Goal: Task Accomplishment & Management: Manage account settings

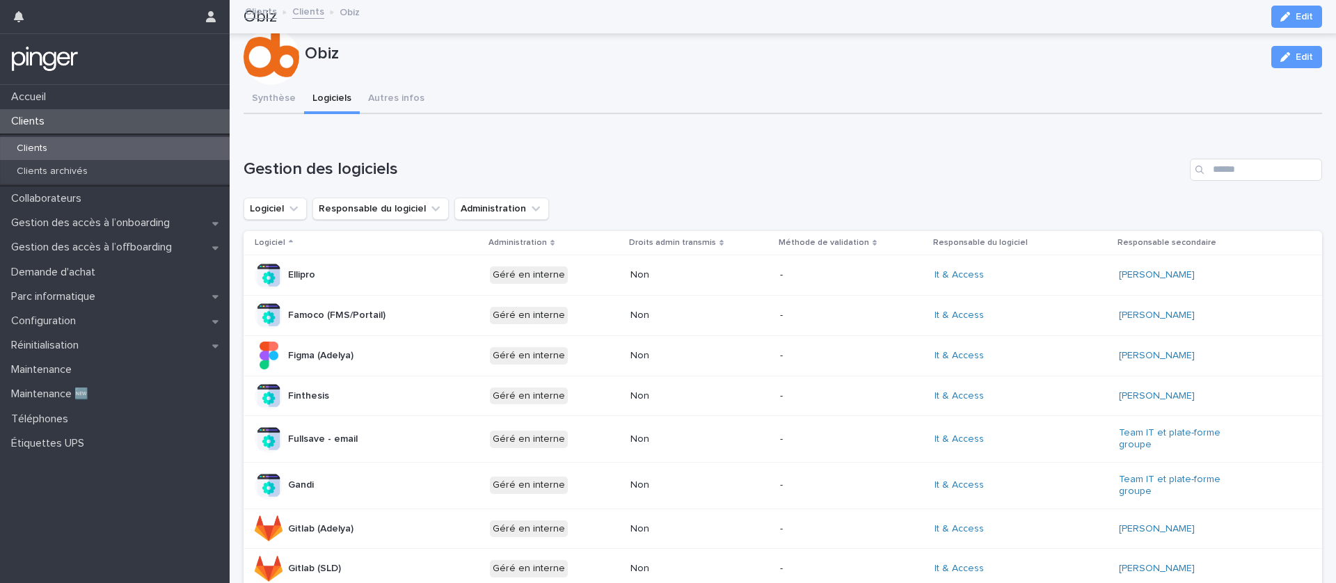
scroll to position [219, 0]
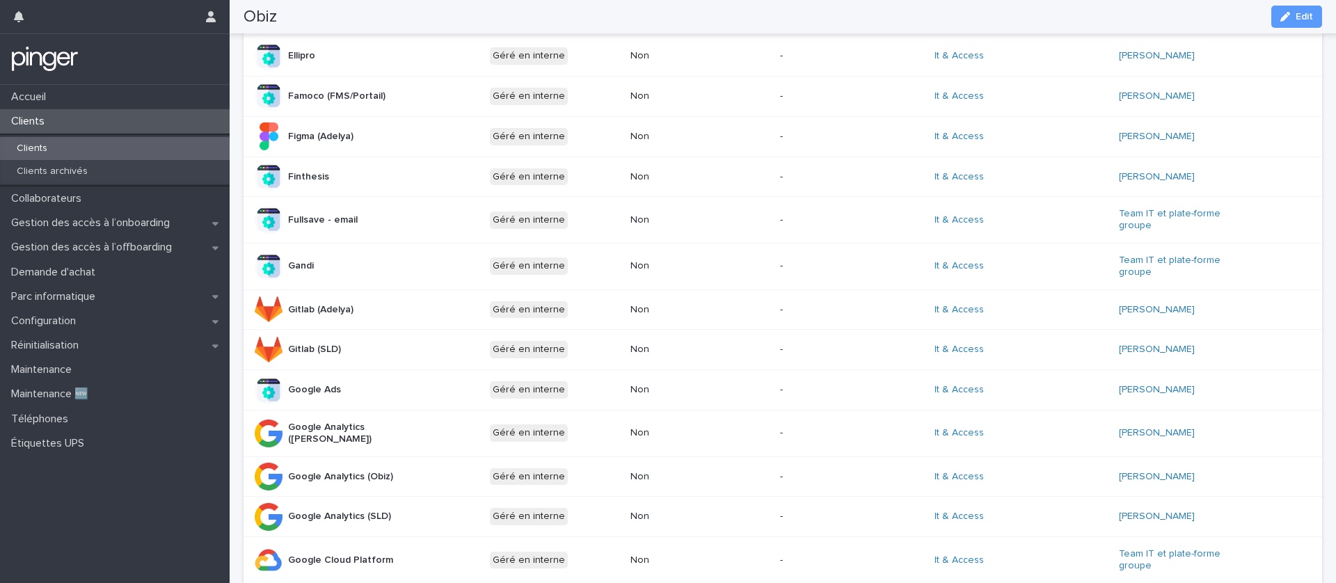
click at [117, 145] on div "Clients" at bounding box center [115, 148] width 230 height 23
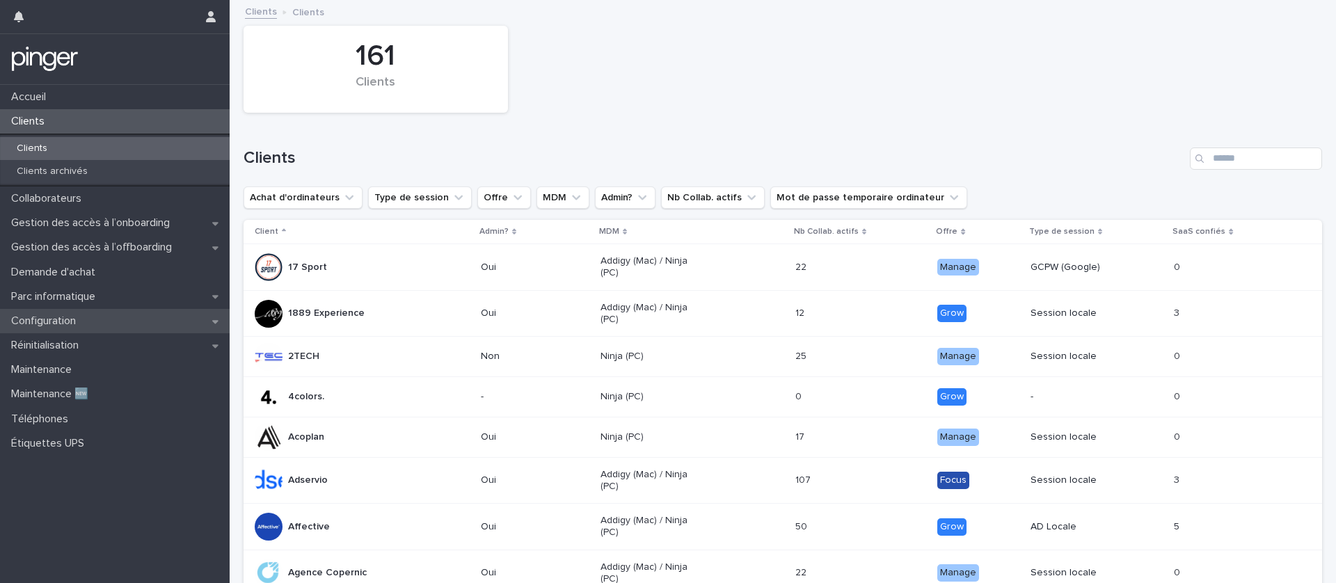
click at [104, 315] on div "Configuration" at bounding box center [115, 321] width 230 height 24
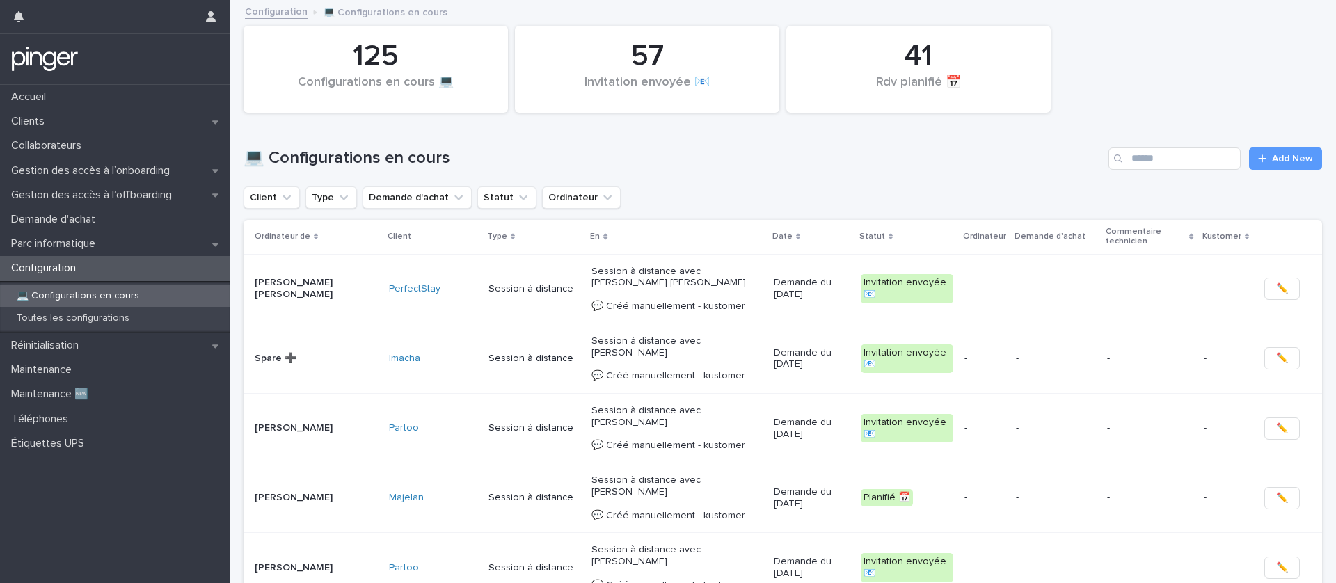
click at [1131, 171] on div "💻 Configurations en cours Add New" at bounding box center [783, 153] width 1079 height 67
click at [1145, 155] on input "Search" at bounding box center [1175, 159] width 132 height 22
paste input "**********"
type input "**********"
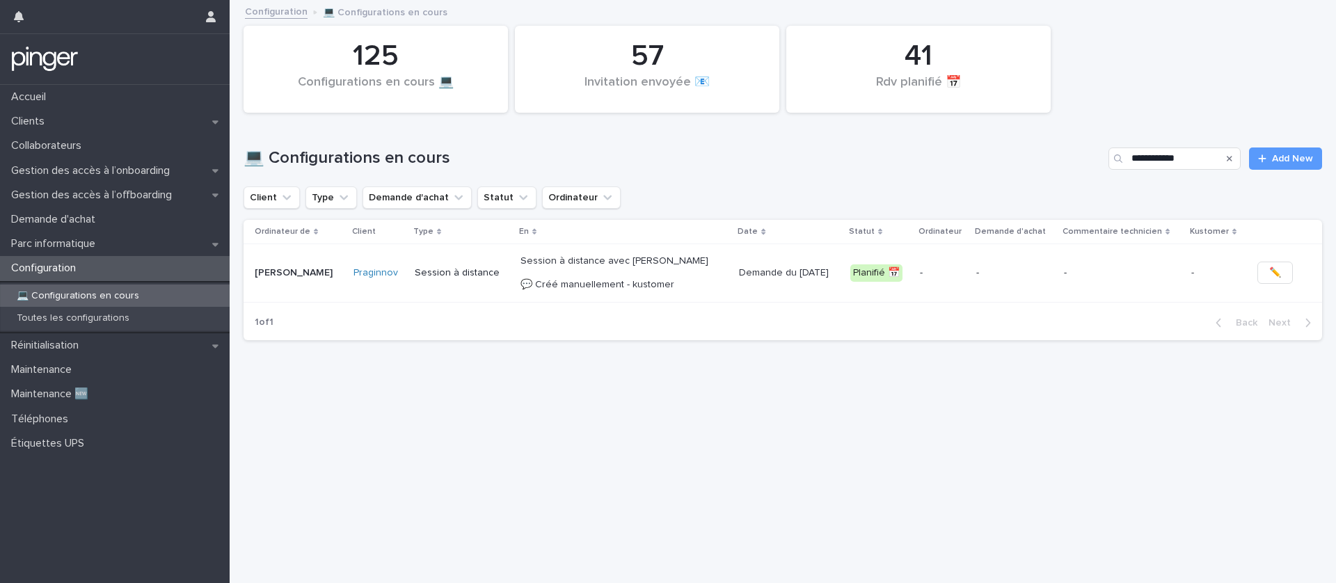
click at [951, 294] on td "-" at bounding box center [943, 273] width 56 height 58
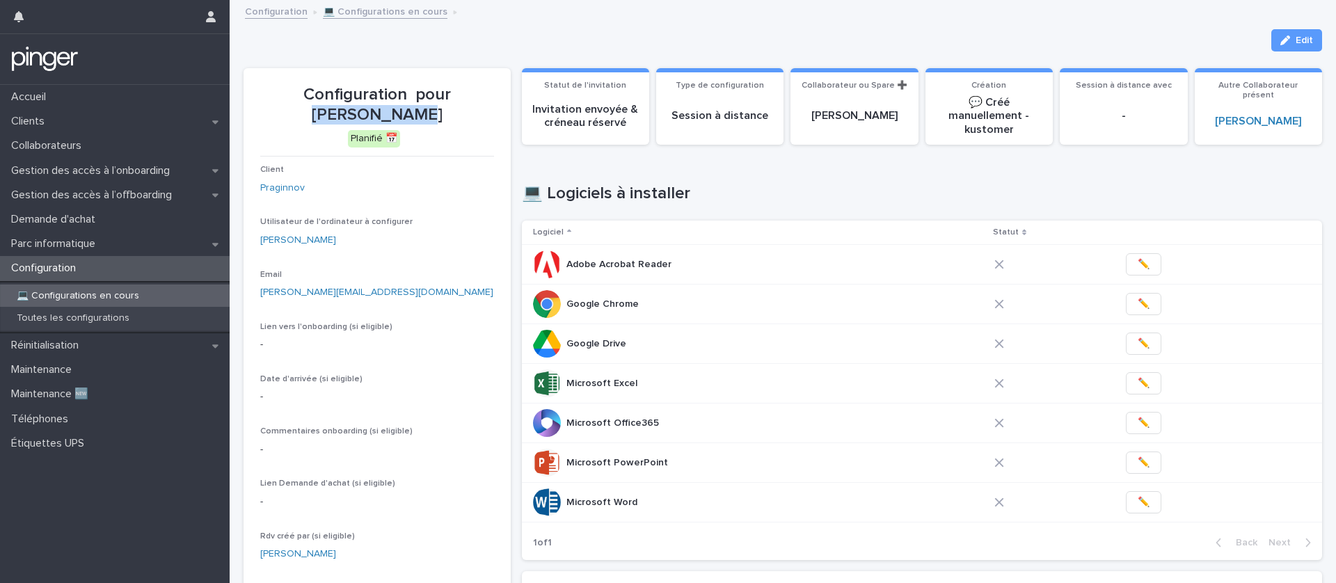
drag, startPoint x: 416, startPoint y: 104, endPoint x: 428, endPoint y: 93, distance: 17.2
click at [428, 93] on p "Configuration pour Marion Menay" at bounding box center [377, 105] width 234 height 40
copy p "Marion Menay"
click at [484, 95] on p "Configuration pour Marion Menay" at bounding box center [377, 105] width 234 height 40
drag, startPoint x: 455, startPoint y: 116, endPoint x: 424, endPoint y: 93, distance: 38.8
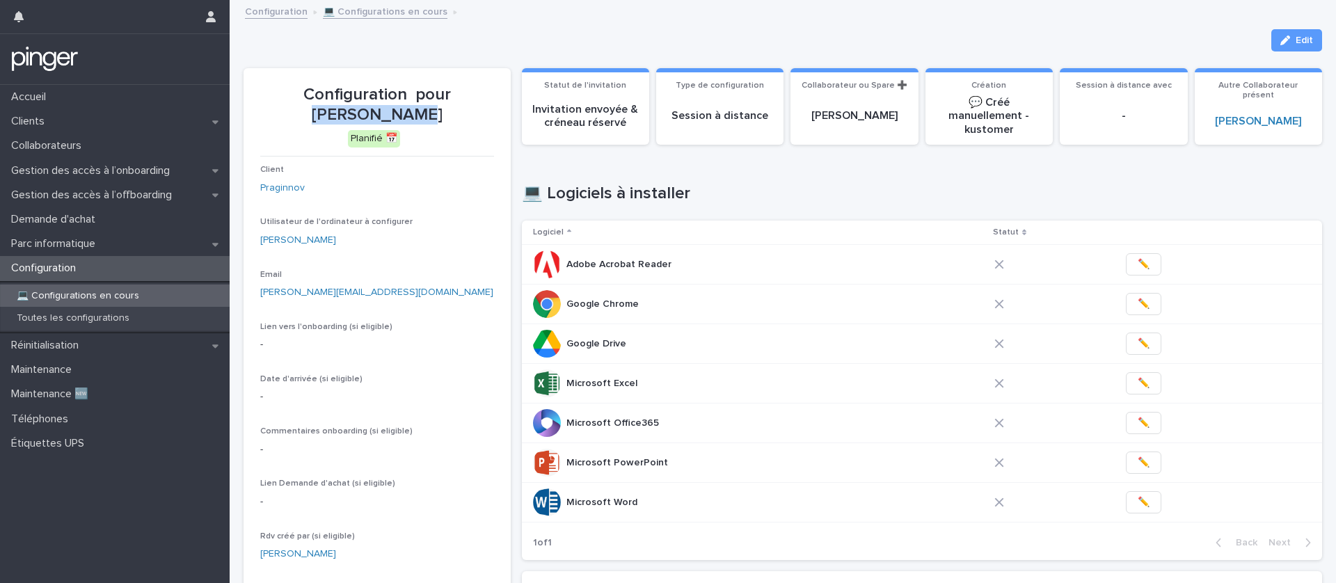
click at [424, 93] on p "Configuration pour Marion Menay" at bounding box center [377, 105] width 234 height 40
copy p "Marion Menay"
click at [427, 115] on p "Configuration pour Marion Menay" at bounding box center [377, 105] width 234 height 40
drag, startPoint x: 428, startPoint y: 109, endPoint x: 423, endPoint y: 91, distance: 18.1
click at [423, 91] on p "Configuration pour Marion Menay" at bounding box center [377, 105] width 234 height 40
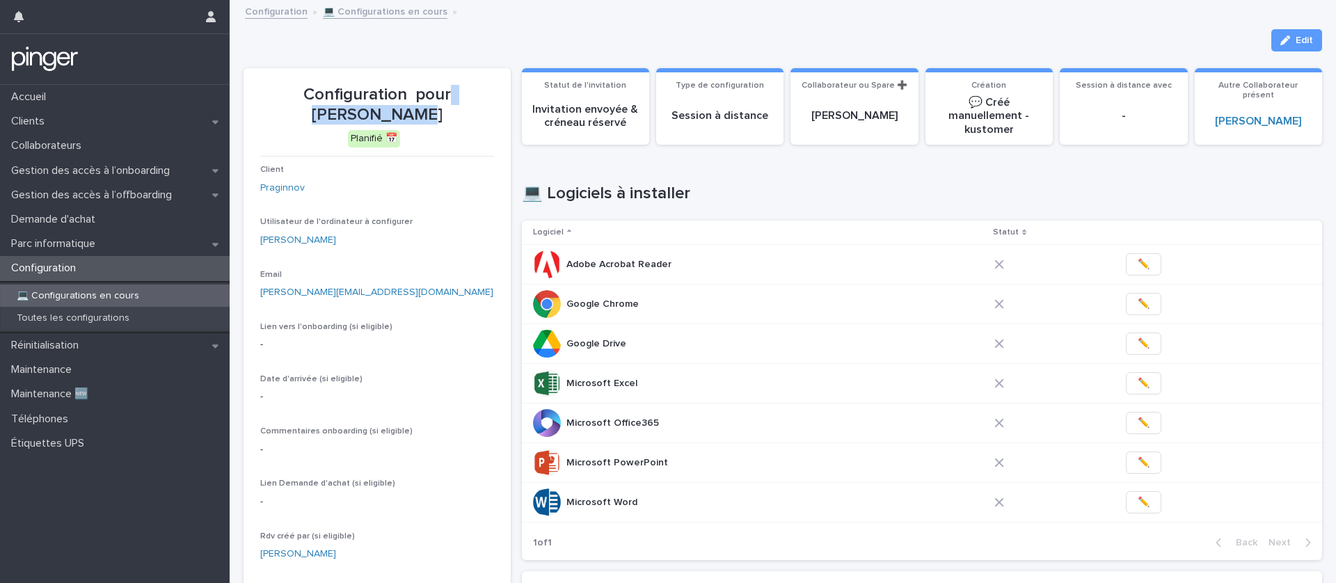
click at [429, 109] on p "Configuration pour Marion Menay" at bounding box center [377, 105] width 234 height 40
drag, startPoint x: 434, startPoint y: 117, endPoint x: 429, endPoint y: 96, distance: 21.4
click at [429, 96] on p "Configuration pour Marion Menay" at bounding box center [377, 105] width 234 height 40
copy p "Marion Menay"
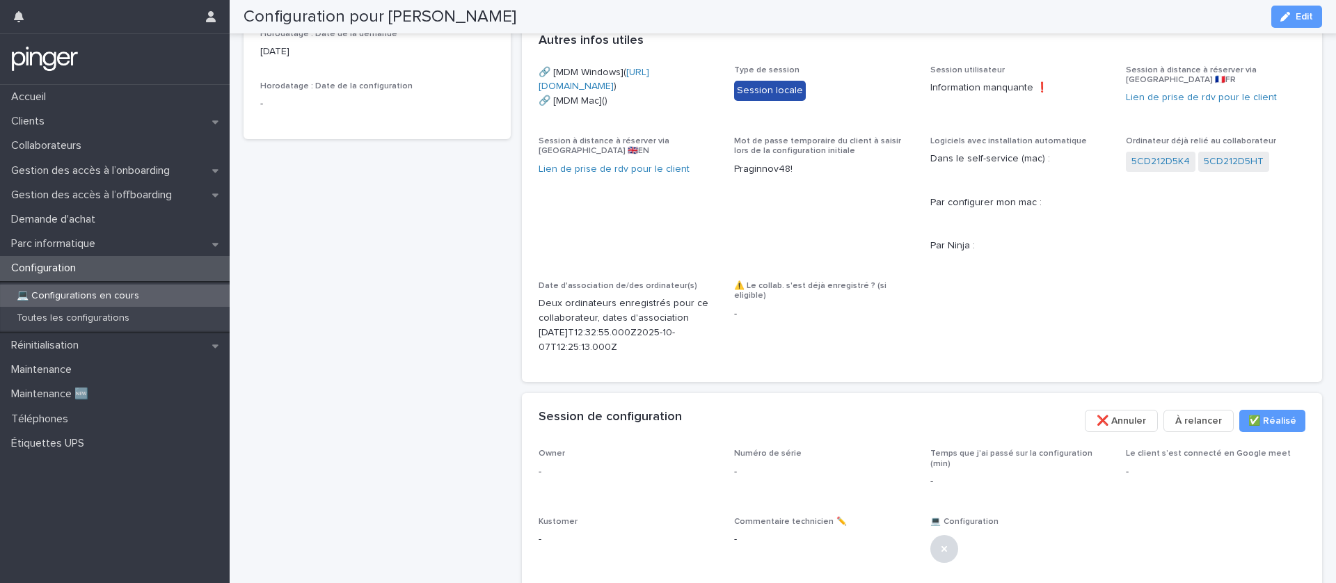
scroll to position [551, 0]
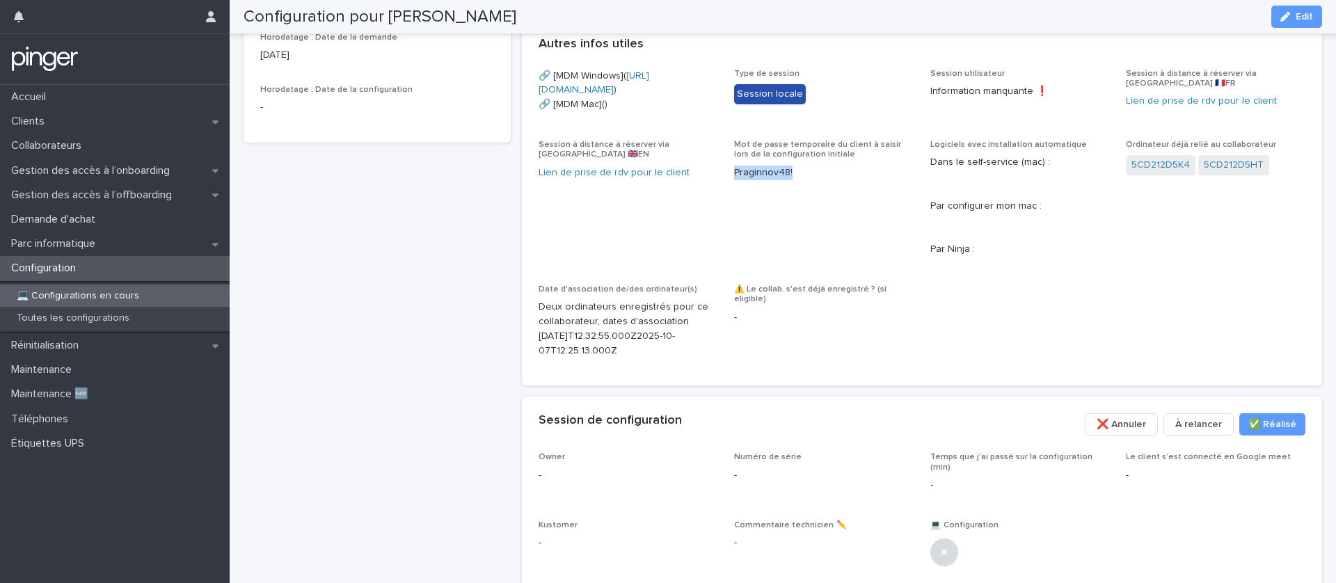
drag, startPoint x: 802, startPoint y: 224, endPoint x: 734, endPoint y: 221, distance: 67.6
click at [735, 191] on div "Mot de passe temporaire du client à saisir lors de la configuration initiale Pr…" at bounding box center [824, 166] width 180 height 52
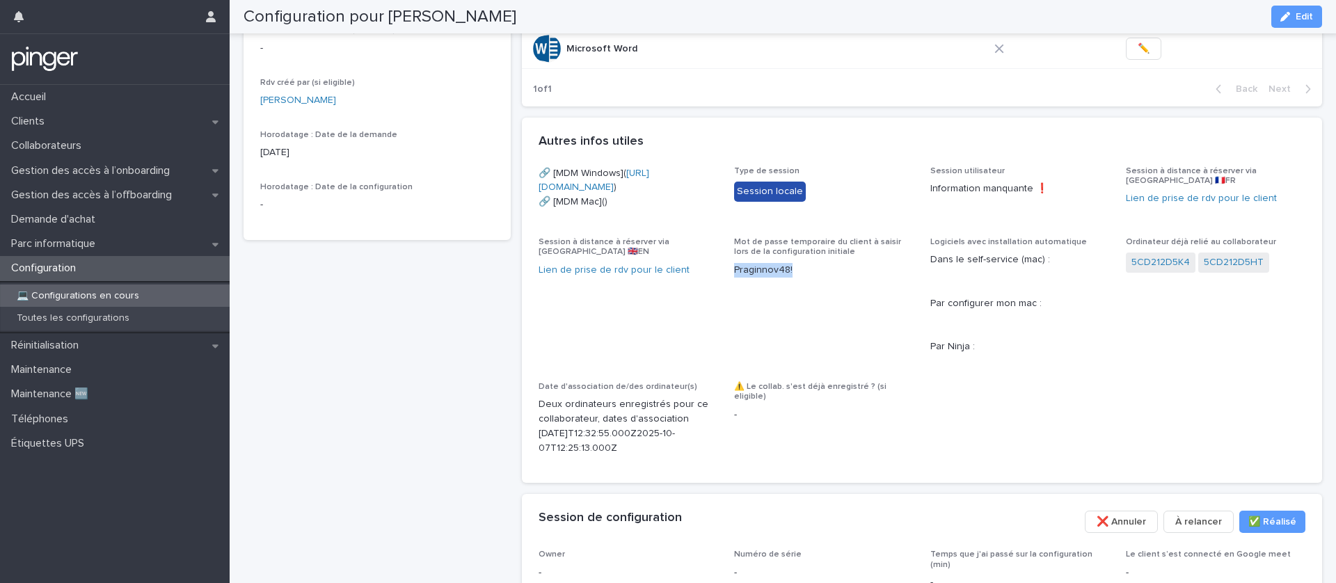
scroll to position [453, 0]
click at [857, 278] on p "Praginnov48!" at bounding box center [824, 271] width 180 height 15
drag, startPoint x: 800, startPoint y: 313, endPoint x: 729, endPoint y: 318, distance: 71.2
click at [729, 318] on div "🔗 [MDM Windows]( https://eu.ninjarmm.com/agent/installer/f5e78883-da49-4ab2-bb4…" at bounding box center [923, 317] width 768 height 301
drag, startPoint x: 750, startPoint y: 290, endPoint x: 766, endPoint y: 292, distance: 16.1
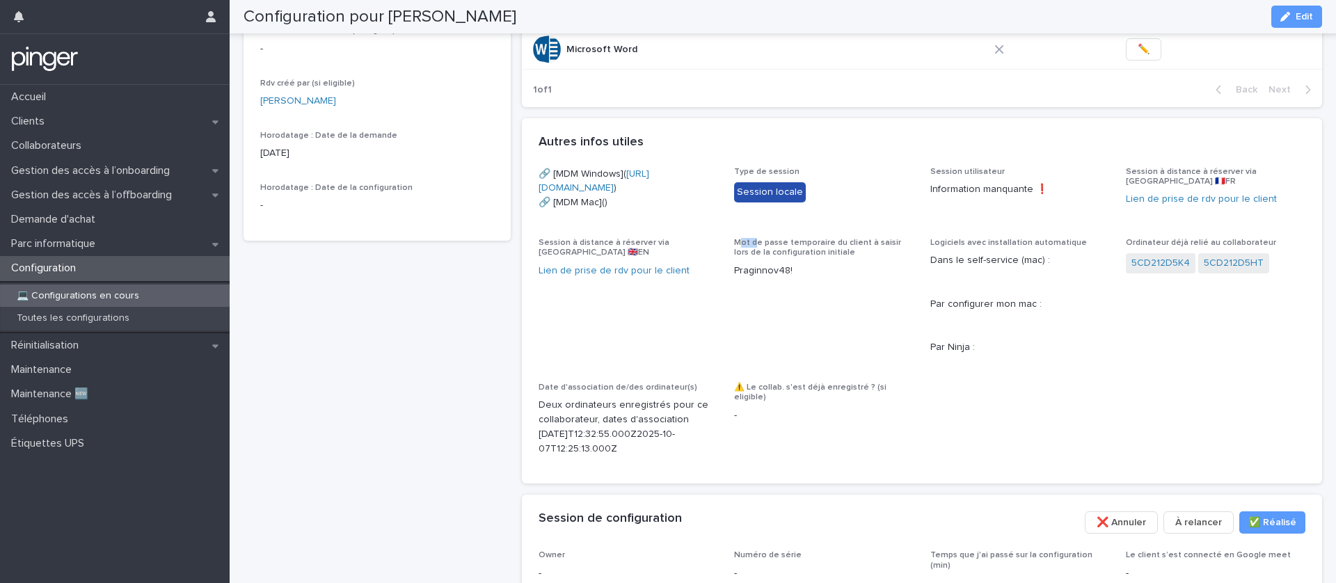
click at [765, 258] on p "Mot de passe temporaire du client à saisir lors de la configuration initiale" at bounding box center [824, 248] width 180 height 20
click at [787, 278] on div "Praginnov48!" at bounding box center [824, 269] width 180 height 17
drag, startPoint x: 945, startPoint y: 187, endPoint x: 1044, endPoint y: 186, distance: 98.8
click at [1044, 186] on p "Information manquante ❗" at bounding box center [1021, 189] width 180 height 15
click at [1043, 194] on p "Information manquante ❗" at bounding box center [1021, 189] width 180 height 15
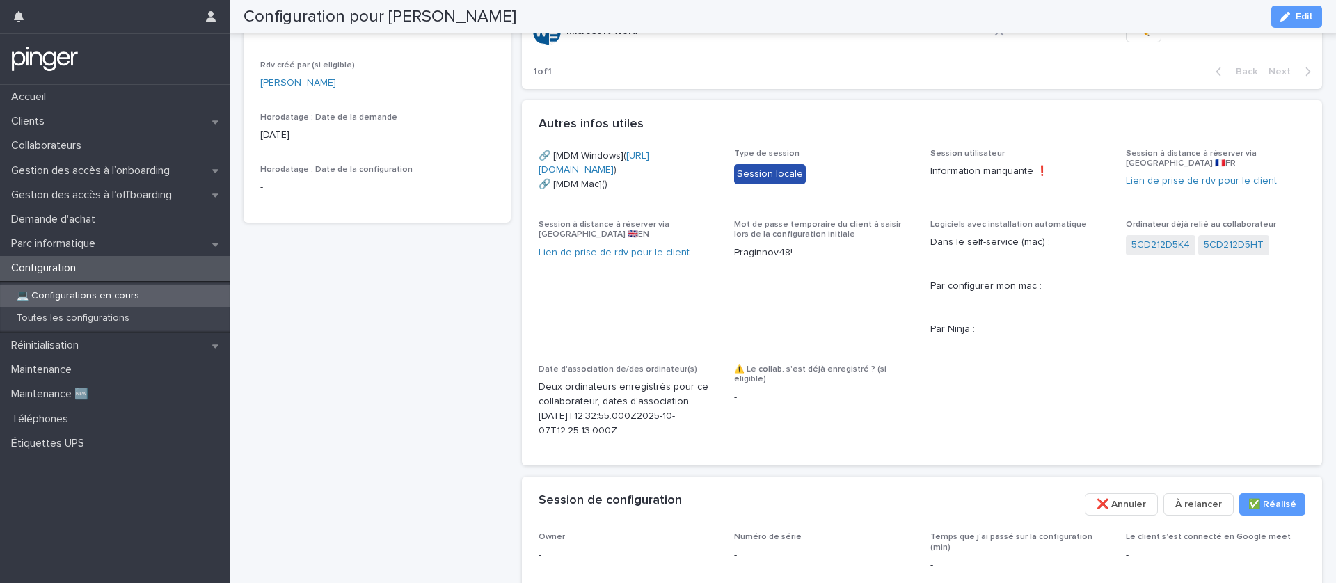
scroll to position [510, 0]
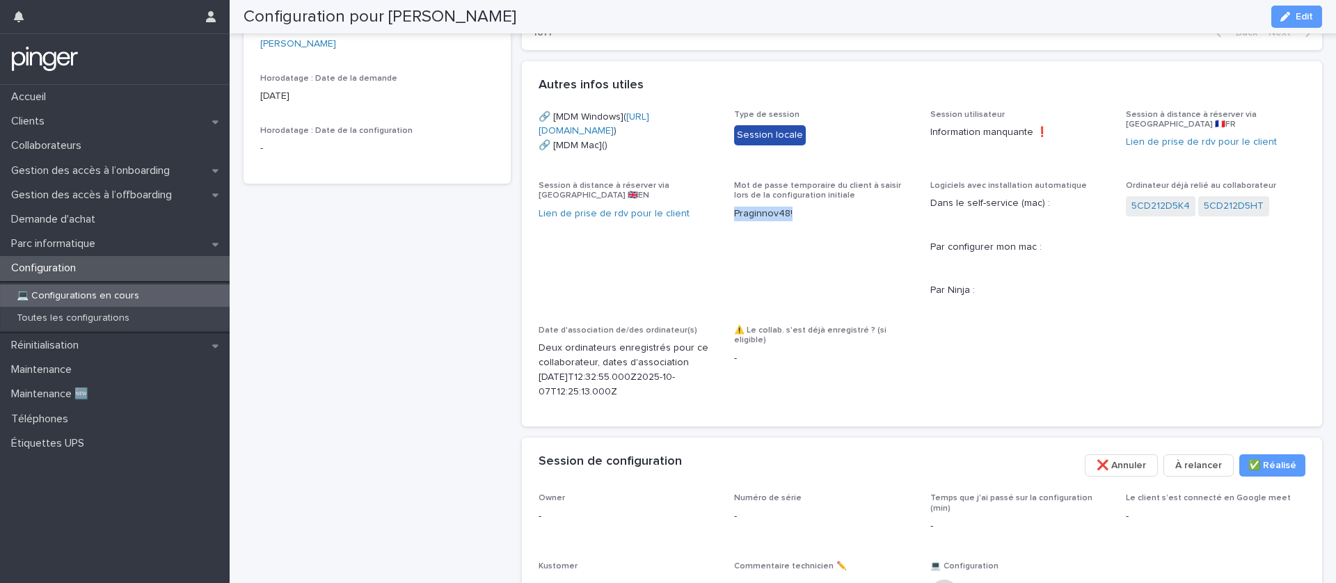
drag, startPoint x: 793, startPoint y: 260, endPoint x: 728, endPoint y: 260, distance: 64.7
click at [728, 260] on div "🔗 [MDM Windows]( https://eu.ninjarmm.com/agent/installer/f5e78883-da49-4ab2-bb4…" at bounding box center [923, 260] width 768 height 301
copy p "Praginnov48!"
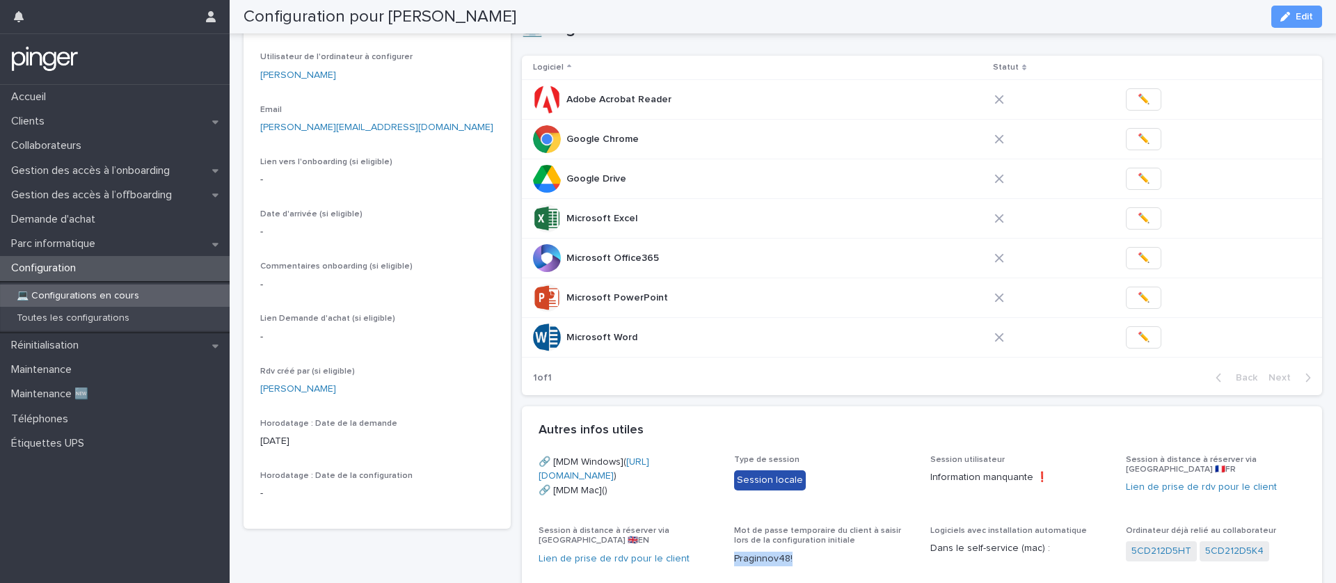
scroll to position [65, 0]
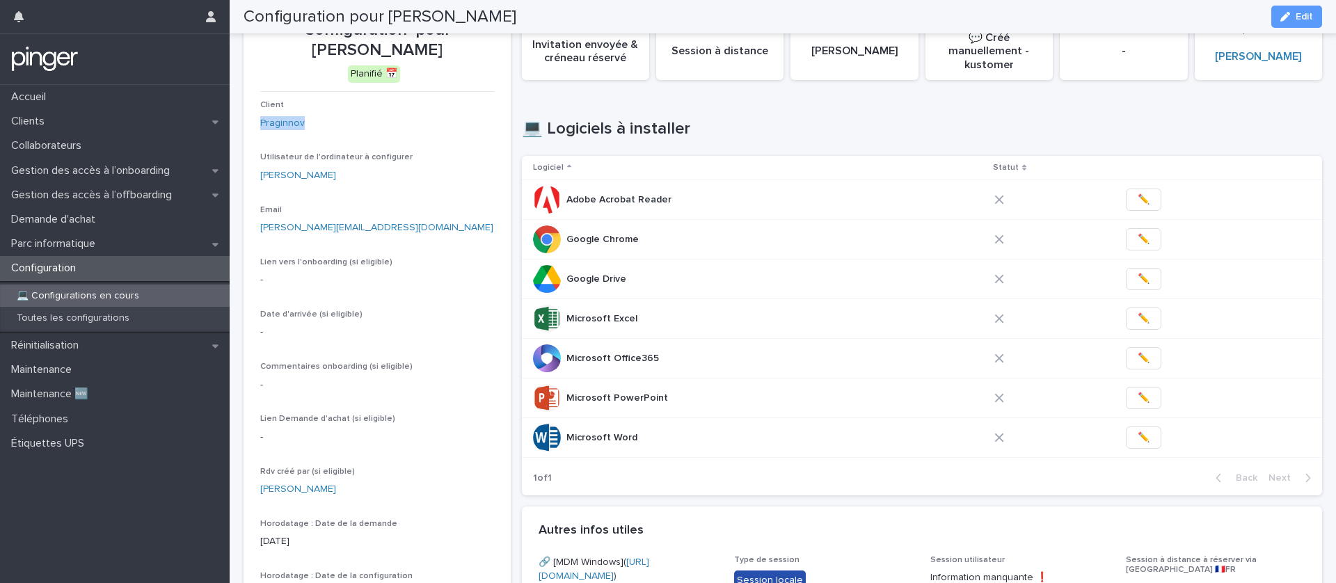
drag, startPoint x: 306, startPoint y: 126, endPoint x: 255, endPoint y: 125, distance: 50.1
click at [255, 125] on section "Configuration pour Marion Menay Planifié 📅 Client Praginnov Utilisateur de l'or…" at bounding box center [377, 316] width 267 height 626
copy link "Praginnov"
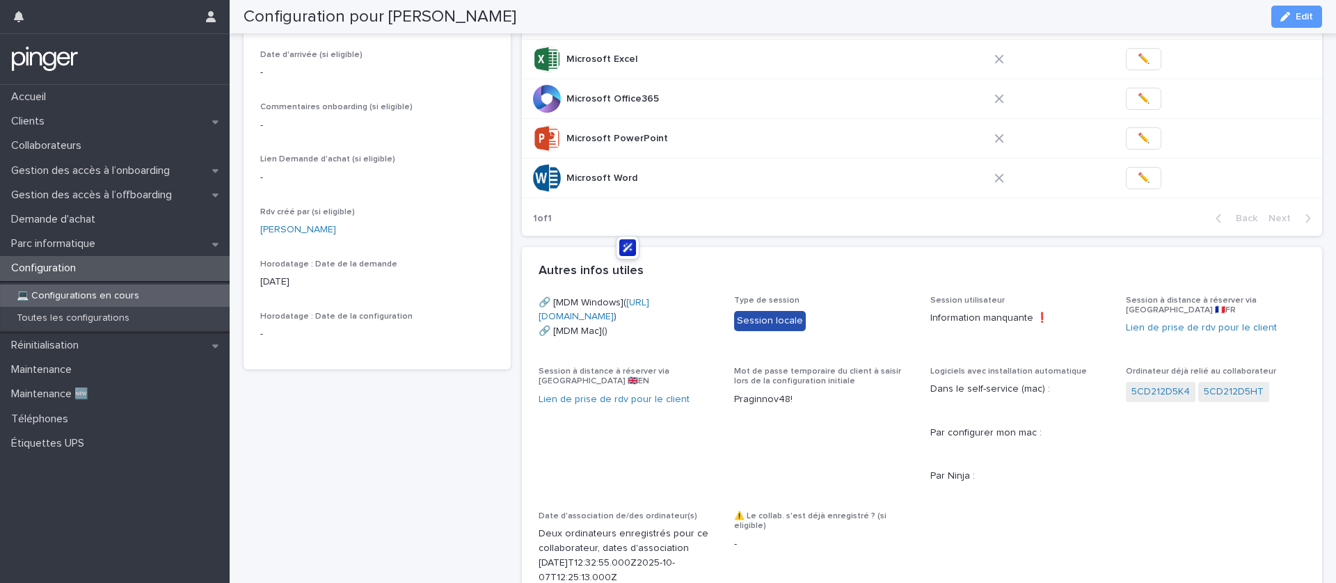
scroll to position [295, 0]
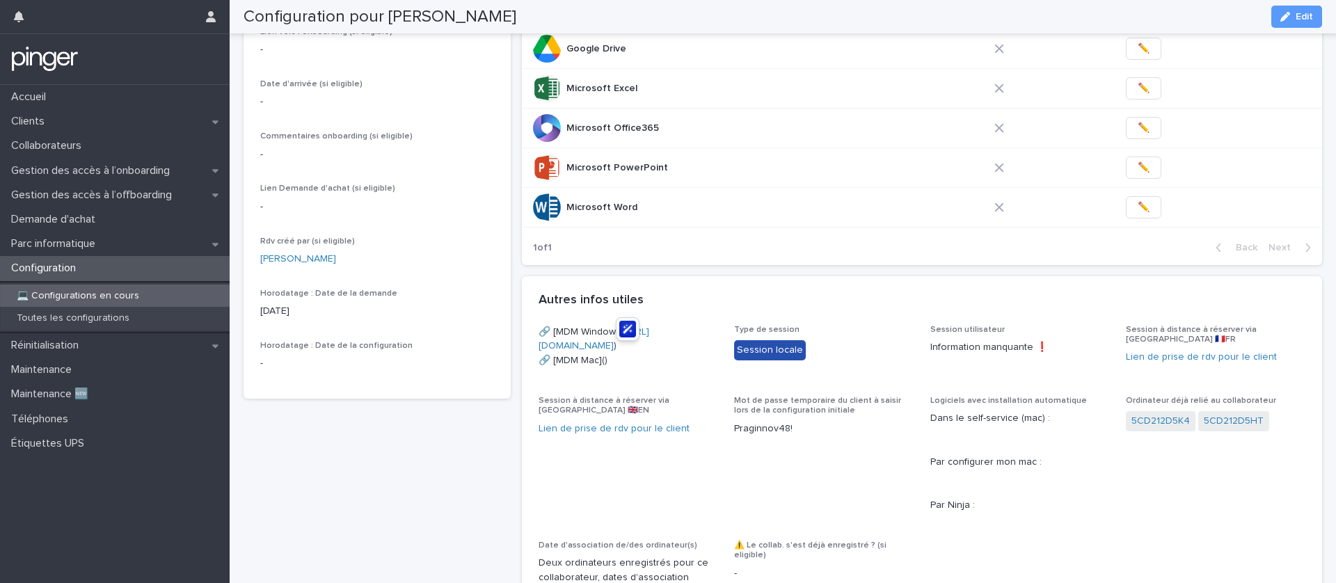
click at [622, 379] on div "🔗 [MDM Windows]( https://eu.ninjarmm.com/agent/installer/f5e78883-da49-4ab2-bb4…" at bounding box center [629, 352] width 180 height 54
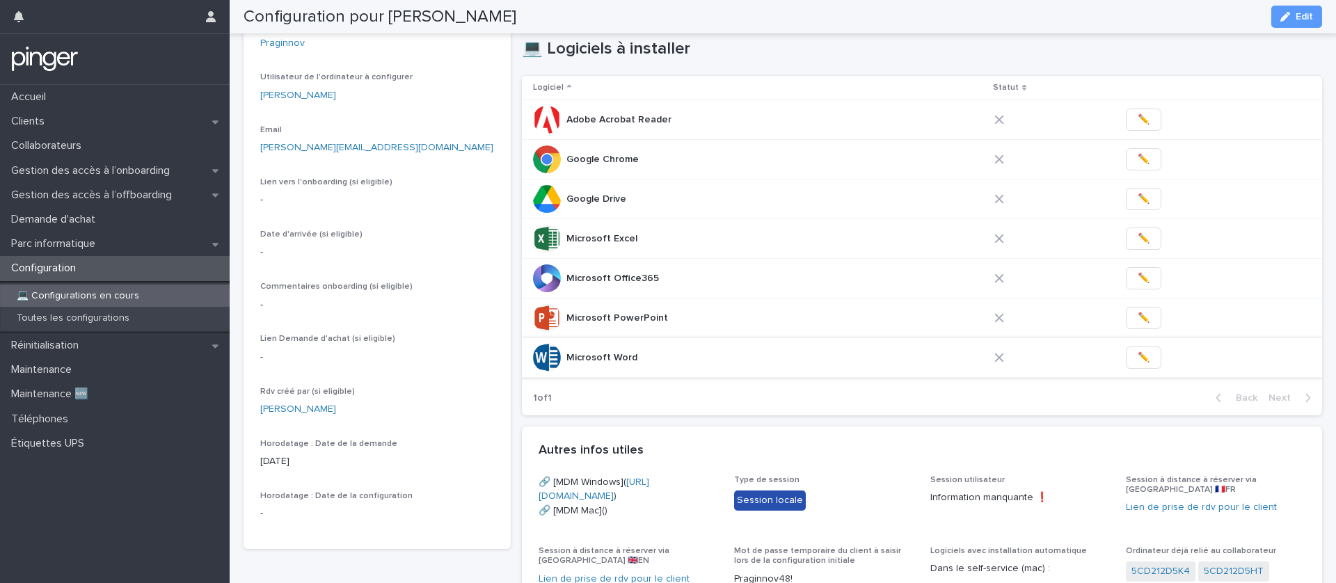
scroll to position [118, 0]
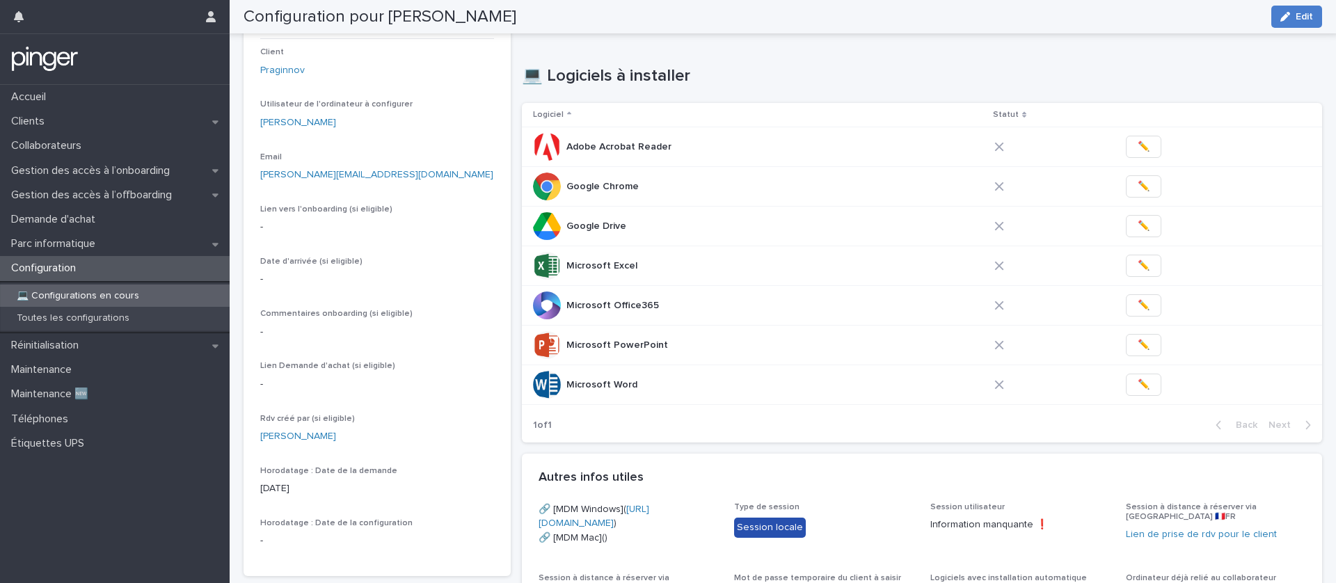
click at [1296, 6] on button "Edit" at bounding box center [1297, 17] width 51 height 22
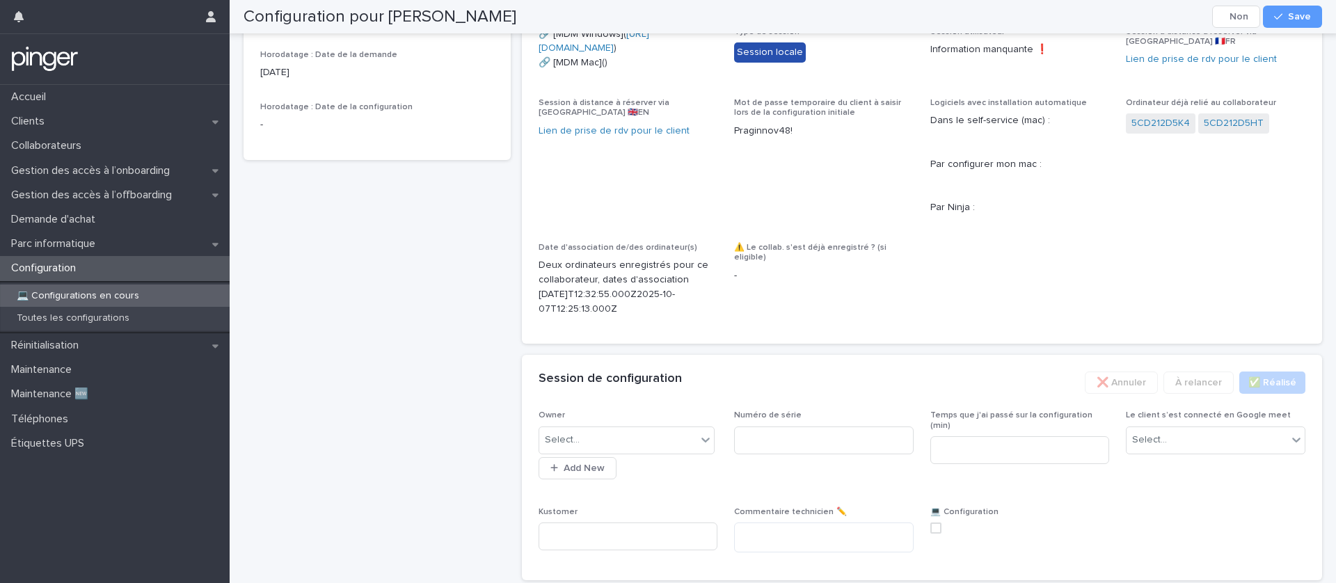
scroll to position [668, 0]
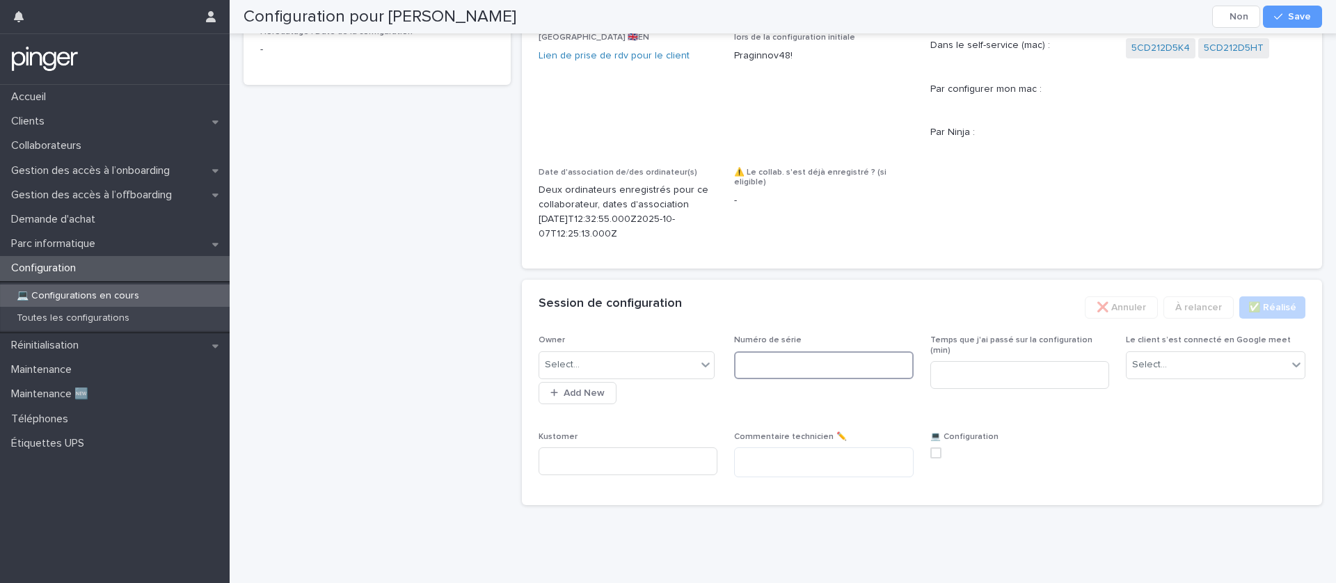
click at [797, 379] on input at bounding box center [824, 366] width 180 height 28
paste input "**********"
drag, startPoint x: 800, startPoint y: 409, endPoint x: 720, endPoint y: 405, distance: 79.4
click at [720, 405] on div "**********" at bounding box center [923, 411] width 768 height 153
type input "**********"
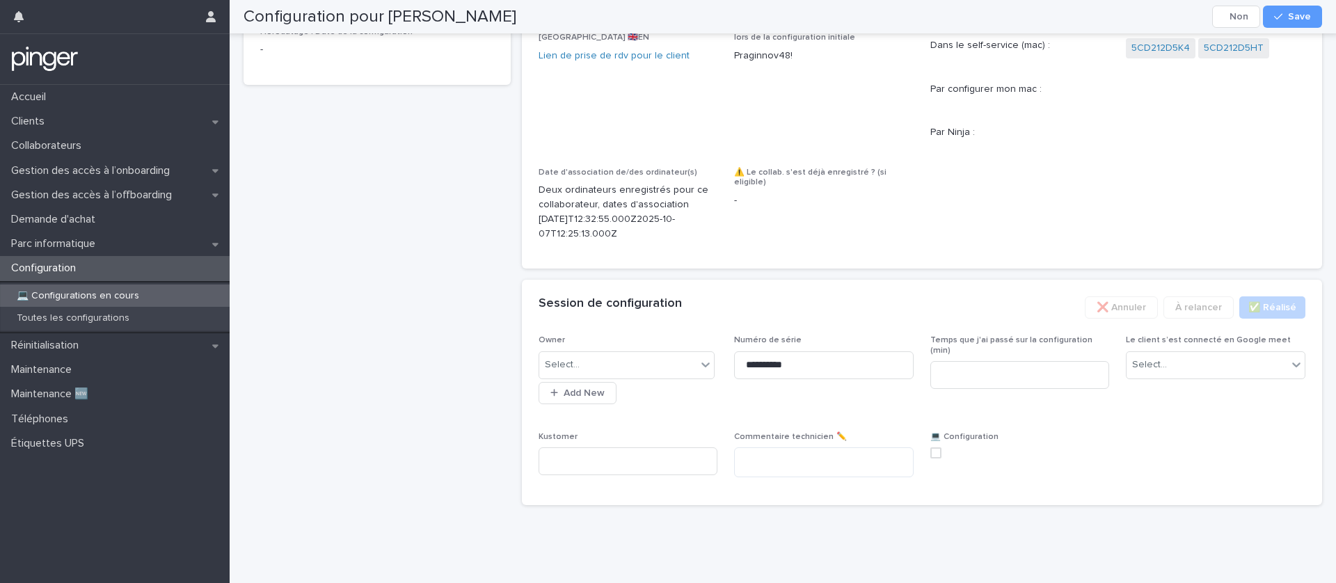
click at [789, 312] on div "Session de configuration •••" at bounding box center [807, 304] width 536 height 15
click at [684, 374] on div "Select..." at bounding box center [618, 362] width 158 height 23
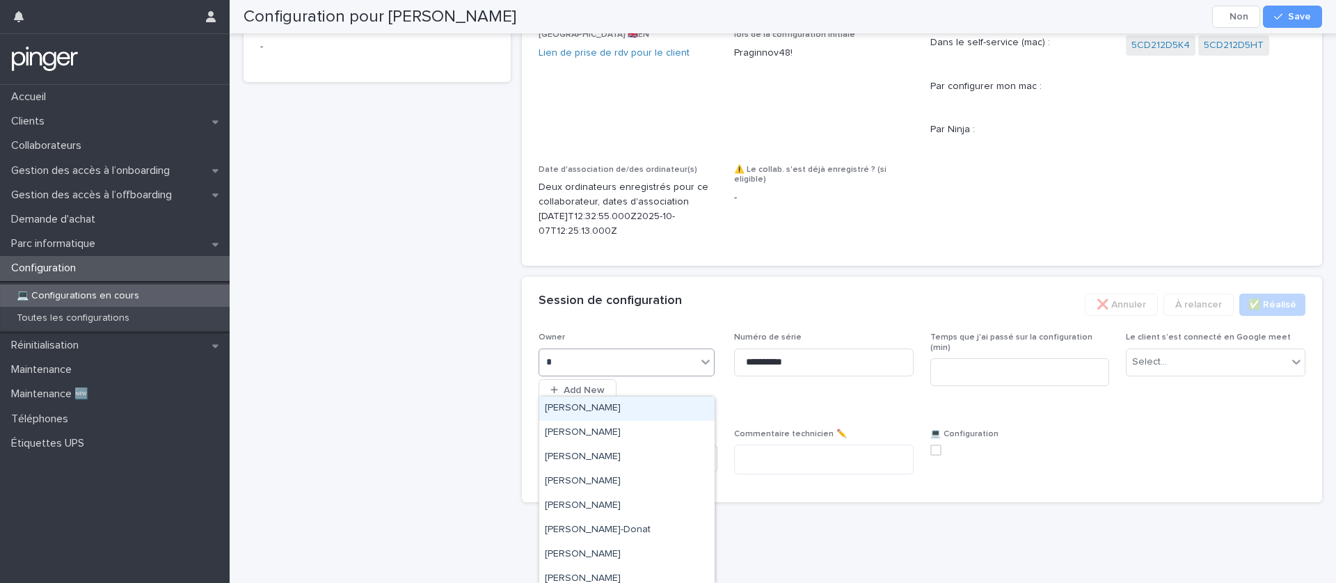
type input "**"
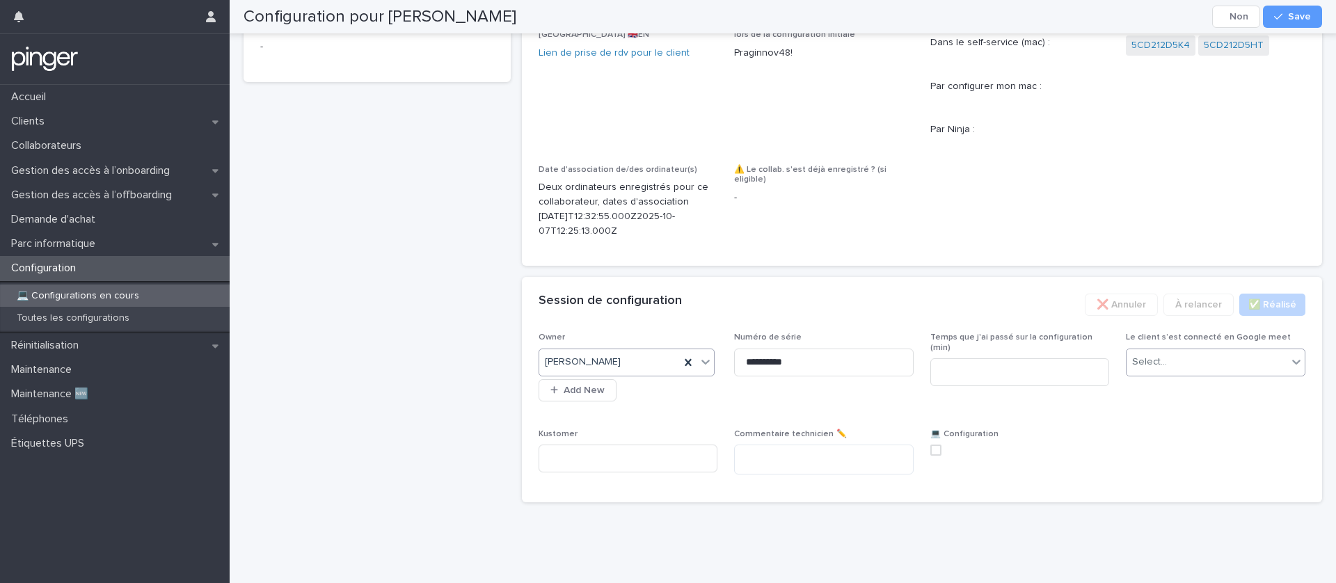
click at [1196, 374] on div "Select..." at bounding box center [1207, 362] width 161 height 23
click at [1179, 434] on div "Non" at bounding box center [1216, 433] width 178 height 24
click at [1283, 19] on icon "button" at bounding box center [1278, 17] width 8 height 10
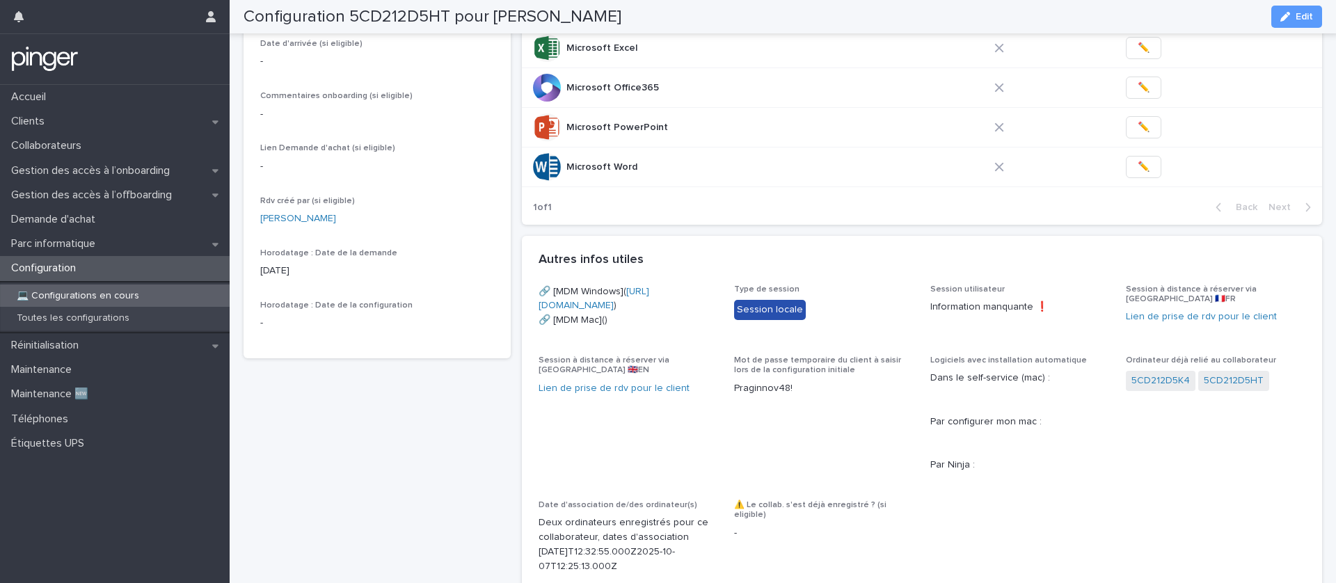
scroll to position [0, 0]
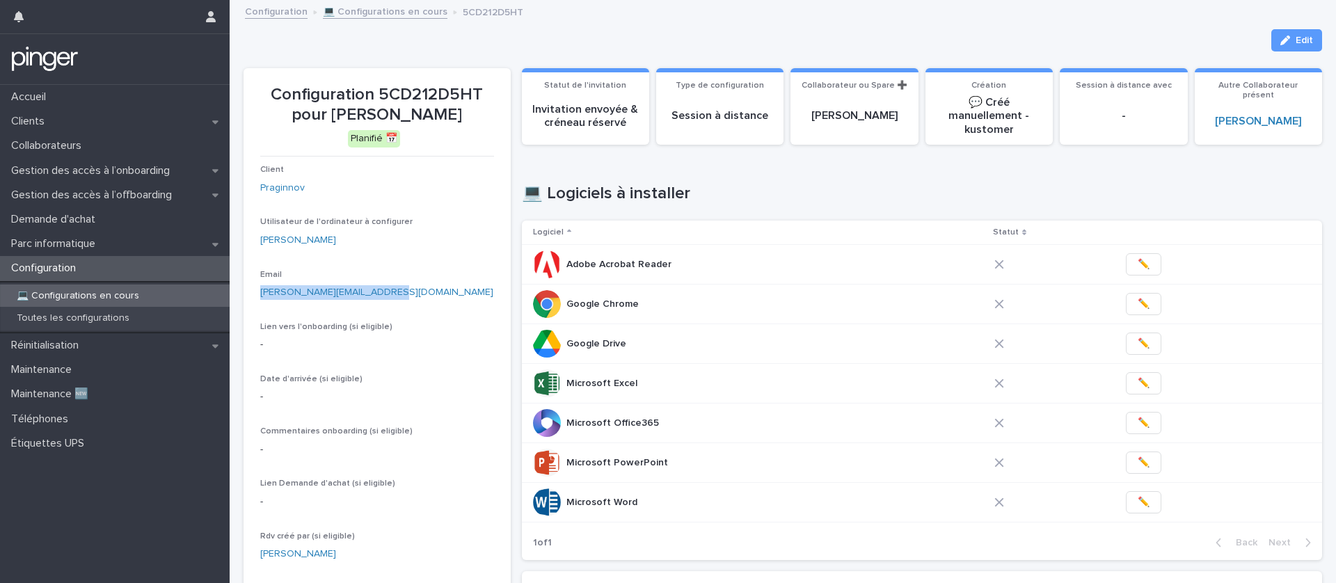
drag, startPoint x: 400, startPoint y: 294, endPoint x: 255, endPoint y: 294, distance: 144.8
click at [255, 294] on section "Configuration 5CD212D5HT pour Marion Menay Planifié 📅 Client Praginnov Utilisat…" at bounding box center [377, 381] width 267 height 626
copy link "marion.menay@praginnov.com"
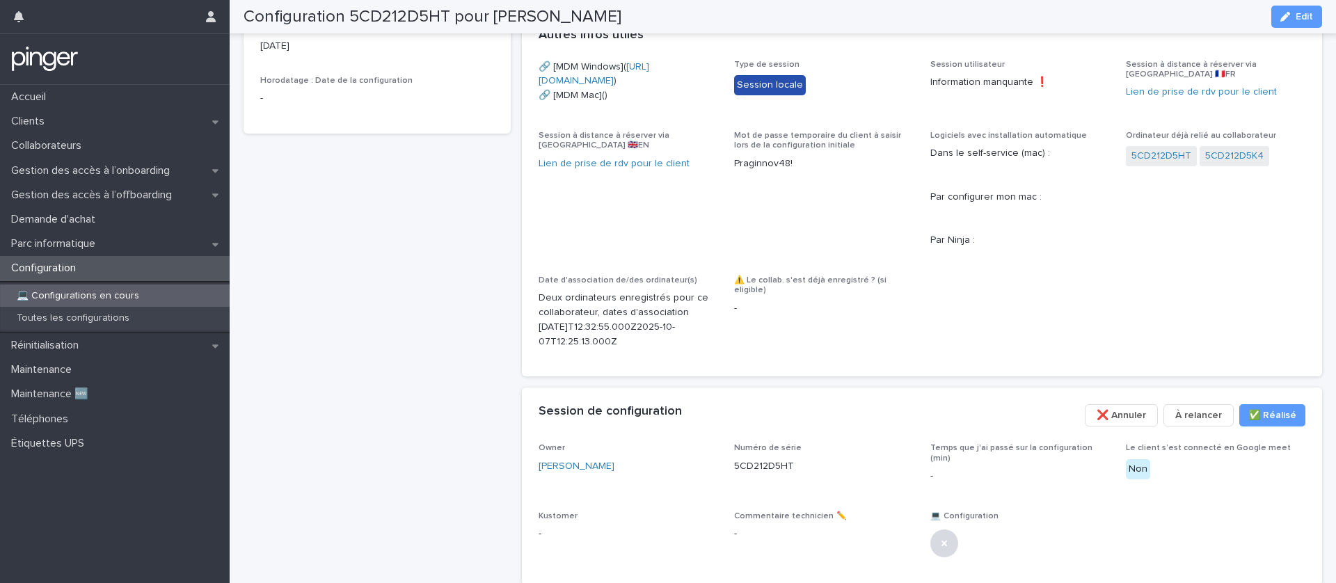
scroll to position [682, 0]
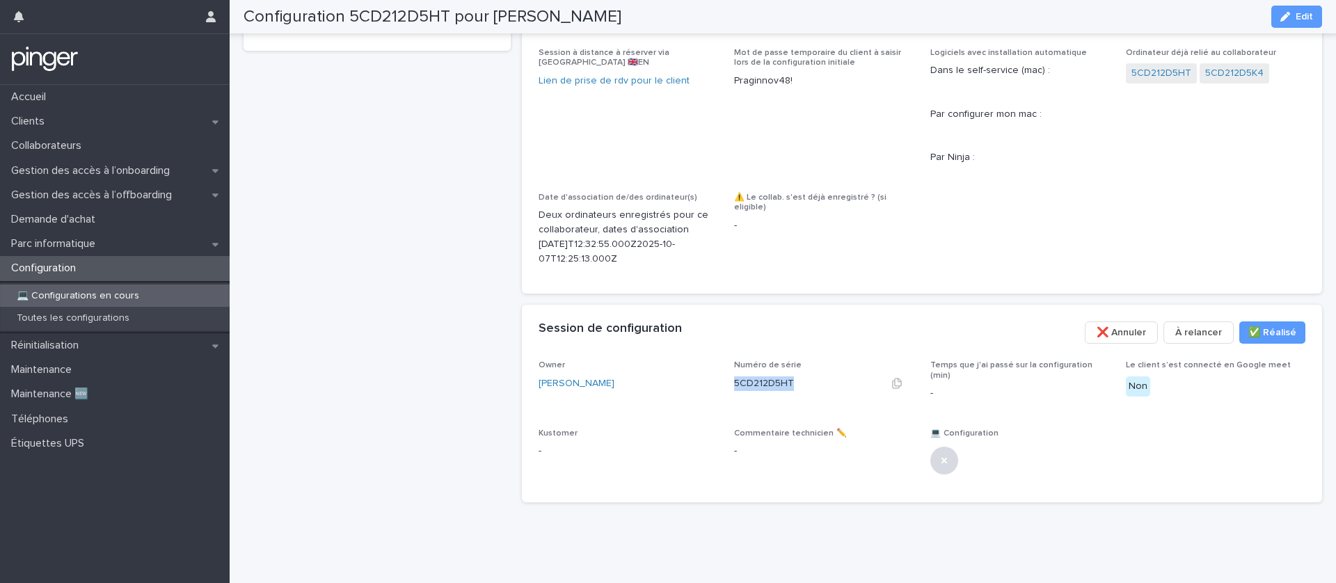
drag, startPoint x: 800, startPoint y: 387, endPoint x: 735, endPoint y: 387, distance: 65.4
click at [735, 387] on div "5CD212D5HT" at bounding box center [824, 384] width 180 height 15
copy p "5CD212D5HT"
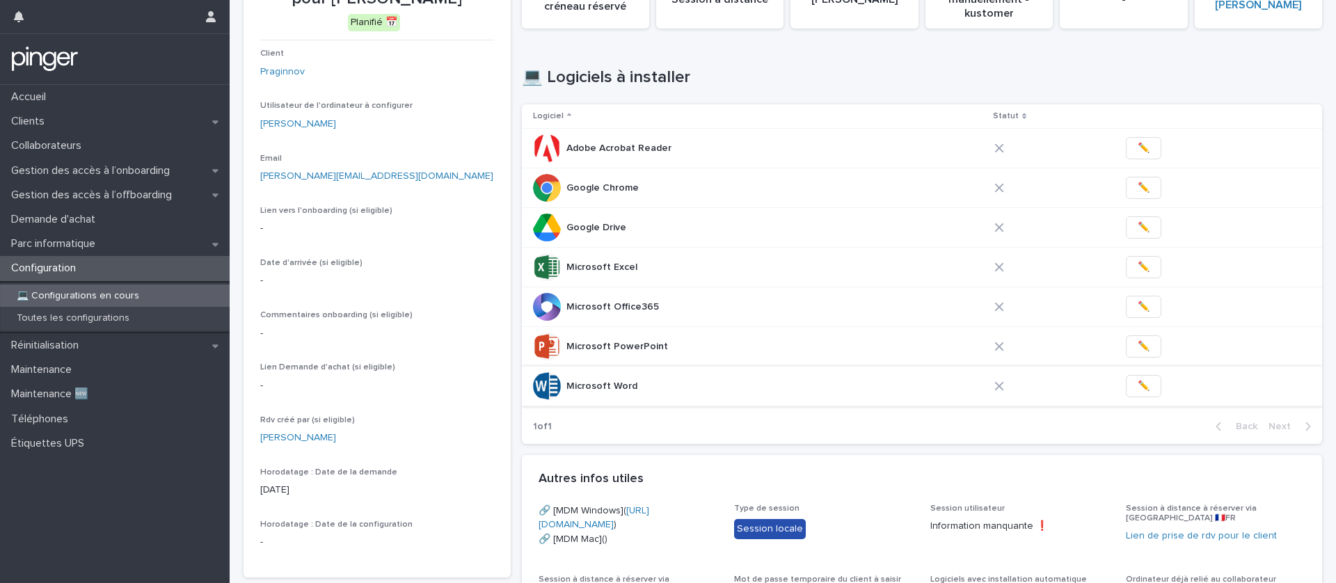
scroll to position [119, 0]
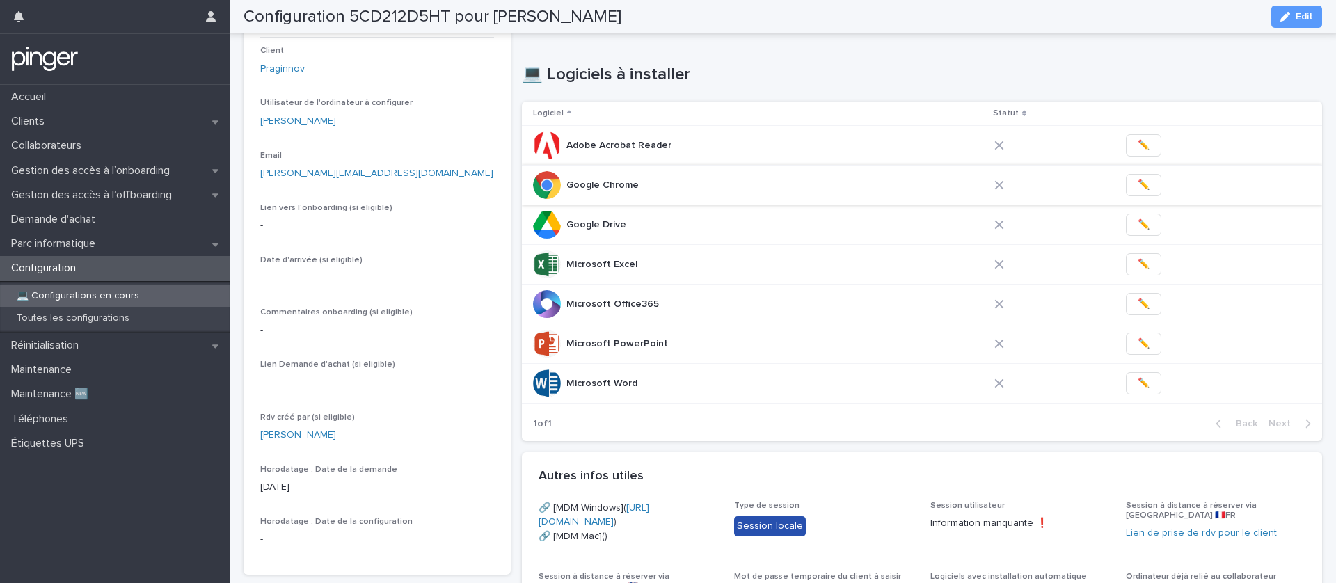
click at [1138, 184] on span "✏️" at bounding box center [1144, 185] width 12 height 14
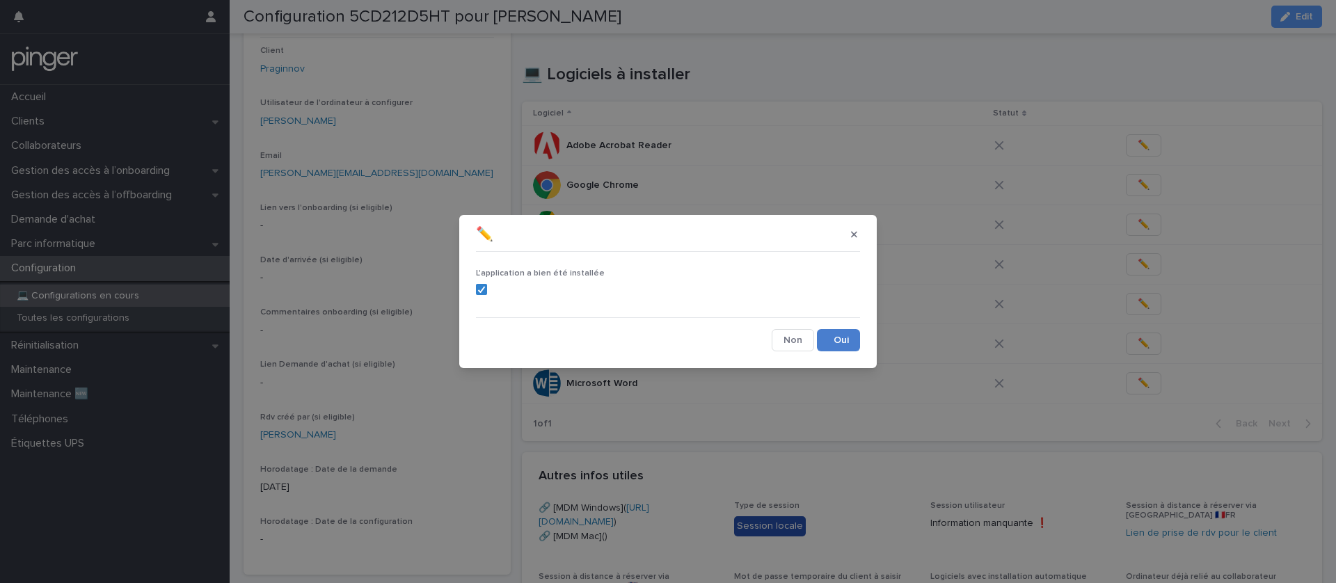
click at [834, 338] on button "Save" at bounding box center [838, 340] width 43 height 22
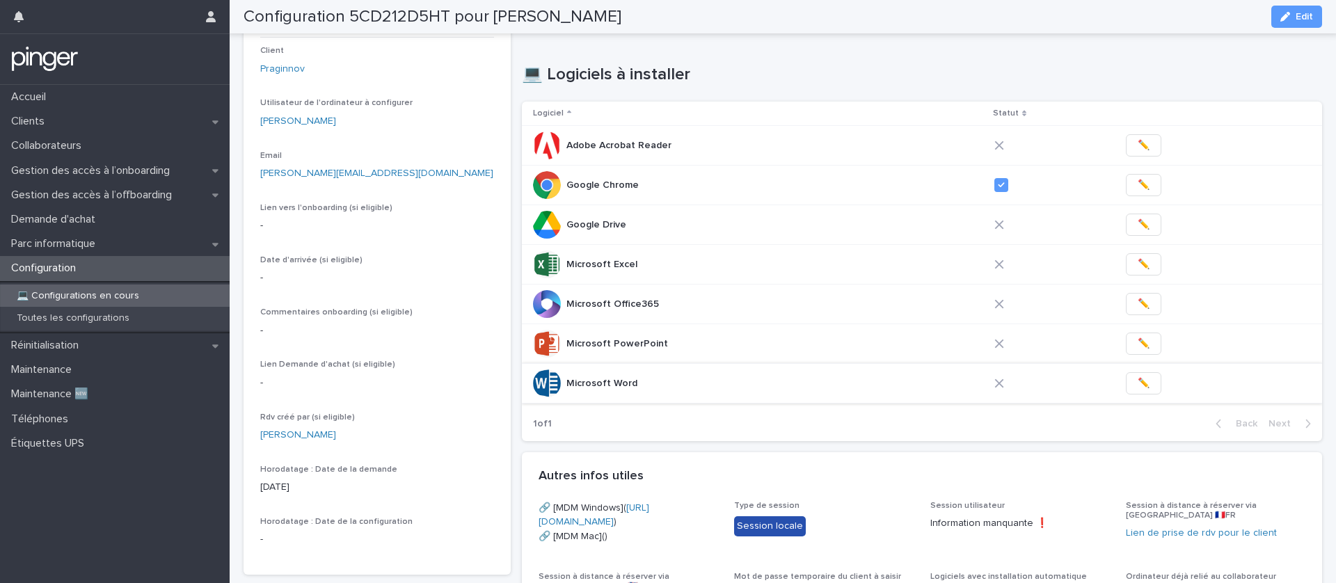
click at [1138, 388] on span "✏️" at bounding box center [1144, 384] width 12 height 14
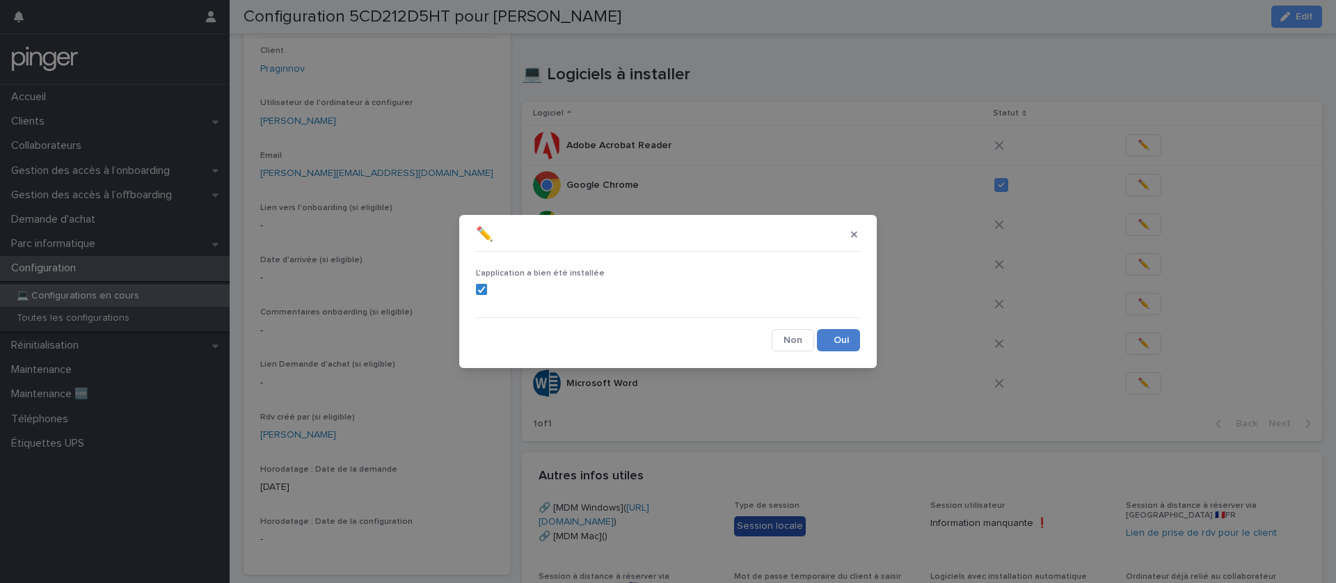
click at [837, 346] on button "Save" at bounding box center [838, 340] width 43 height 22
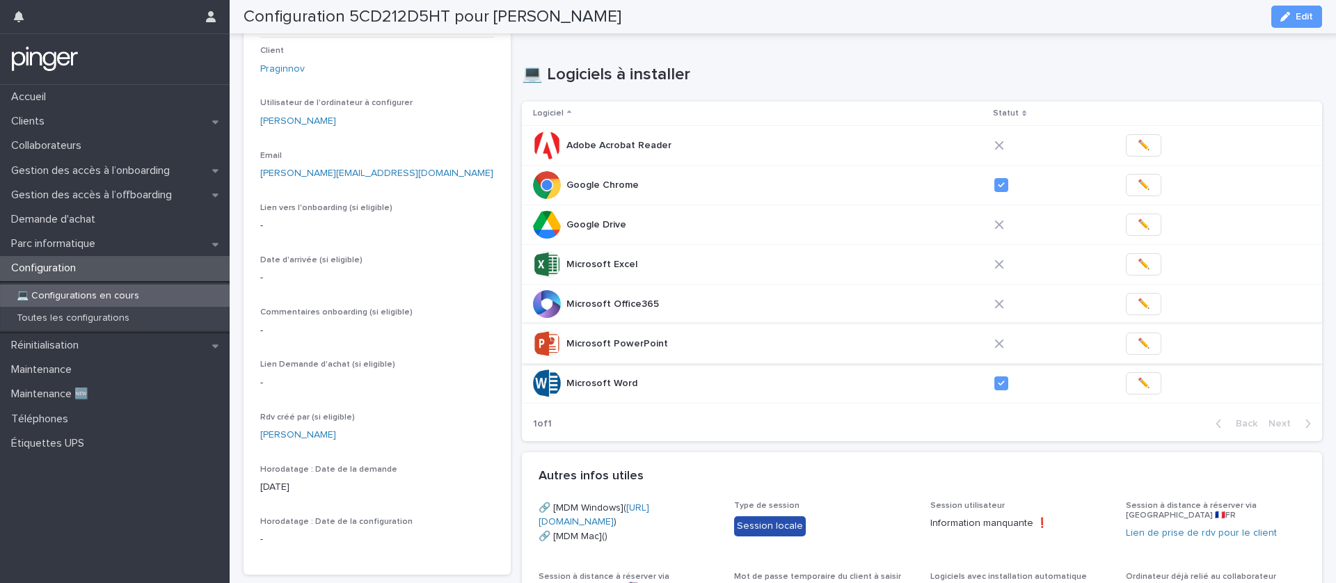
click at [1138, 347] on span "✏️" at bounding box center [1144, 344] width 12 height 14
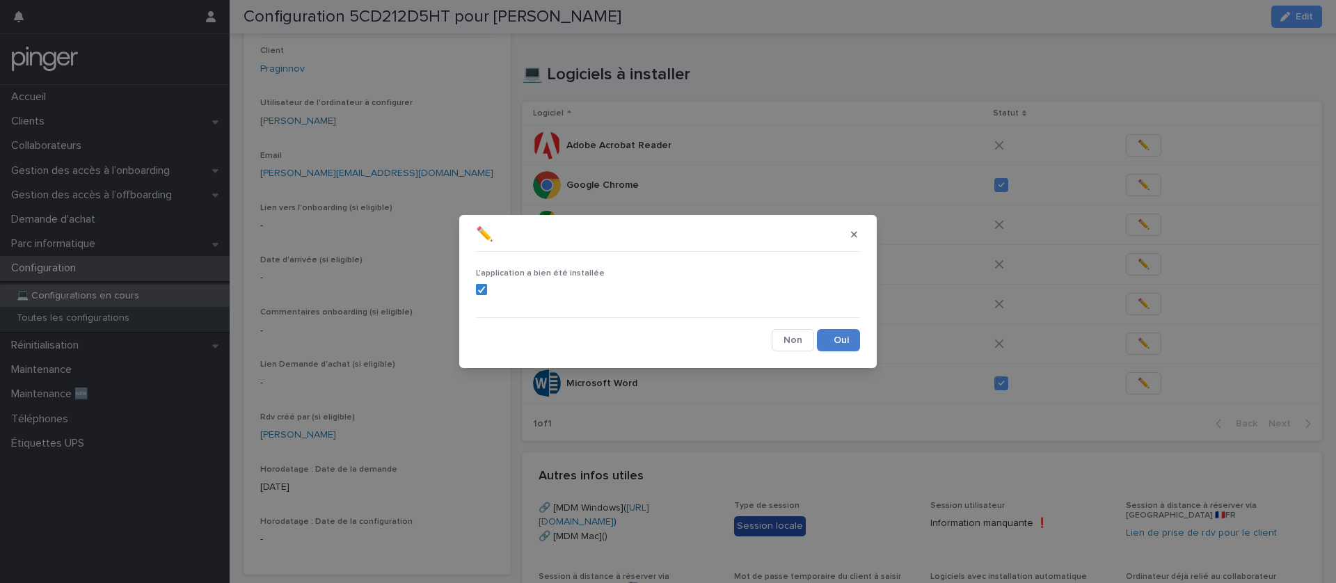
click at [828, 343] on button "Save" at bounding box center [838, 340] width 43 height 22
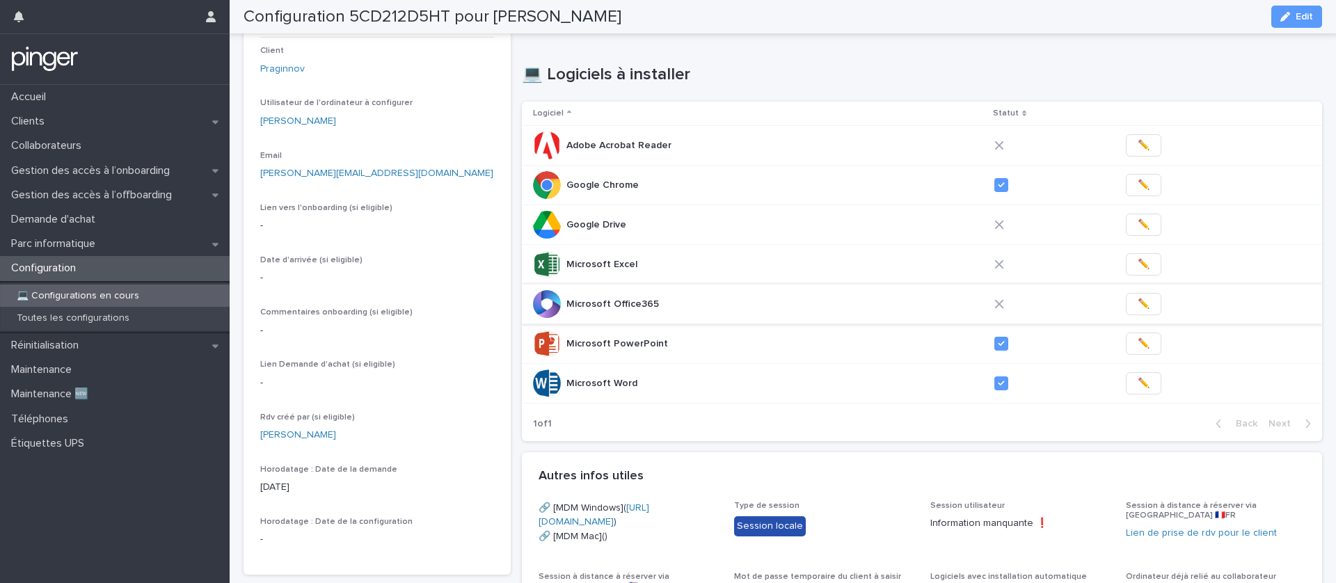
click at [1144, 306] on button "✏️" at bounding box center [1143, 304] width 35 height 22
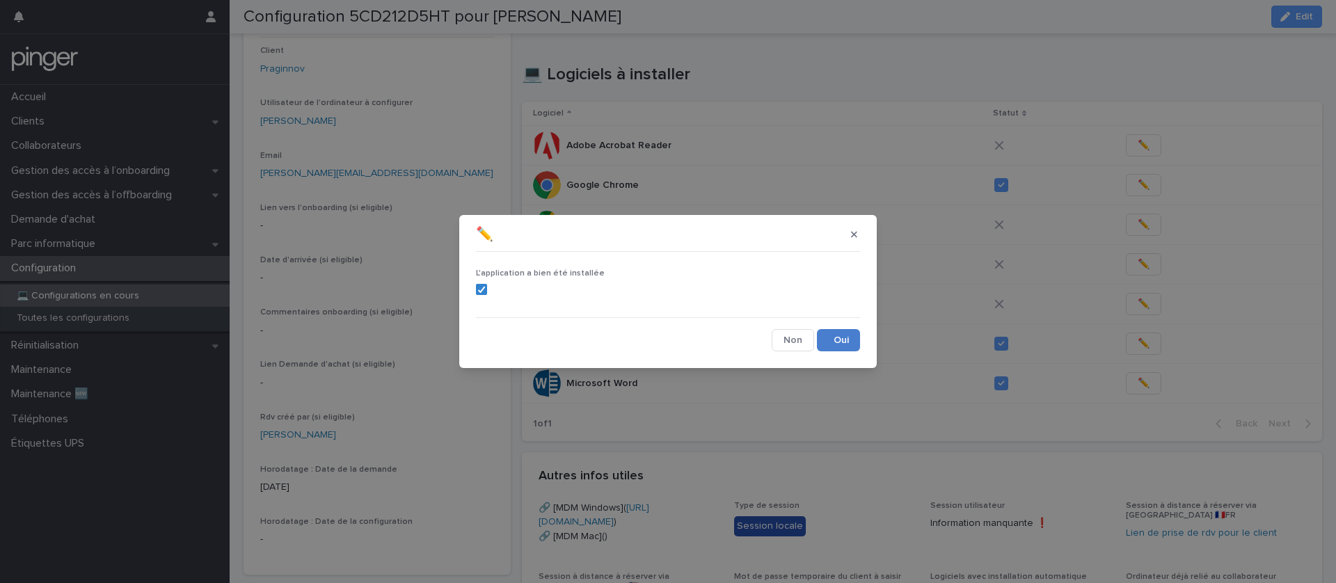
click at [835, 332] on button "Save" at bounding box center [838, 340] width 43 height 22
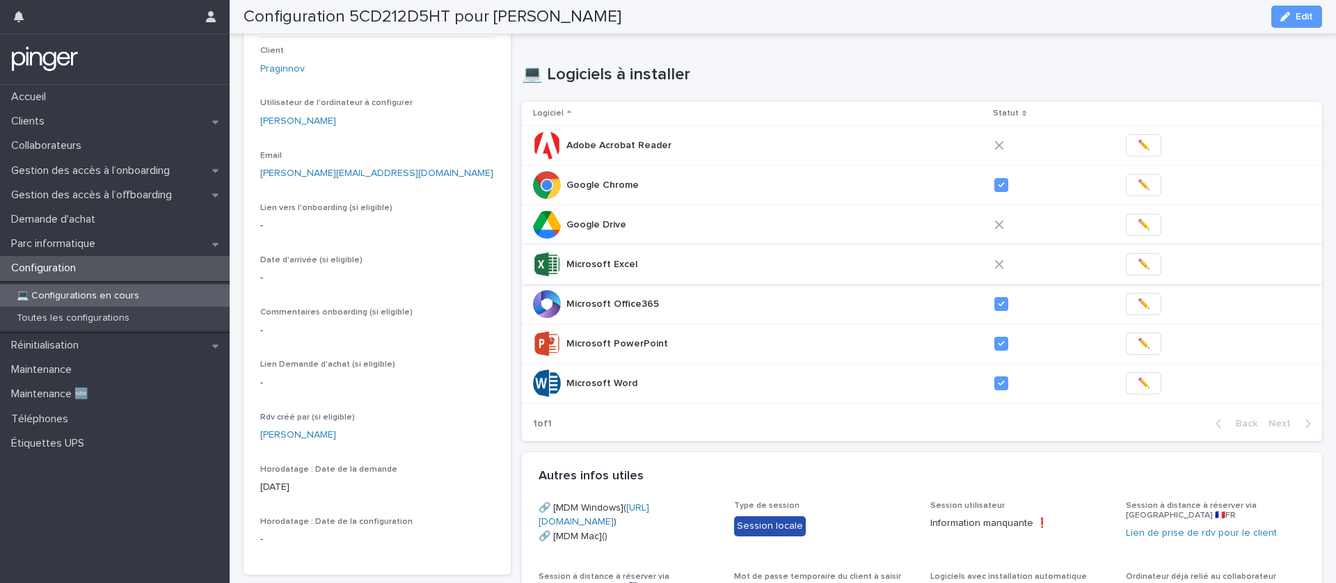
click at [1140, 269] on span "✏️" at bounding box center [1144, 265] width 12 height 14
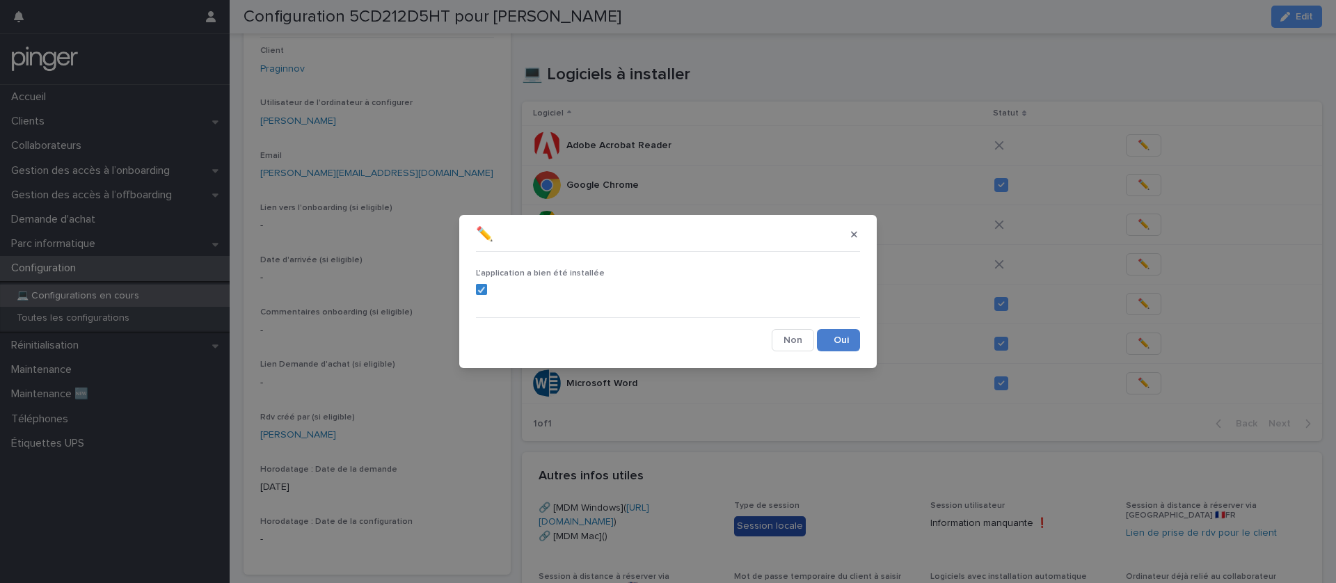
click at [860, 337] on button "Save" at bounding box center [838, 340] width 43 height 22
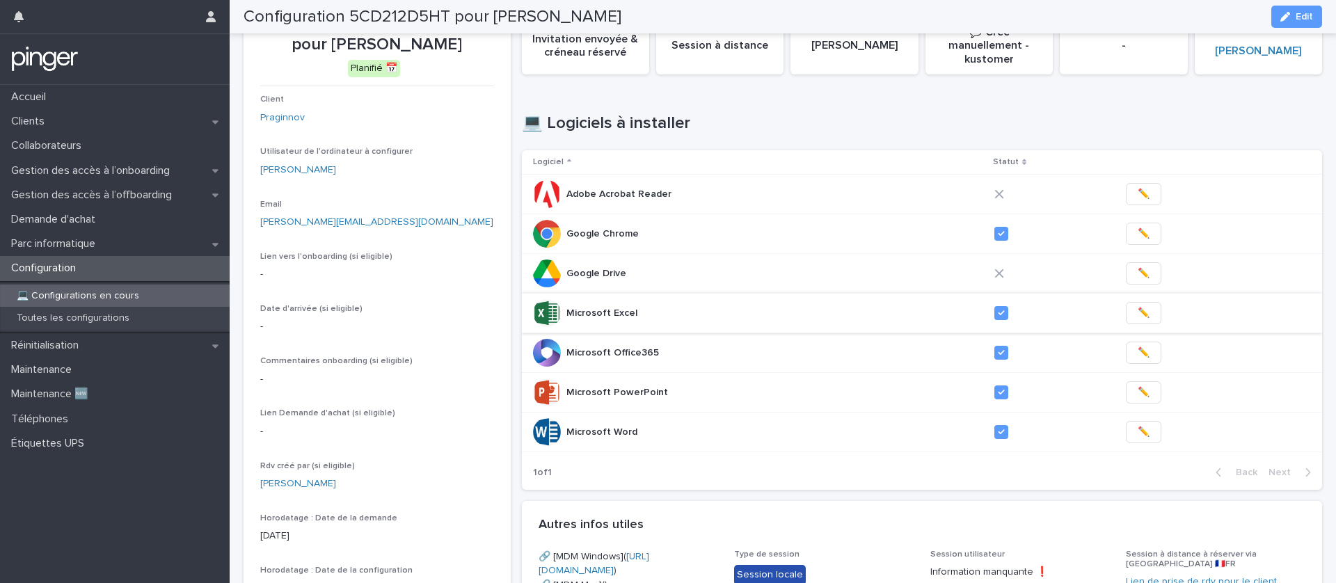
scroll to position [0, 0]
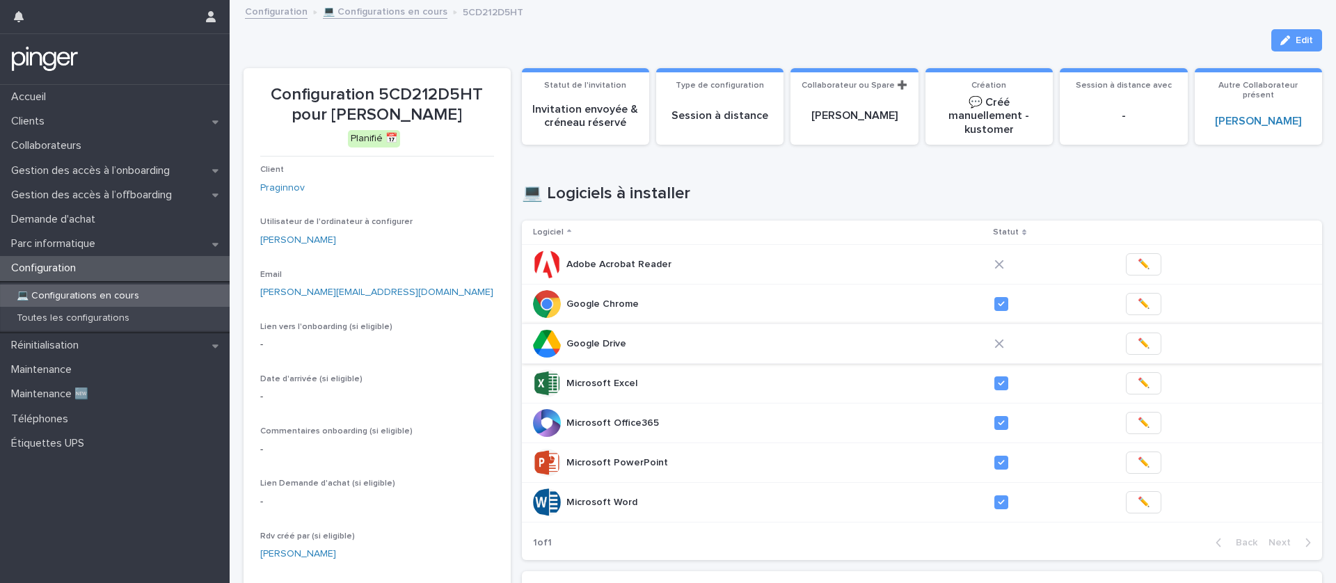
click at [1139, 340] on span "✏️" at bounding box center [1144, 344] width 12 height 14
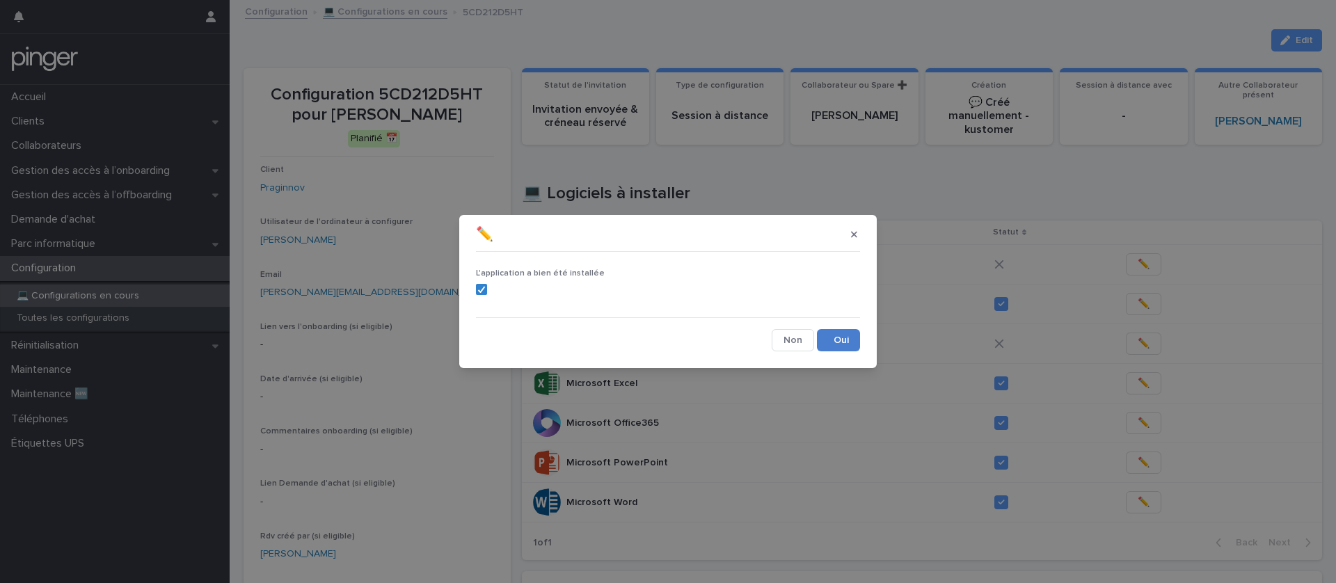
click at [842, 338] on button "Save" at bounding box center [838, 340] width 43 height 22
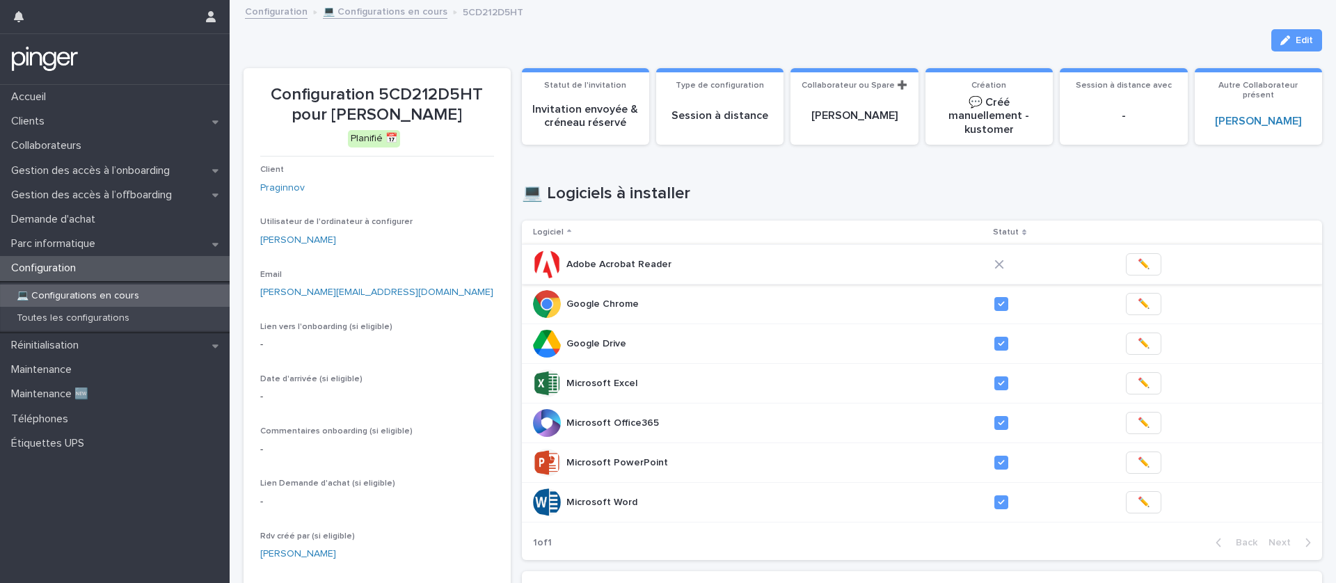
click at [1140, 264] on span "✏️" at bounding box center [1144, 265] width 12 height 14
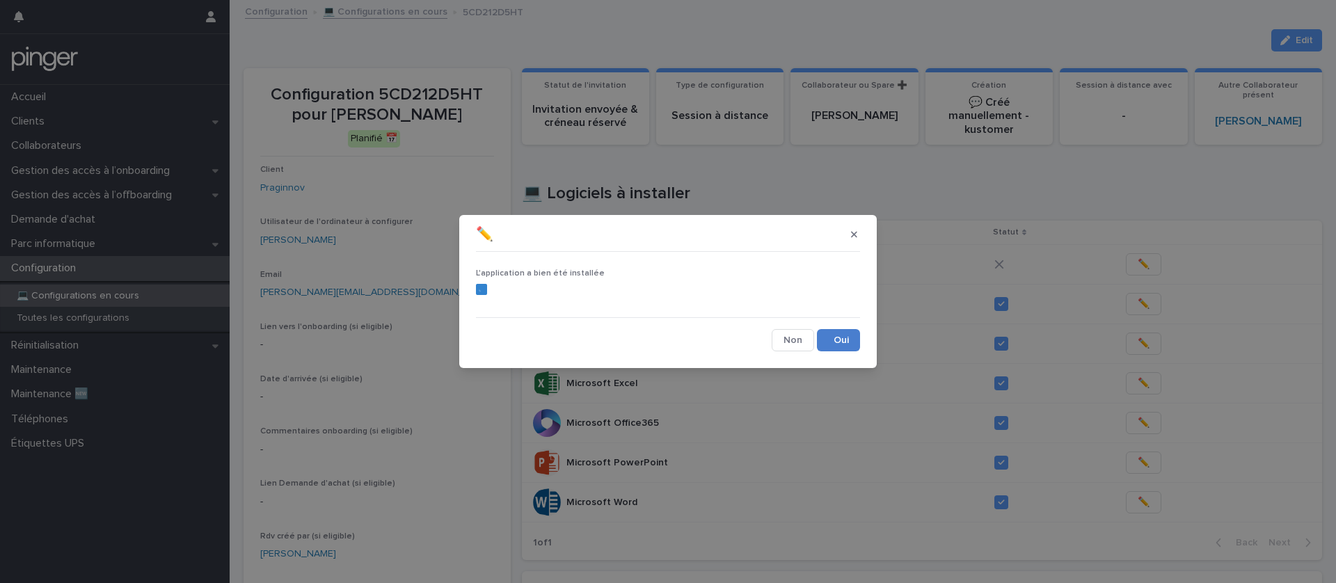
click at [846, 338] on button "Save" at bounding box center [838, 340] width 43 height 22
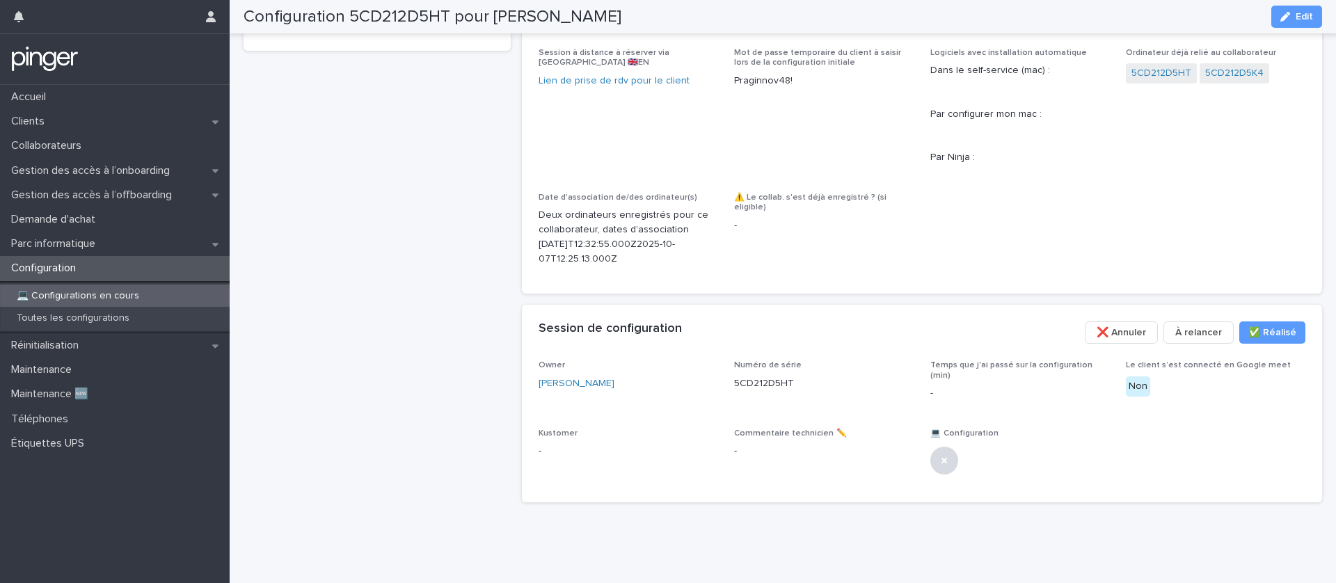
scroll to position [682, 0]
click at [1286, 19] on icon "button" at bounding box center [1286, 17] width 10 height 10
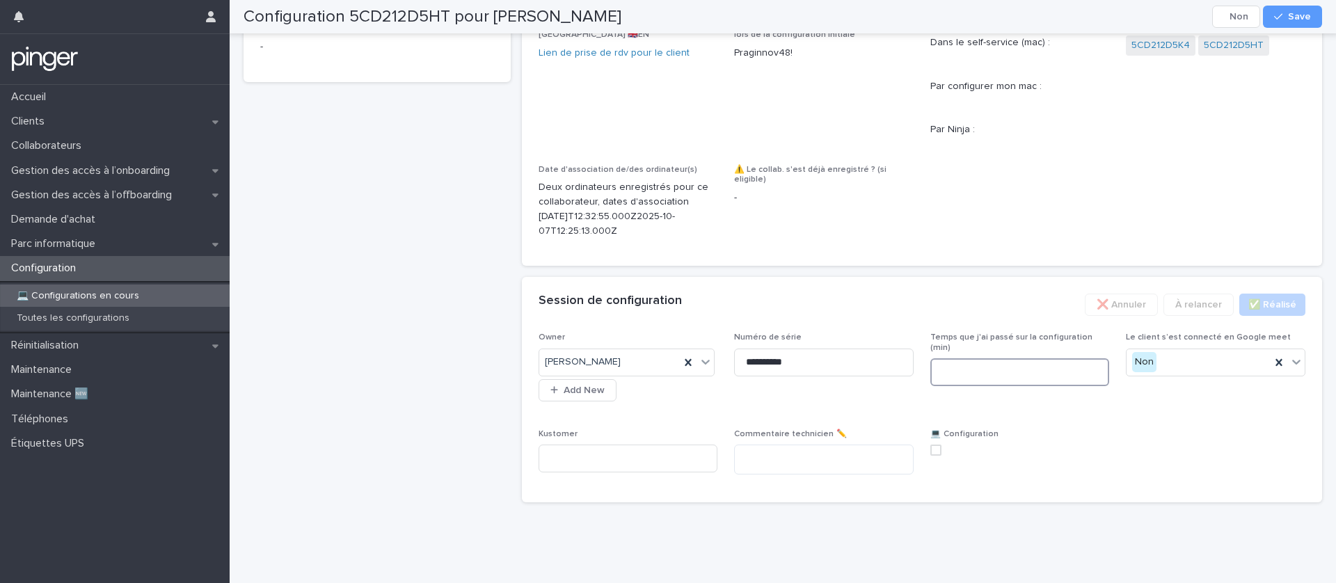
click at [964, 386] on input at bounding box center [1021, 372] width 180 height 28
click at [934, 456] on span at bounding box center [936, 450] width 11 height 11
type input "**"
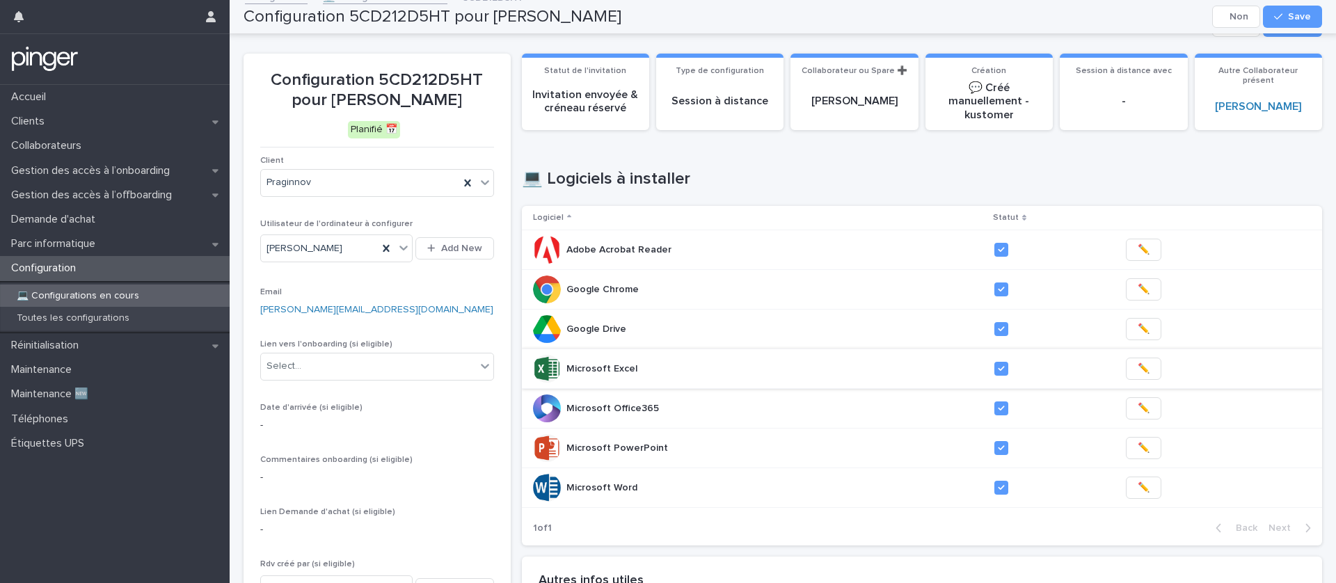
scroll to position [0, 0]
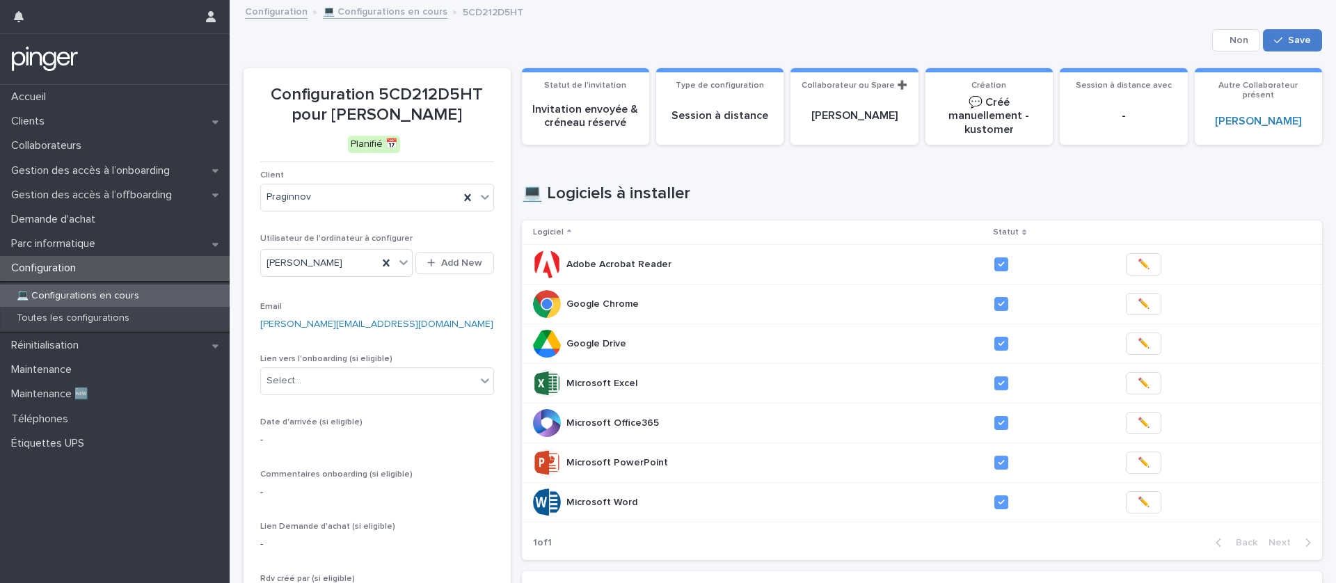
click at [1296, 41] on span "Save" at bounding box center [1299, 40] width 23 height 10
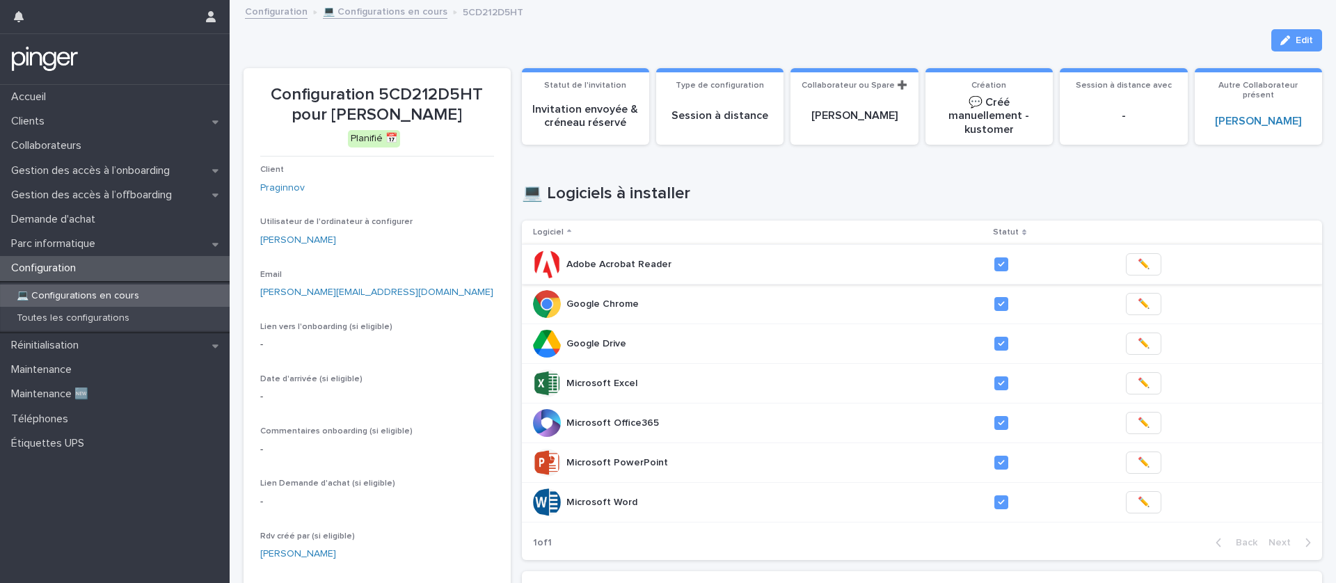
scroll to position [540, 0]
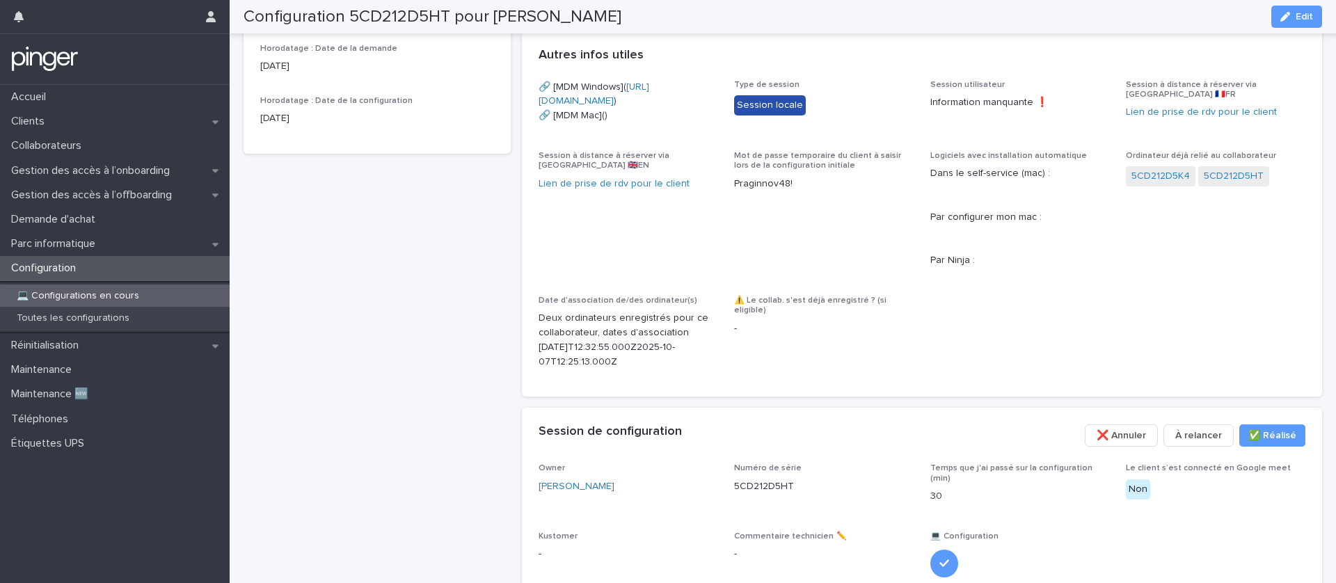
click at [104, 293] on p "💻 Configurations en cours" at bounding box center [78, 296] width 145 height 12
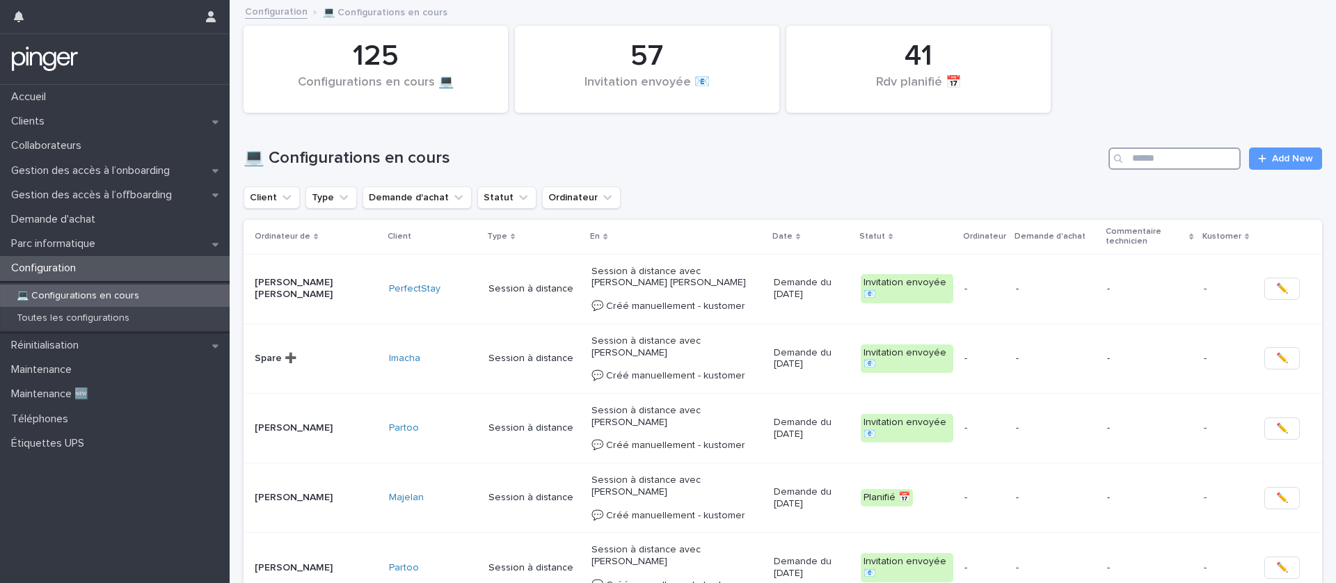
click at [1174, 148] on input "Search" at bounding box center [1175, 159] width 132 height 22
paste input "**********"
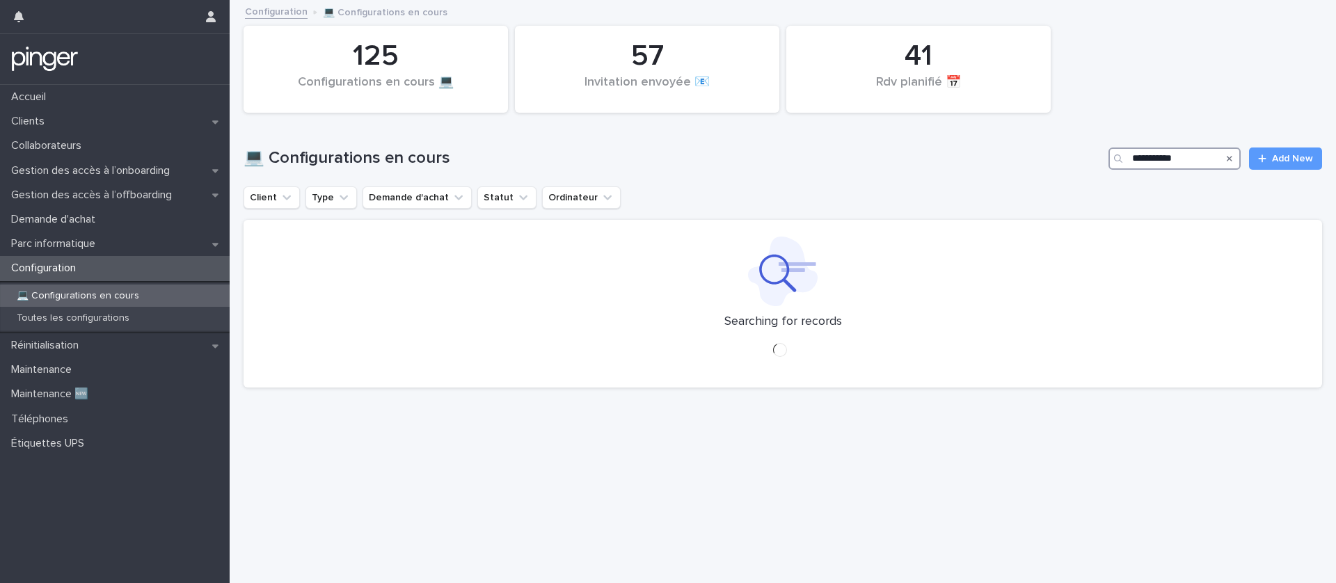
type input "**********"
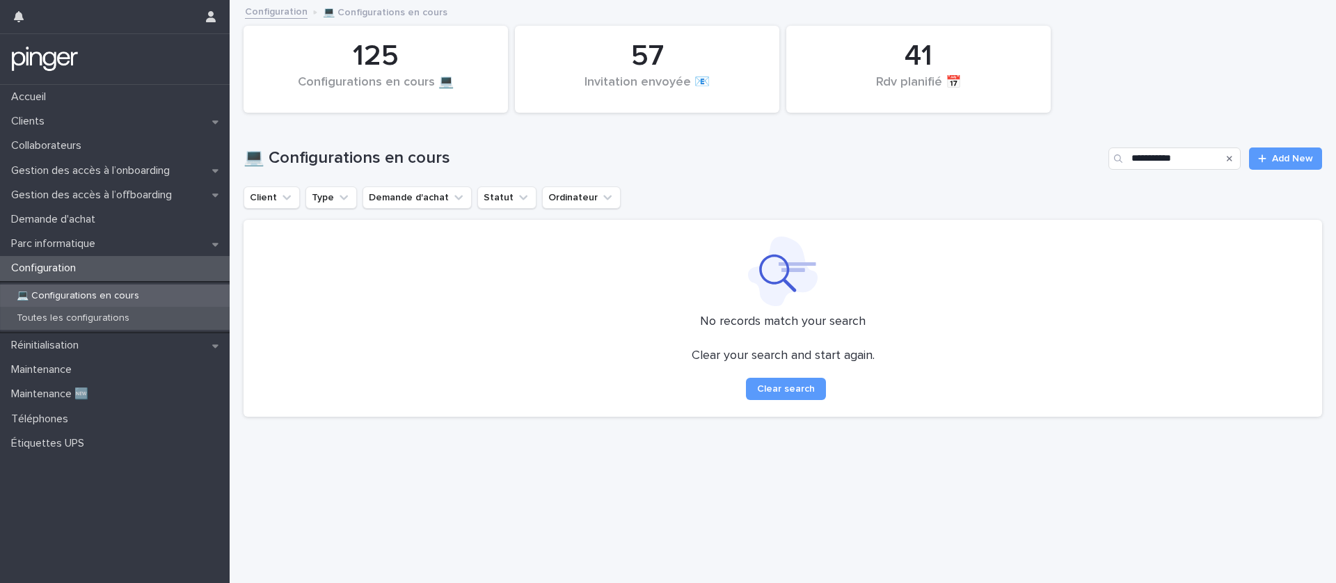
click at [203, 326] on div "Toutes les configurations" at bounding box center [115, 318] width 230 height 23
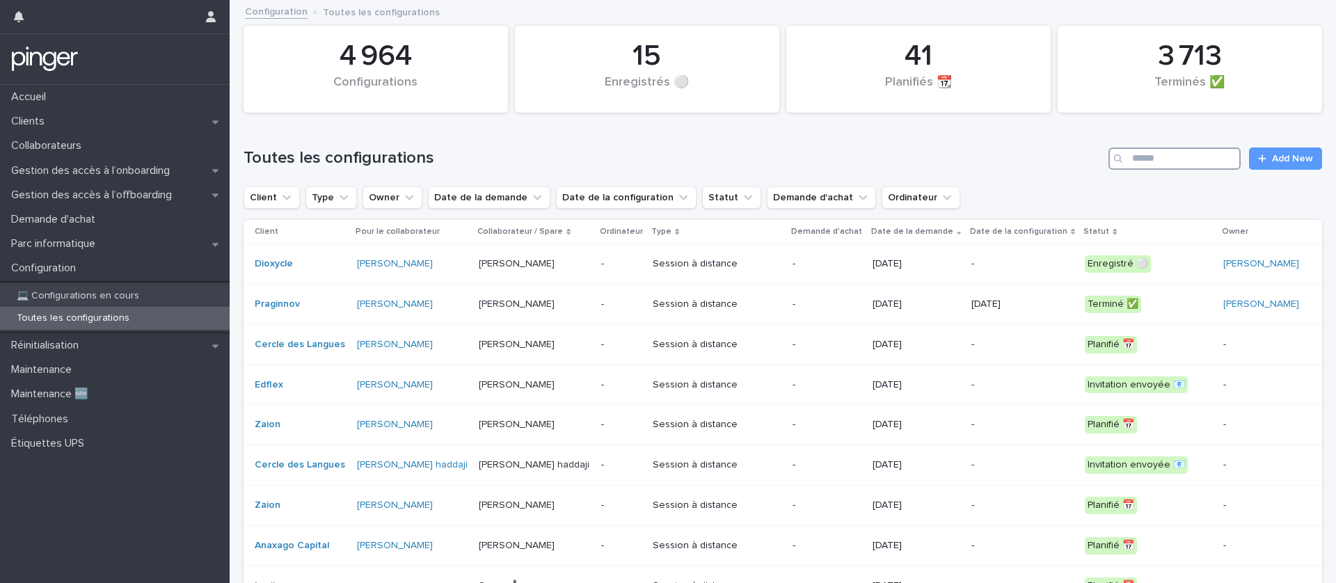
click at [1178, 165] on input "Search" at bounding box center [1175, 159] width 132 height 22
paste input "**********"
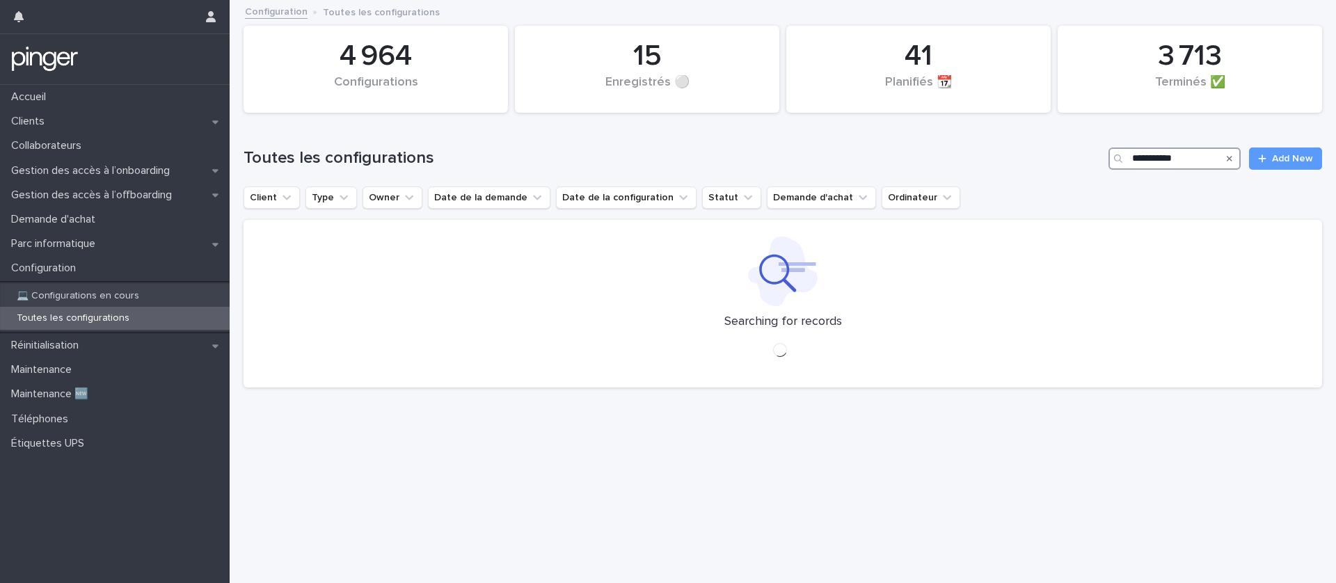
type input "**********"
drag, startPoint x: 1207, startPoint y: 154, endPoint x: 1093, endPoint y: 158, distance: 113.5
click at [1093, 158] on div "**********" at bounding box center [783, 159] width 1079 height 22
drag, startPoint x: 1134, startPoint y: 159, endPoint x: 1078, endPoint y: 161, distance: 55.7
click at [1078, 161] on div "**********" at bounding box center [783, 159] width 1079 height 22
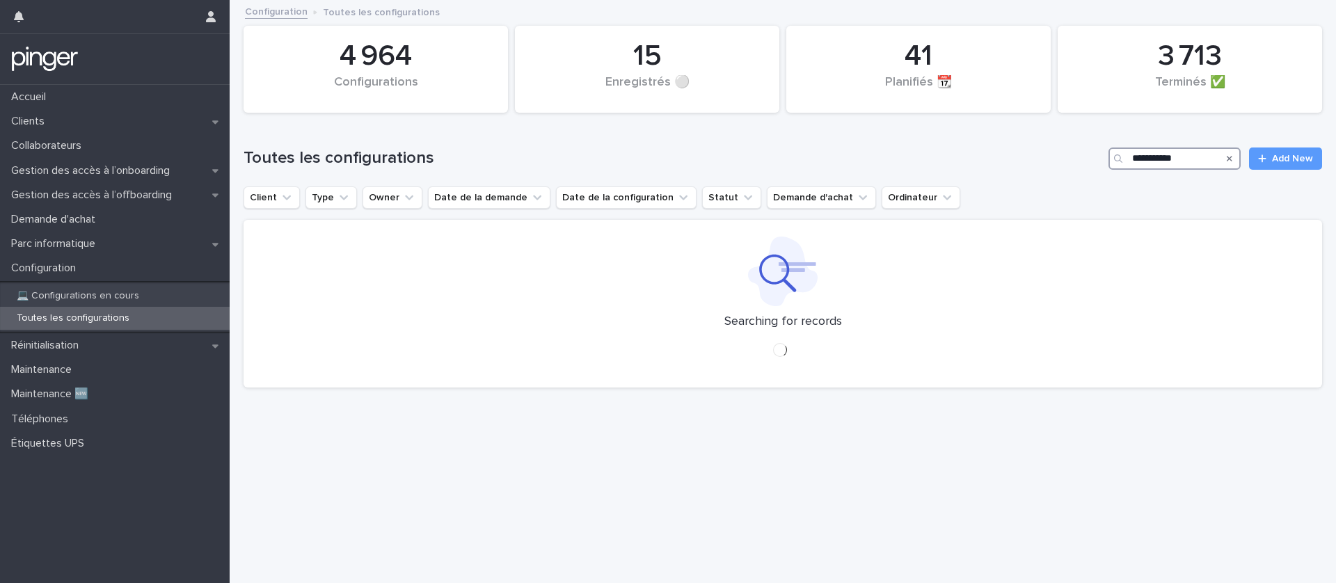
click at [1194, 164] on input "**********" at bounding box center [1175, 159] width 132 height 22
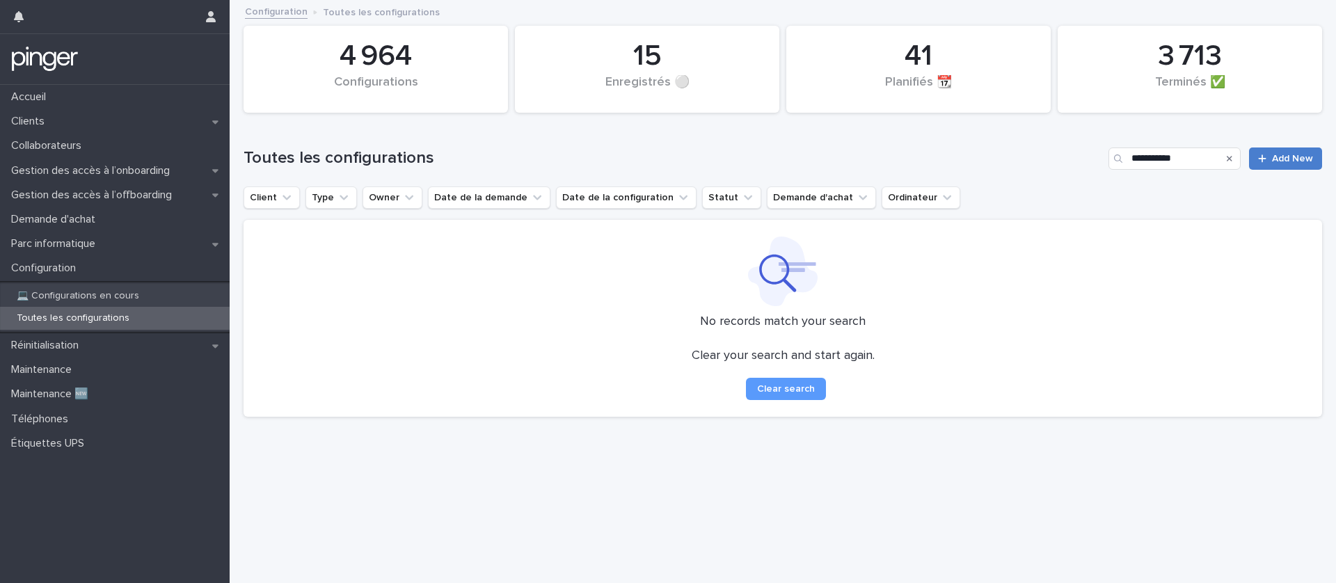
click at [1286, 157] on span "Add New" at bounding box center [1292, 159] width 41 height 10
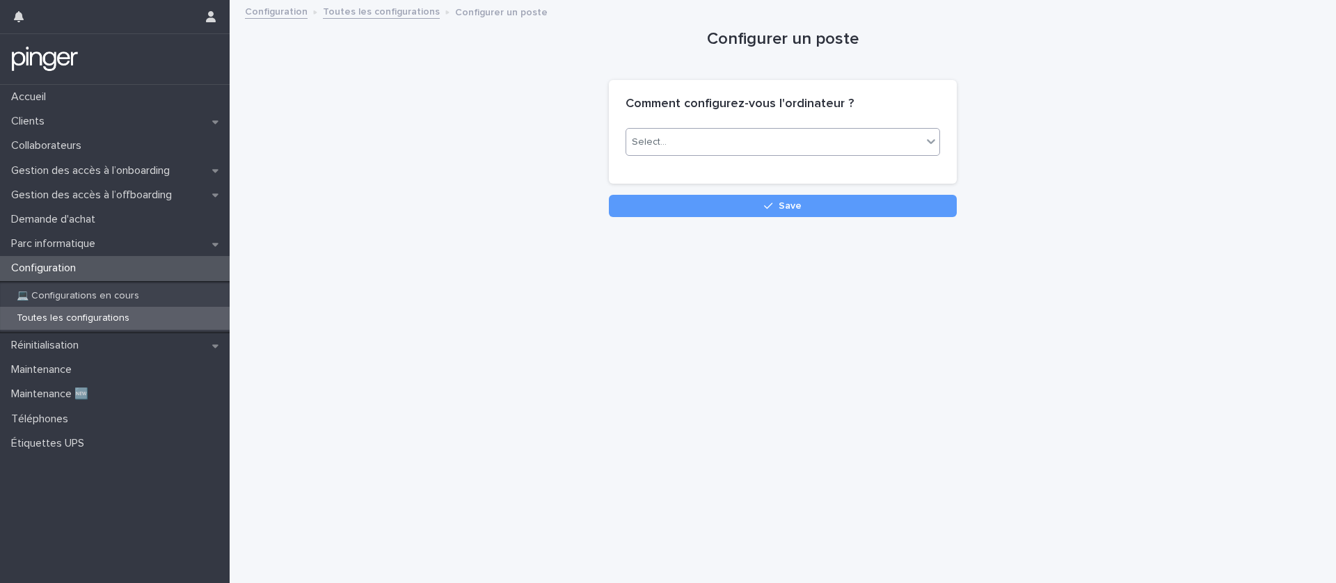
click at [819, 141] on div "Select..." at bounding box center [774, 142] width 296 height 23
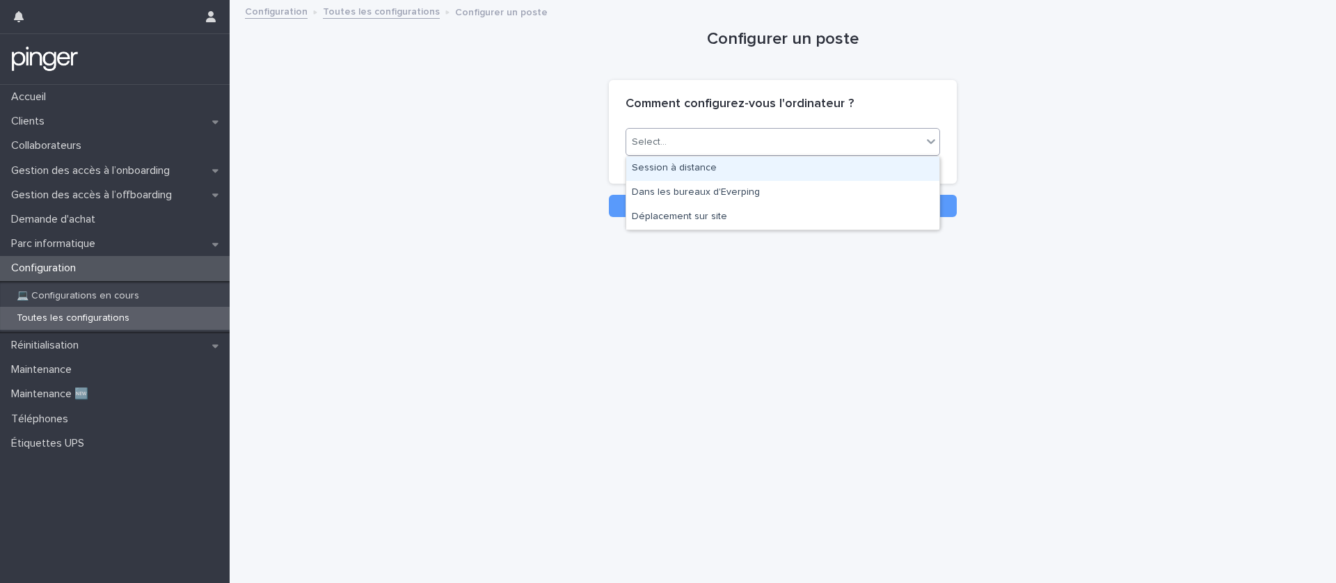
click at [729, 177] on div "Session à distance" at bounding box center [782, 169] width 313 height 24
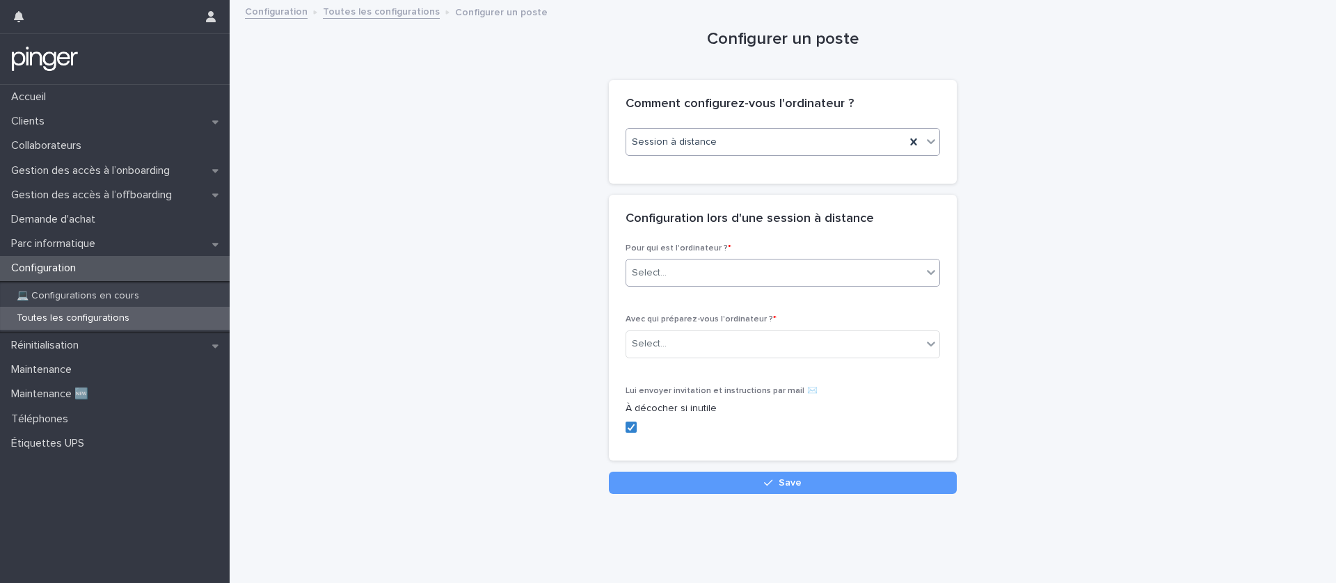
click at [718, 274] on div "Select..." at bounding box center [774, 273] width 296 height 23
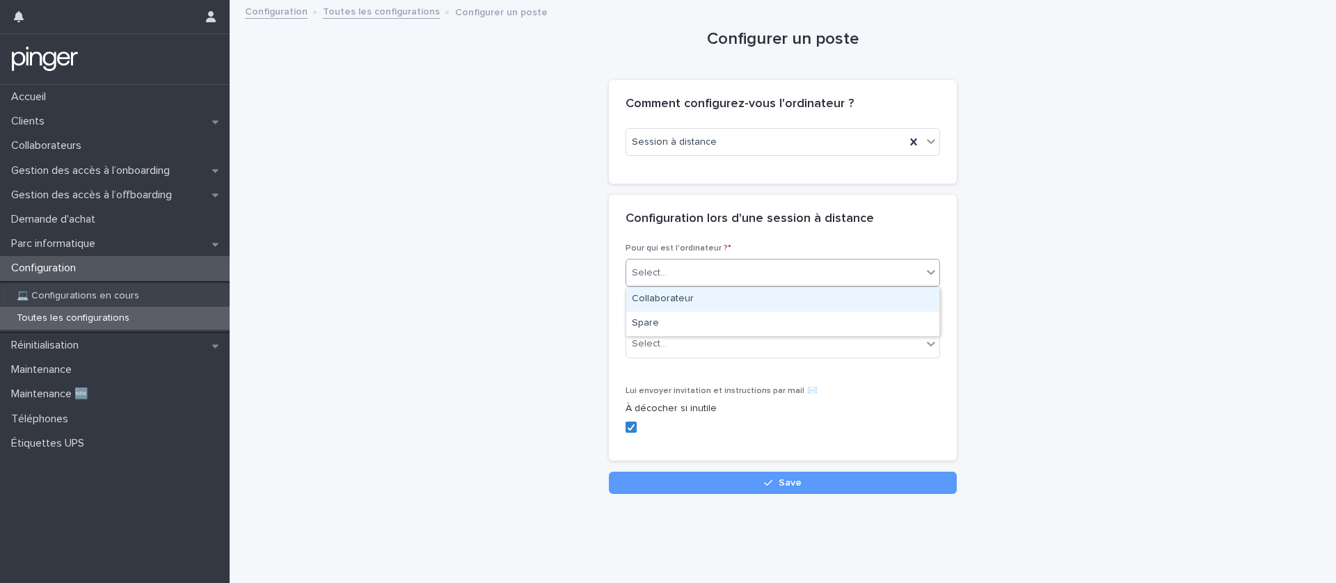
click at [709, 299] on div "Collaborateur" at bounding box center [782, 299] width 313 height 24
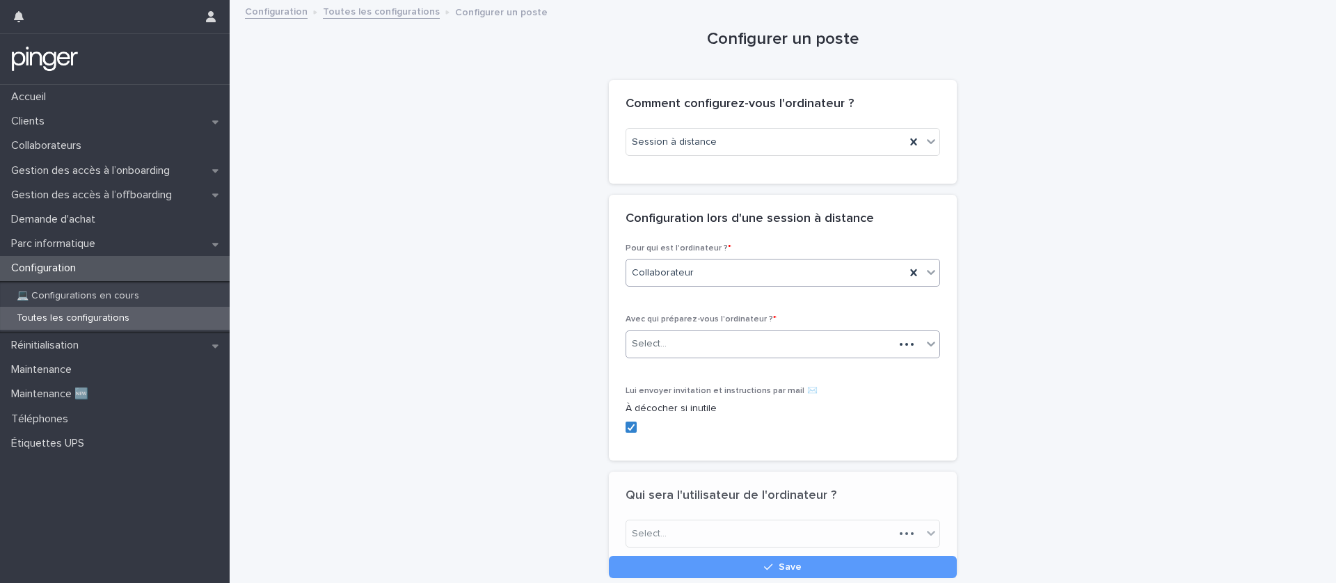
click at [695, 342] on div "Select..." at bounding box center [760, 344] width 268 height 23
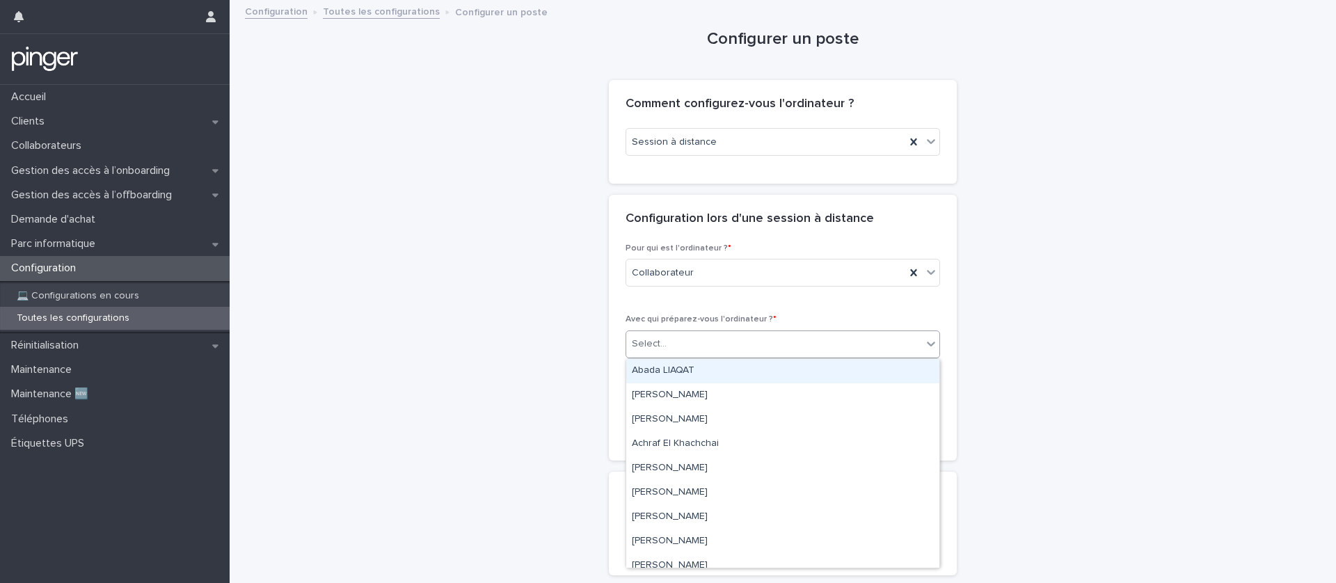
paste input "**********"
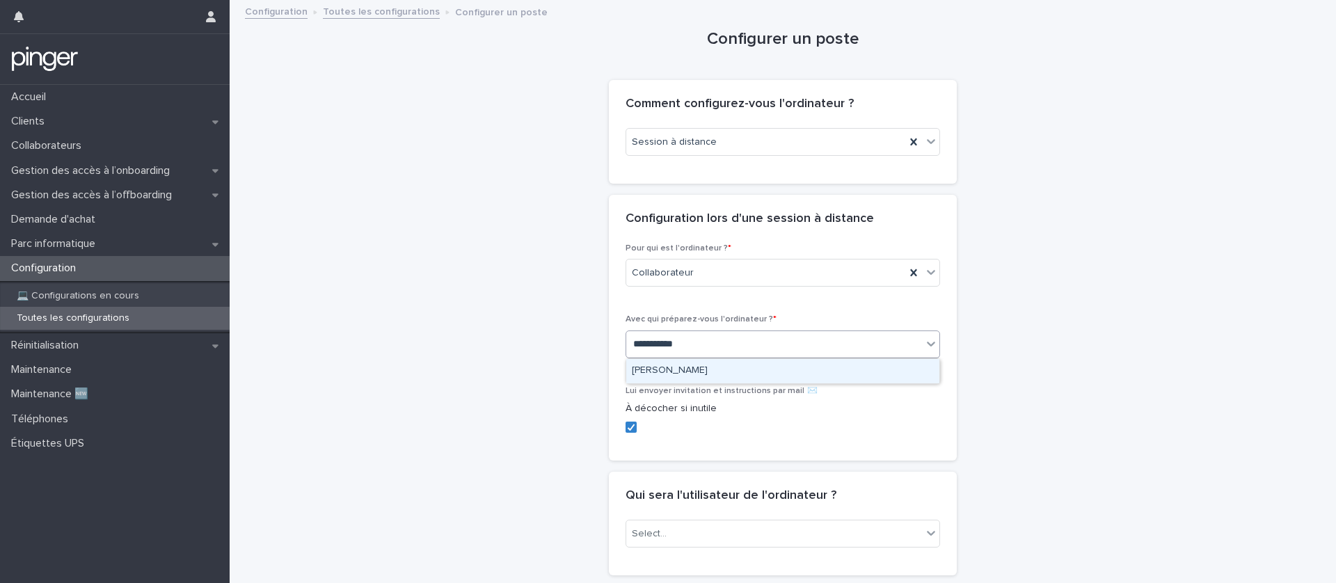
type input "**********"
click at [571, 290] on div "Configurer un poste Loading... Saving… Loading... Saving… Loading... Saving… Co…" at bounding box center [783, 305] width 1079 height 608
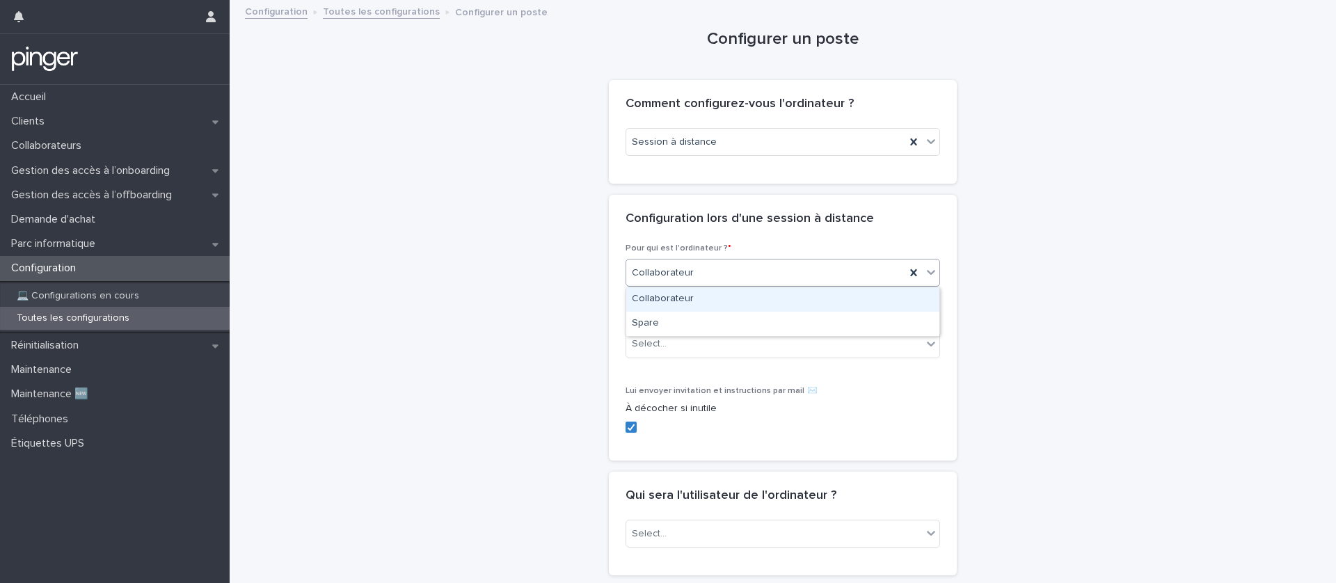
click at [666, 289] on div "Collaborateur" at bounding box center [782, 299] width 313 height 24
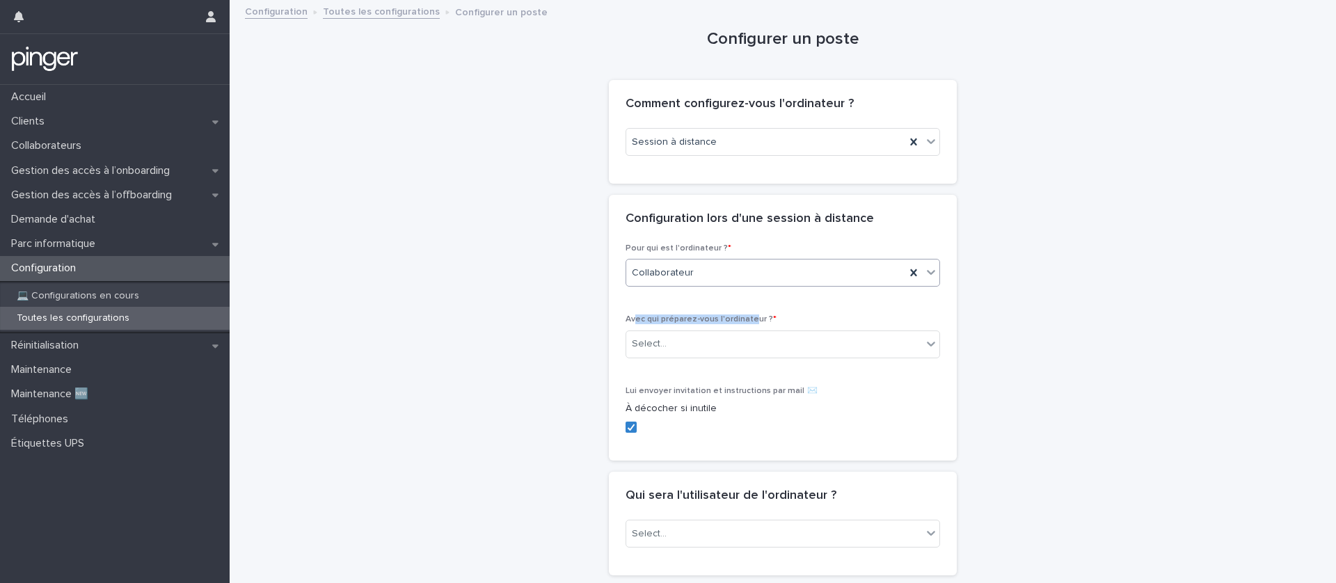
drag, startPoint x: 635, startPoint y: 322, endPoint x: 749, endPoint y: 320, distance: 114.2
click at [749, 320] on span "Avec qui préparez-vous l'ordinateur ? *" at bounding box center [701, 319] width 151 height 8
click at [688, 343] on div "Select..." at bounding box center [774, 344] width 296 height 23
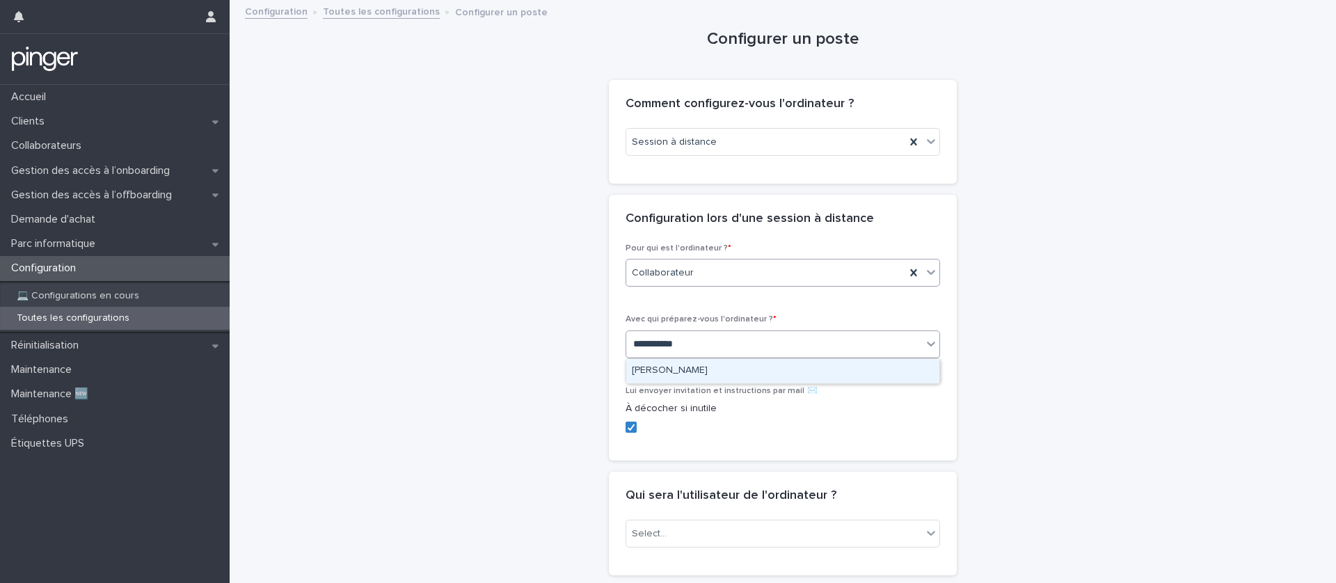
type input "**********"
click at [664, 370] on div "Laura Cholet" at bounding box center [782, 371] width 313 height 24
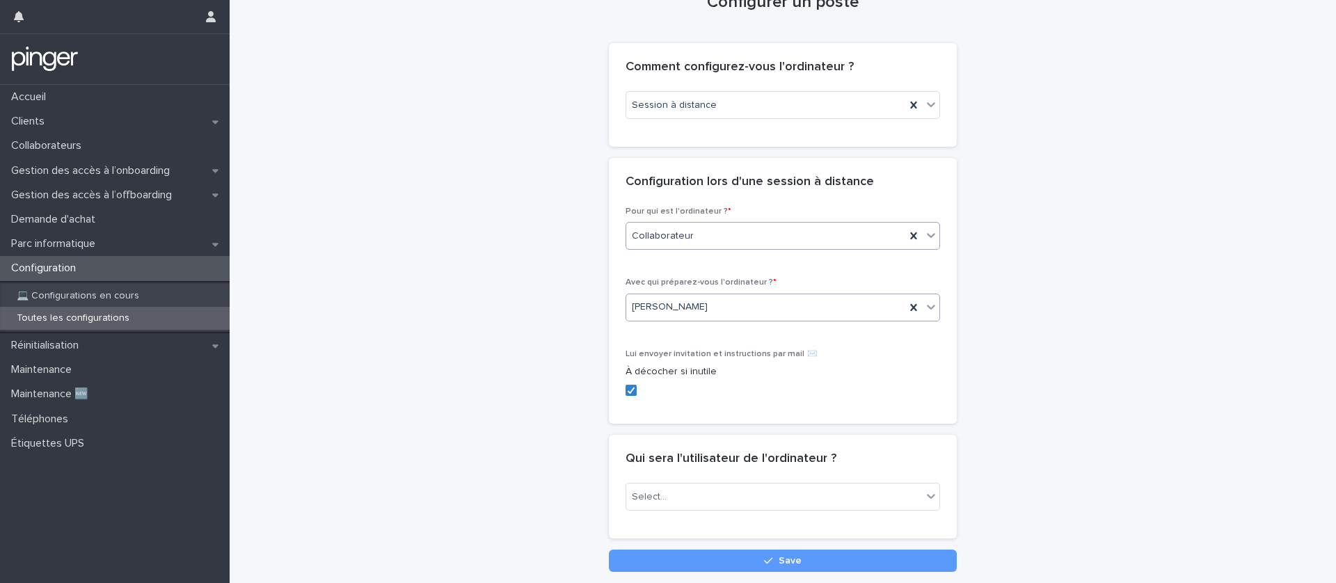
scroll to position [39, 0]
click at [710, 499] on div "Select..." at bounding box center [774, 495] width 296 height 23
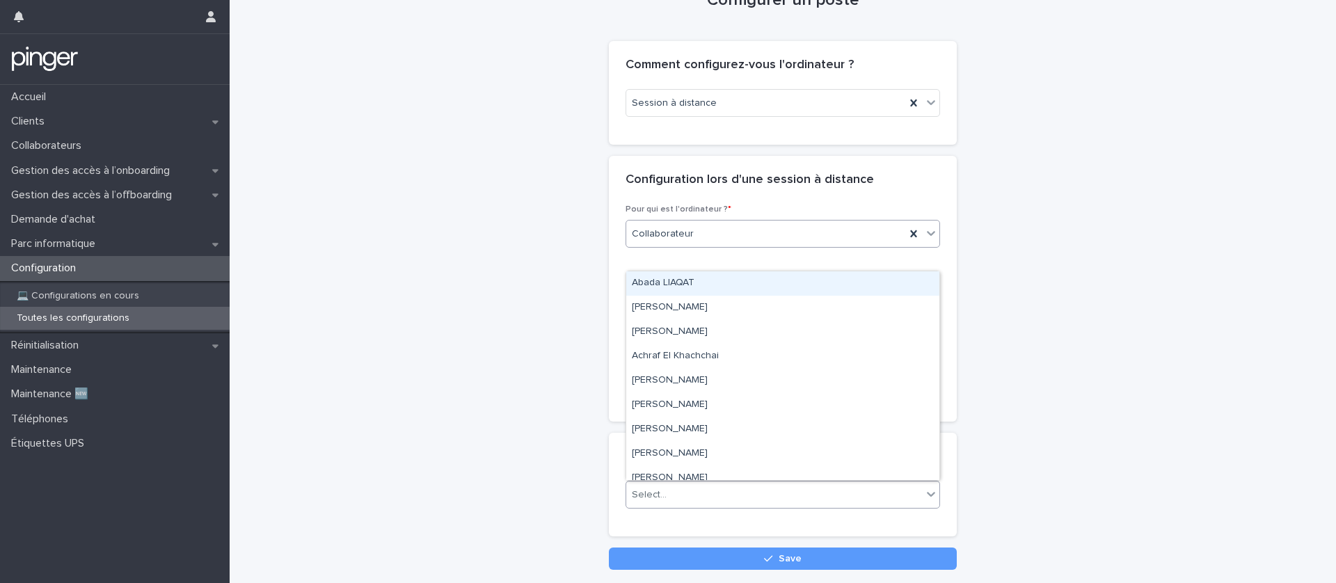
paste input "**********"
type input "**********"
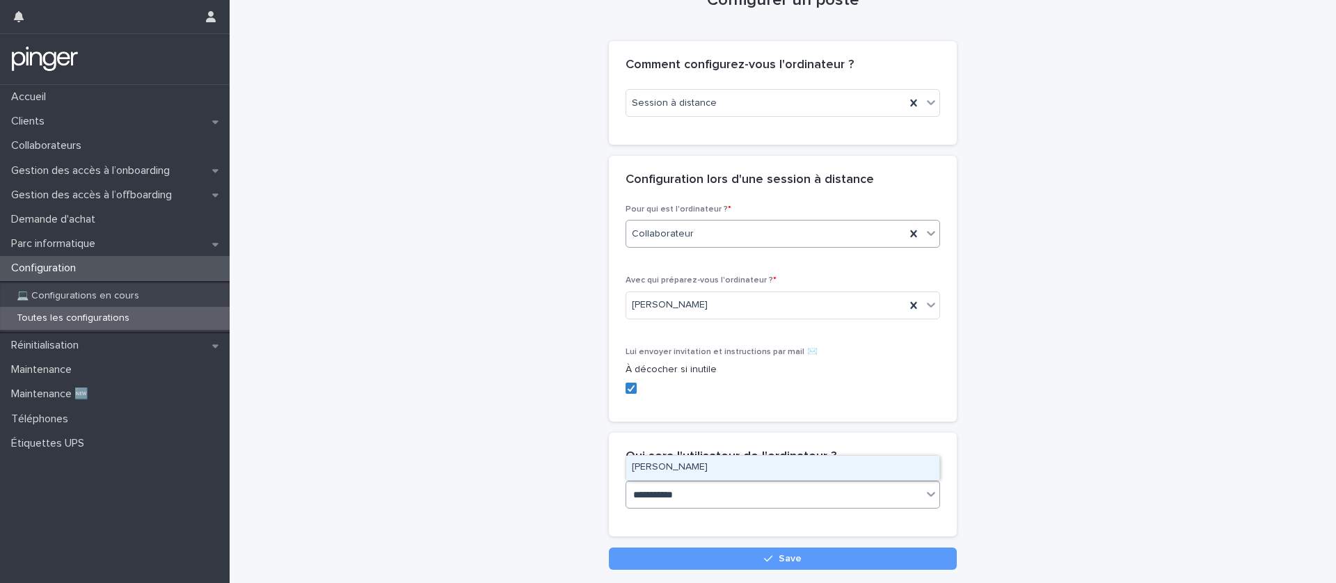
click at [696, 464] on div "Maud Menand" at bounding box center [782, 468] width 313 height 24
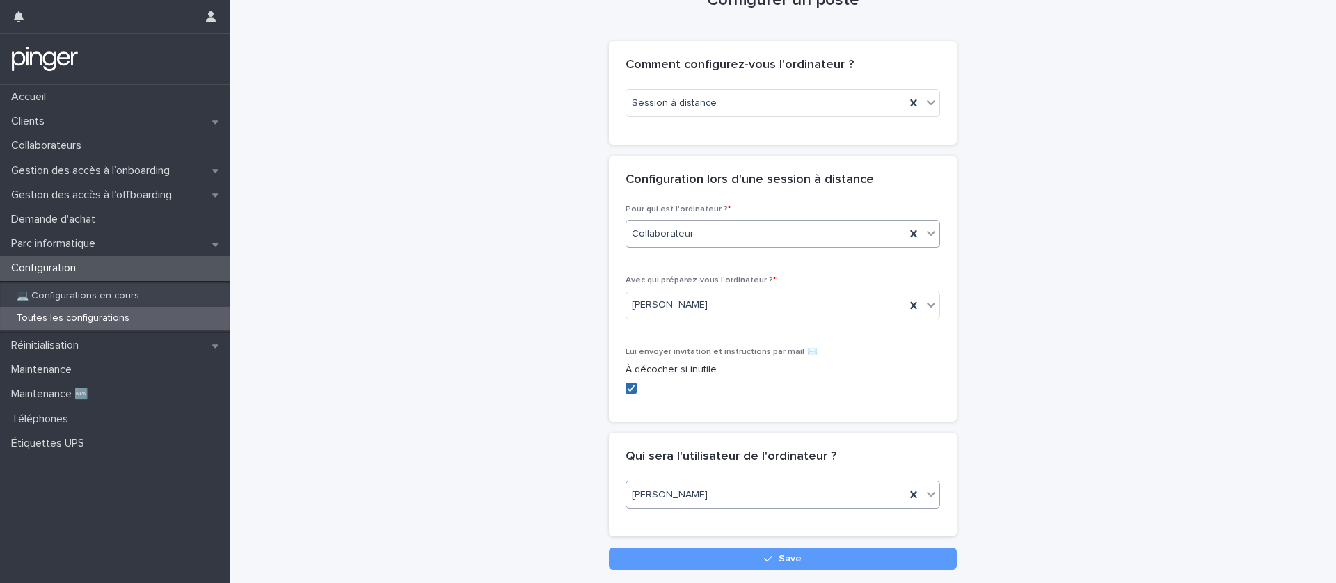
click at [636, 387] on span at bounding box center [631, 388] width 11 height 11
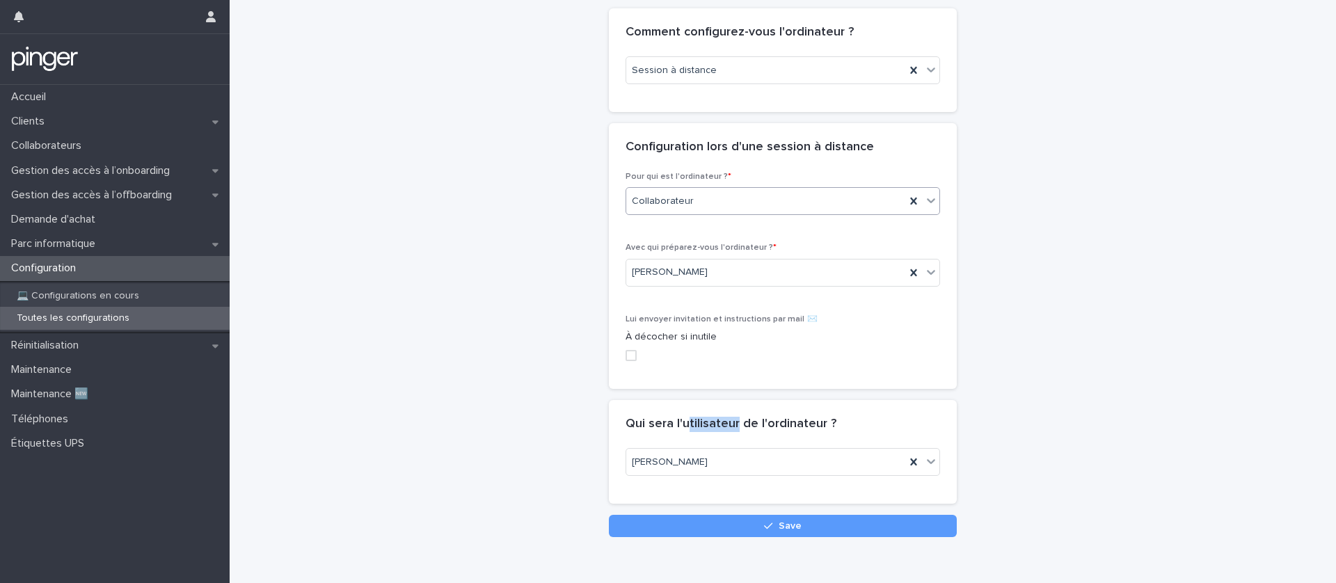
drag, startPoint x: 715, startPoint y: 418, endPoint x: 736, endPoint y: 420, distance: 21.8
click at [736, 420] on h2 "Qui sera l'utilisateur de l'ordinateur ?" at bounding box center [731, 424] width 211 height 15
click at [735, 426] on h2 "Qui sera l'utilisateur de l'ordinateur ?" at bounding box center [731, 424] width 211 height 15
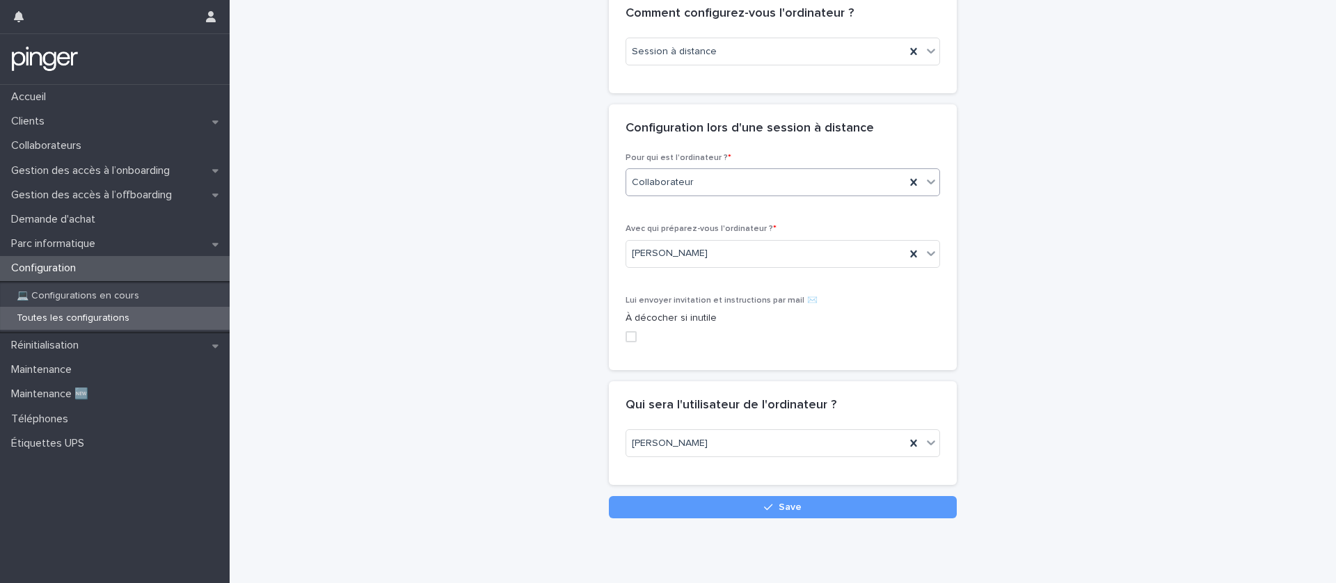
scroll to position [91, 0]
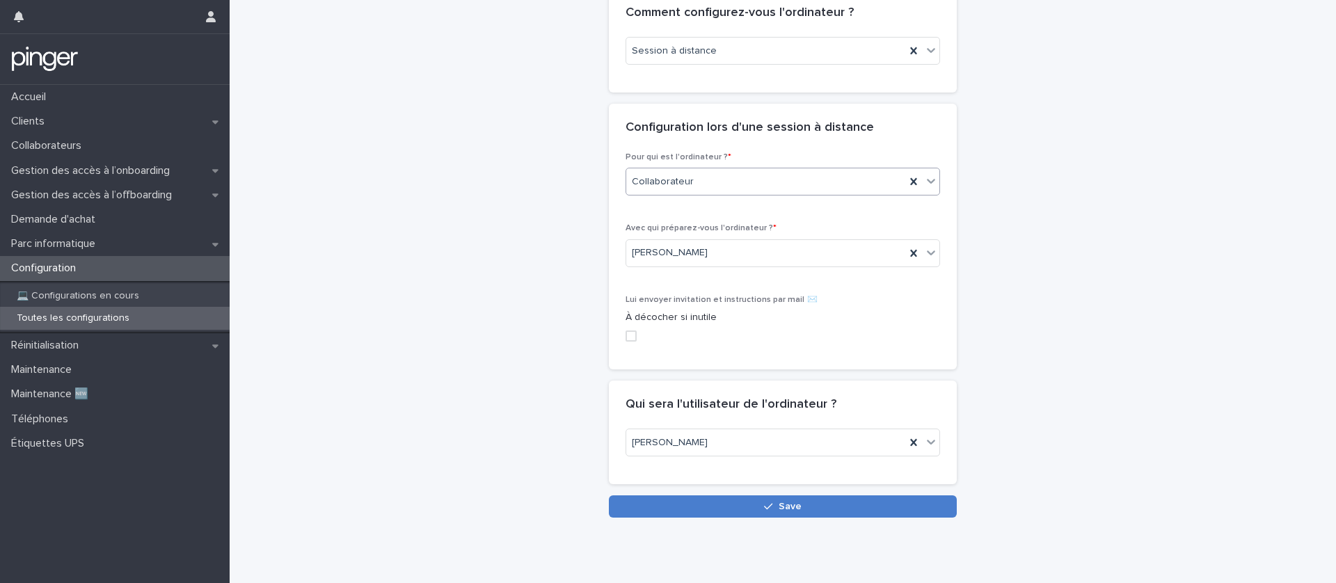
click at [750, 513] on button "Save" at bounding box center [783, 507] width 348 height 22
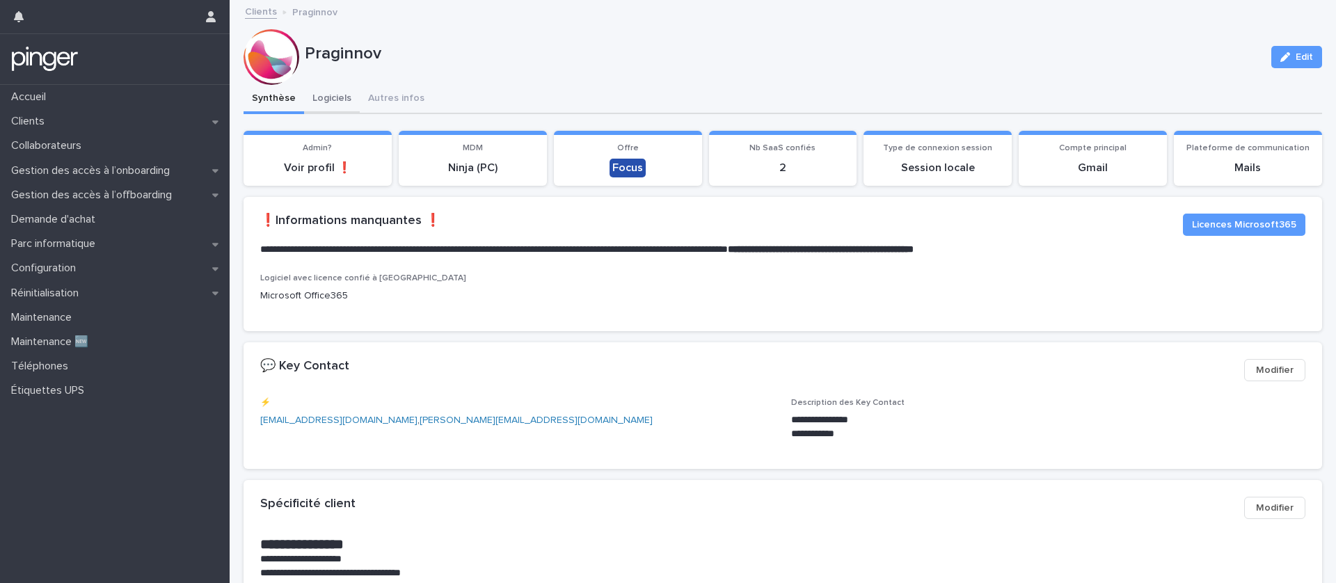
click at [324, 97] on button "Logiciels" at bounding box center [332, 99] width 56 height 29
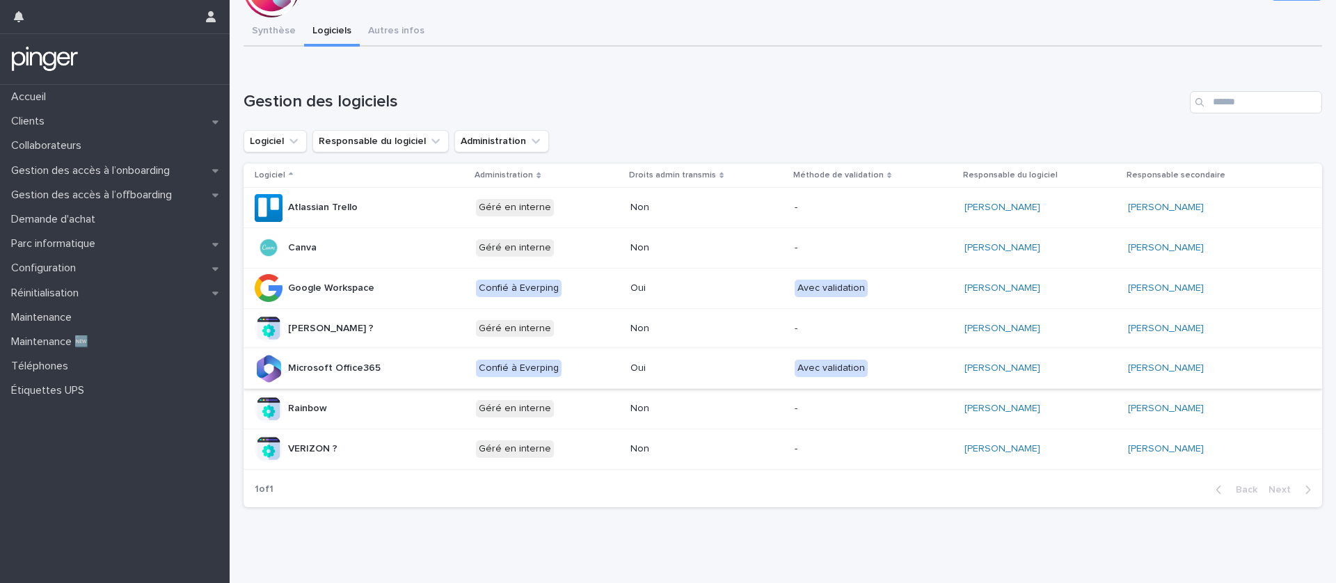
scroll to position [72, 0]
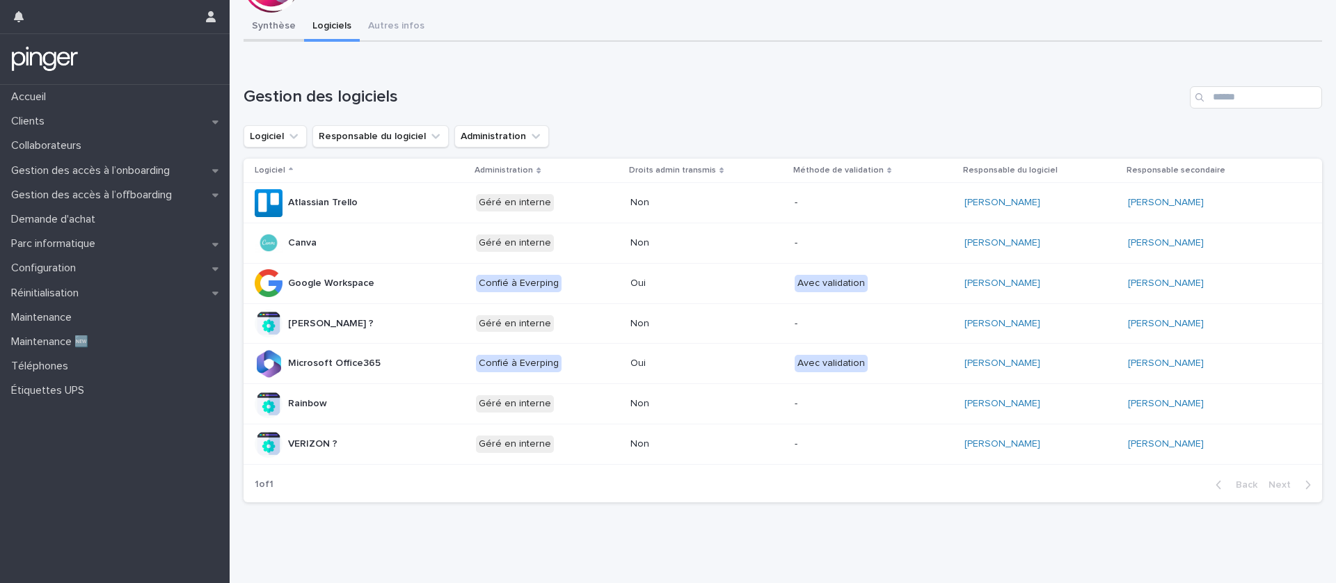
click at [277, 21] on div "**********" at bounding box center [783, 263] width 1079 height 501
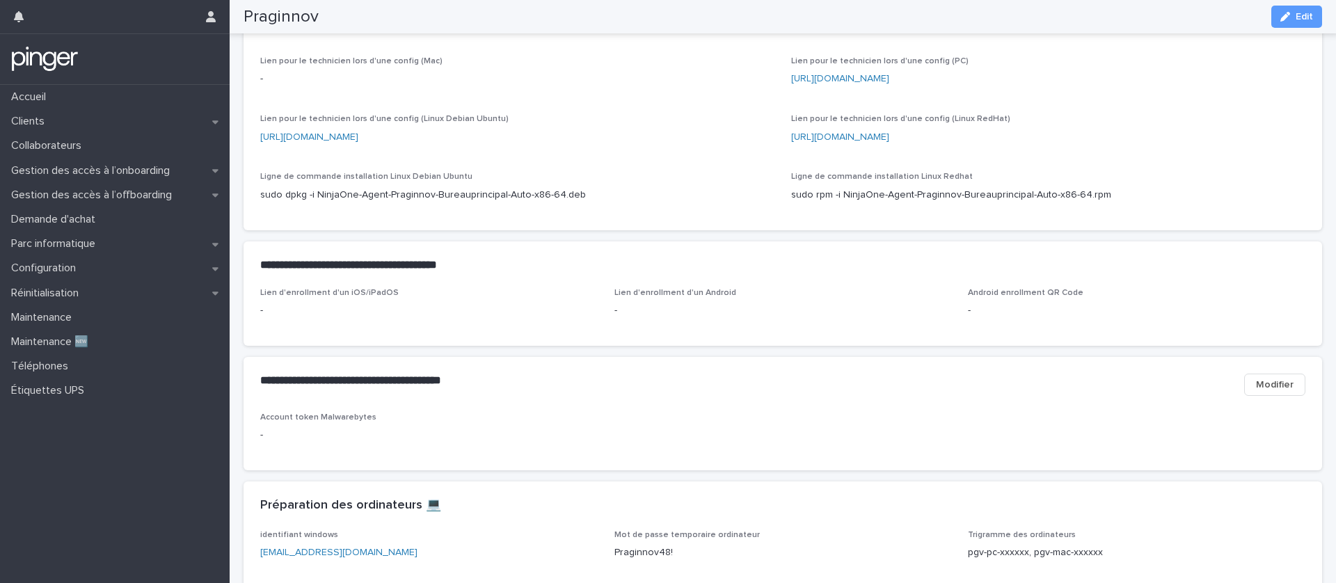
scroll to position [1653, 0]
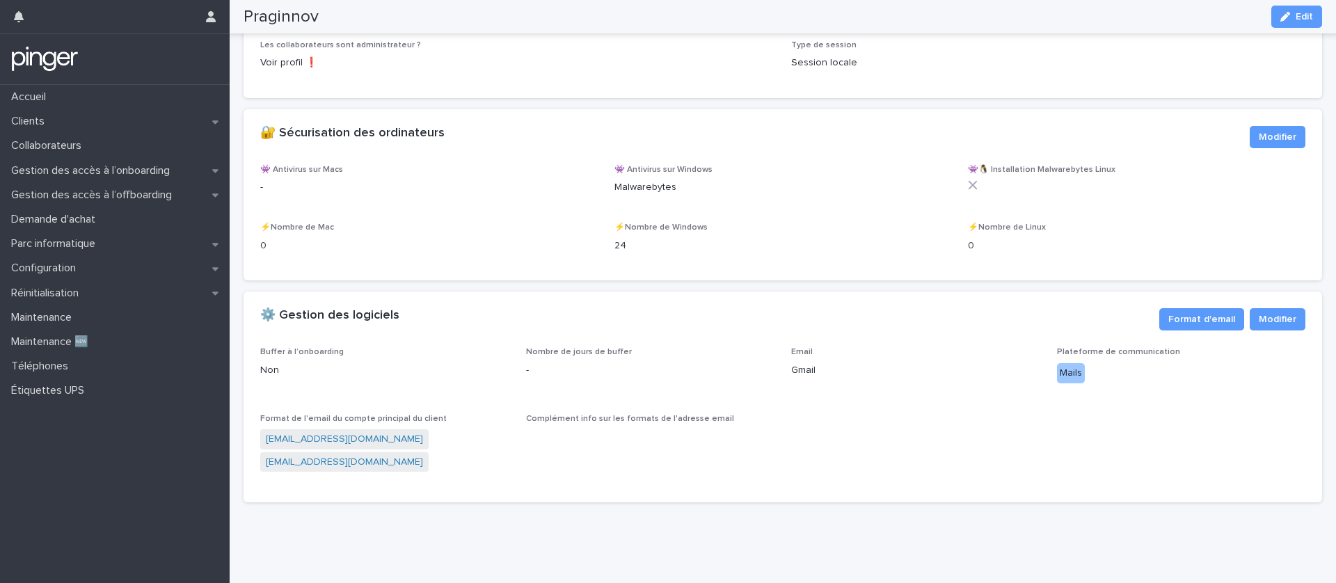
drag, startPoint x: 608, startPoint y: 182, endPoint x: 675, endPoint y: 180, distance: 67.5
click at [675, 180] on div "👾 Antivirus sur Macs - 👾 Antivirus sur Windows Malwarebytes 👾🐧 Installation Mal…" at bounding box center [782, 214] width 1045 height 99
click at [675, 190] on p "Malwarebytes" at bounding box center [784, 187] width 338 height 15
click at [662, 184] on p "Malwarebytes" at bounding box center [784, 187] width 338 height 15
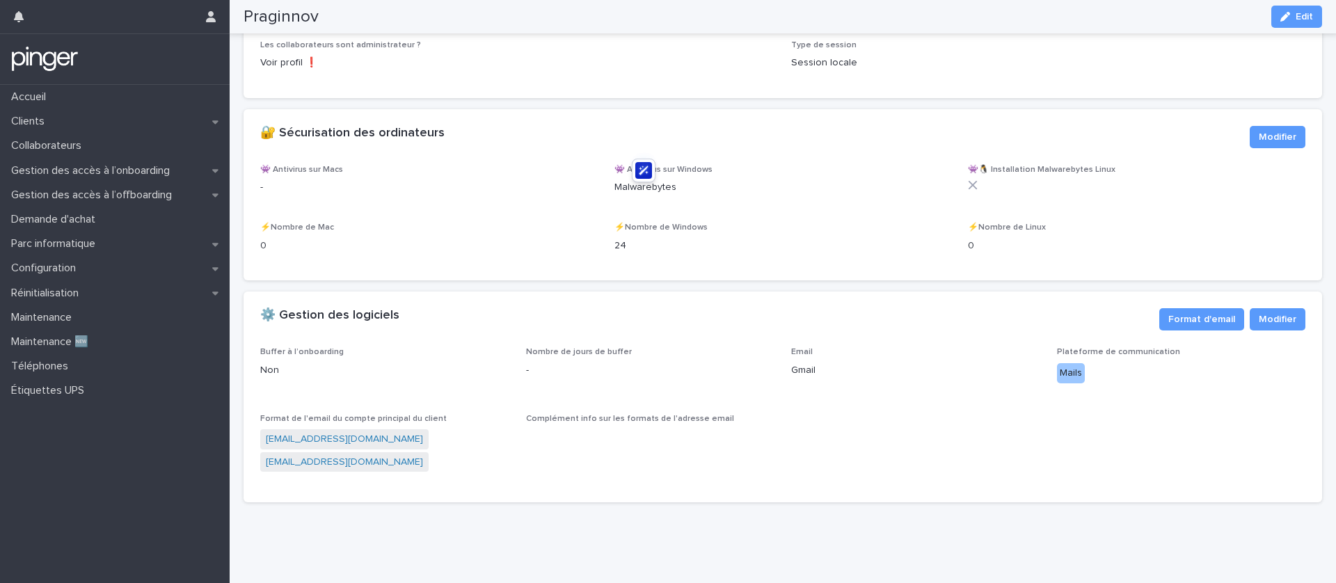
click at [675, 260] on div "⚡️Nombre de Windows 24" at bounding box center [784, 243] width 338 height 41
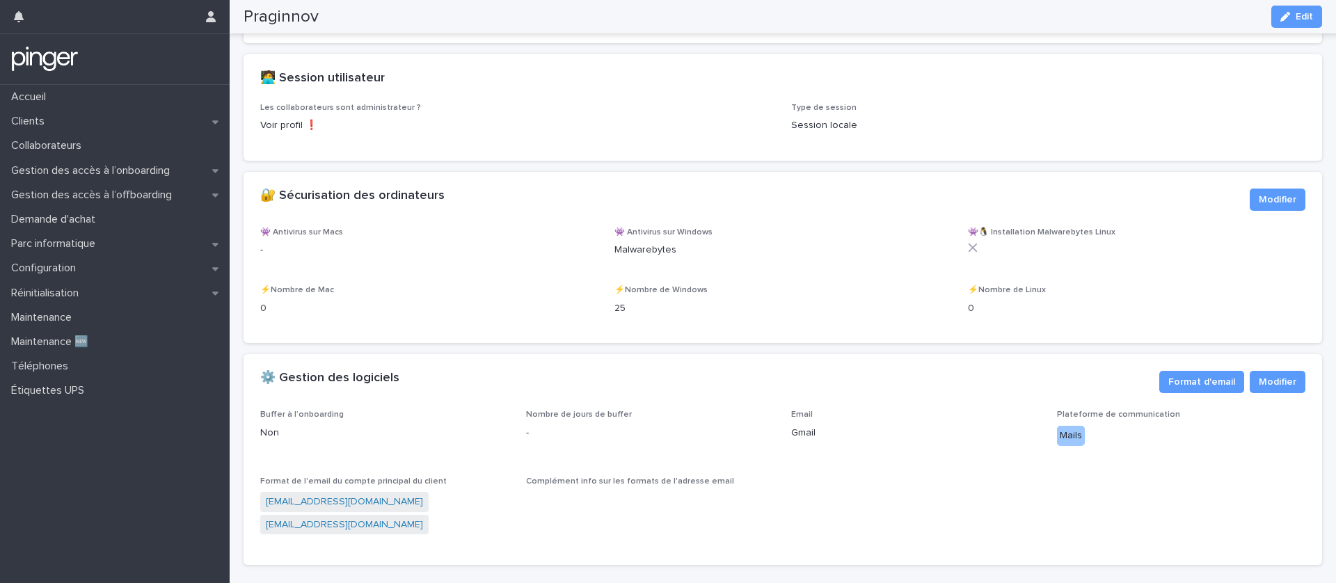
scroll to position [1545, 0]
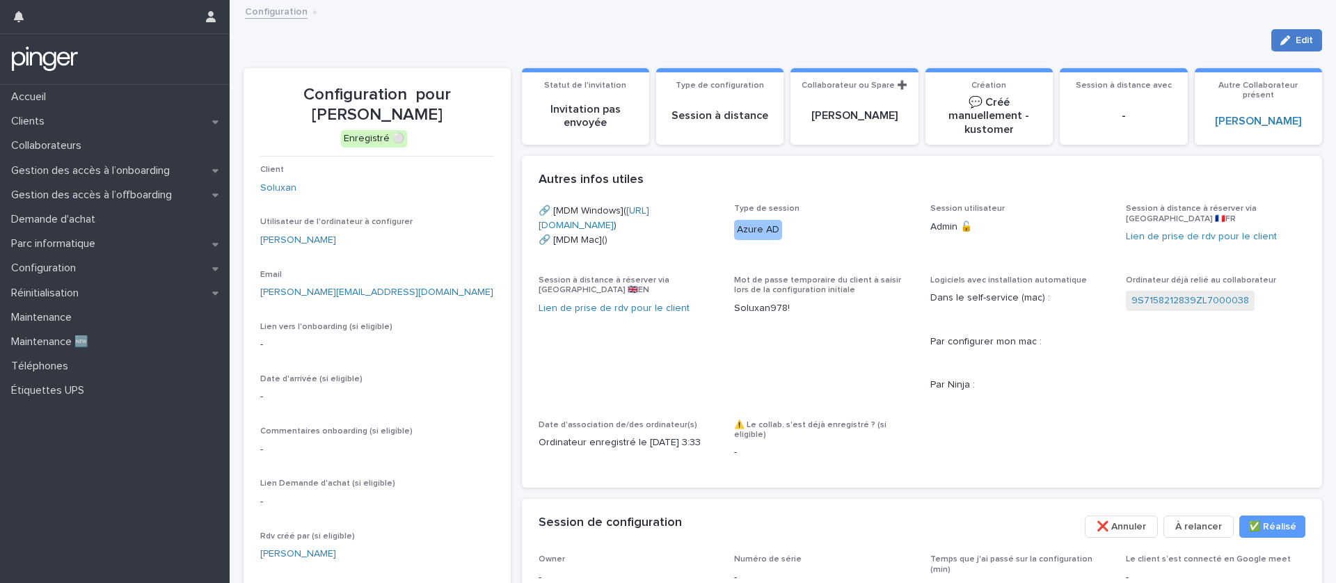
click at [1285, 40] on icon "button" at bounding box center [1286, 40] width 10 height 10
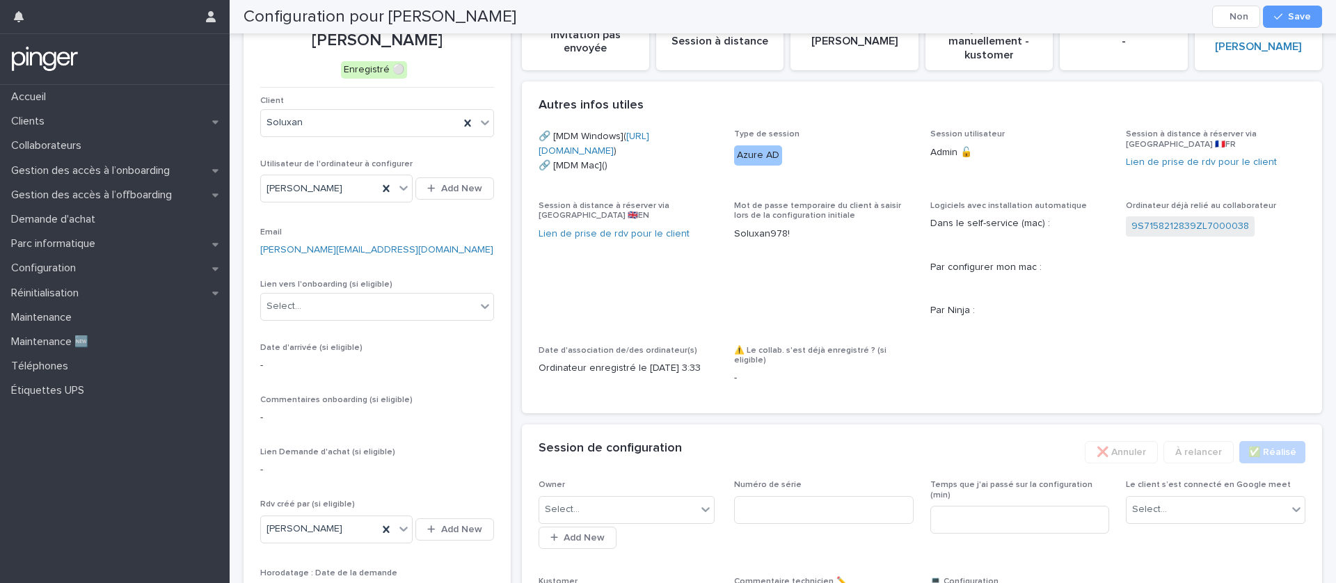
scroll to position [59, 0]
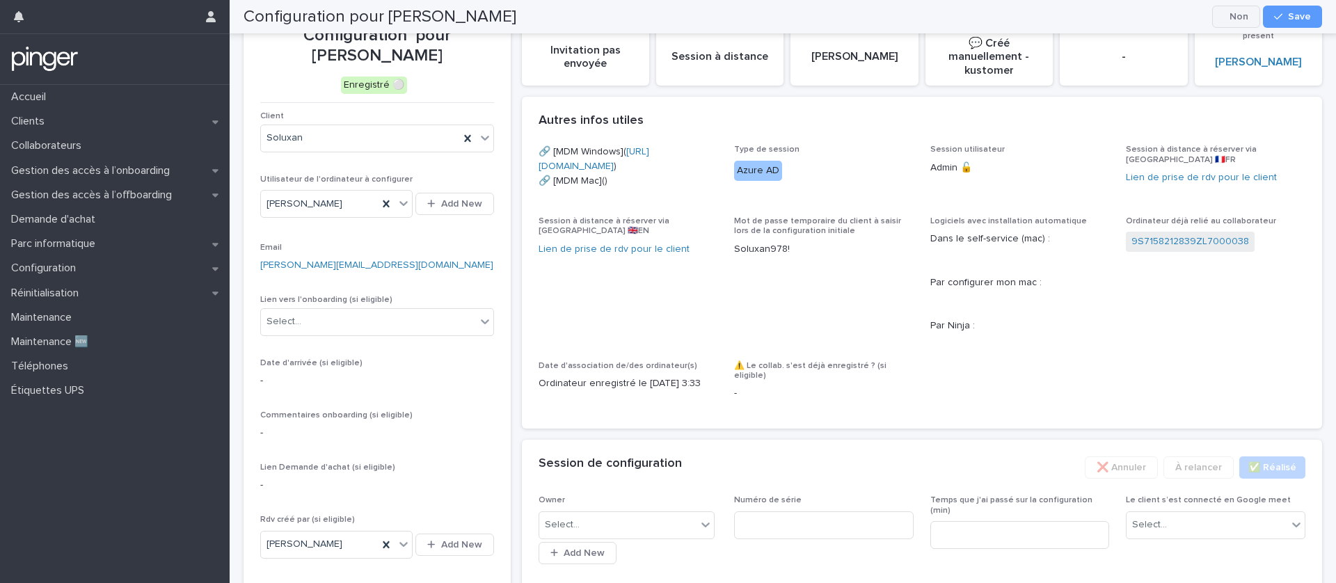
click at [1247, 17] on button "Cancel" at bounding box center [1237, 17] width 48 height 22
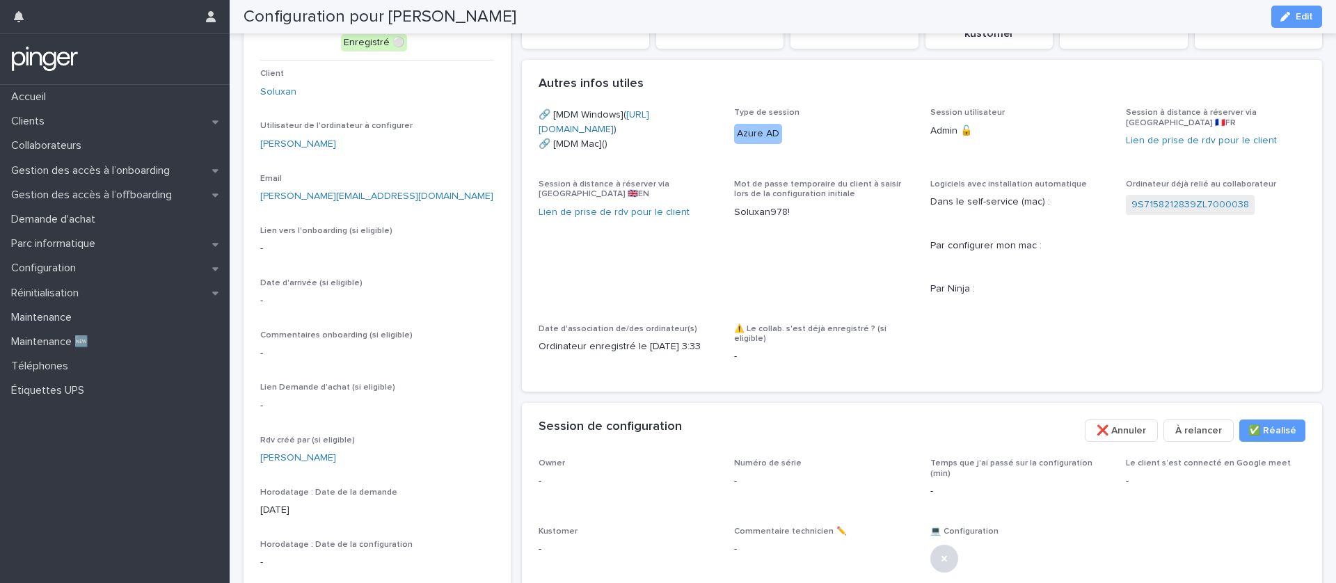
scroll to position [0, 0]
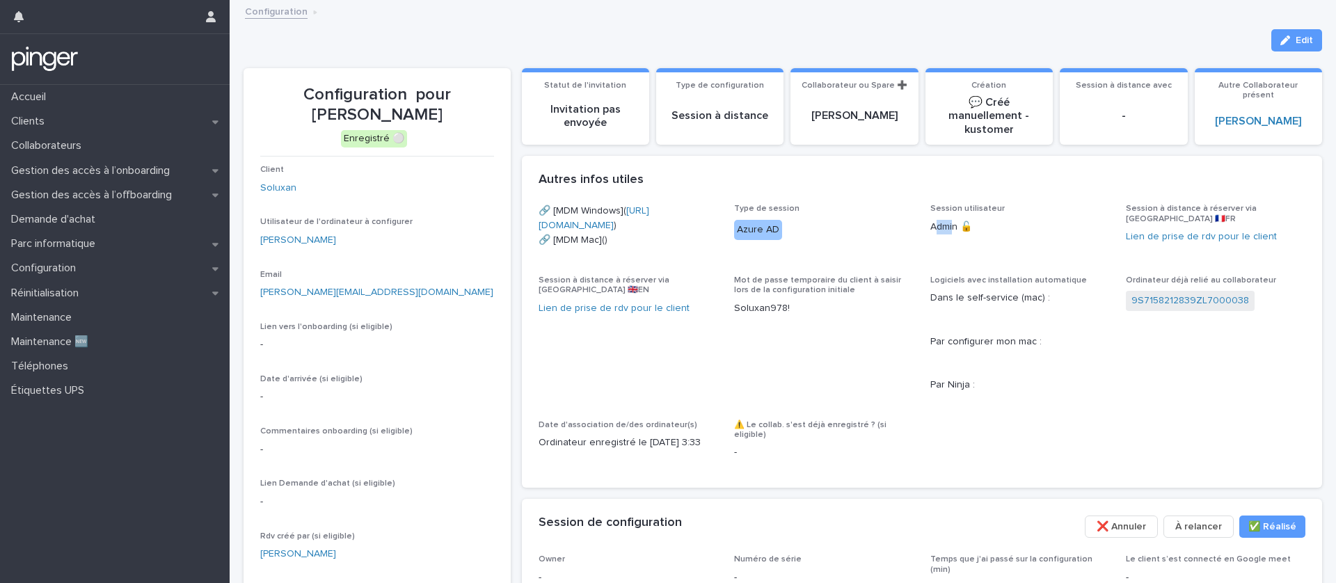
drag, startPoint x: 938, startPoint y: 221, endPoint x: 951, endPoint y: 223, distance: 14.1
click at [951, 223] on p "Admin 🔓" at bounding box center [1021, 227] width 180 height 15
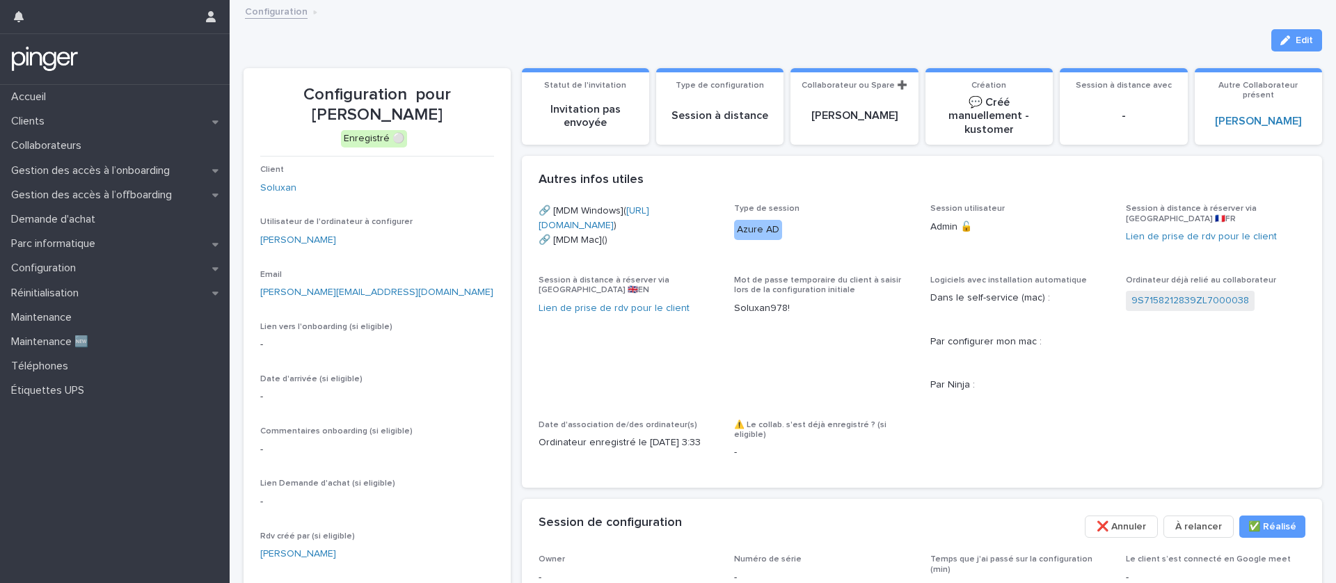
click at [958, 247] on span "Session utilisateur Admin 🔓" at bounding box center [1021, 231] width 180 height 54
drag, startPoint x: 984, startPoint y: 230, endPoint x: 926, endPoint y: 228, distance: 57.1
click at [926, 228] on div "🔗 [MDM Windows]( https://eu.ninjarmm.com/agent/installer/6b5264cc-1424-4d7c-881…" at bounding box center [923, 337] width 768 height 267
click at [929, 248] on div "🔗 [MDM Windows]( https://eu.ninjarmm.com/agent/installer/6b5264cc-1424-4d7c-881…" at bounding box center [923, 337] width 768 height 267
drag, startPoint x: 981, startPoint y: 239, endPoint x: 932, endPoint y: 227, distance: 51.0
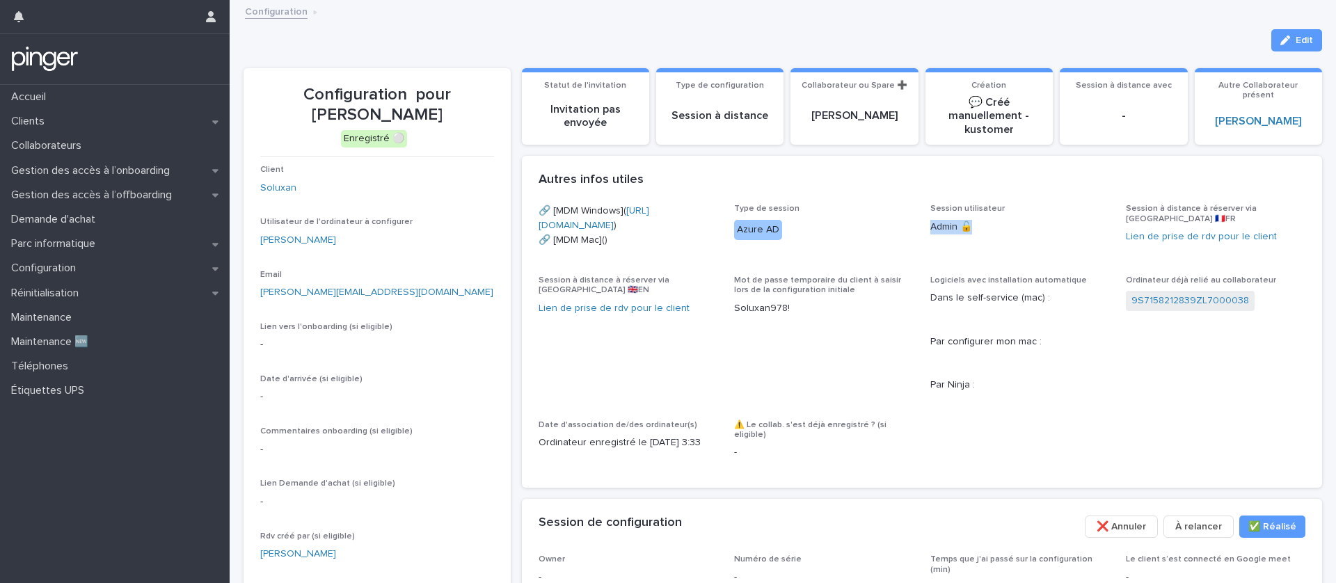
click at [932, 227] on div "Session utilisateur Admin 🔓" at bounding box center [1021, 224] width 180 height 41
click at [938, 258] on span "Session utilisateur Admin 🔓" at bounding box center [1021, 231] width 180 height 54
drag, startPoint x: 974, startPoint y: 226, endPoint x: 937, endPoint y: 222, distance: 37.8
click at [937, 222] on p "Admin 🔓" at bounding box center [1021, 227] width 180 height 15
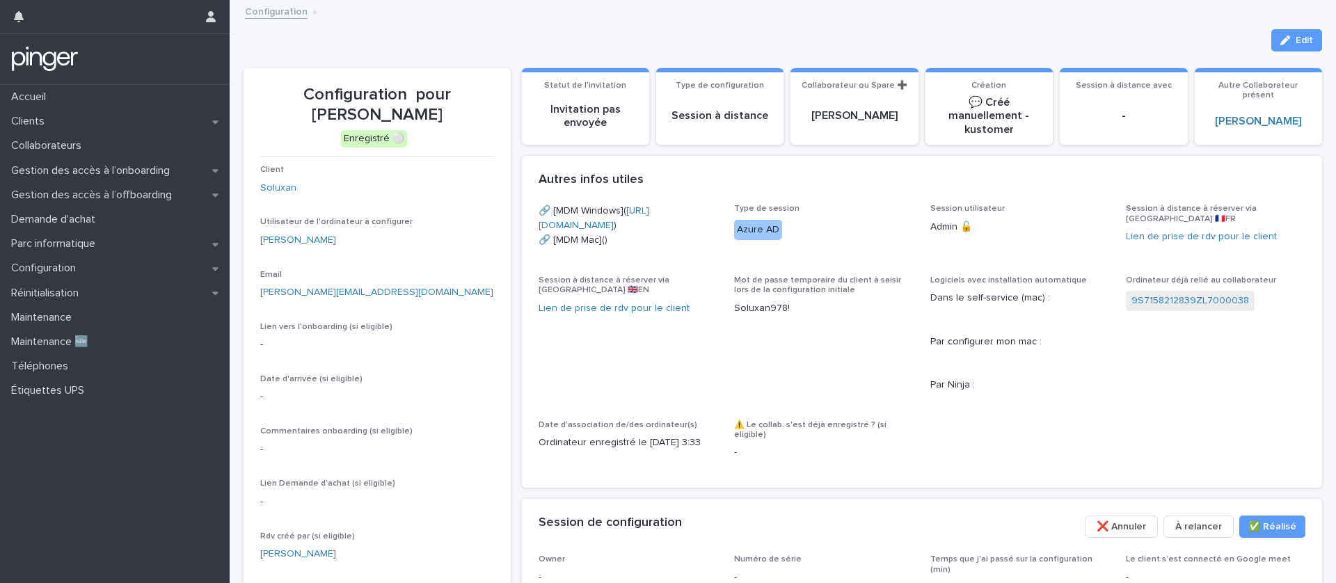
click at [956, 258] on span "Session utilisateur Admin 🔓" at bounding box center [1021, 231] width 180 height 54
drag, startPoint x: 439, startPoint y: 115, endPoint x: 430, endPoint y: 97, distance: 19.3
click at [430, 97] on p "Configuration pour Maud Menand" at bounding box center [377, 105] width 234 height 40
copy p "Maud Menand"
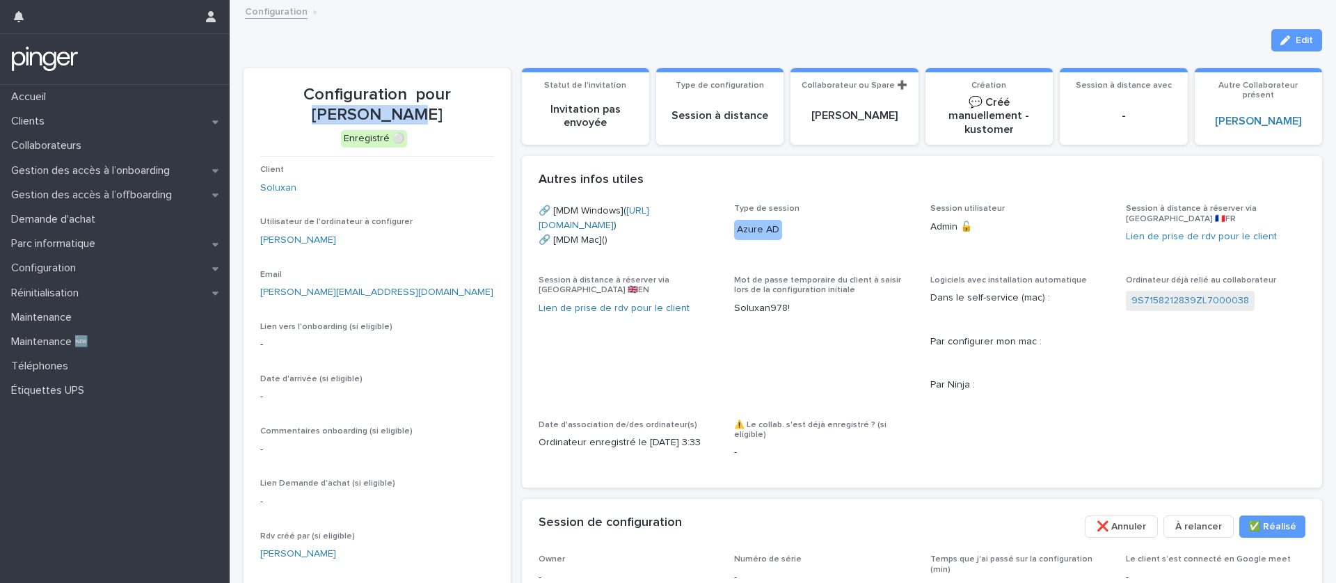
copy p "Maud Menand"
click at [702, 22] on div "Configuration" at bounding box center [789, 12] width 1103 height 19
click at [1284, 53] on div "Loading... Saving… Loading... Saving… Loading... Saving… Type de configuration …" at bounding box center [922, 380] width 801 height 656
drag, startPoint x: 1285, startPoint y: 48, endPoint x: 1230, endPoint y: 94, distance: 71.7
click at [1285, 47] on button "Edit" at bounding box center [1297, 40] width 51 height 22
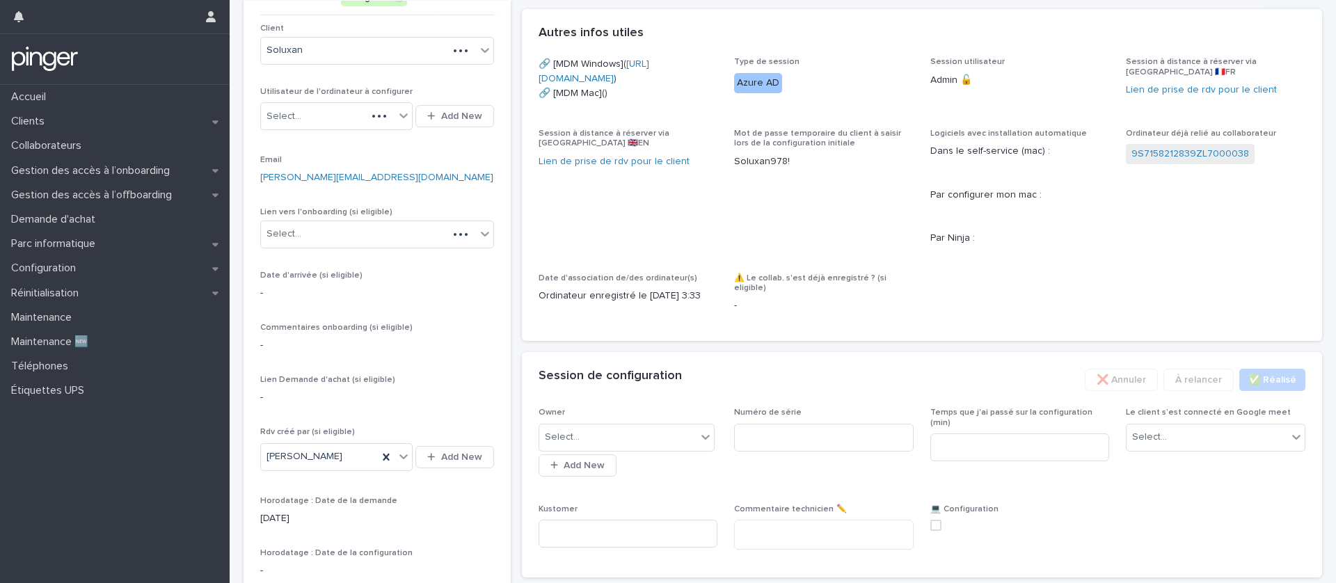
scroll to position [255, 0]
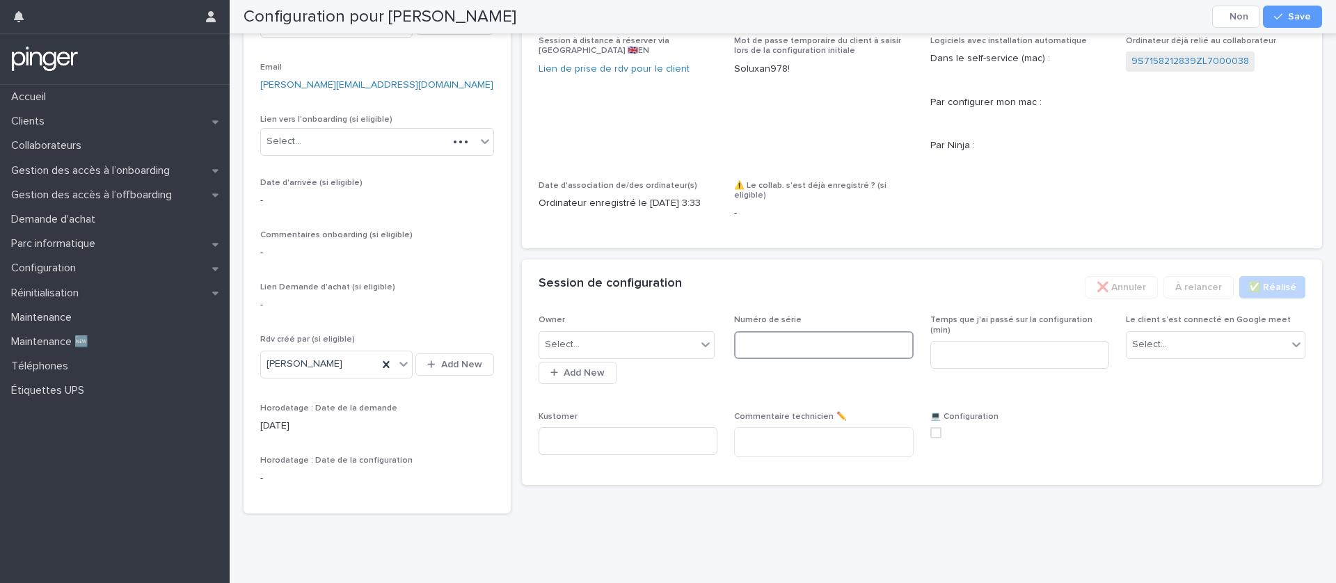
click at [788, 355] on input at bounding box center [824, 345] width 180 height 28
paste input "********"
drag, startPoint x: 809, startPoint y: 357, endPoint x: 711, endPoint y: 365, distance: 98.4
click at [711, 365] on div "Owner Select... Add New Numéro de série ******** Temps que j'ai passé sur la co…" at bounding box center [923, 391] width 768 height 153
type input "********"
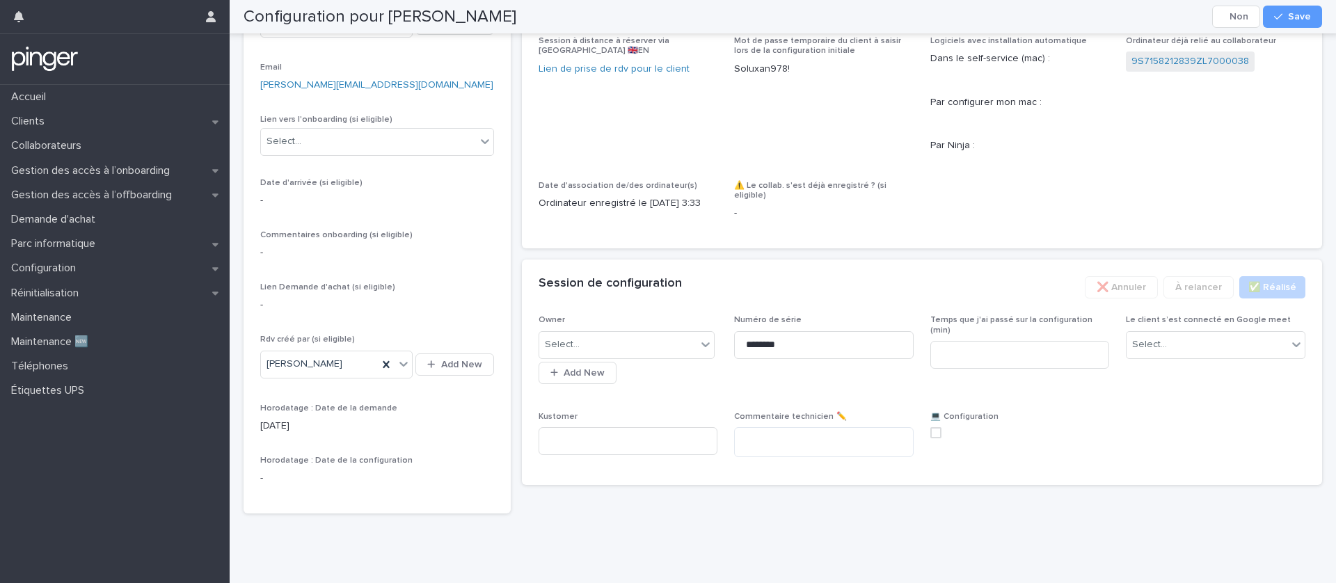
click at [823, 388] on span "Numéro de série ********" at bounding box center [824, 354] width 180 height 79
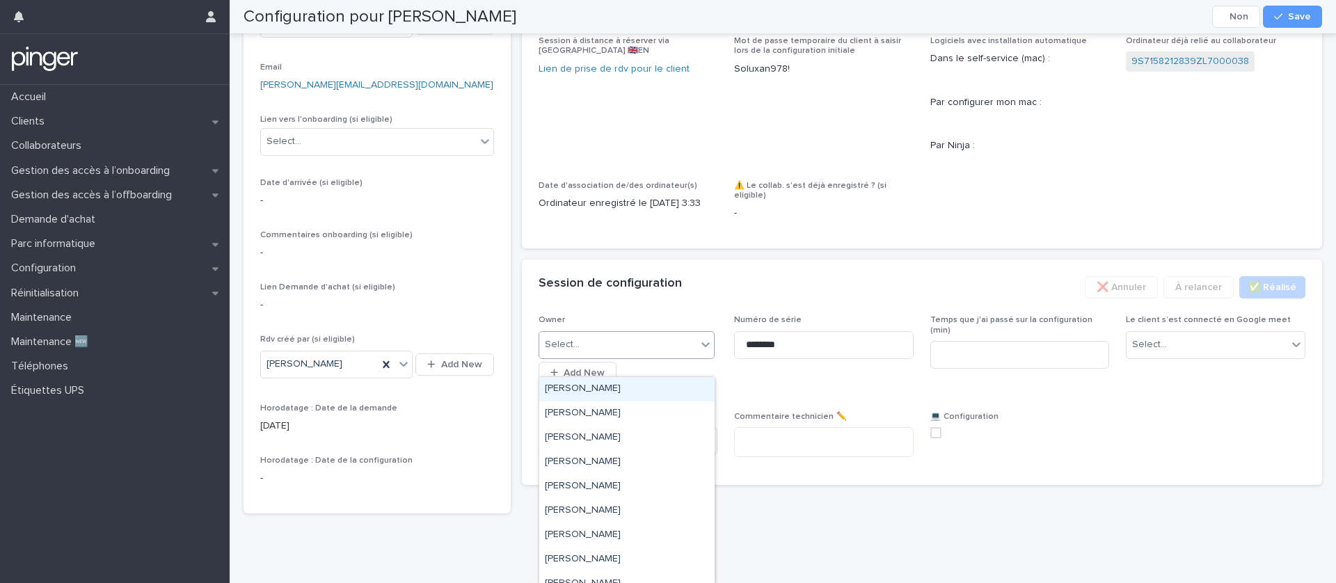
click at [697, 358] on div at bounding box center [705, 345] width 17 height 26
type input "**"
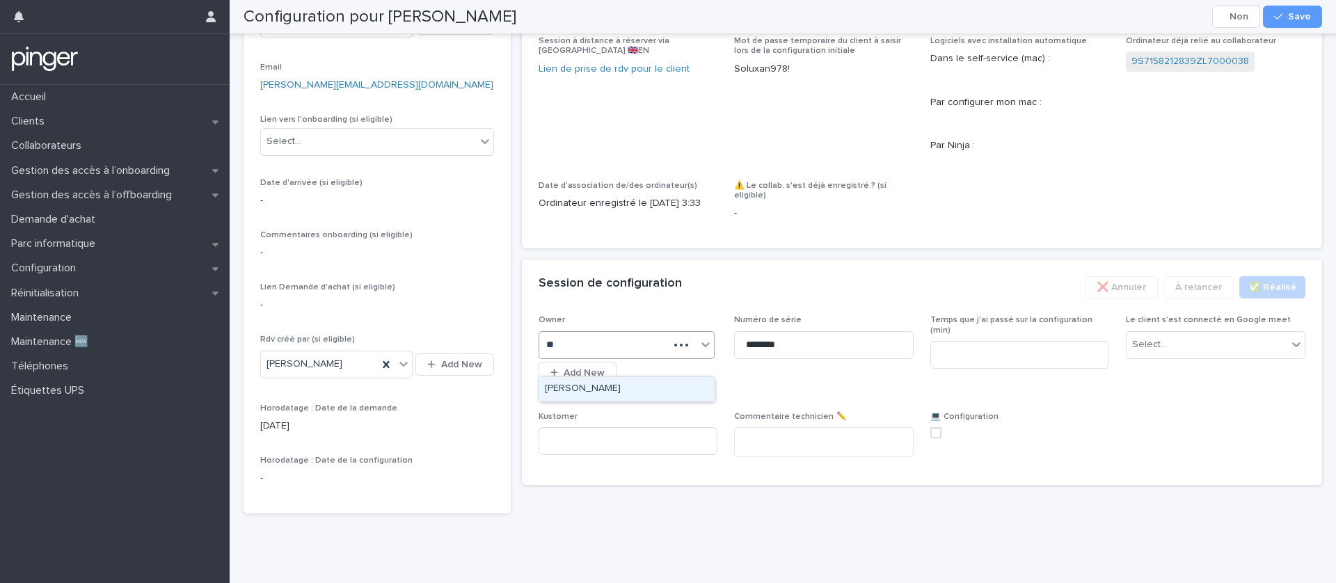
click at [663, 387] on div "Damien Lemonnier" at bounding box center [626, 389] width 175 height 24
click at [1148, 352] on div "Select..." at bounding box center [1149, 345] width 35 height 15
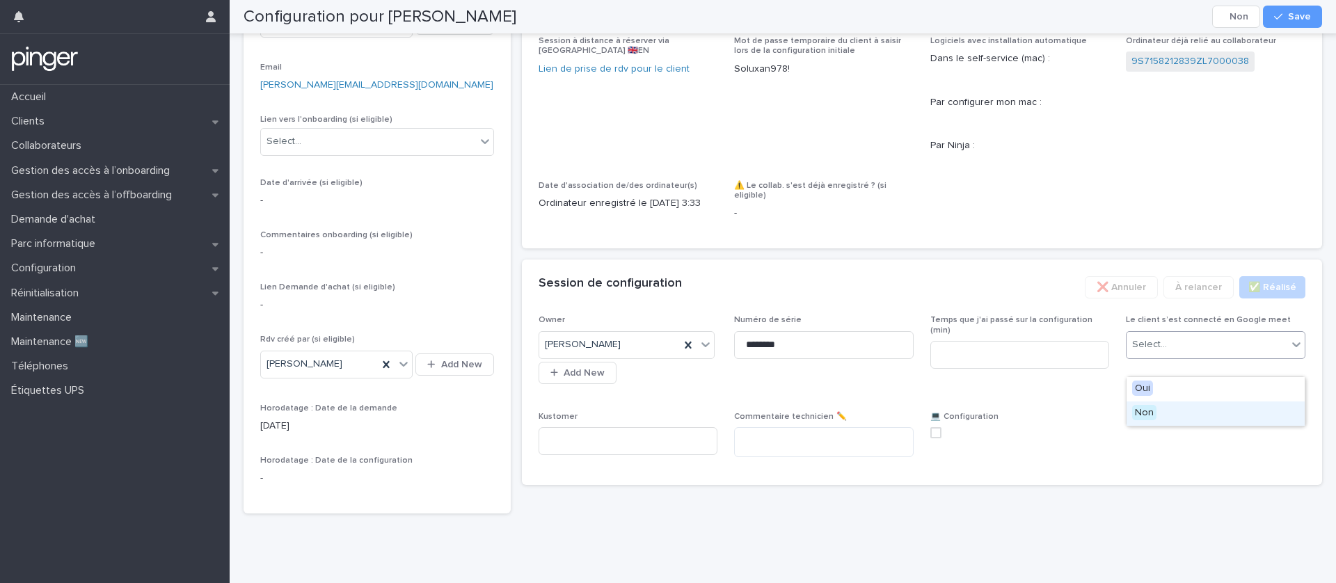
click at [1146, 414] on span "Non" at bounding box center [1144, 412] width 24 height 15
click at [1146, 434] on div "Owner Damien Lemonnier Add New Numéro de série ******** Temps que j'ai passé su…" at bounding box center [923, 391] width 768 height 153
click at [1302, 14] on span "Save" at bounding box center [1299, 17] width 23 height 10
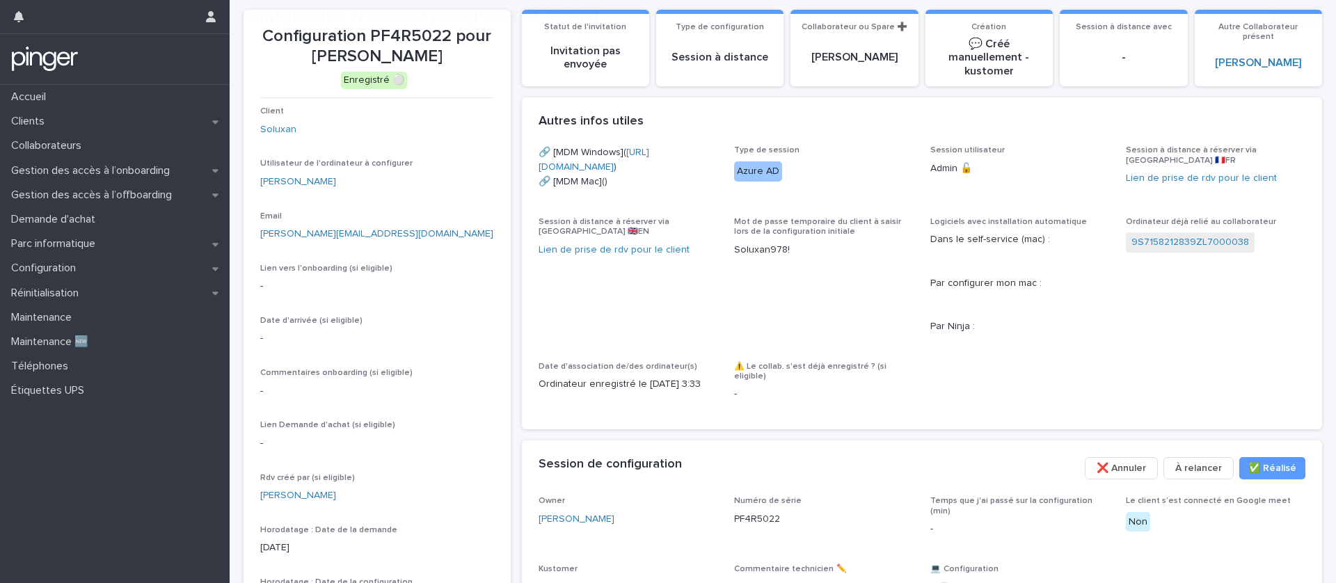
scroll to position [223, 0]
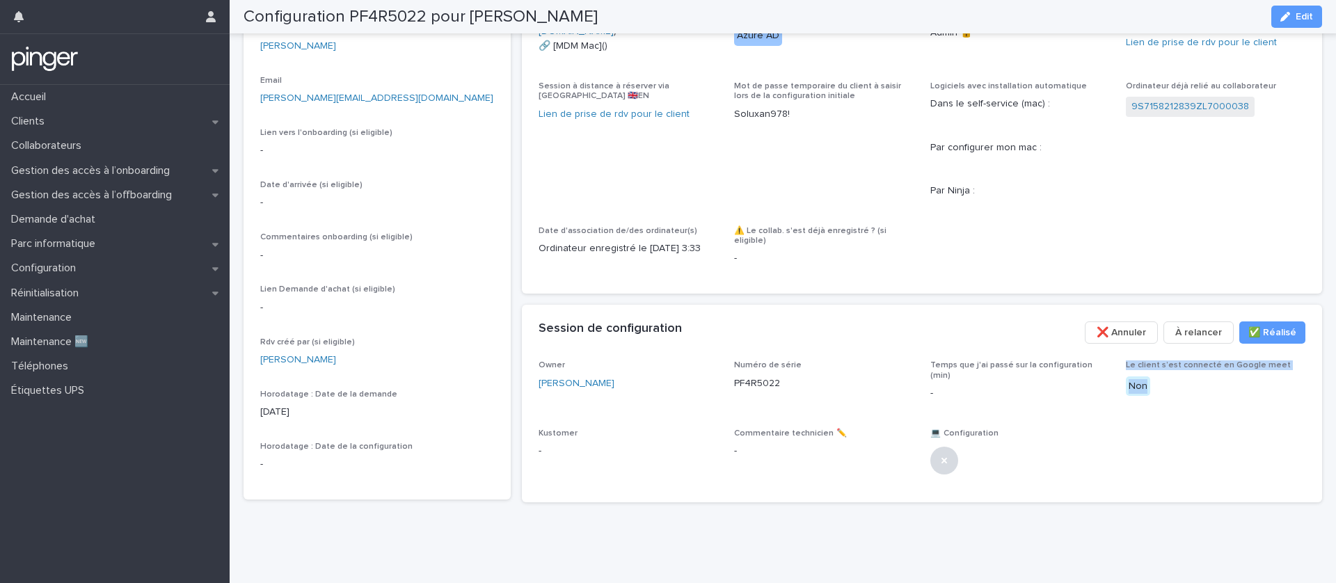
drag, startPoint x: 1112, startPoint y: 393, endPoint x: 1122, endPoint y: 387, distance: 11.8
click at [1108, 387] on div "Owner Damien Lemonnier Numéro de série PF4R5022 Temps que j'ai passé sur la con…" at bounding box center [923, 423] width 768 height 125
click at [1153, 397] on p "Non" at bounding box center [1216, 387] width 180 height 20
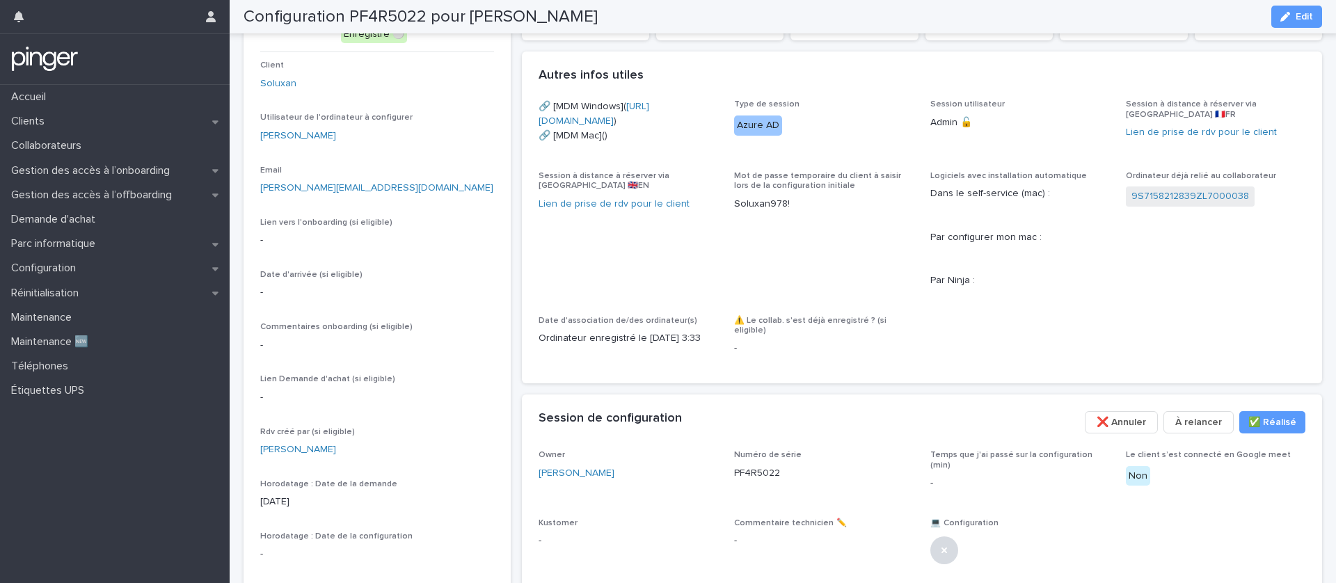
scroll to position [4, 0]
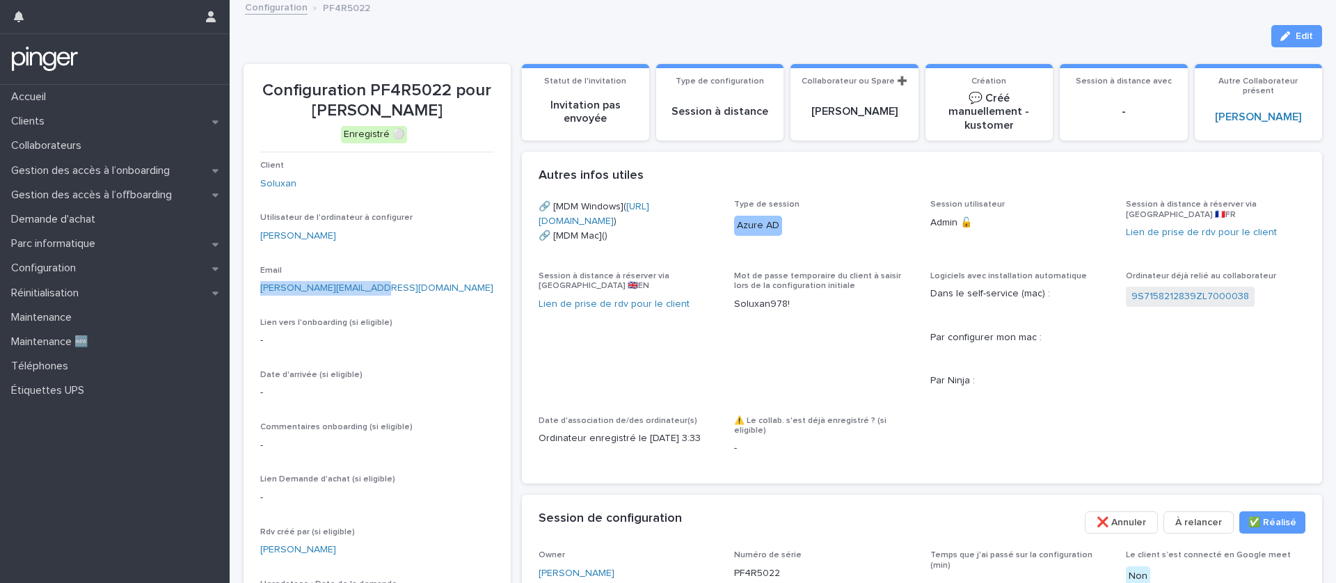
drag, startPoint x: 399, startPoint y: 283, endPoint x: 255, endPoint y: 292, distance: 143.6
click at [255, 292] on section "Configuration PF4R5022 pour Maud Menand Enregistré ⚪ Client Soluxan Utilisateur…" at bounding box center [377, 377] width 267 height 626
copy link "maud.menand@soluxan.com"
click at [1300, 37] on span "Edit" at bounding box center [1304, 36] width 17 height 10
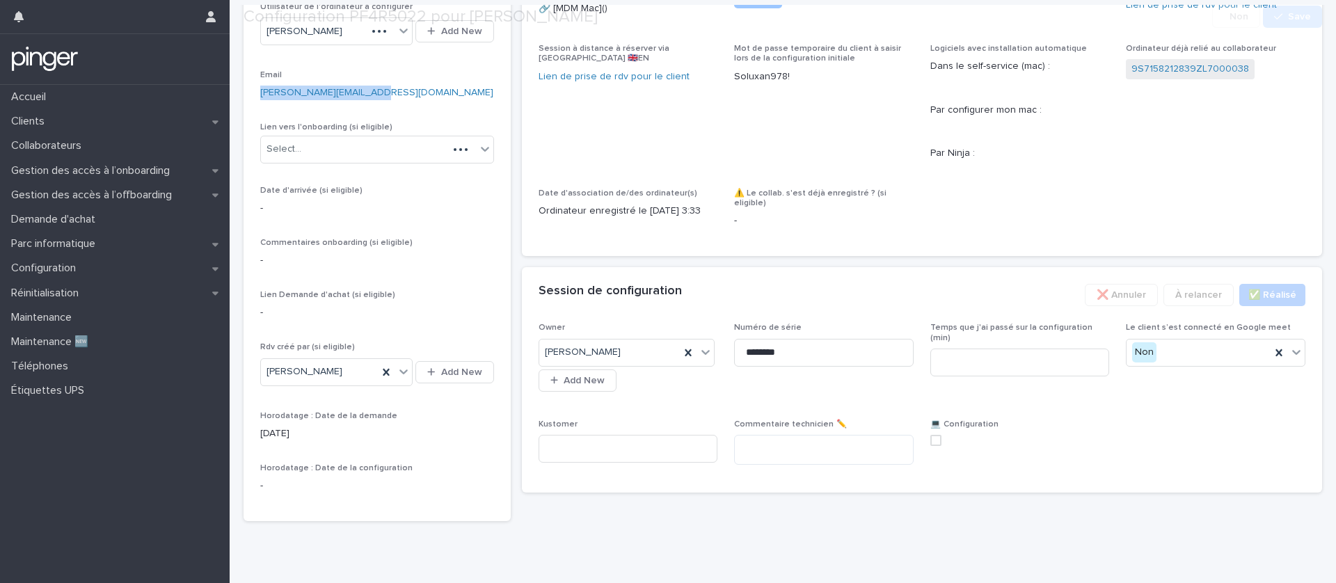
scroll to position [255, 0]
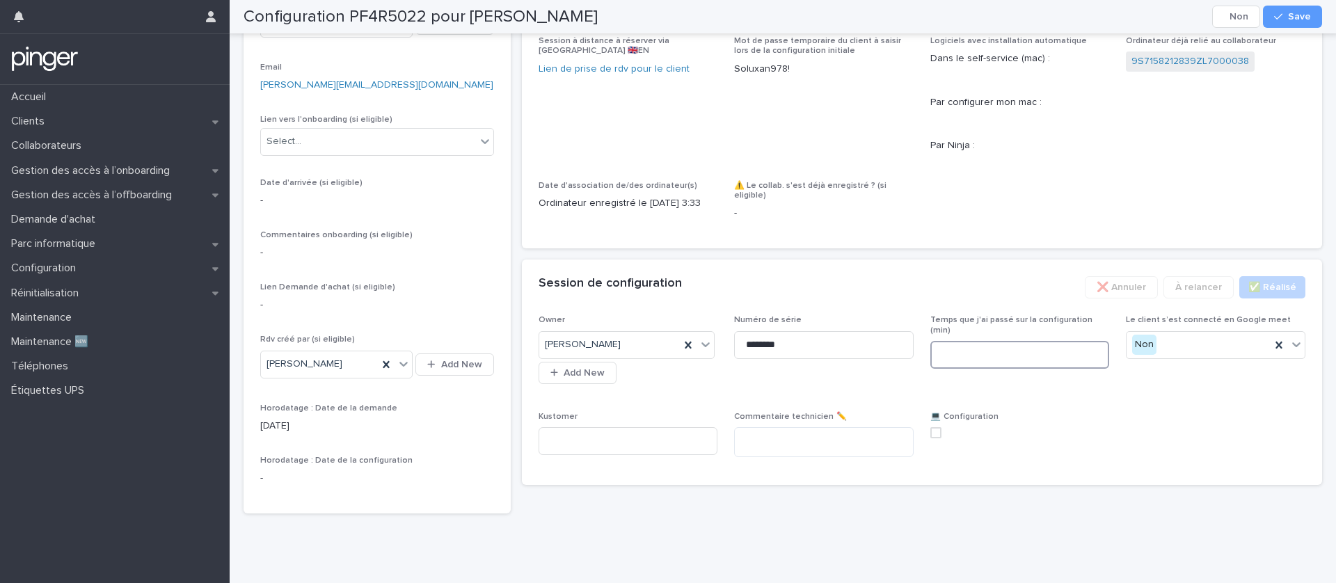
drag, startPoint x: 965, startPoint y: 364, endPoint x: 964, endPoint y: 372, distance: 7.7
click at [964, 369] on input at bounding box center [1021, 355] width 180 height 28
click at [941, 439] on span at bounding box center [936, 432] width 11 height 11
type input "**"
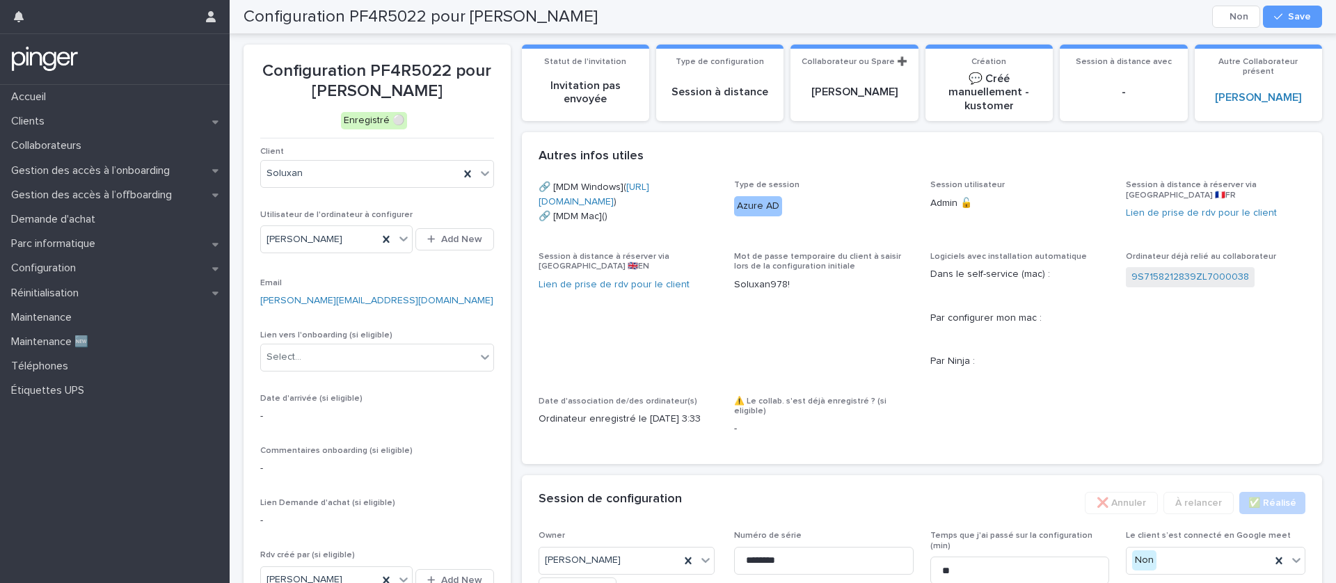
scroll to position [0, 0]
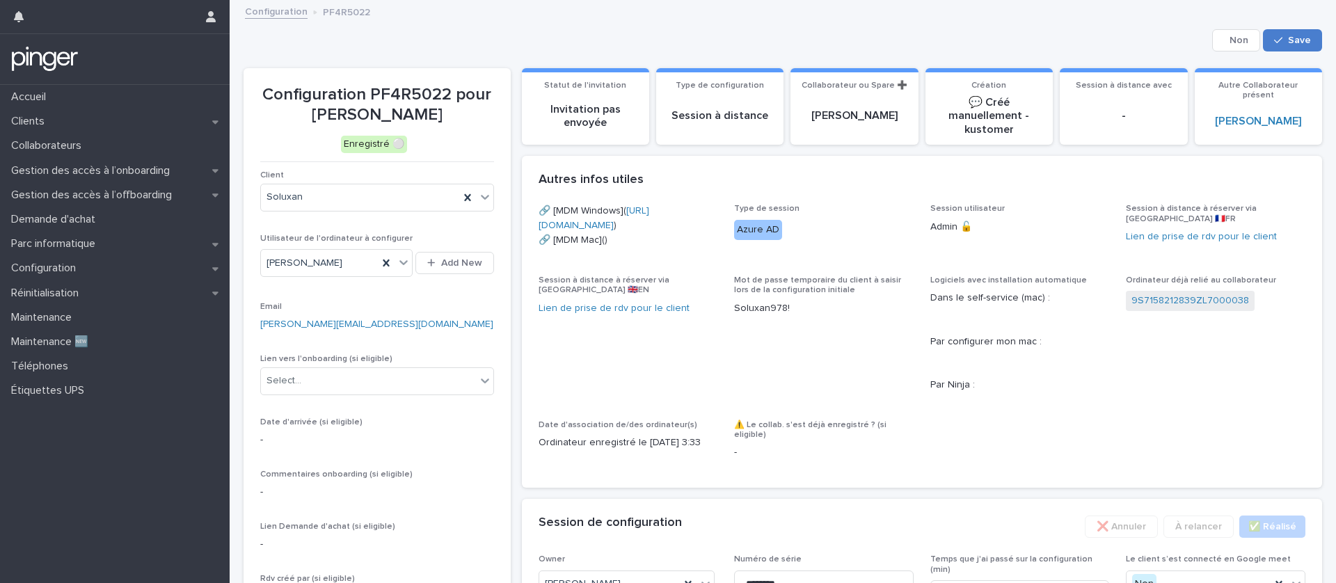
click at [1307, 47] on button "Save" at bounding box center [1292, 40] width 59 height 22
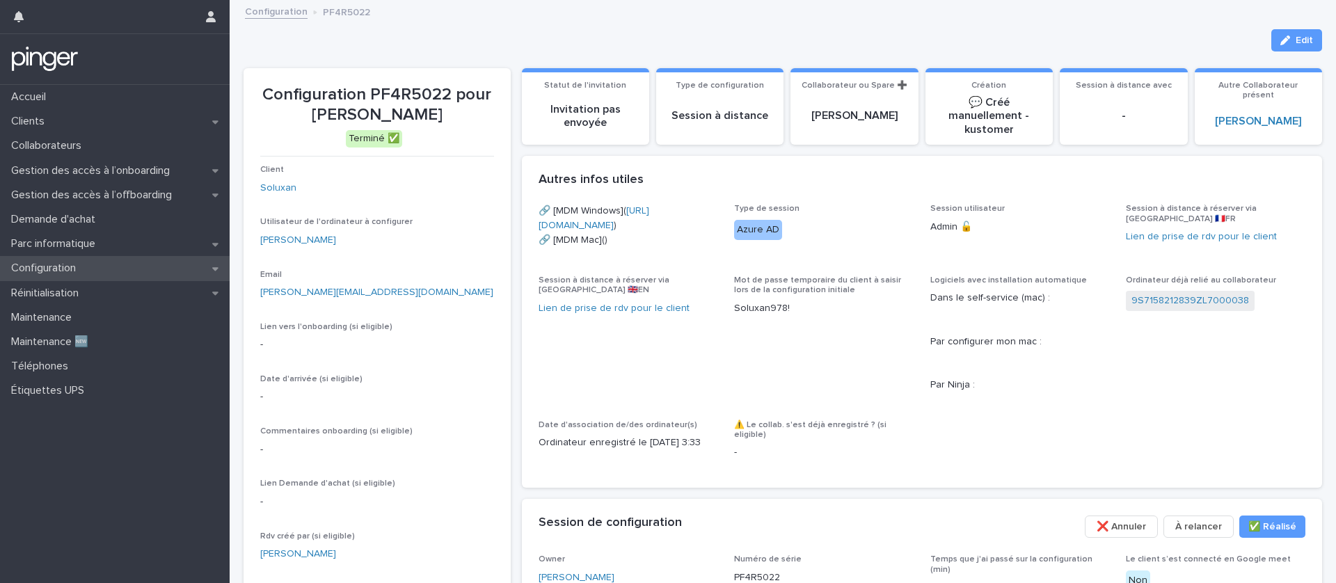
click at [118, 273] on div "Configuration" at bounding box center [115, 268] width 230 height 24
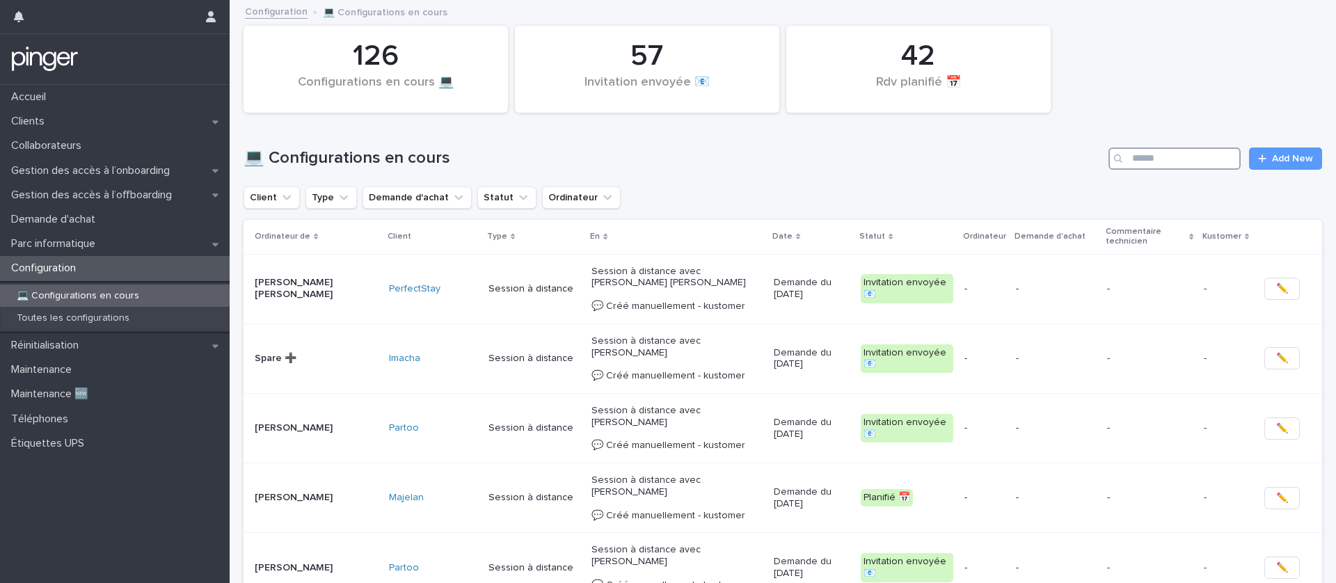
click at [1175, 157] on input "Search" at bounding box center [1175, 159] width 132 height 22
paste input "**********"
type input "**********"
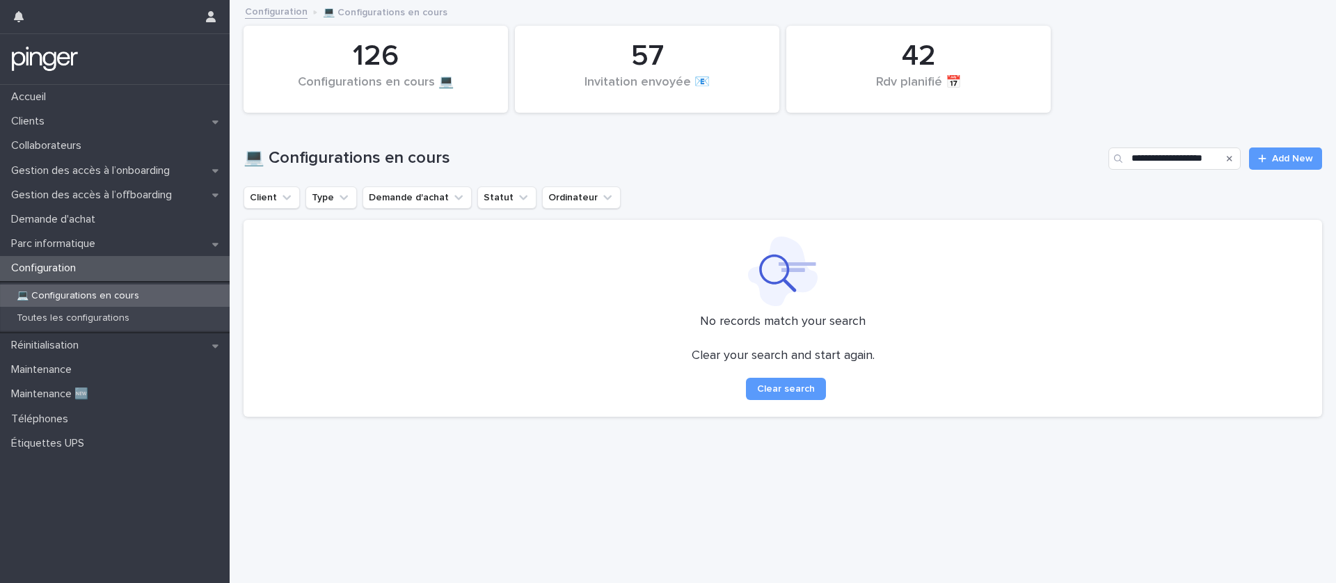
click at [1230, 158] on icon "Search" at bounding box center [1230, 159] width 6 height 6
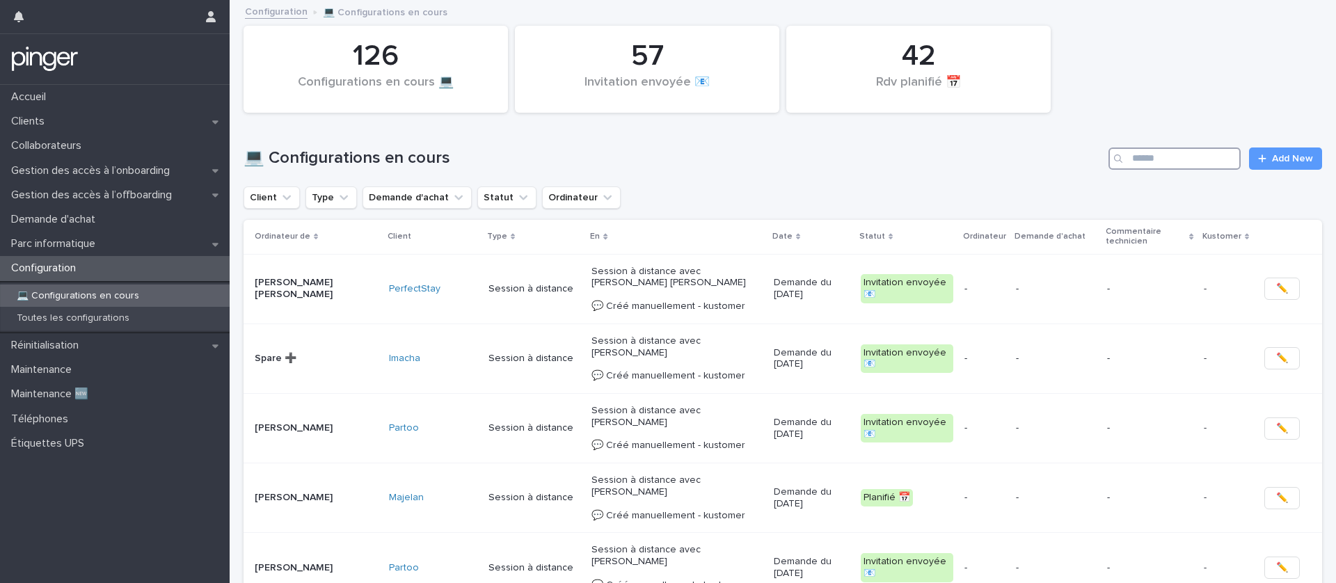
click at [1230, 158] on input "Search" at bounding box center [1175, 159] width 132 height 22
paste input "**********"
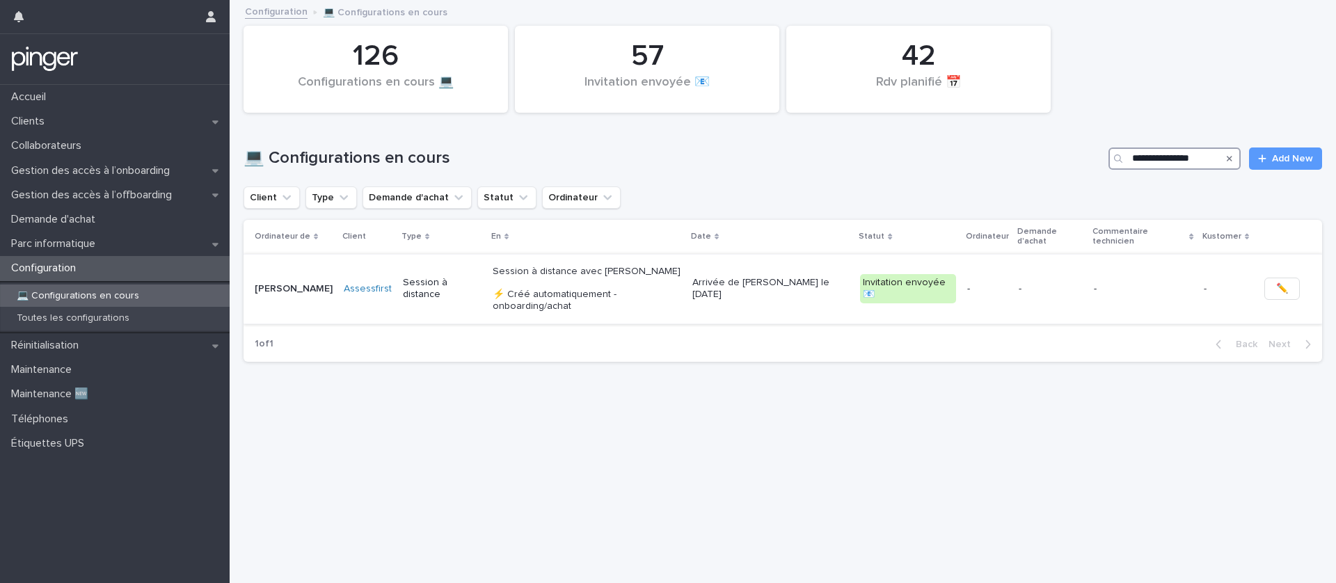
type input "**********"
click at [274, 283] on p "Mélanie CHAUVIN" at bounding box center [294, 289] width 78 height 12
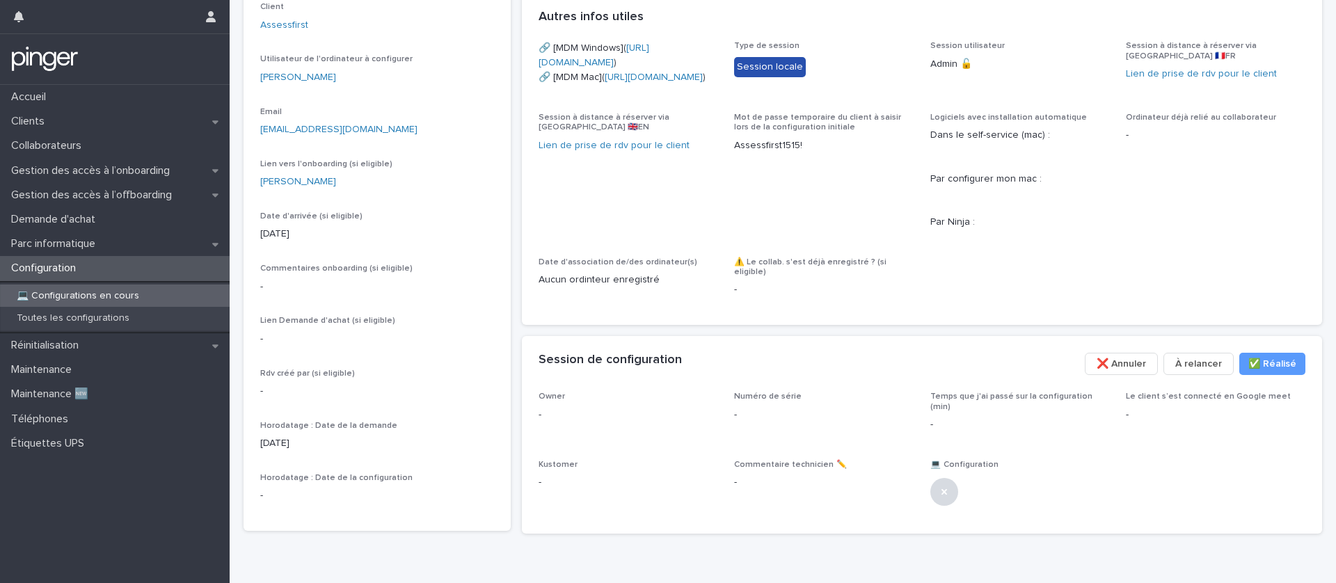
scroll to position [290, 0]
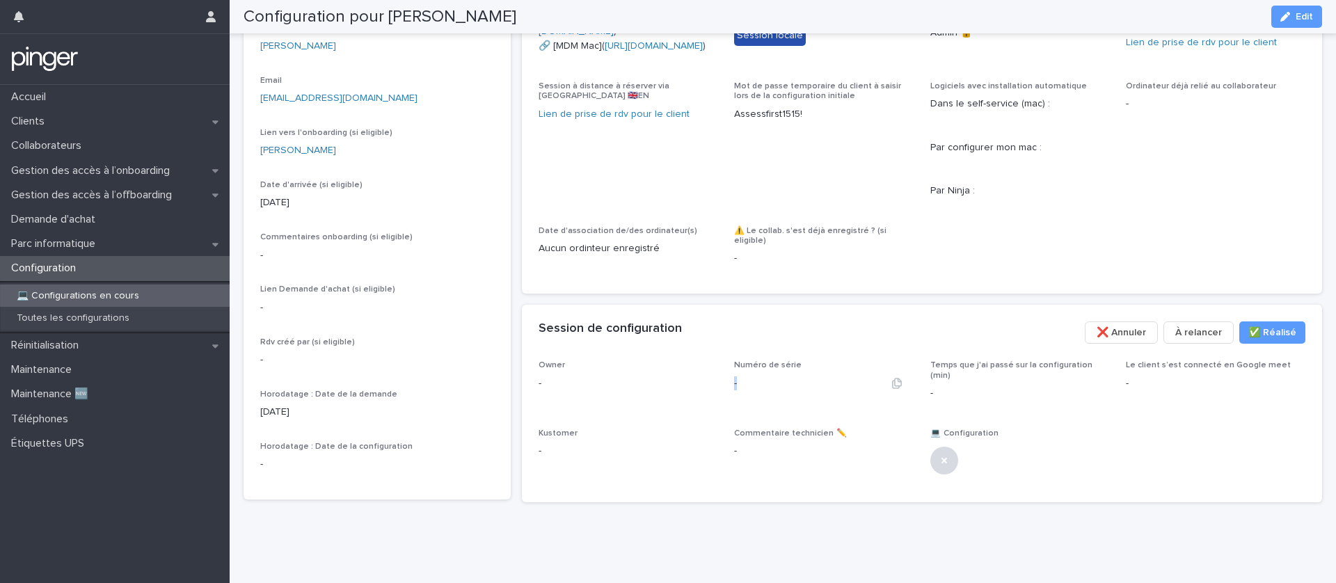
drag, startPoint x: 757, startPoint y: 394, endPoint x: 727, endPoint y: 399, distance: 29.6
click at [727, 399] on div "Owner - Numéro de série - Temps que j'ai passé sur la configuration (min) - Le …" at bounding box center [923, 423] width 768 height 125
click at [1303, 15] on span "Edit" at bounding box center [1304, 17] width 17 height 10
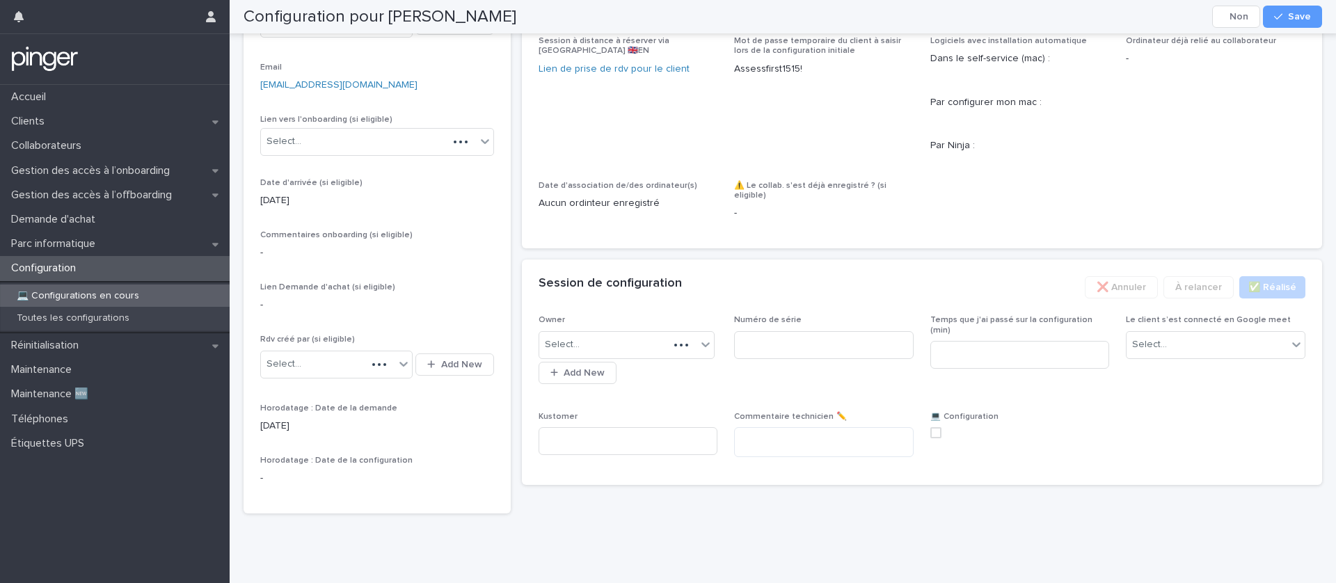
scroll to position [309, 0]
click at [651, 356] on div "Select..." at bounding box center [618, 344] width 158 height 23
type input "**"
click at [650, 404] on div "Damien Lemonnier" at bounding box center [626, 408] width 175 height 24
click at [803, 359] on input at bounding box center [824, 345] width 180 height 28
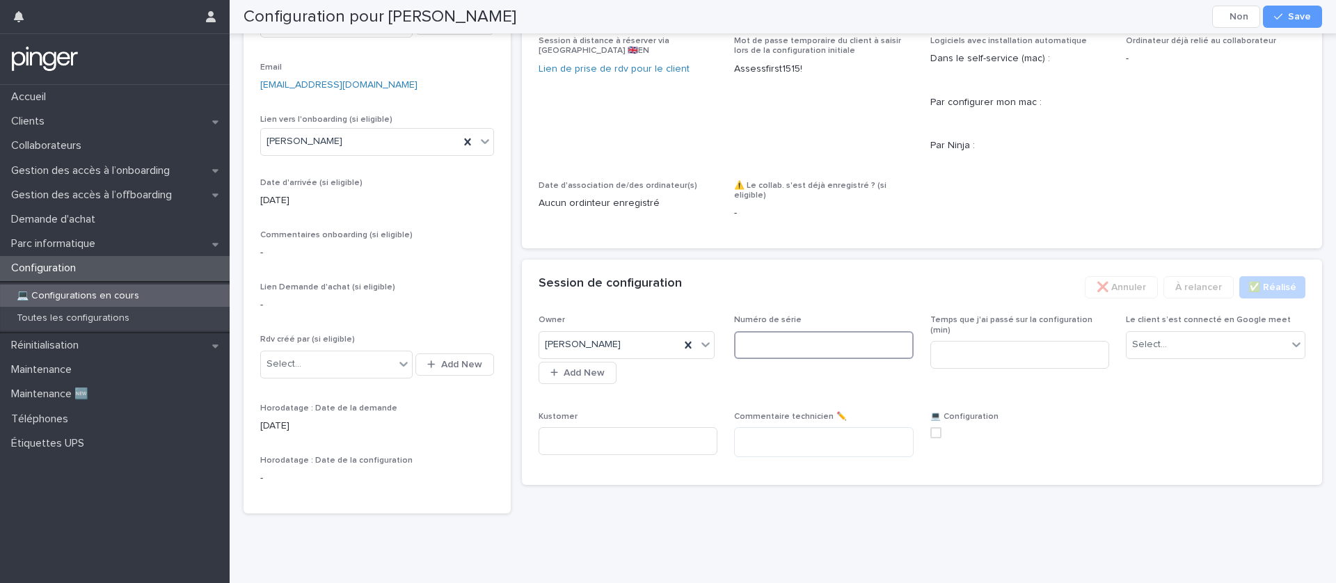
paste input "**********"
type input "**********"
click at [862, 315] on div "Session de configuration ••• ✅​ Réalisé À relancer ❌ Annuler" at bounding box center [922, 288] width 801 height 56
drag, startPoint x: 841, startPoint y: 384, endPoint x: 670, endPoint y: 393, distance: 171.4
click at [670, 393] on div "**********" at bounding box center [923, 391] width 768 height 153
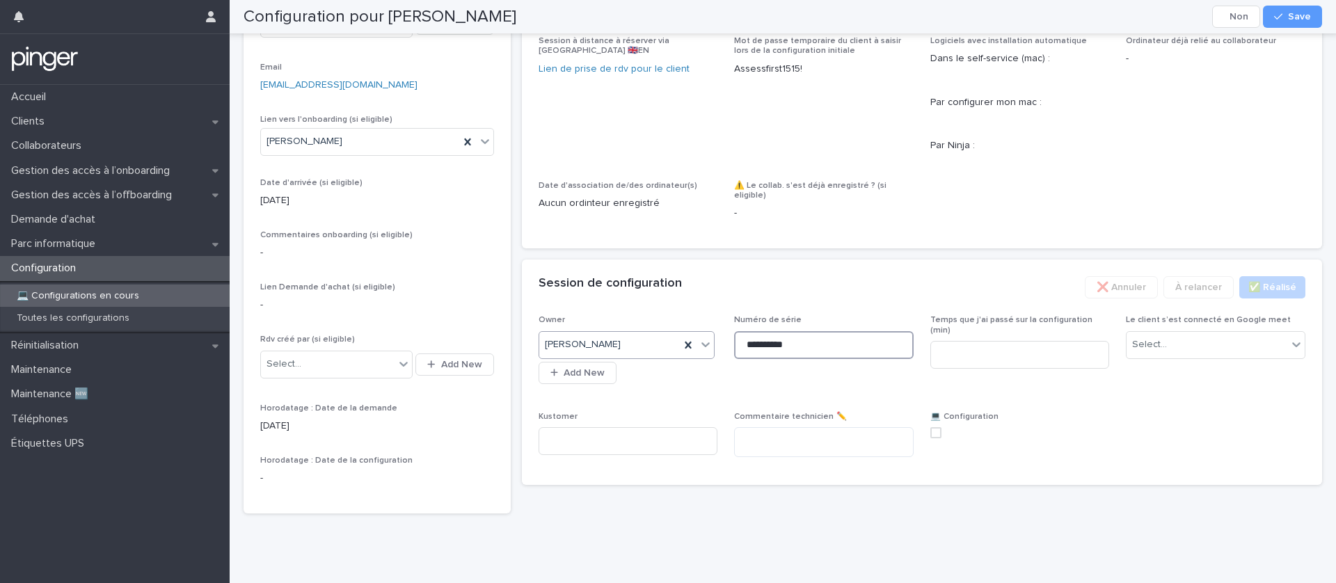
drag, startPoint x: 846, startPoint y: 384, endPoint x: 679, endPoint y: 380, distance: 166.4
click at [650, 384] on div "**********" at bounding box center [923, 391] width 768 height 153
click at [929, 307] on div "Session de configuration ••• ✅​ Réalisé À relancer ❌ Annuler" at bounding box center [922, 288] width 801 height 56
click at [1191, 356] on div "Select..." at bounding box center [1207, 344] width 161 height 23
click at [1179, 408] on div "Oui" at bounding box center [1216, 408] width 178 height 24
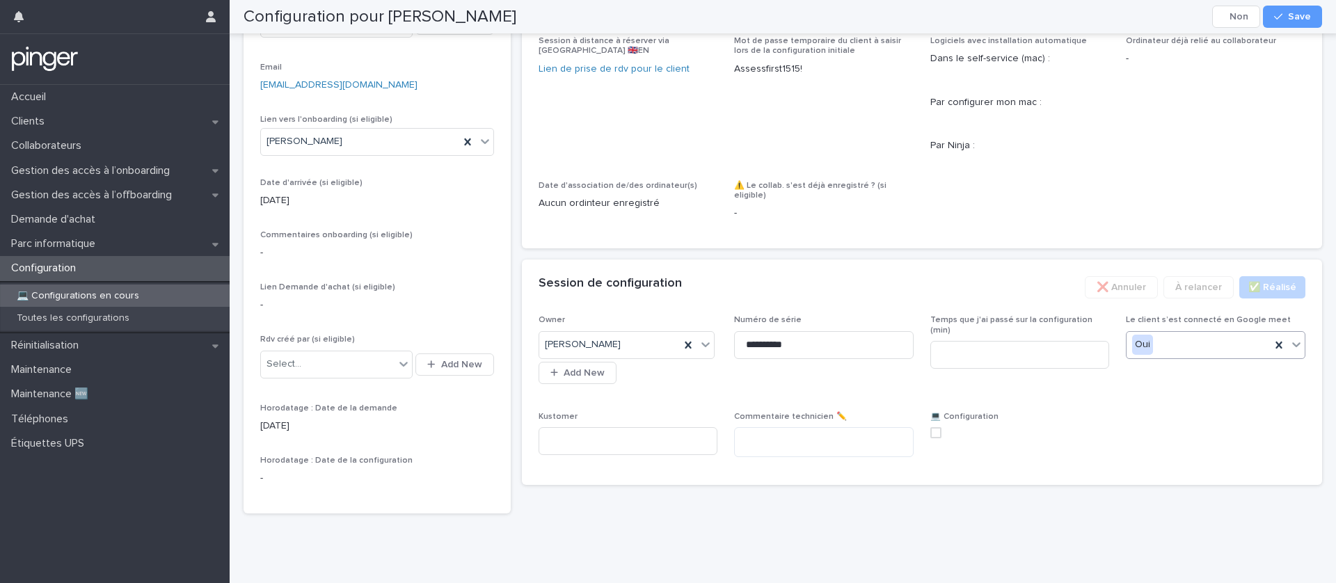
click at [1162, 433] on div "**********" at bounding box center [923, 391] width 768 height 153
click at [1286, 25] on button "Save" at bounding box center [1292, 17] width 59 height 22
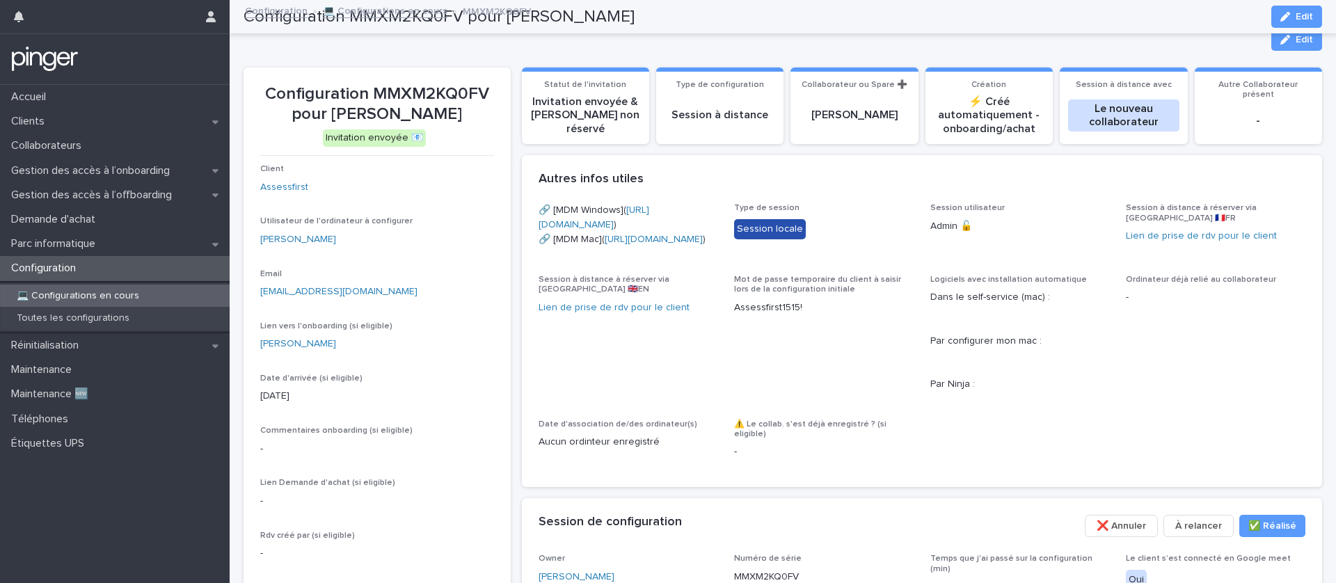
scroll to position [0, 0]
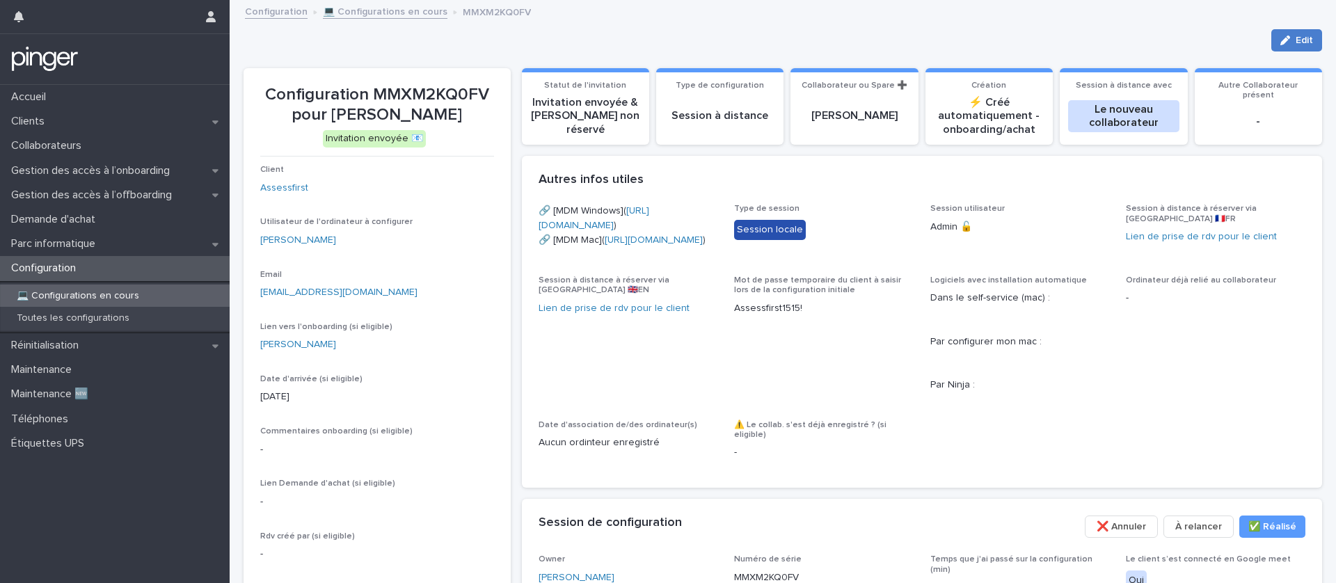
click at [1288, 46] on button "Edit" at bounding box center [1297, 40] width 51 height 22
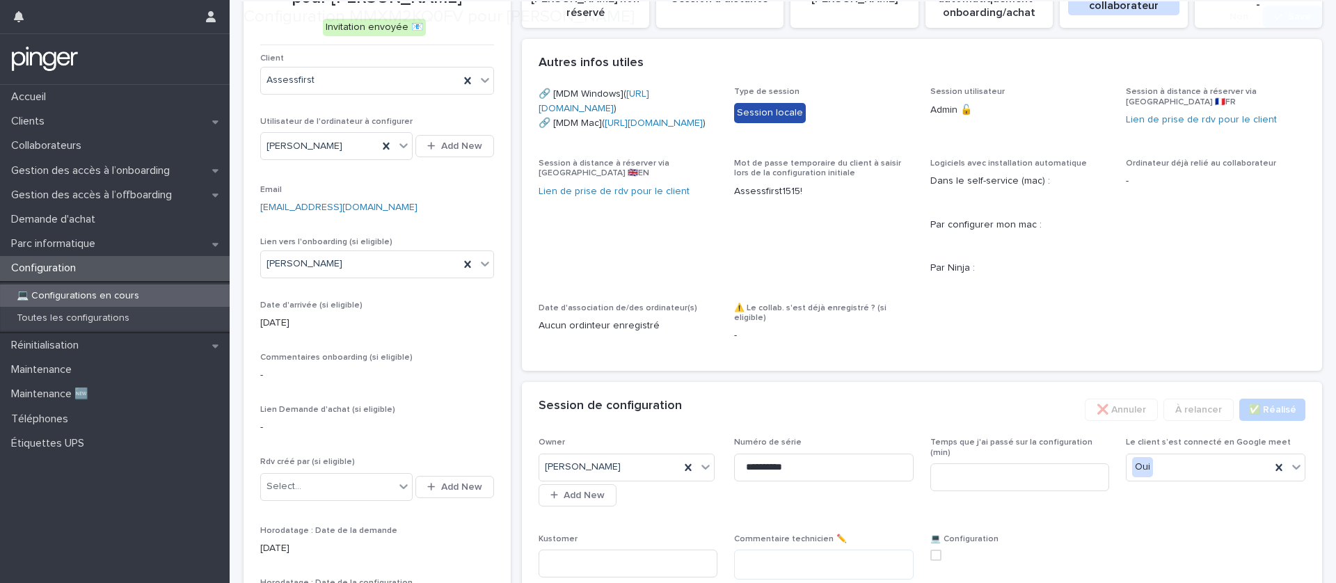
scroll to position [328, 0]
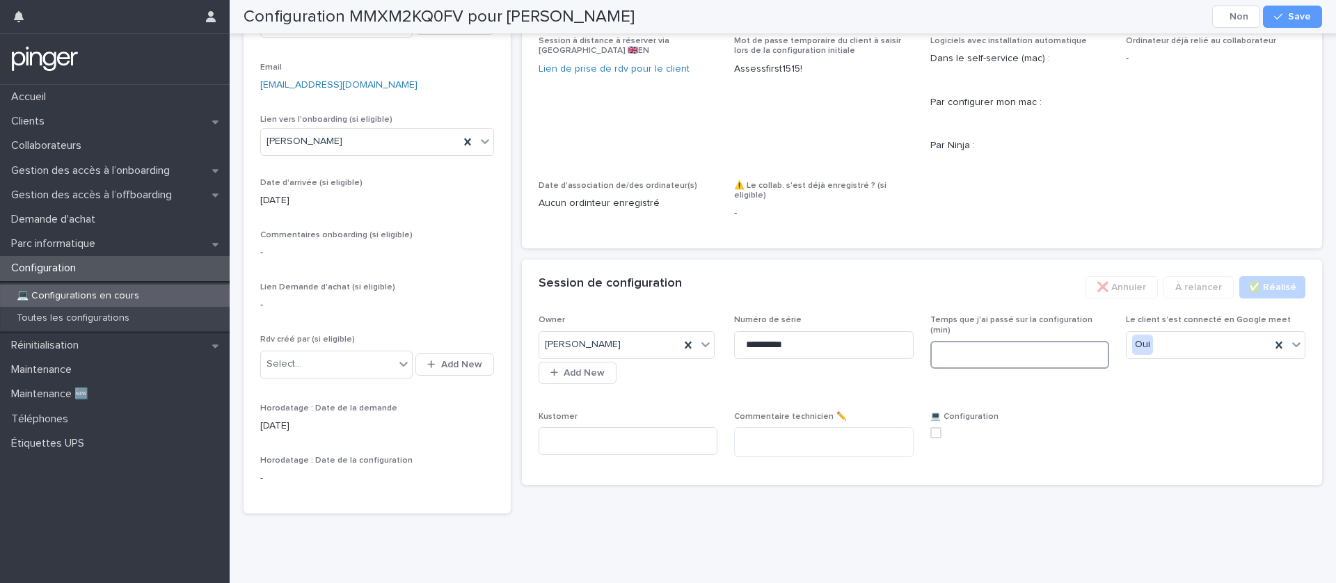
click at [1000, 366] on input at bounding box center [1021, 355] width 180 height 28
click at [936, 439] on span at bounding box center [936, 432] width 11 height 11
click at [1071, 369] on input at bounding box center [1021, 355] width 180 height 28
type input "**"
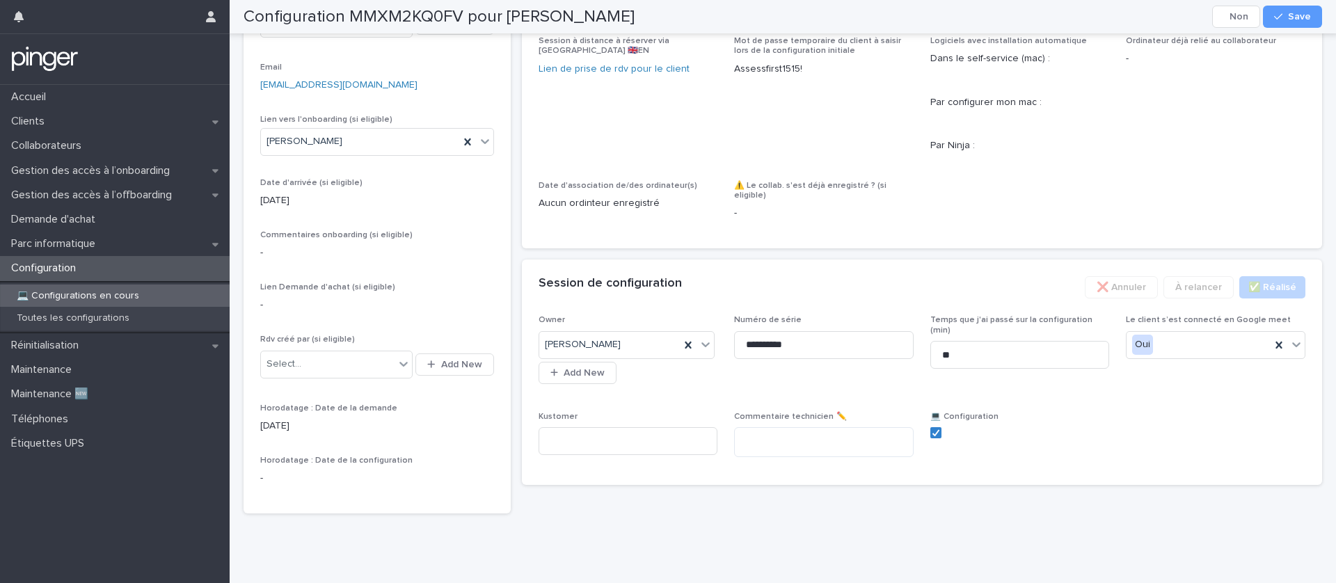
click at [1159, 485] on div "**********" at bounding box center [922, 400] width 801 height 170
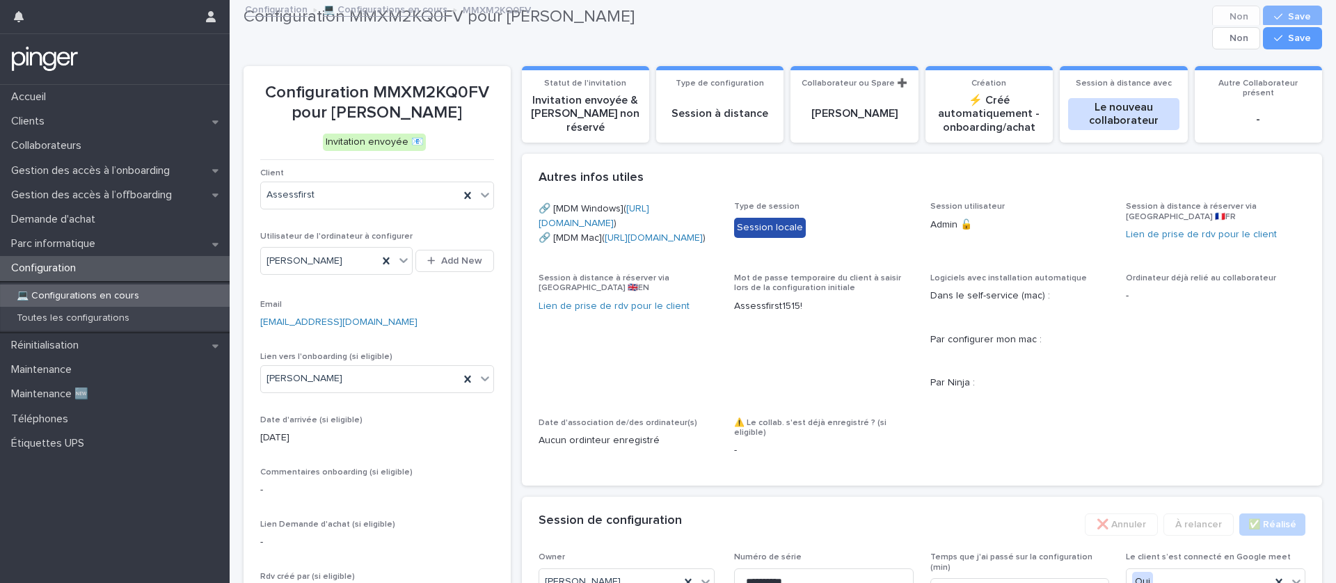
scroll to position [0, 0]
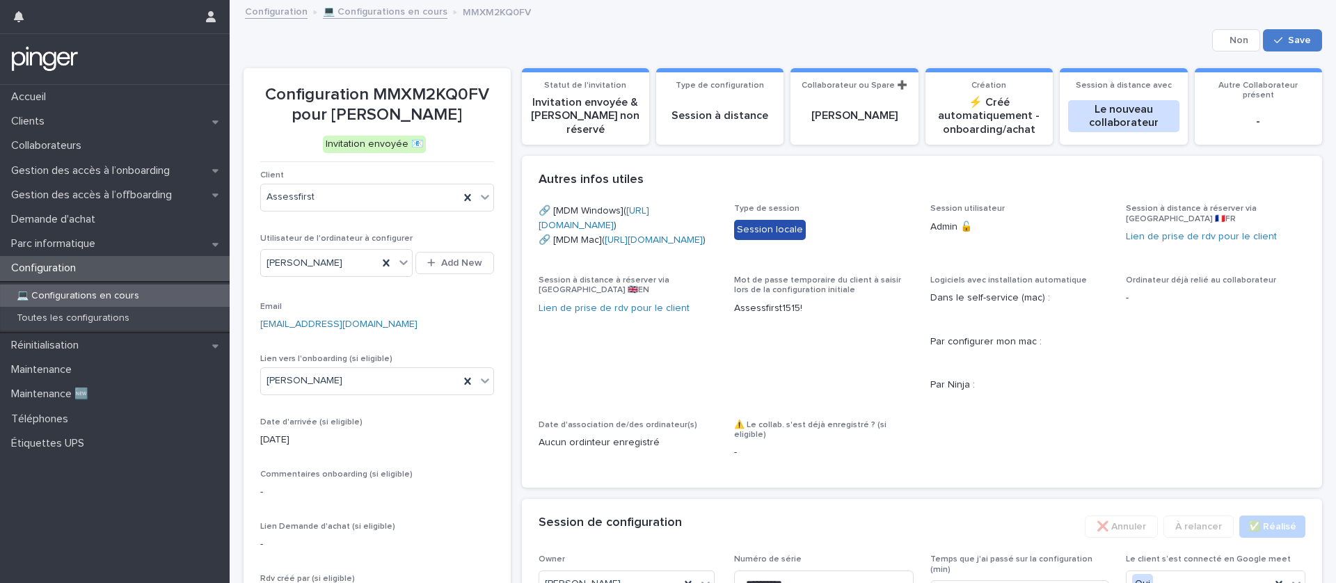
click at [1313, 46] on button "Save" at bounding box center [1292, 40] width 59 height 22
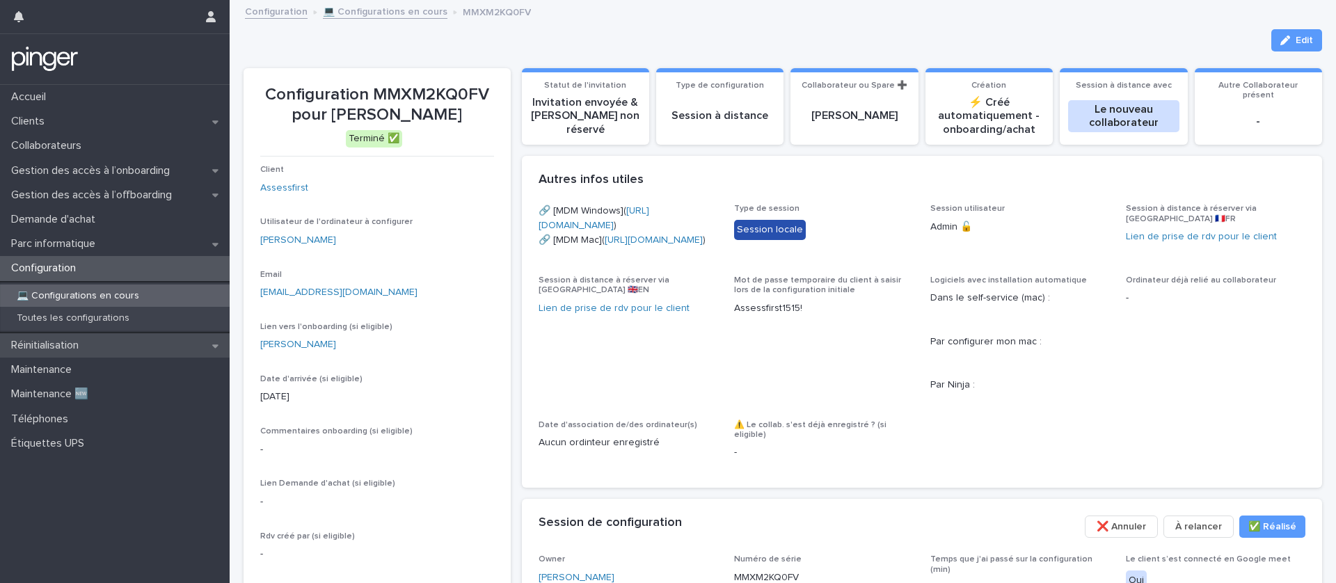
click at [84, 349] on p "Réinitialisation" at bounding box center [48, 345] width 84 height 13
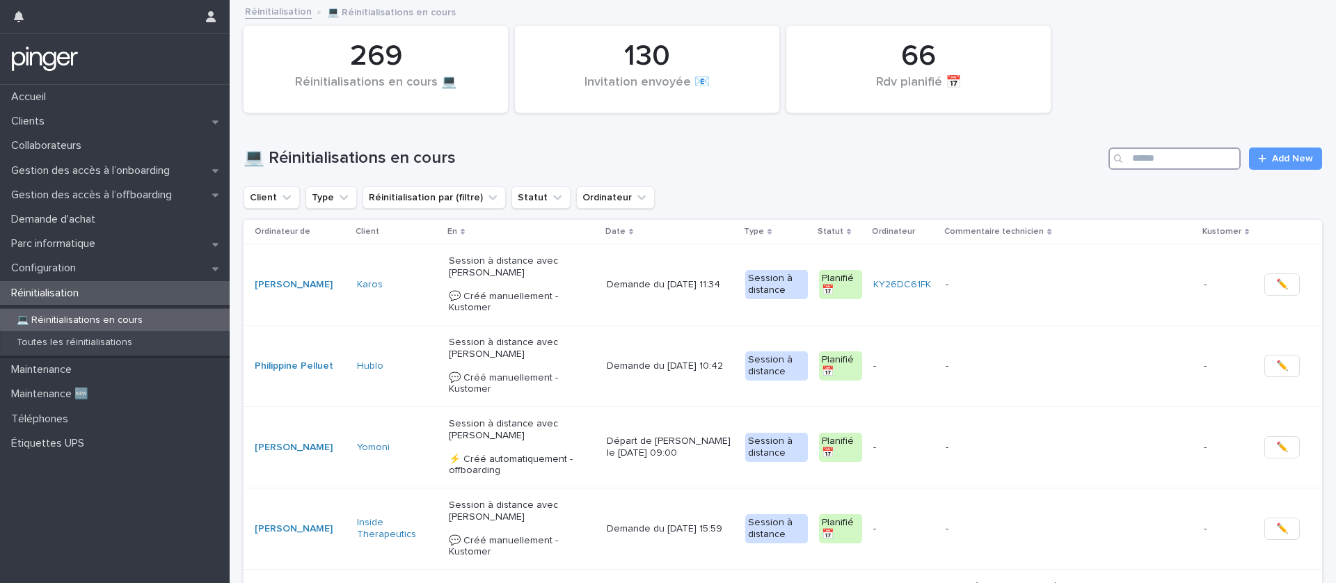
click at [1169, 166] on input "Search" at bounding box center [1175, 159] width 132 height 22
paste input "**********"
type input "**********"
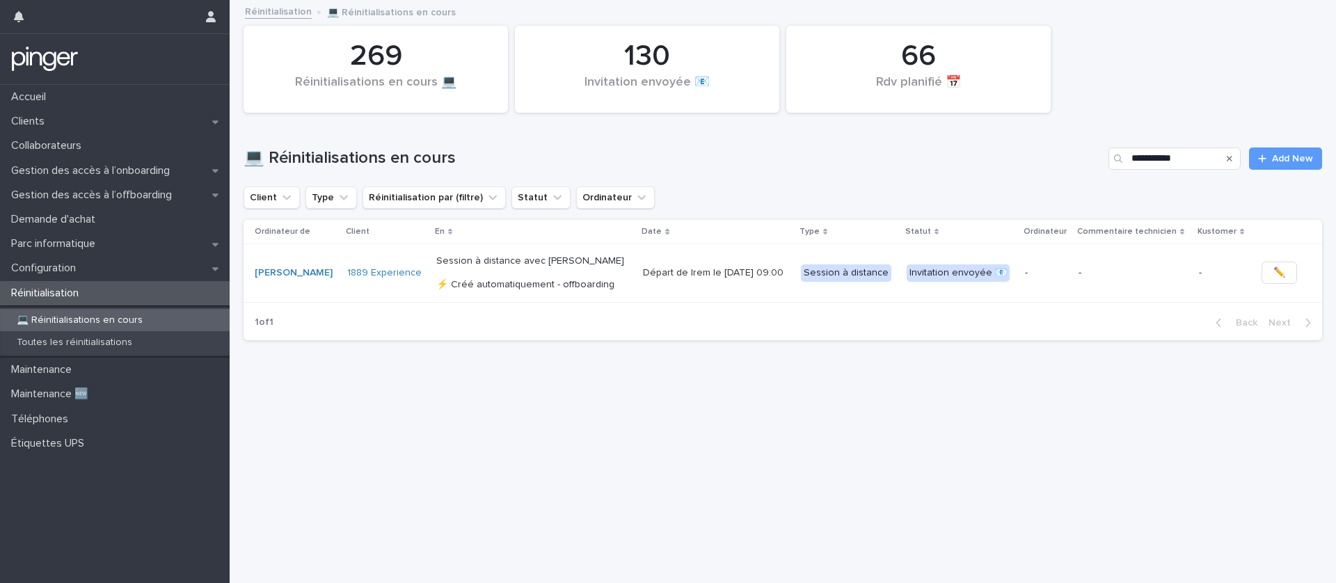
click at [719, 285] on td "Départ de Irem le 14/10/2025 à 09:00" at bounding box center [717, 273] width 158 height 58
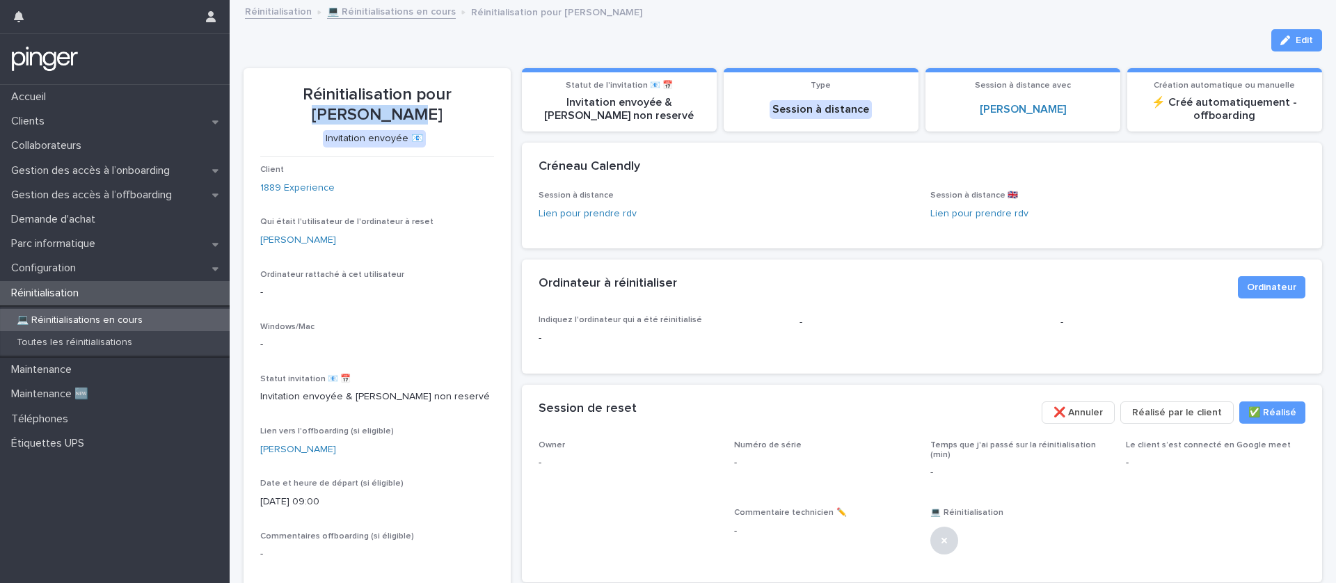
drag, startPoint x: 455, startPoint y: 117, endPoint x: 436, endPoint y: 99, distance: 26.6
click at [436, 99] on p "Réinitialisation pour Irem Atayik" at bounding box center [377, 105] width 234 height 40
copy p "[PERSON_NAME]"
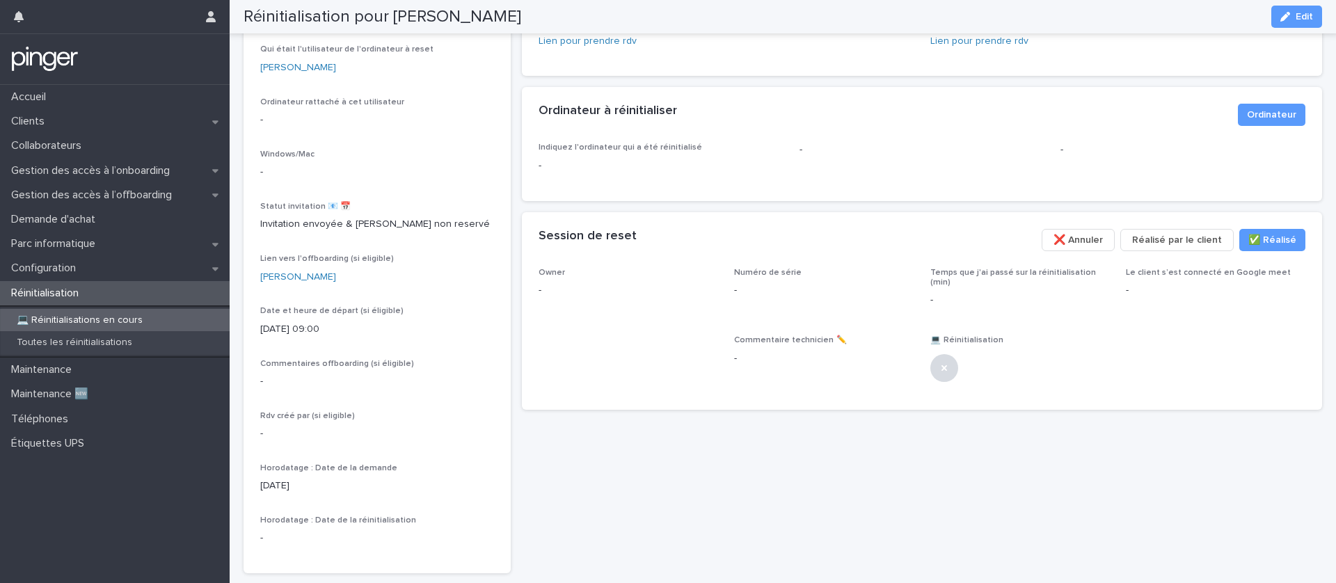
scroll to position [175, 0]
click at [1300, 24] on button "Edit" at bounding box center [1297, 17] width 51 height 22
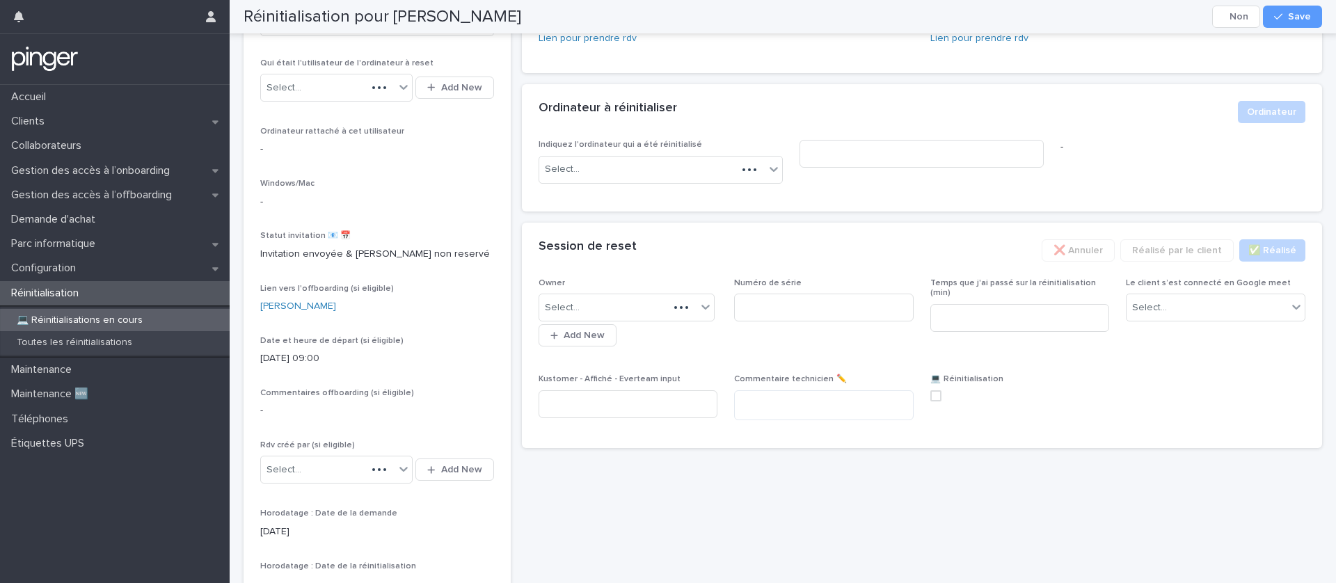
scroll to position [199, 0]
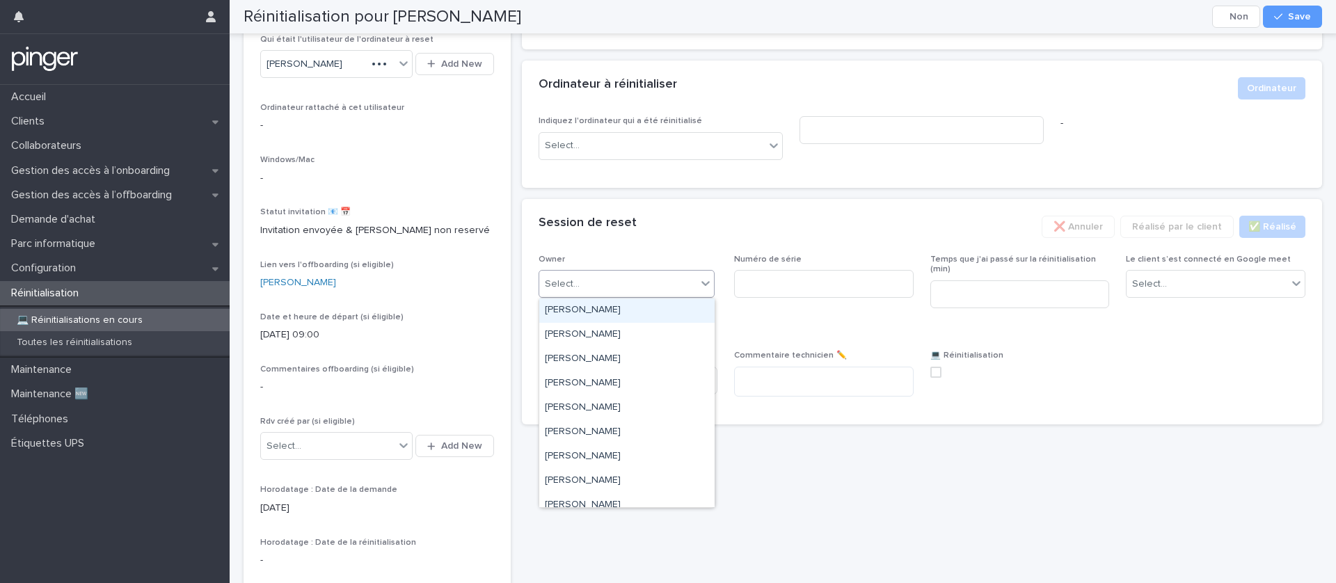
click at [661, 274] on div "Select..." at bounding box center [618, 284] width 158 height 23
type input "**"
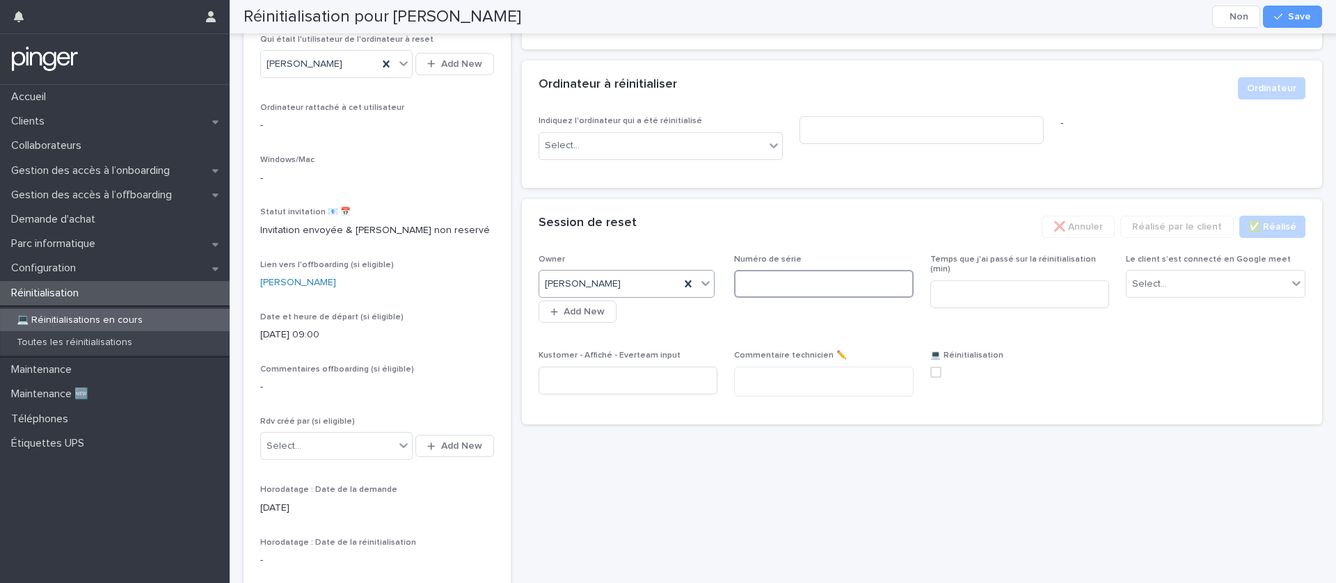
click at [791, 281] on input at bounding box center [824, 284] width 180 height 28
paste input "**********"
type input "**********"
drag, startPoint x: 837, startPoint y: 290, endPoint x: 688, endPoint y: 290, distance: 149.7
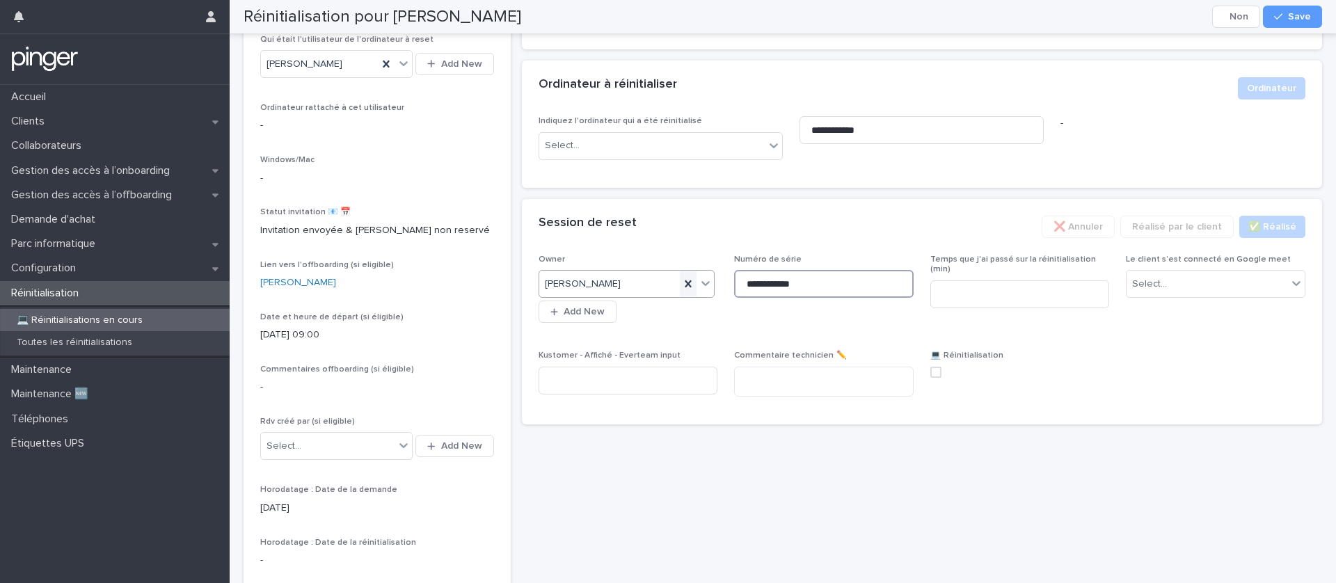
click at [688, 290] on div "**********" at bounding box center [923, 331] width 768 height 153
drag, startPoint x: 856, startPoint y: 284, endPoint x: 727, endPoint y: 294, distance: 129.8
click at [708, 277] on div "**********" at bounding box center [923, 331] width 768 height 153
type input "**********"
click at [839, 467] on div "**********" at bounding box center [922, 223] width 801 height 743
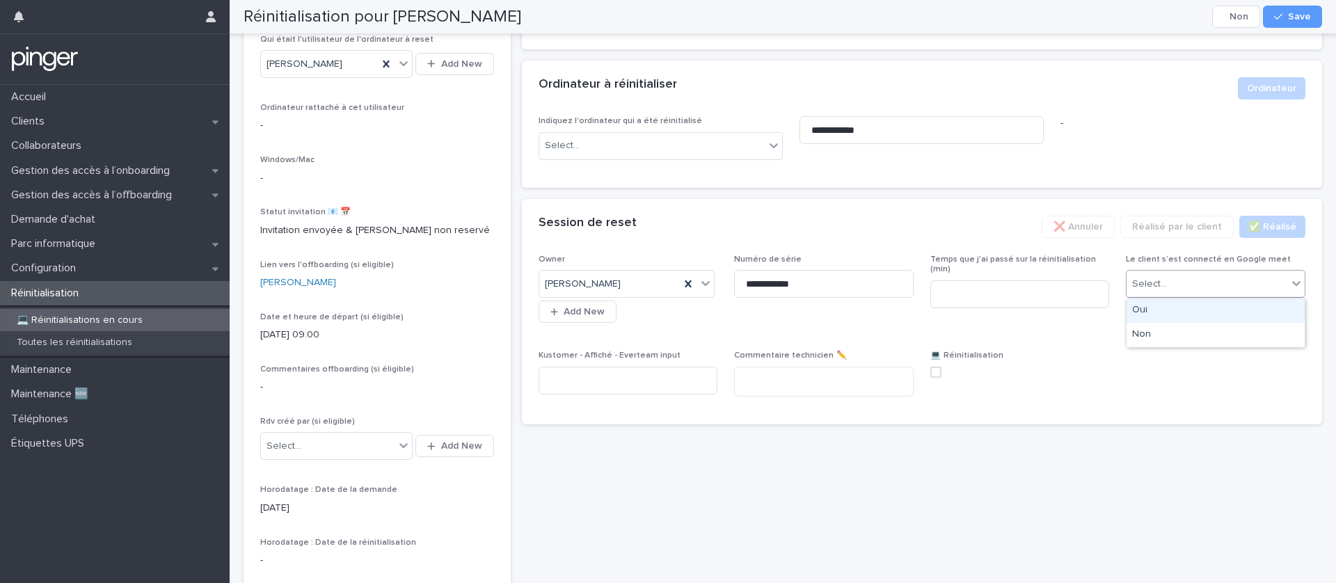
click at [1186, 285] on div "Select..." at bounding box center [1207, 284] width 161 height 23
click at [1186, 284] on div "Select..." at bounding box center [1207, 284] width 161 height 23
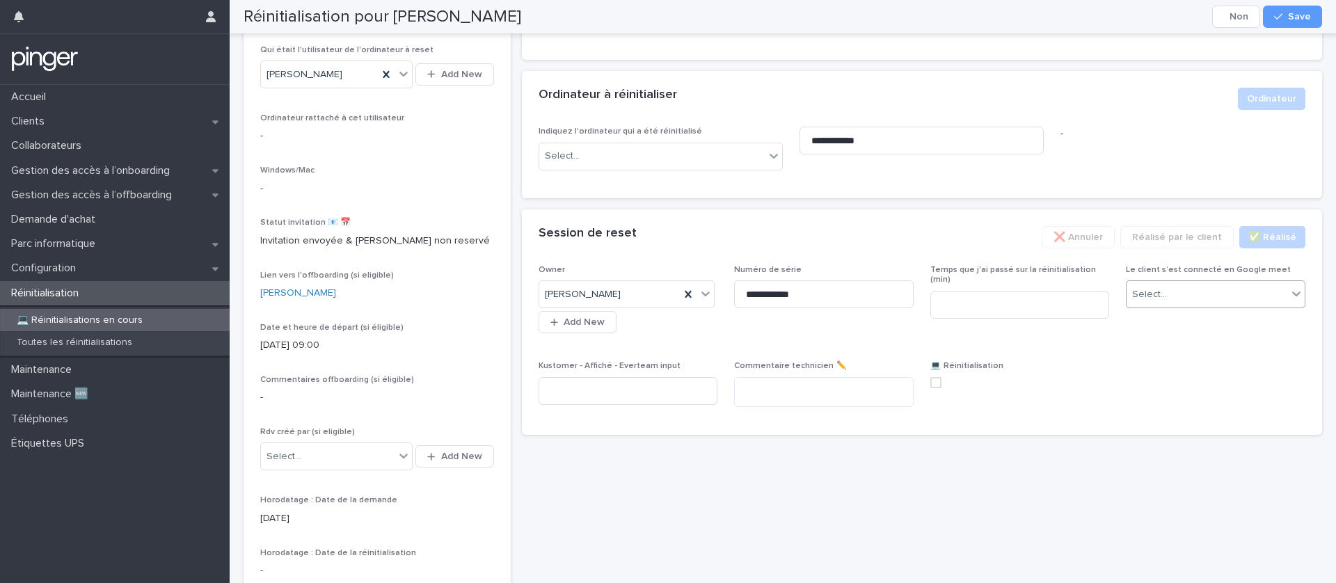
scroll to position [0, 0]
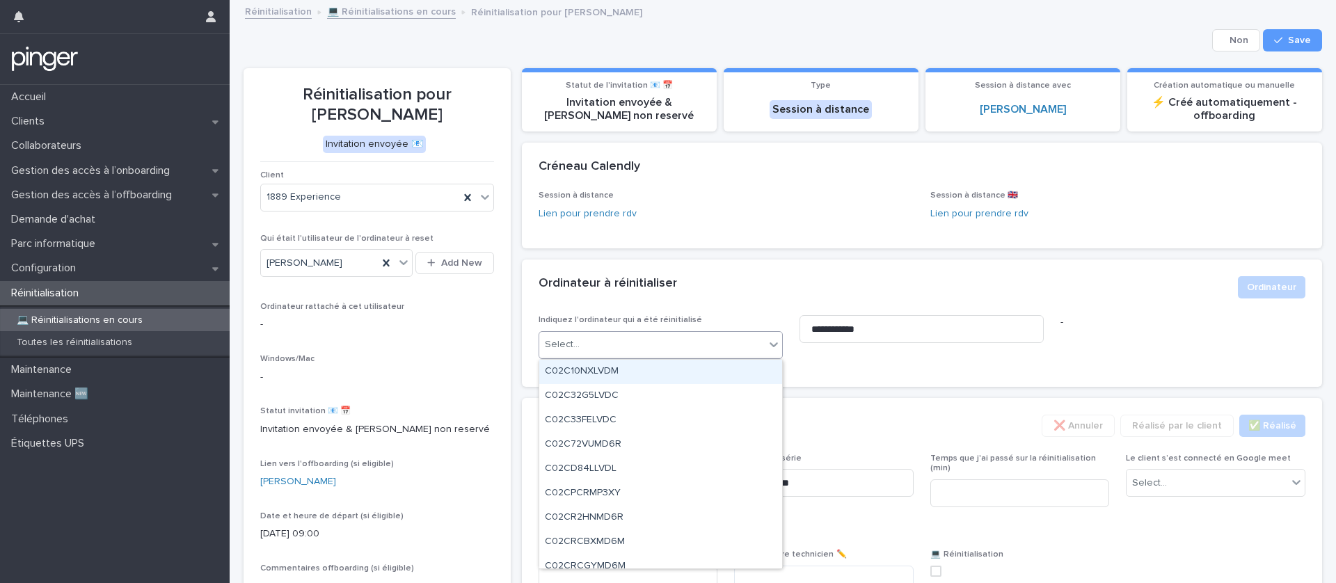
click at [732, 343] on div "Select..." at bounding box center [652, 344] width 226 height 23
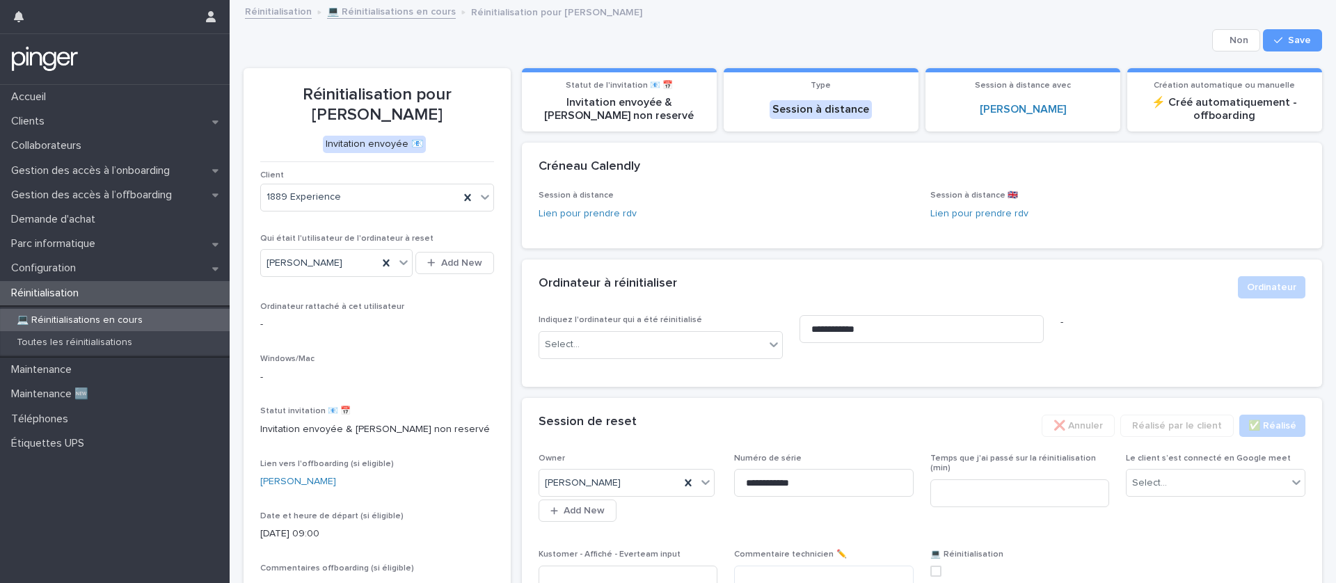
click at [951, 287] on div "Ordinateur à réinitialiser •••" at bounding box center [883, 283] width 689 height 15
click at [1302, 38] on span "Save" at bounding box center [1299, 40] width 23 height 10
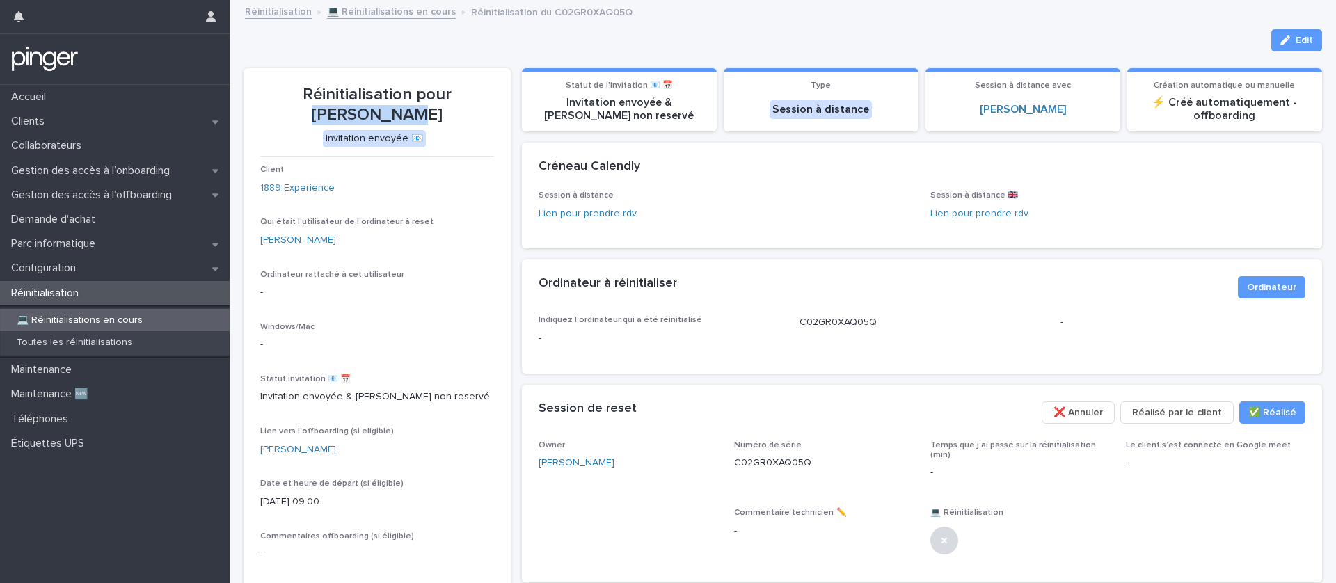
drag, startPoint x: 447, startPoint y: 116, endPoint x: 437, endPoint y: 95, distance: 22.4
click at [437, 95] on p "Réinitialisation pour Irem Atayik" at bounding box center [377, 105] width 234 height 40
copy p "[PERSON_NAME]"
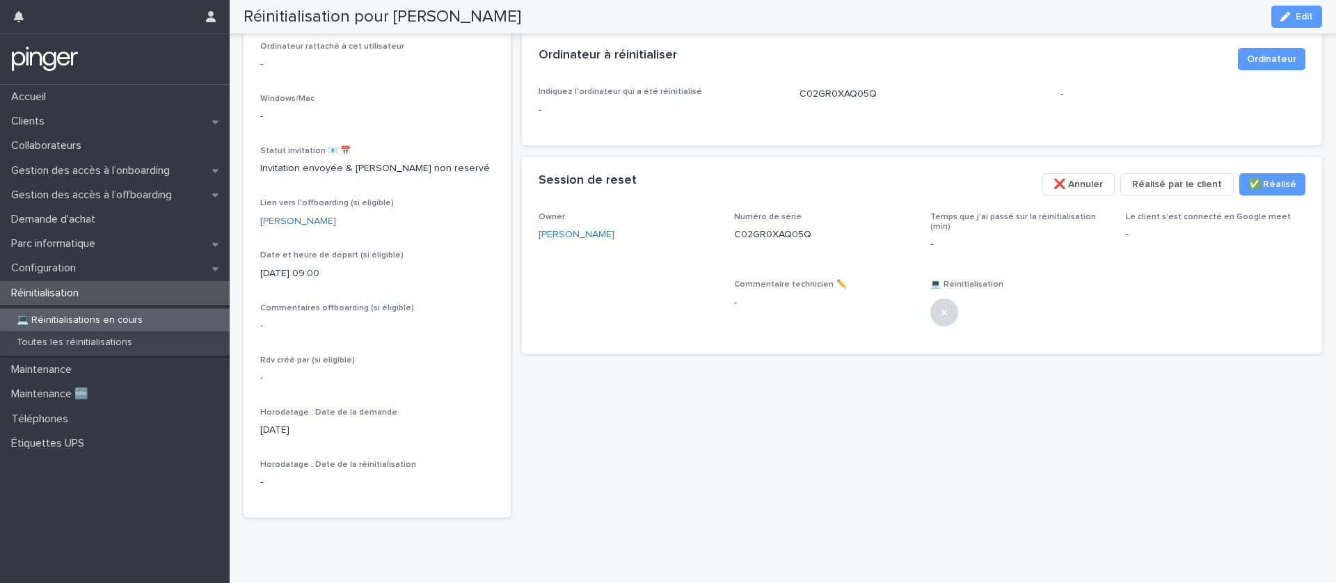
scroll to position [232, 0]
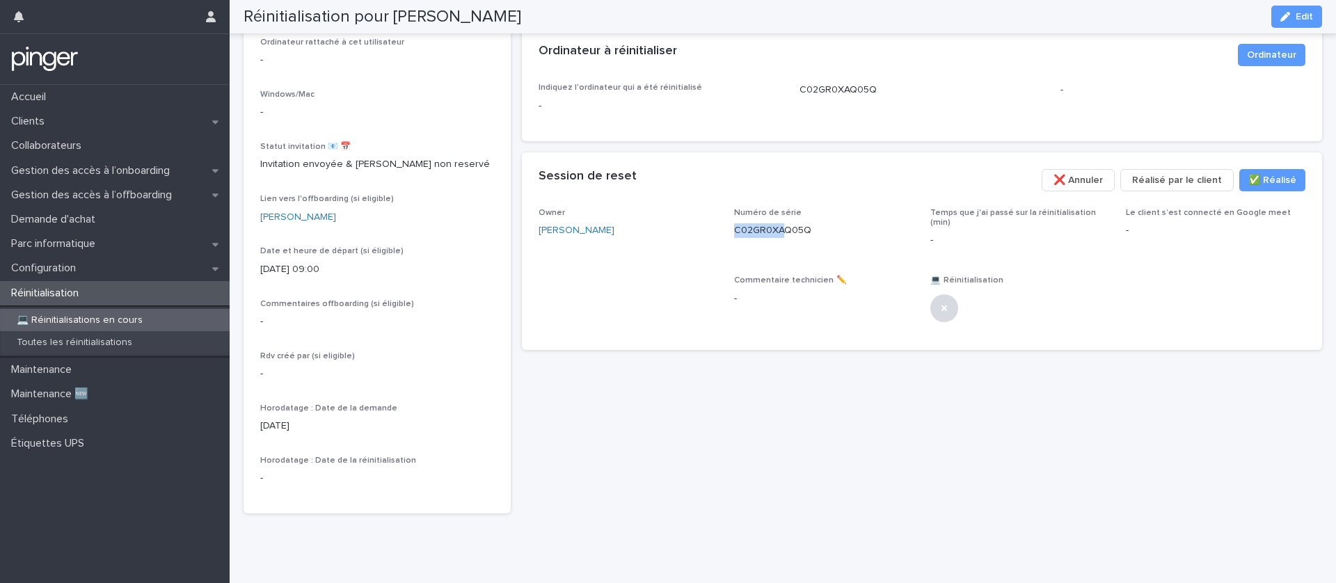
drag, startPoint x: 780, startPoint y: 226, endPoint x: 802, endPoint y: 227, distance: 21.6
click at [802, 227] on div "Owner Damien Lemonnier Numéro de série C02GR0XAQ05Q Temps que j'ai passé sur la…" at bounding box center [923, 270] width 768 height 125
click at [802, 227] on p "C02GR0XAQ05Q" at bounding box center [824, 230] width 180 height 15
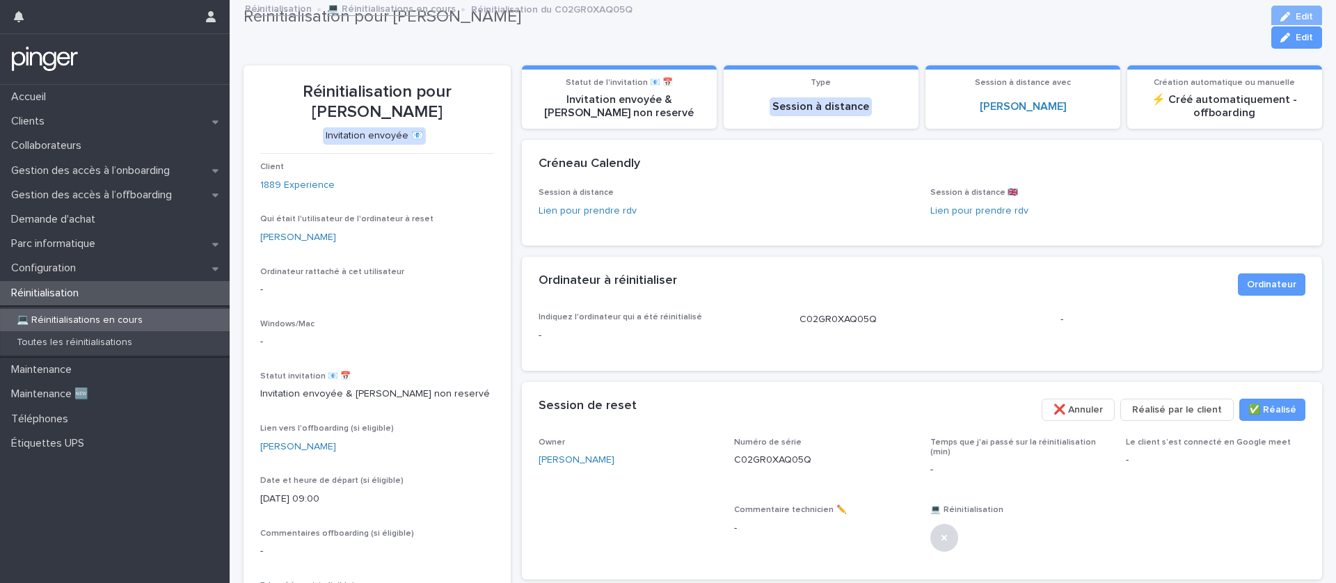
scroll to position [0, 0]
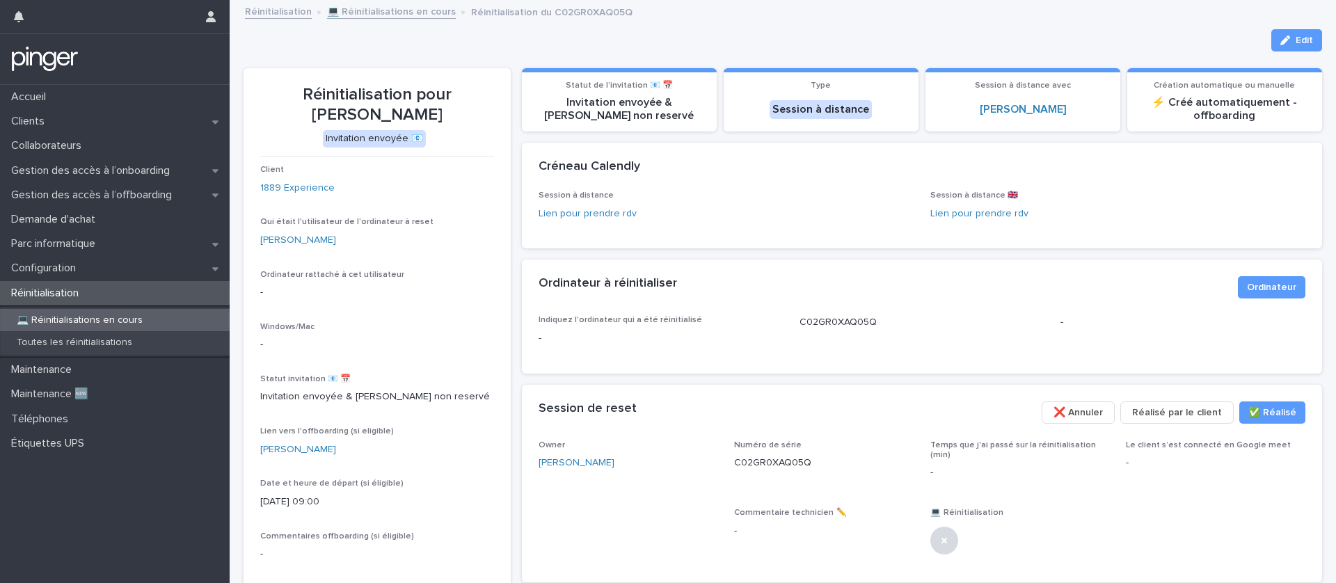
click at [1286, 38] on icon "button" at bounding box center [1286, 40] width 10 height 10
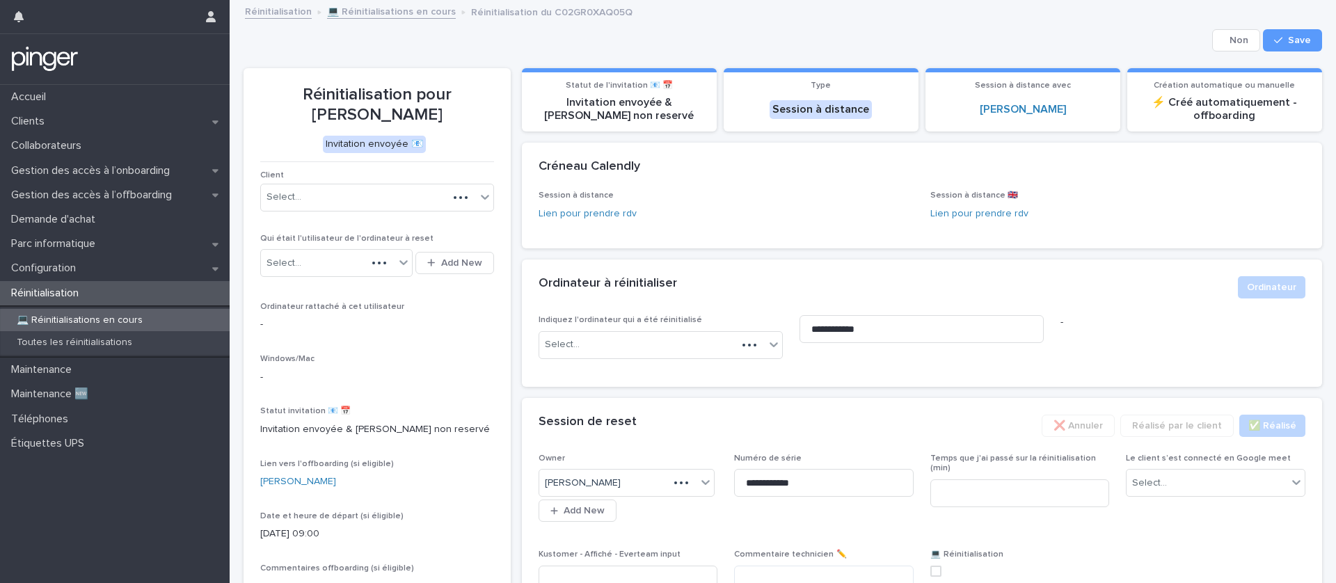
scroll to position [281, 0]
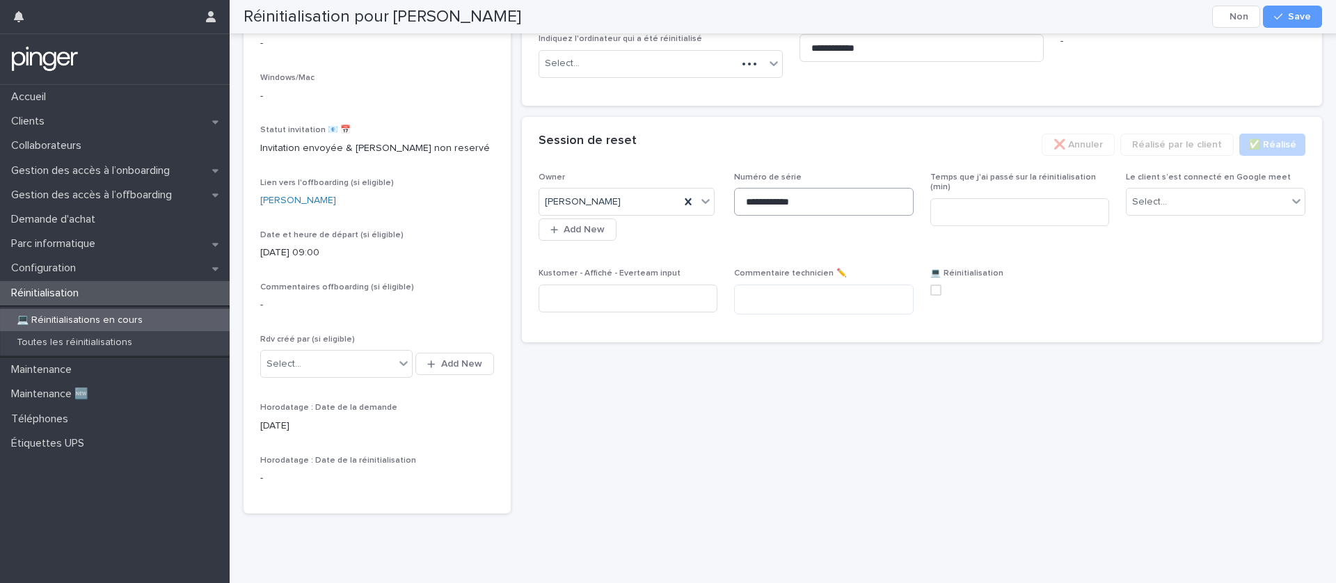
drag, startPoint x: 857, startPoint y: 184, endPoint x: 850, endPoint y: 187, distance: 7.8
click at [854, 184] on div "**********" at bounding box center [824, 200] width 180 height 54
drag, startPoint x: 862, startPoint y: 194, endPoint x: 894, endPoint y: 200, distance: 32.6
click at [885, 200] on input "**********" at bounding box center [824, 202] width 180 height 28
click at [950, 413] on div "**********" at bounding box center [922, 141] width 801 height 743
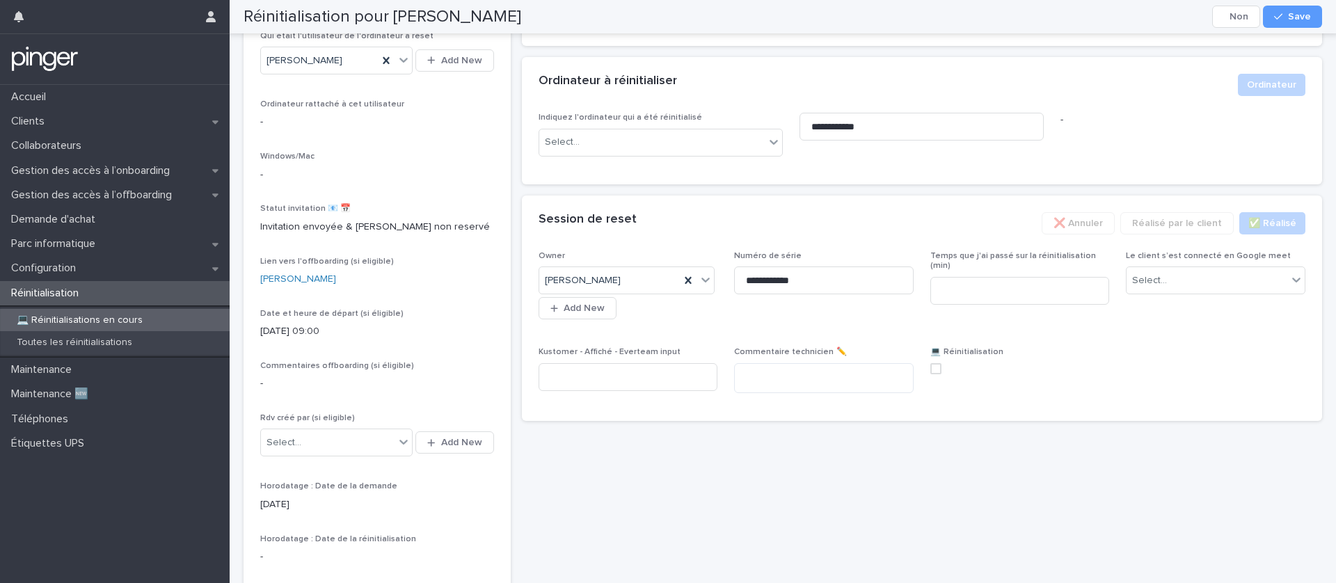
scroll to position [188, 0]
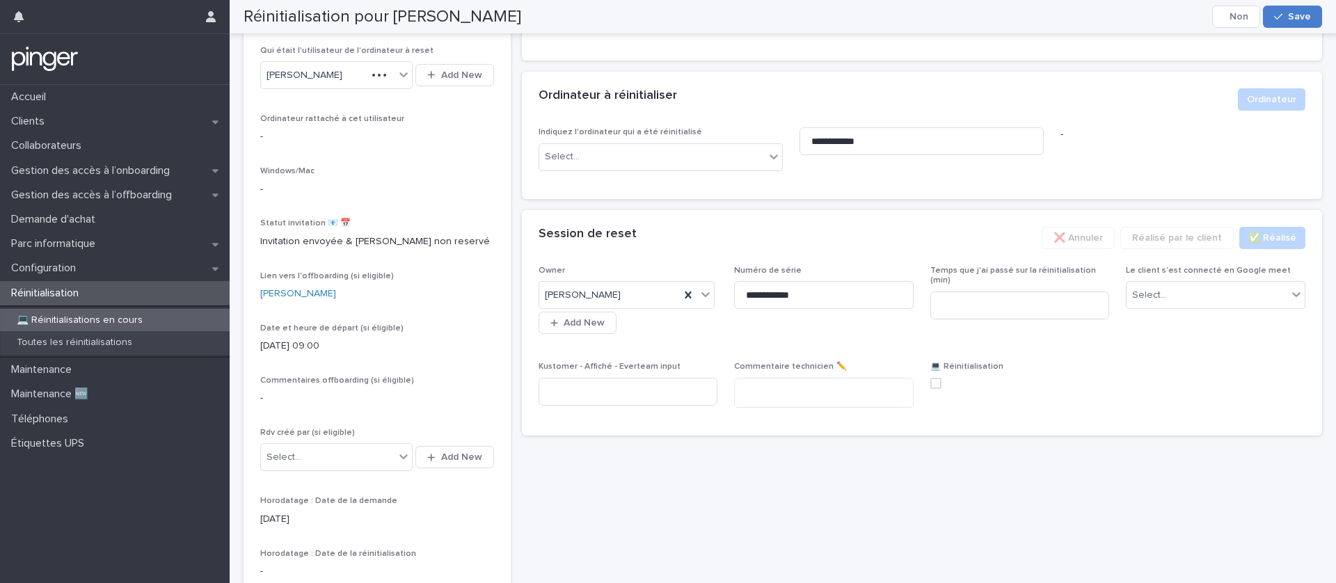
click at [1299, 20] on span "Save" at bounding box center [1299, 17] width 23 height 10
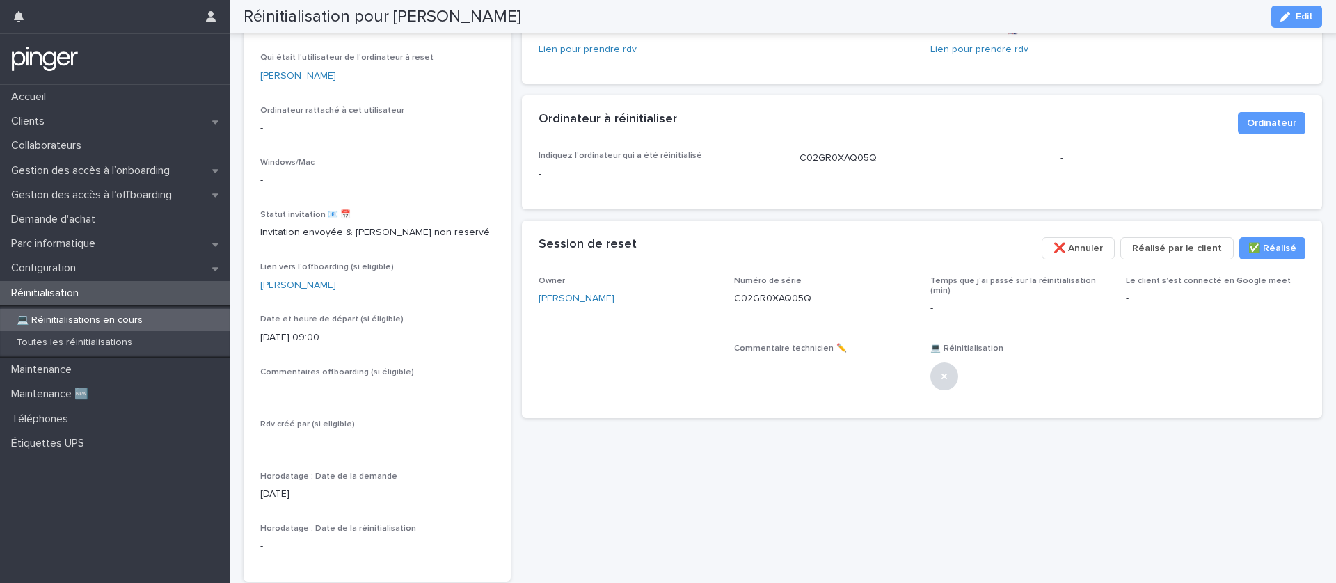
scroll to position [164, 0]
click at [993, 399] on div "Owner Damien Lemonnier Numéro de série C02GR0XAQ05Q Temps que j'ai passé sur la…" at bounding box center [922, 347] width 801 height 142
click at [1284, 22] on button "Edit" at bounding box center [1297, 17] width 51 height 22
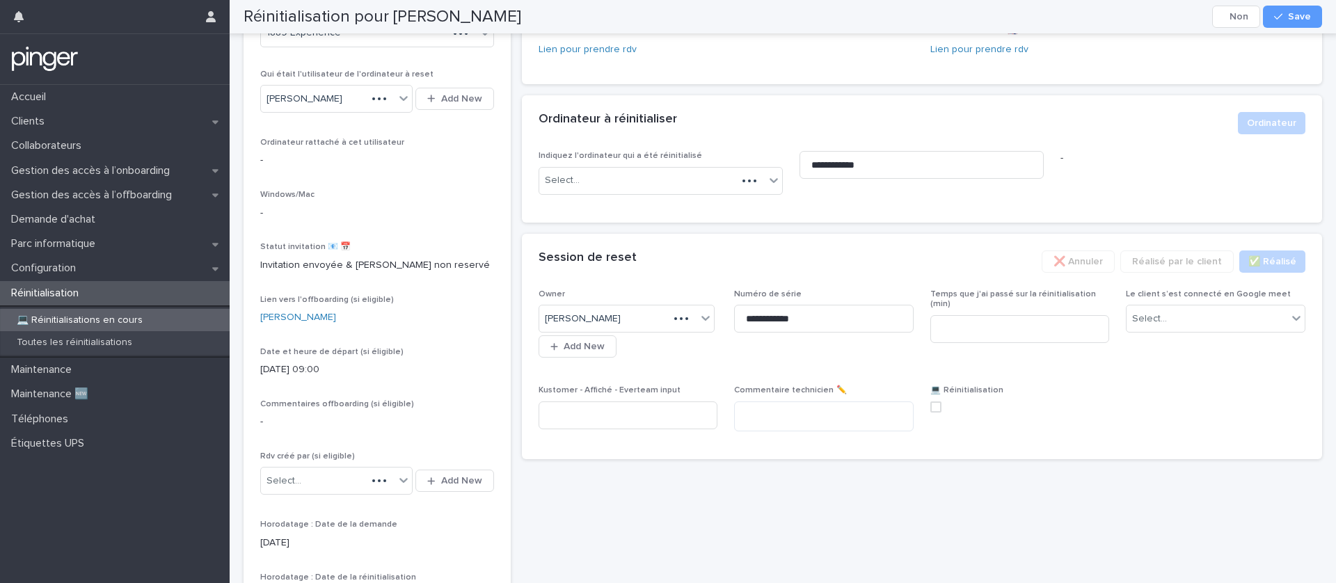
scroll to position [188, 0]
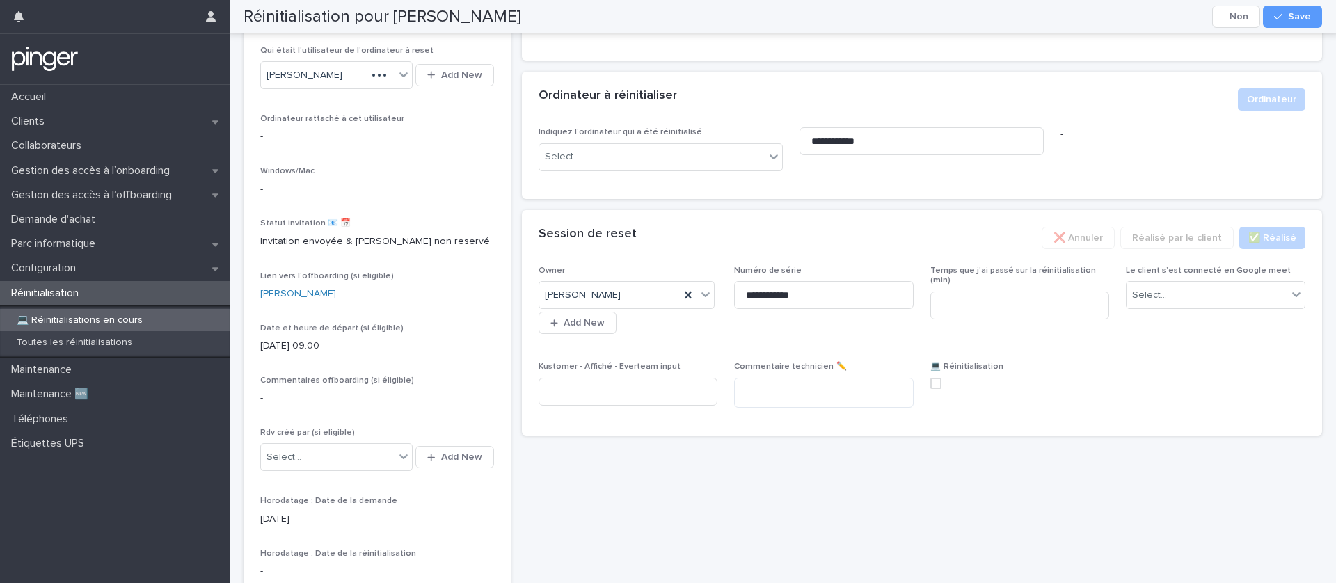
click at [939, 381] on span at bounding box center [936, 383] width 11 height 11
click at [986, 292] on input at bounding box center [1021, 306] width 180 height 28
type input "*"
click at [1192, 295] on div "Select..." at bounding box center [1207, 295] width 161 height 23
click at [1183, 343] on div "Non" at bounding box center [1216, 346] width 178 height 24
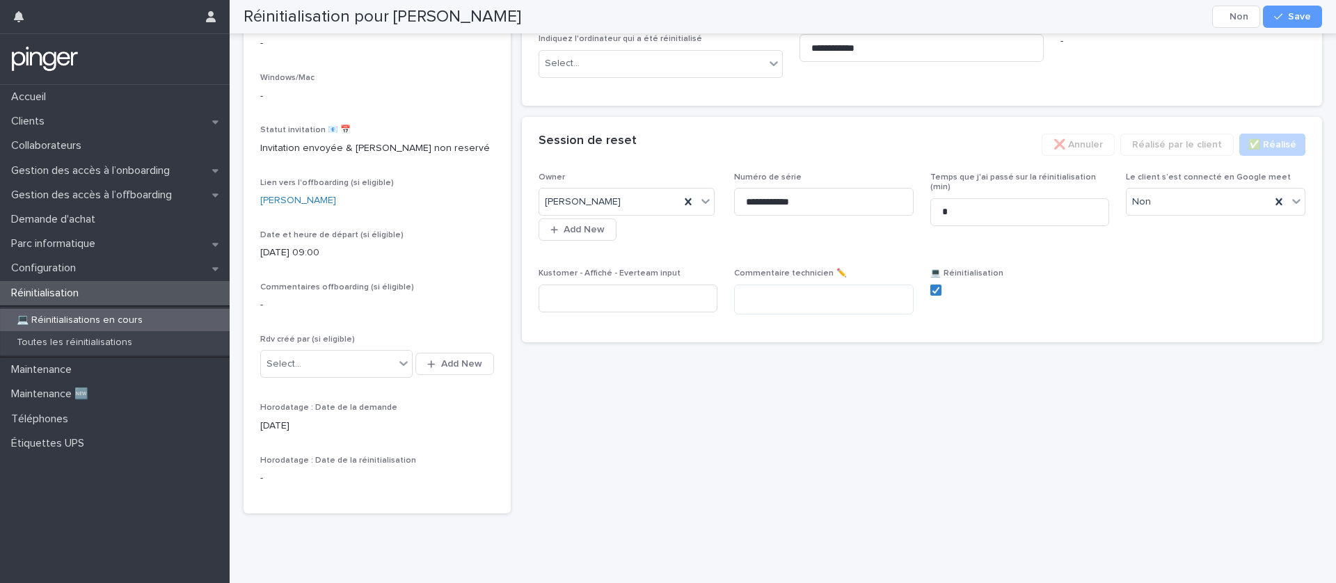
scroll to position [0, 0]
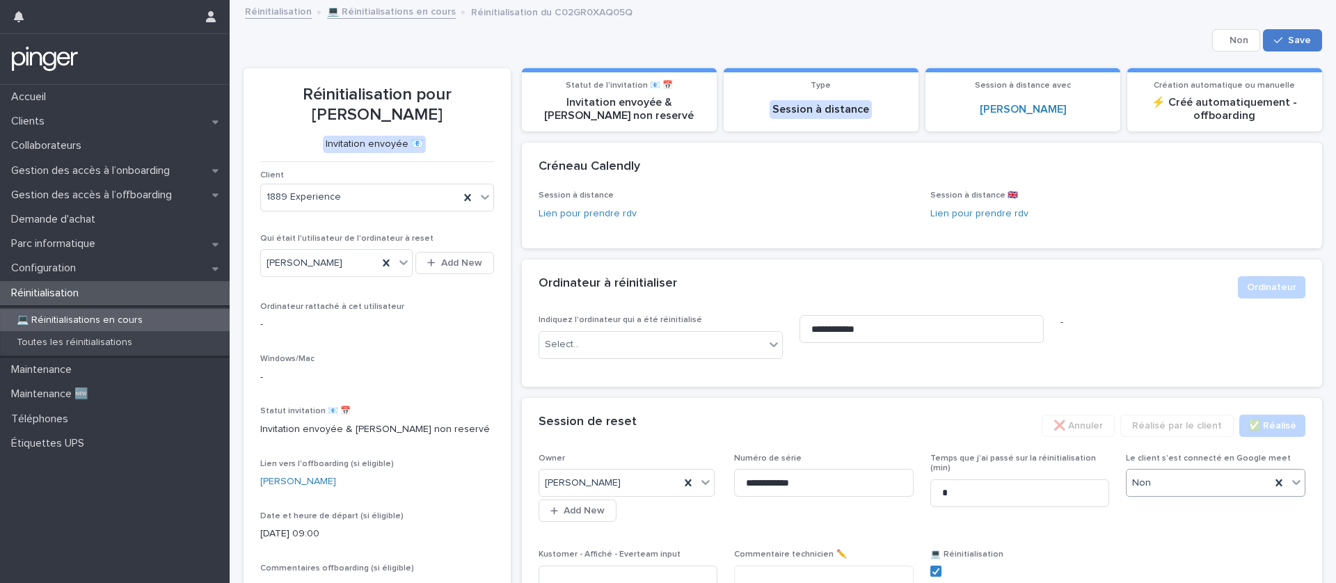
click at [1289, 42] on button "Save" at bounding box center [1292, 40] width 59 height 22
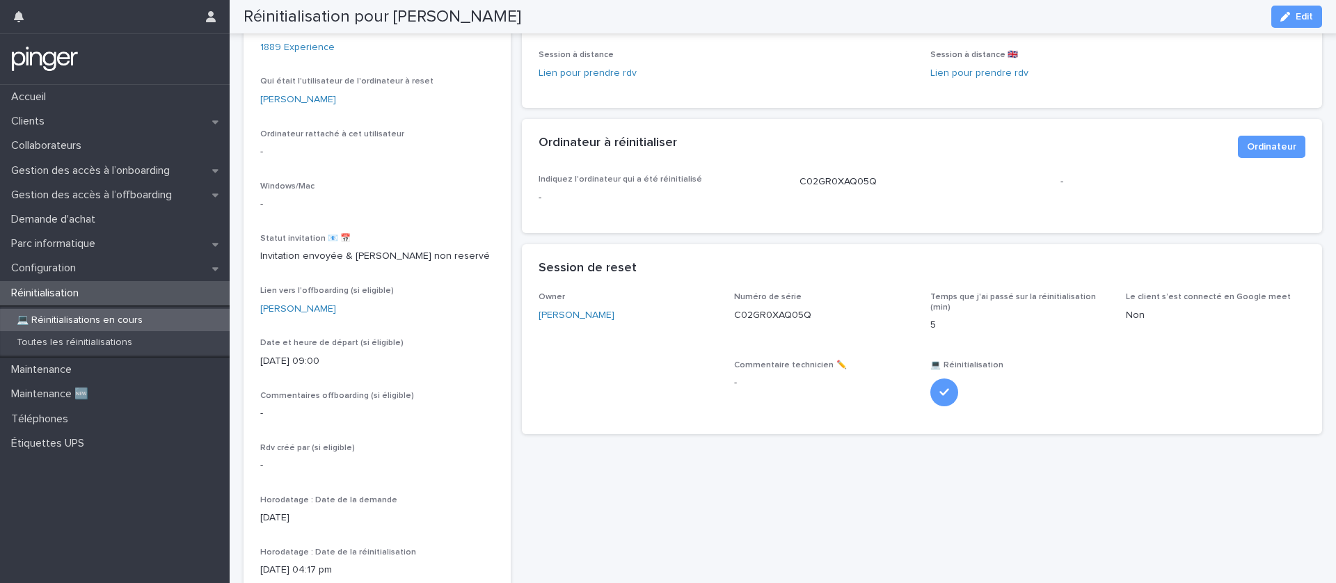
scroll to position [141, 0]
drag, startPoint x: 480, startPoint y: 20, endPoint x: 393, endPoint y: 15, distance: 87.2
click at [393, 15] on div "Réinitialisation pour Irem Atayik Edit" at bounding box center [783, 16] width 1079 height 33
copy h2 "[PERSON_NAME]"
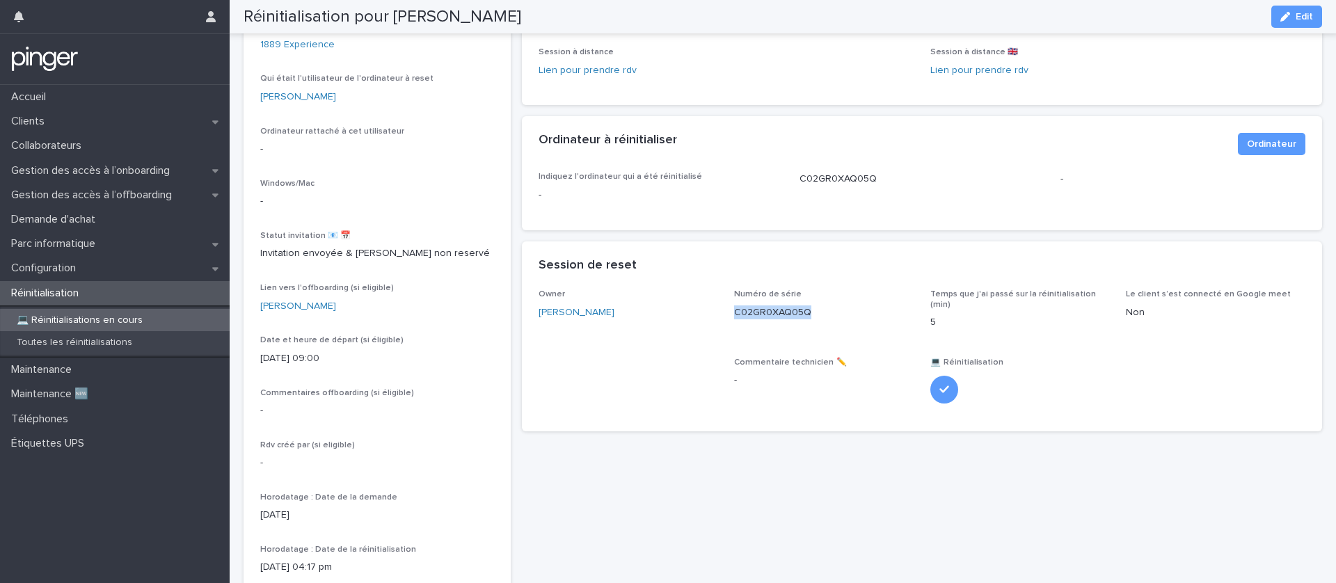
drag, startPoint x: 731, startPoint y: 313, endPoint x: 820, endPoint y: 315, distance: 89.1
click at [820, 315] on div "Owner Damien Lemonnier Numéro de série C02GR0XAQ05Q Temps que j'ai passé sur la…" at bounding box center [923, 352] width 768 height 125
click at [820, 315] on p "C02GR0XAQ05Q" at bounding box center [824, 313] width 180 height 15
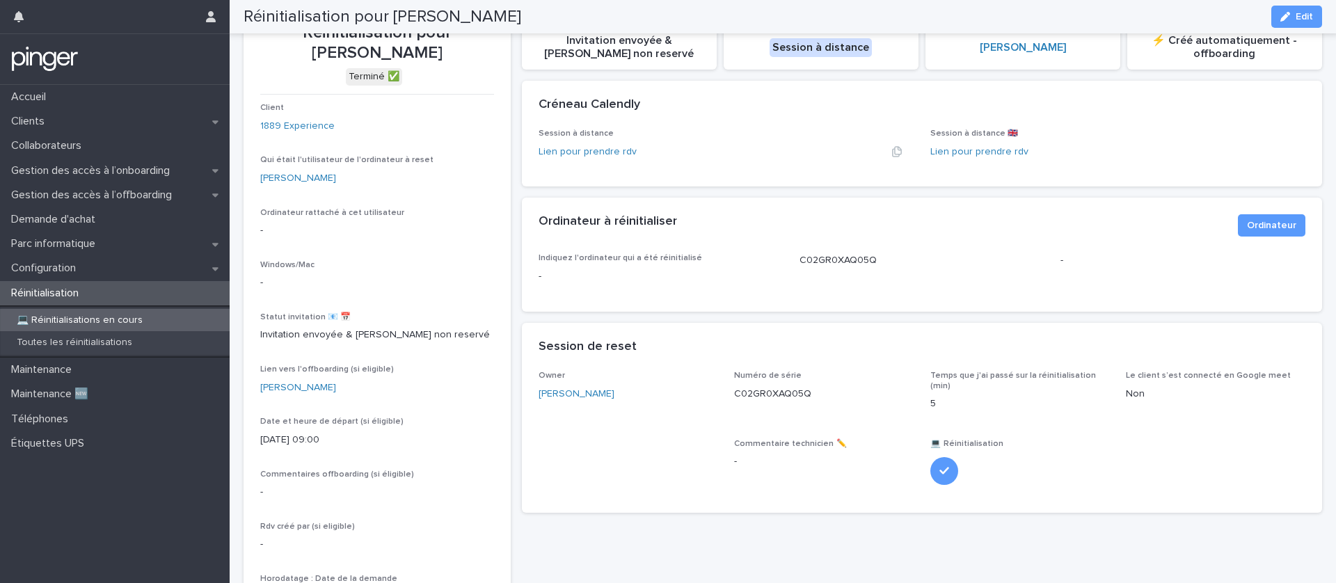
scroll to position [0, 0]
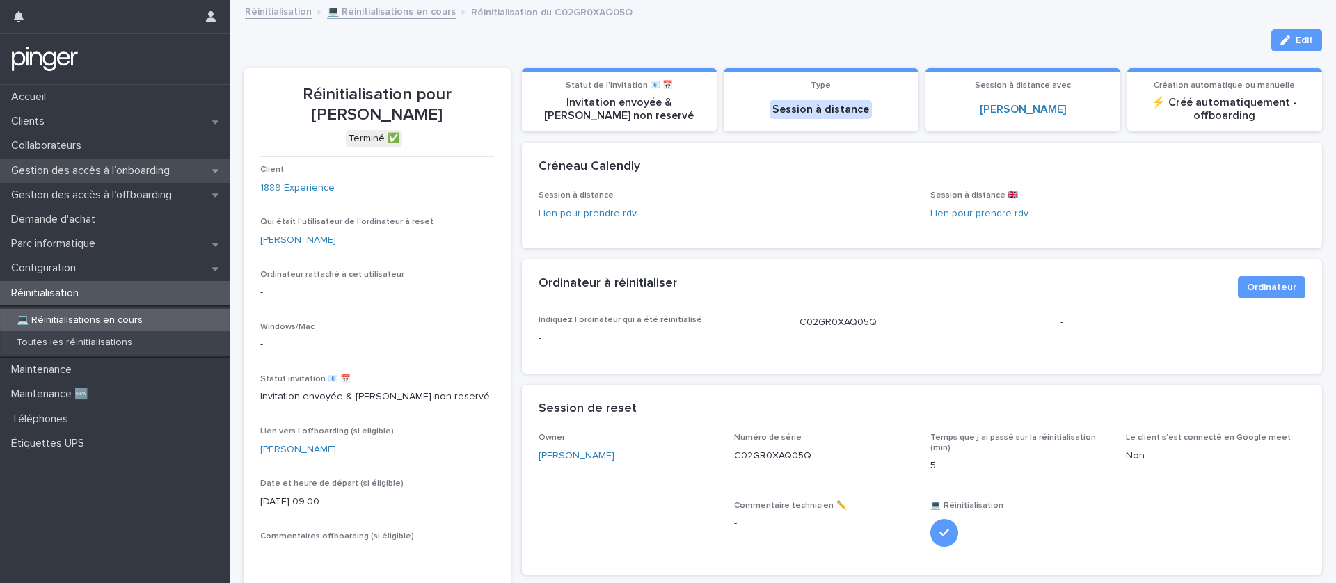
click at [118, 175] on p "Gestion des accès à l’onboarding" at bounding box center [93, 170] width 175 height 13
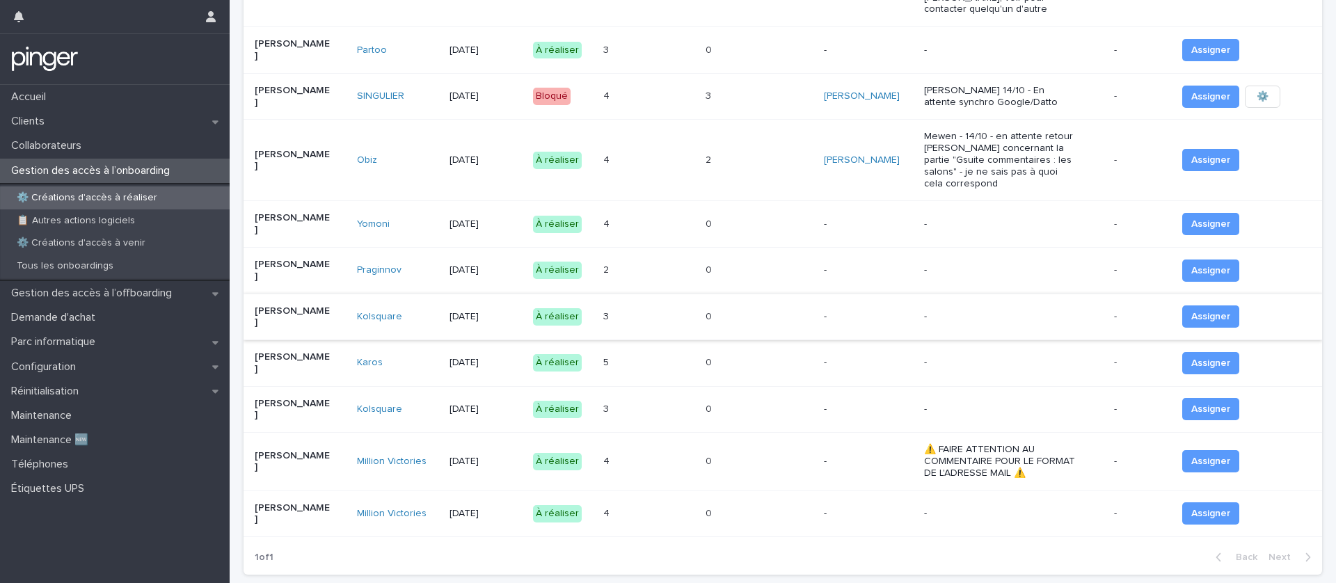
scroll to position [362, 0]
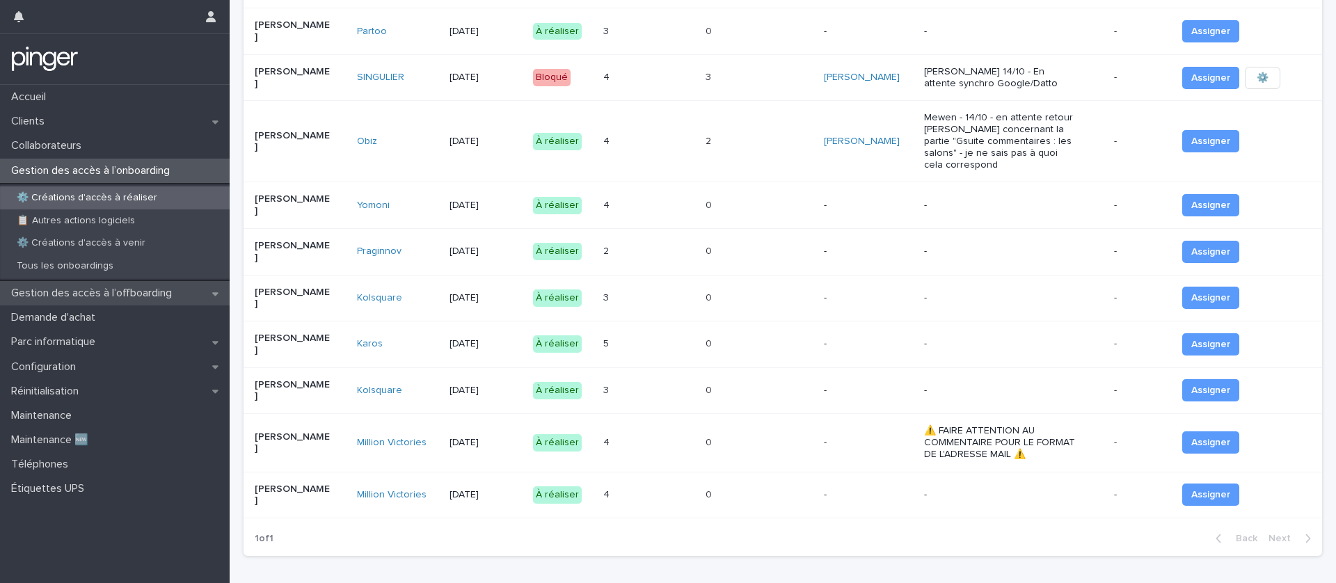
click at [68, 299] on p "Gestion des accès à l’offboarding" at bounding box center [94, 293] width 177 height 13
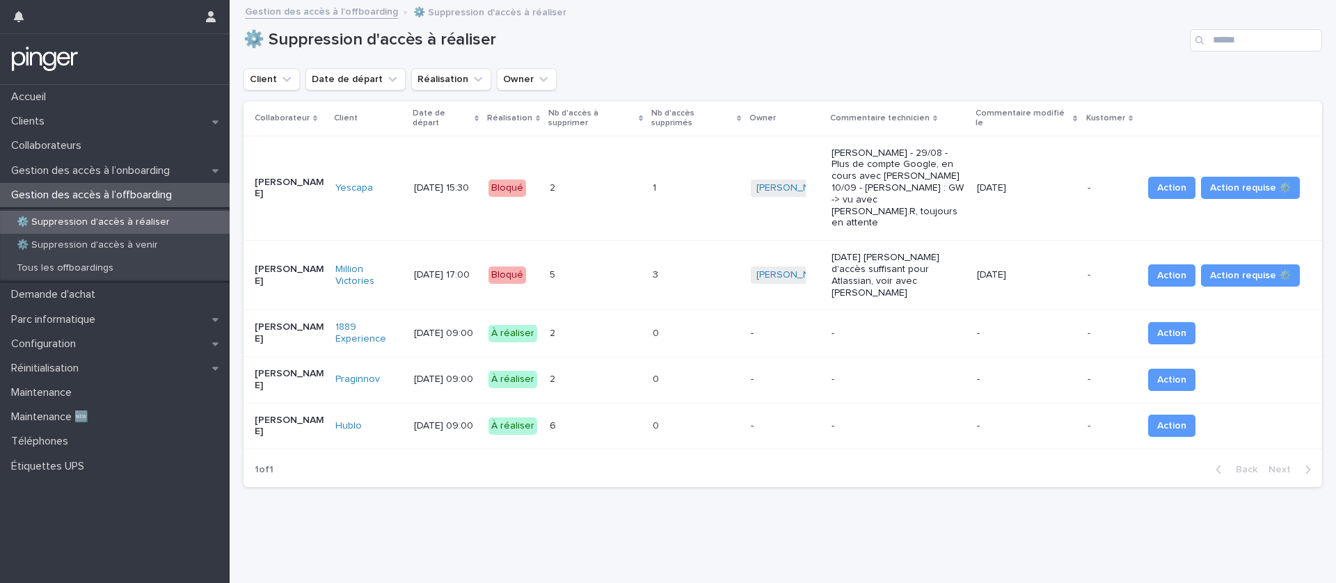
click at [596, 322] on div "2 2" at bounding box center [596, 333] width 92 height 23
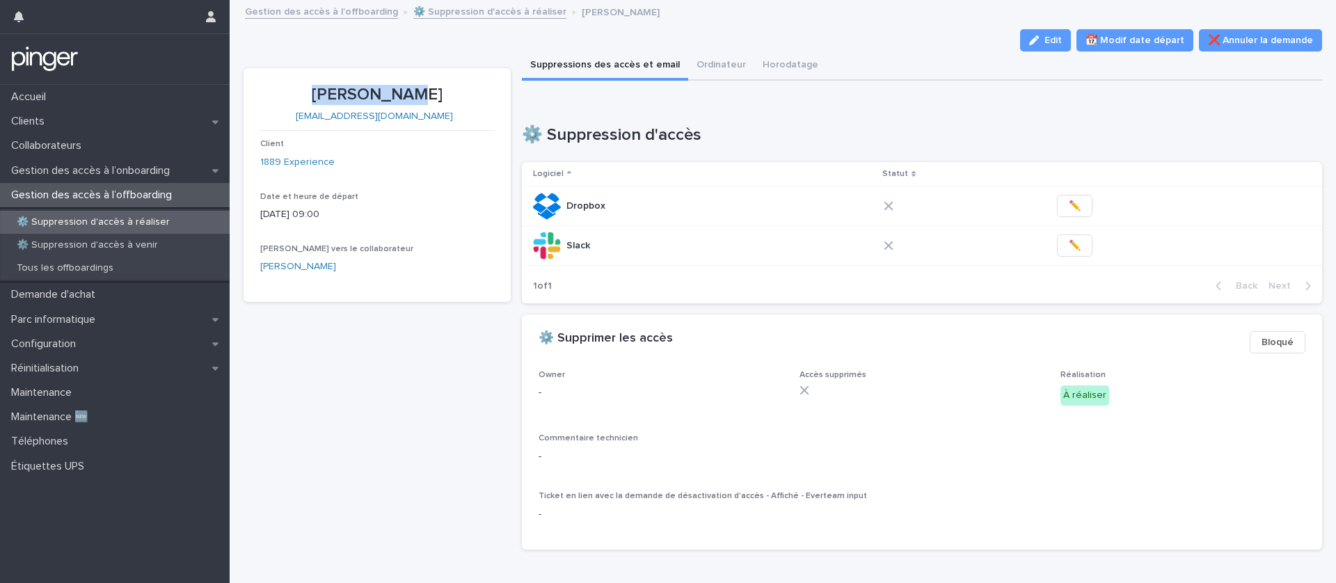
drag, startPoint x: 435, startPoint y: 97, endPoint x: 330, endPoint y: 100, distance: 105.1
click at [330, 100] on p "[PERSON_NAME]" at bounding box center [377, 95] width 234 height 20
copy p "[PERSON_NAME]"
click at [425, 363] on div "Irem Atayik irem.atayik@1889experience.com Client 1889 Experience Date et heure…" at bounding box center [377, 314] width 267 height 493
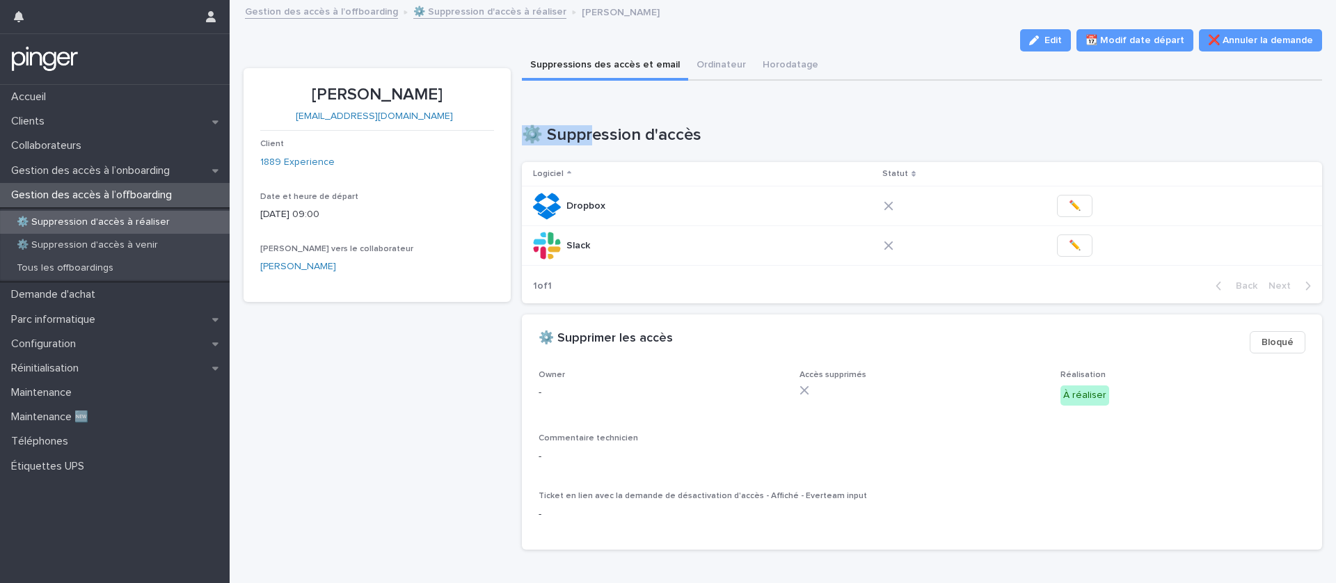
drag, startPoint x: 710, startPoint y: 123, endPoint x: 590, endPoint y: 126, distance: 120.5
click at [590, 126] on div "Loading... Saving… ⚙️ Suppression d'accès Logiciel Statut Dropbox Dropbox ✏️ Sl…" at bounding box center [922, 205] width 801 height 217
click at [565, 113] on div "Loading... Saving… ⚙️ Suppression d'accès Logiciel Statut Dropbox Dropbox ✏️ Sl…" at bounding box center [922, 205] width 801 height 217
drag, startPoint x: 553, startPoint y: 113, endPoint x: 631, endPoint y: 129, distance: 78.9
click at [631, 128] on div "Loading... Saving… ⚙️ Suppression d'accès Logiciel Statut Dropbox Dropbox ✏️ Sl…" at bounding box center [922, 205] width 801 height 217
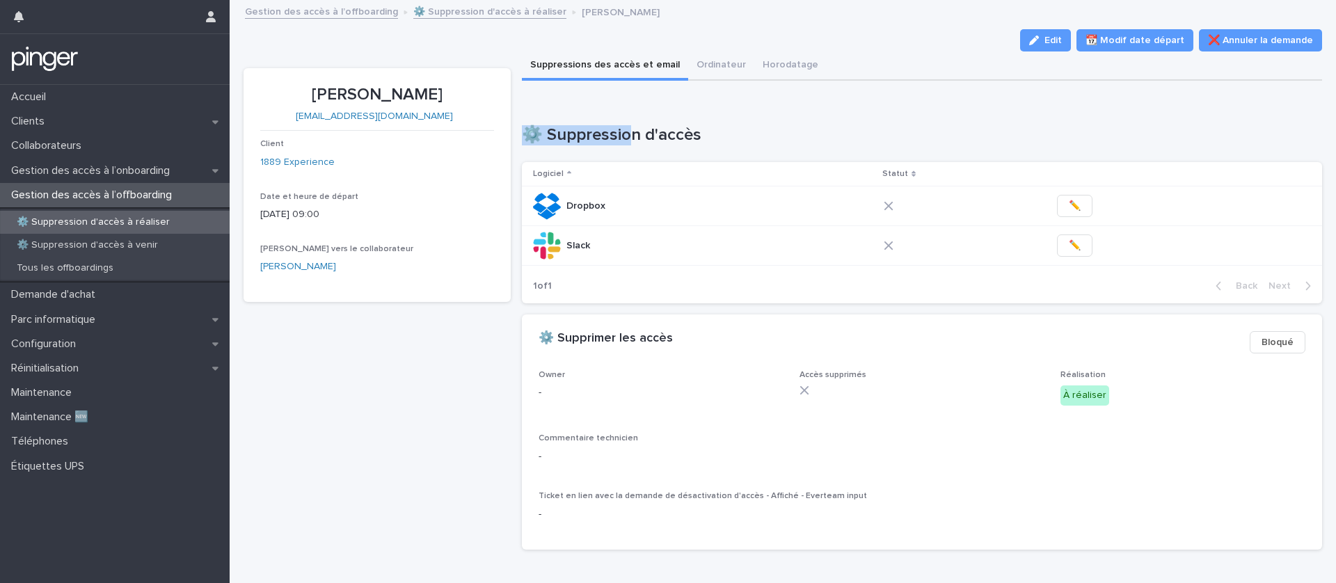
click at [627, 143] on h1 "⚙️ Suppression d'accès" at bounding box center [922, 135] width 801 height 20
drag, startPoint x: 546, startPoint y: 134, endPoint x: 668, endPoint y: 136, distance: 121.8
click at [668, 136] on h1 "⚙️ Suppression d'accès" at bounding box center [922, 135] width 801 height 20
click at [1061, 213] on button "✏️" at bounding box center [1074, 206] width 35 height 22
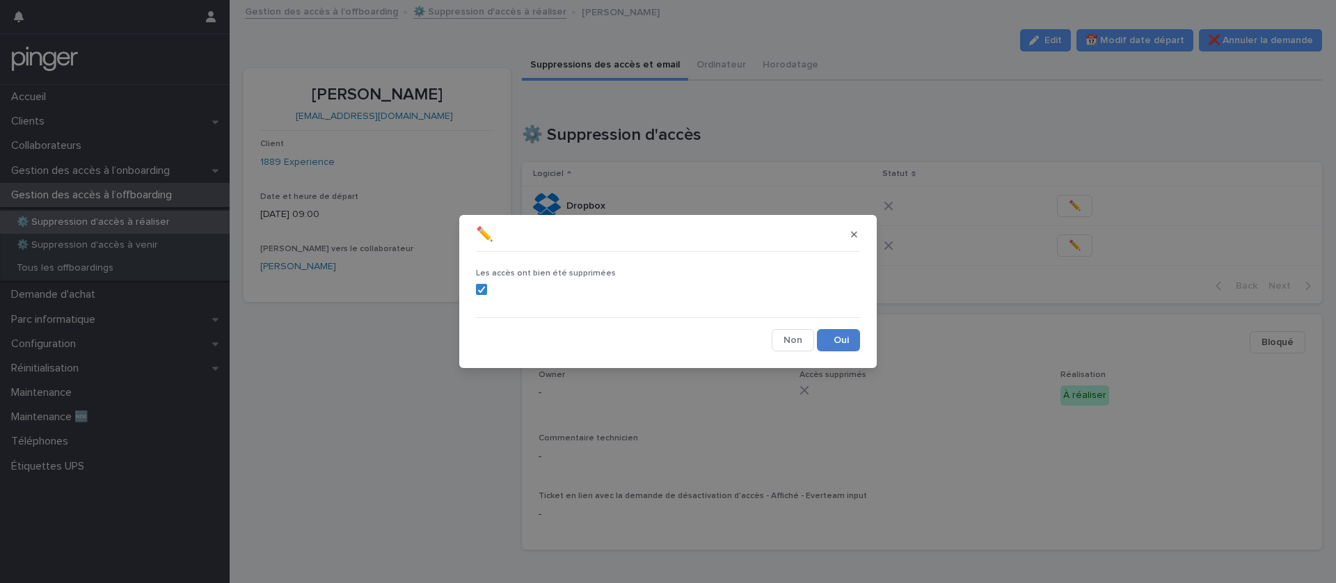
click at [853, 331] on button "Save" at bounding box center [838, 340] width 43 height 22
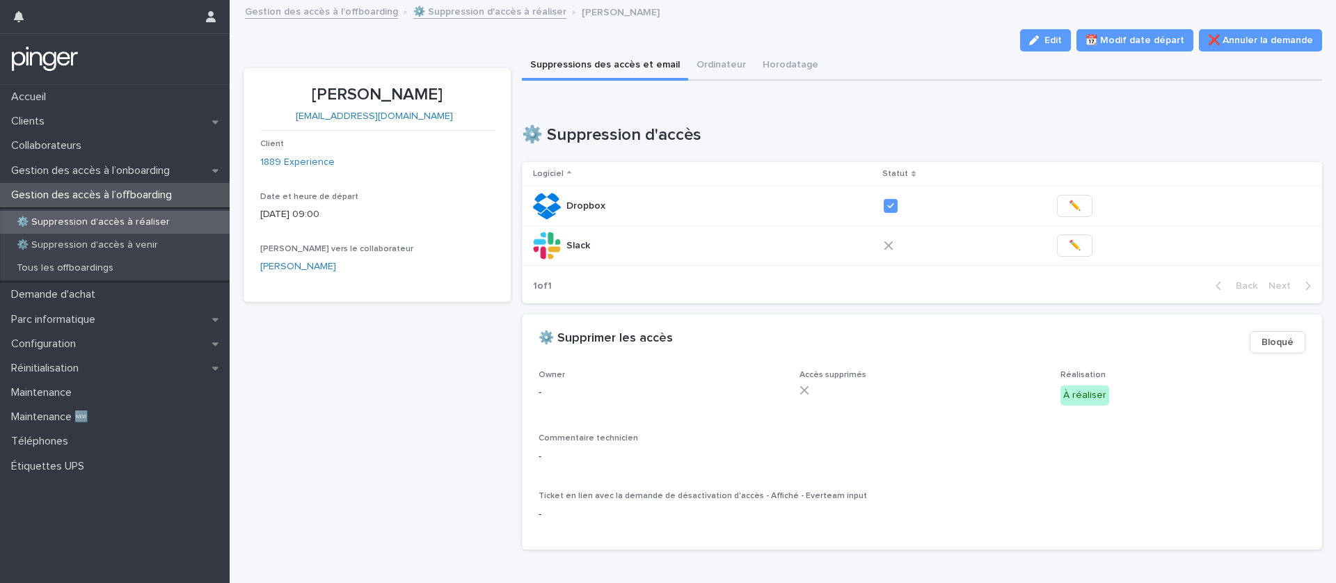
click at [1064, 253] on button "✏️" at bounding box center [1074, 246] width 35 height 22
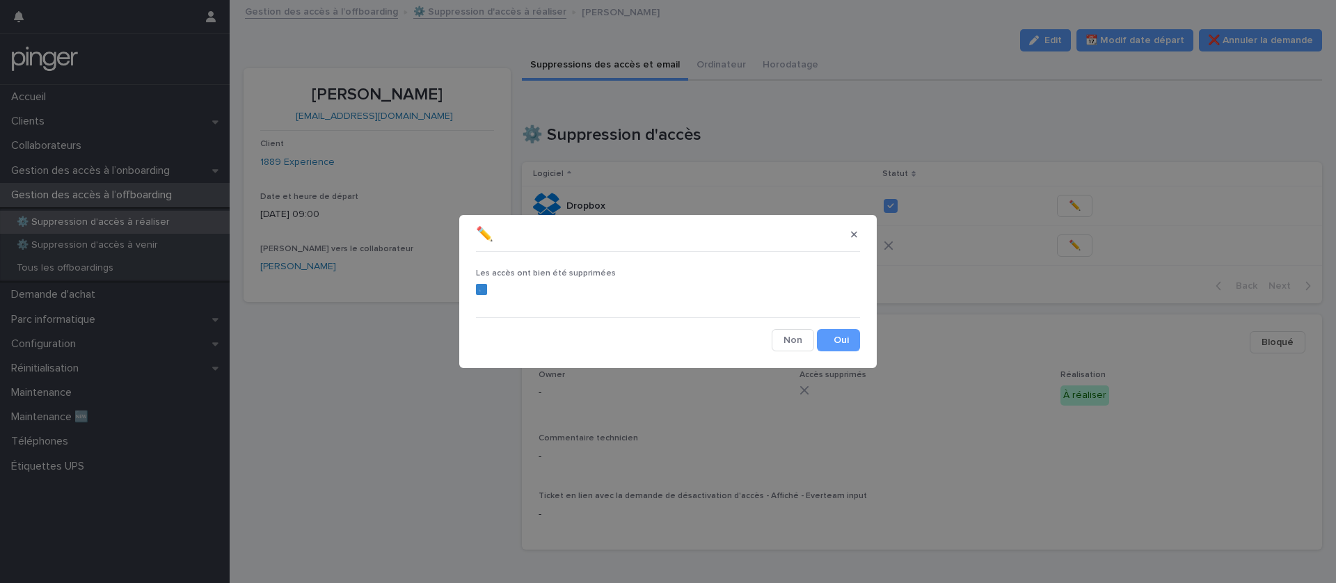
click at [843, 328] on div "Les accès ont bien été supprimées Cancel Save" at bounding box center [668, 305] width 384 height 94
click at [843, 338] on button "Save" at bounding box center [838, 340] width 43 height 22
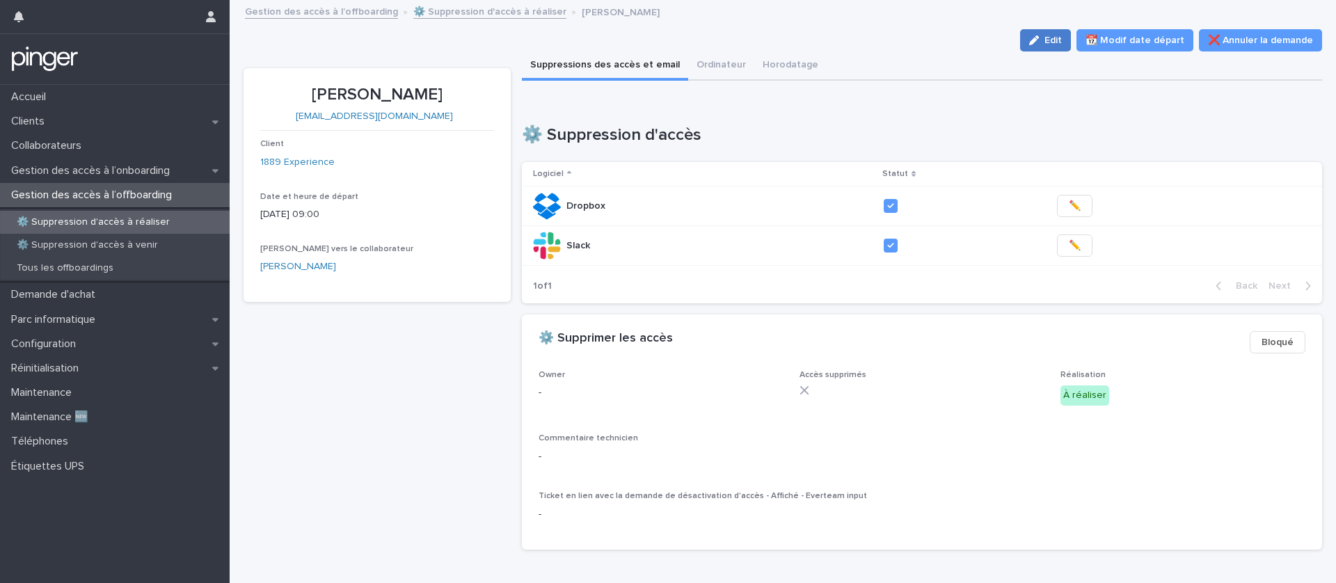
click at [1052, 34] on button "Edit" at bounding box center [1045, 40] width 51 height 22
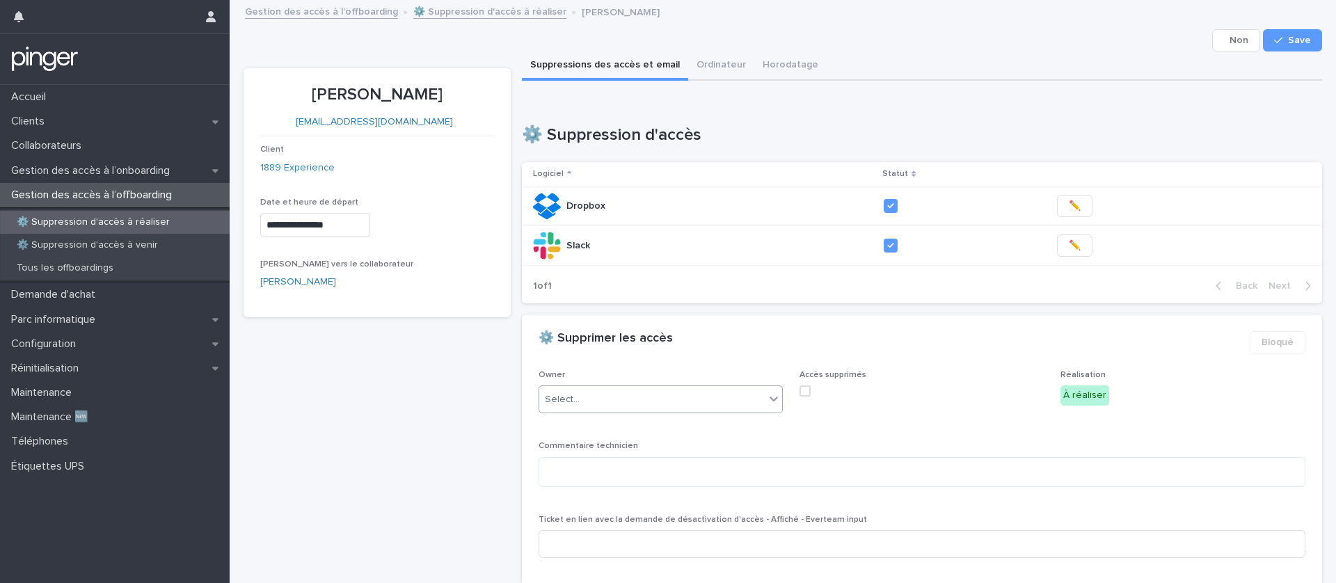
click at [606, 394] on div "Select..." at bounding box center [652, 399] width 226 height 23
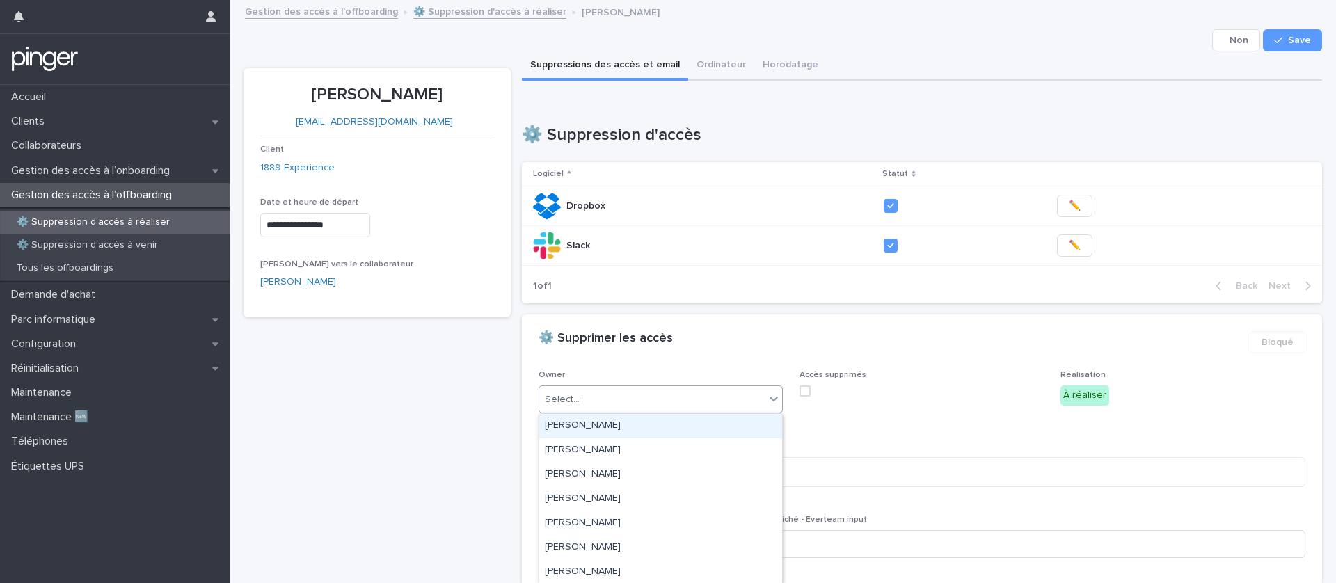
type input "**"
click at [604, 425] on div "Damien Lemonnier" at bounding box center [660, 426] width 243 height 24
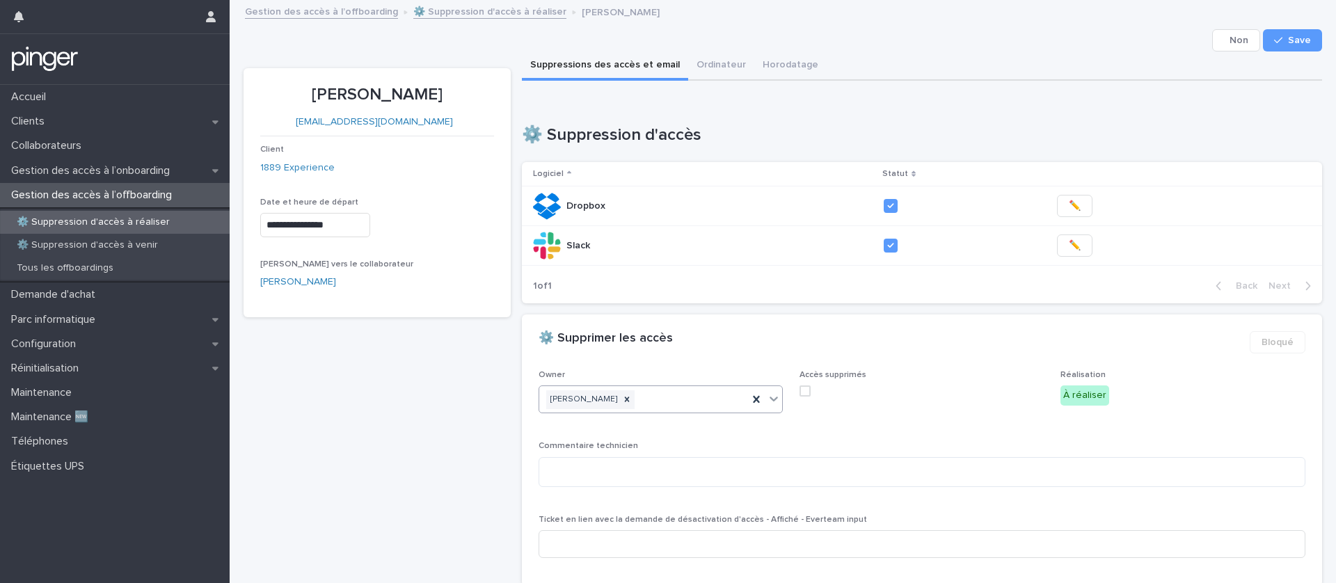
click at [801, 395] on span at bounding box center [805, 391] width 11 height 11
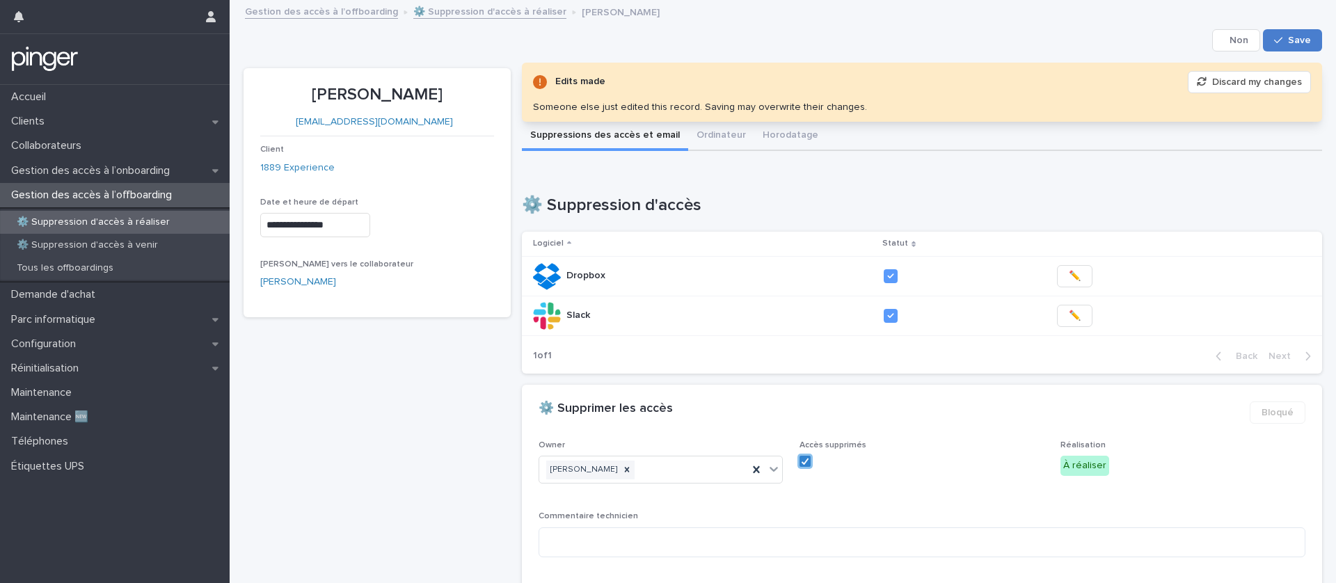
click at [1308, 42] on span "Save" at bounding box center [1299, 40] width 23 height 10
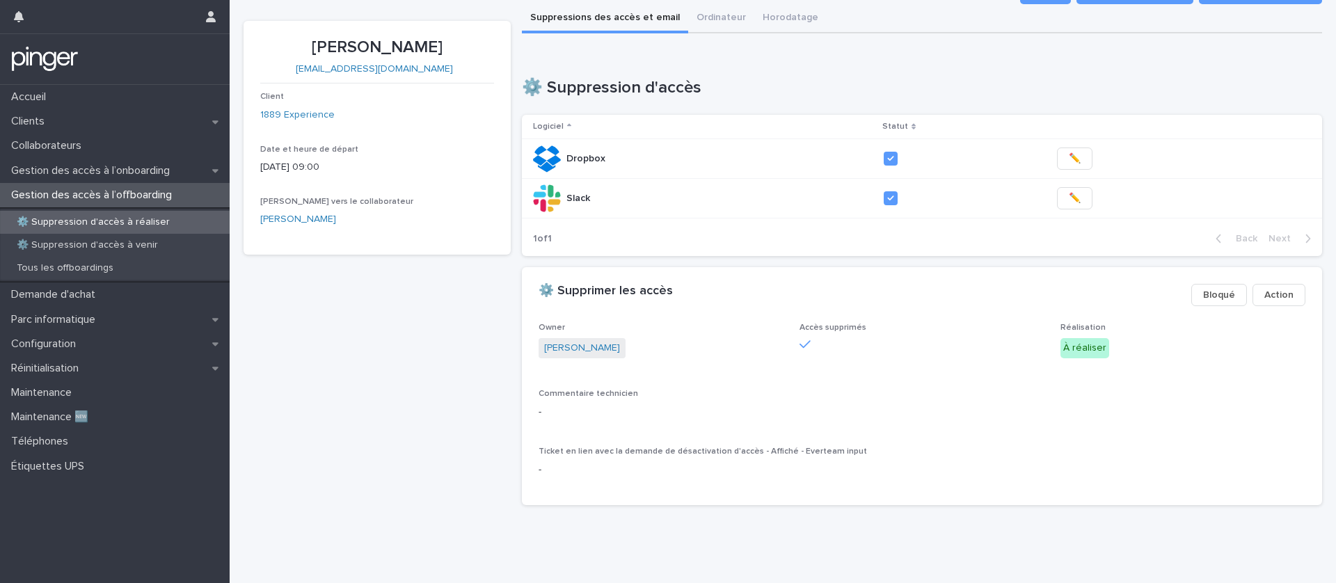
scroll to position [49, 0]
click at [141, 220] on p "⚙️ Suppression d'accès à réaliser" at bounding box center [93, 222] width 175 height 12
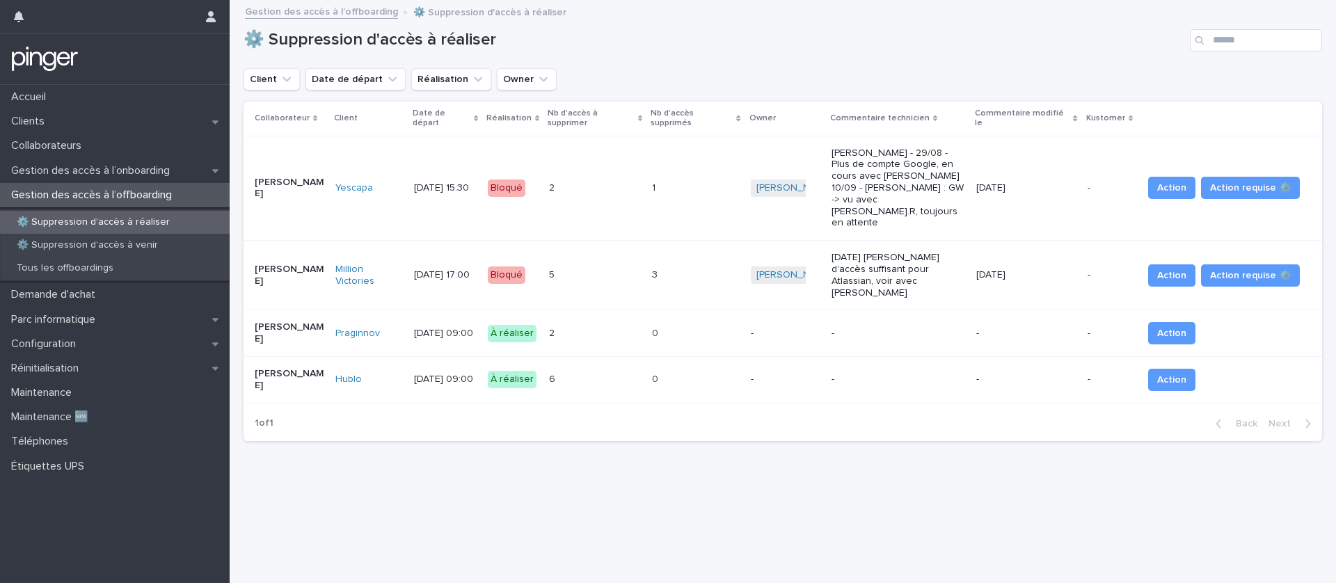
click at [620, 322] on div "2 2" at bounding box center [595, 333] width 92 height 23
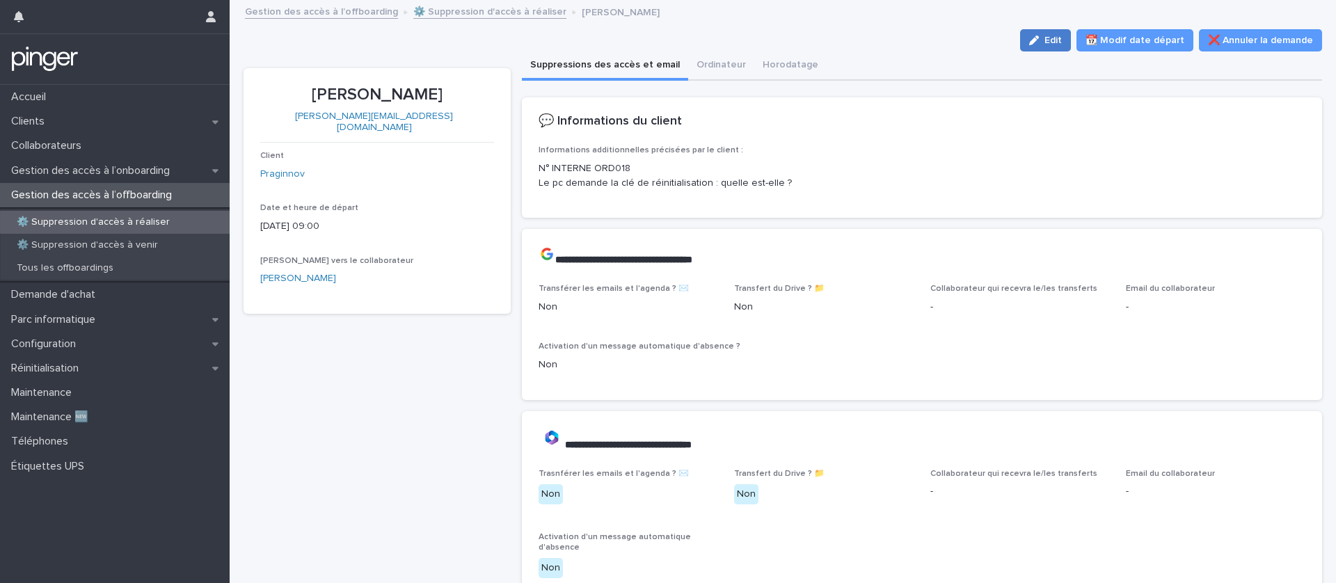
click at [1062, 39] on span "Edit" at bounding box center [1053, 40] width 17 height 10
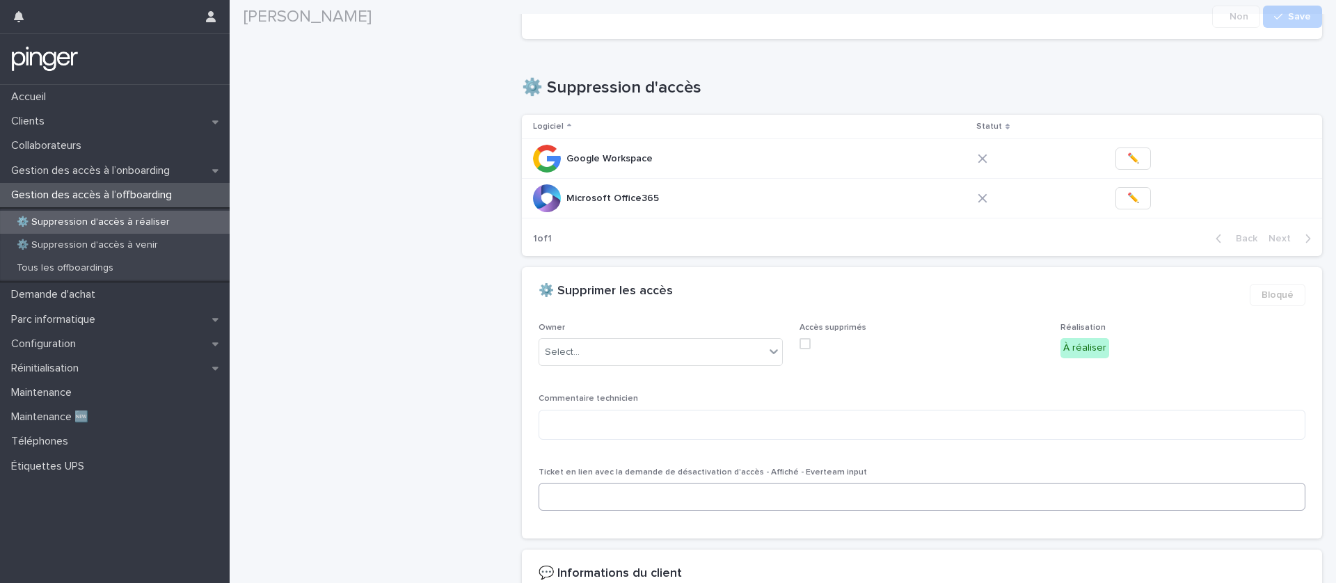
scroll to position [716, 0]
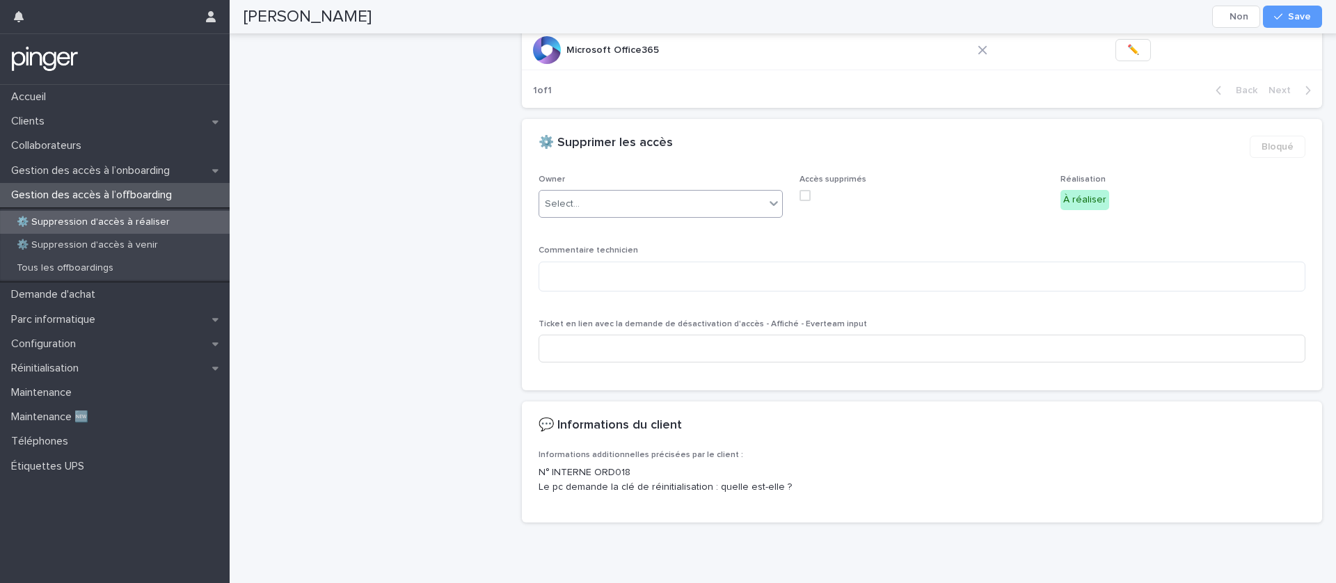
click at [594, 215] on div "Select..." at bounding box center [661, 204] width 244 height 28
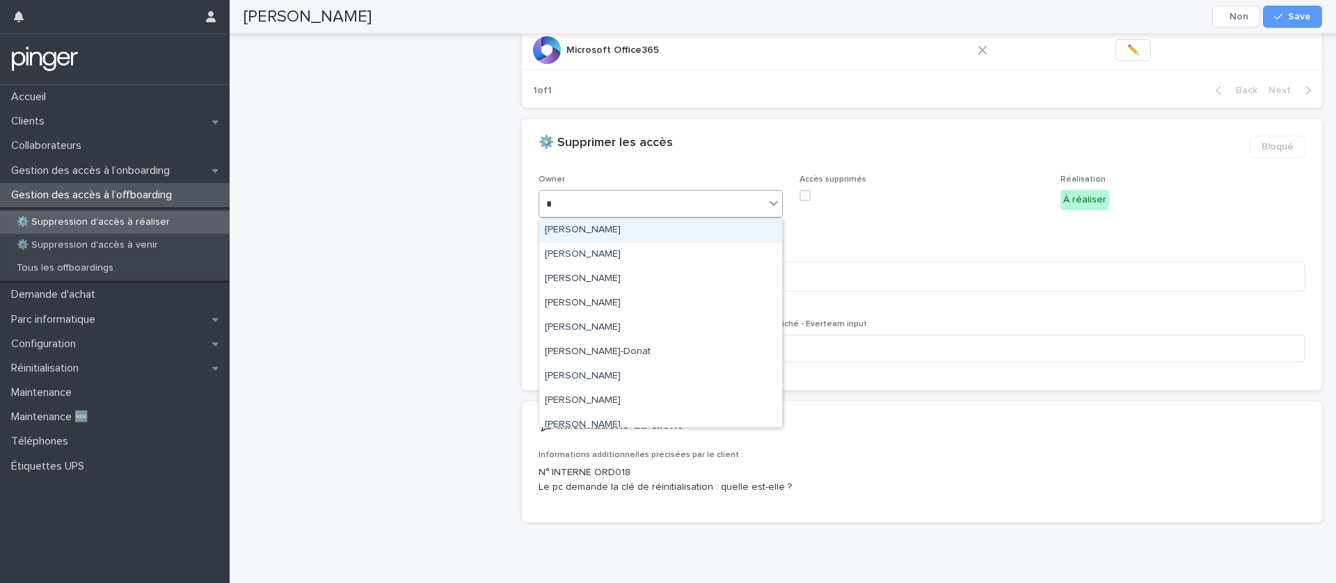
type input "**"
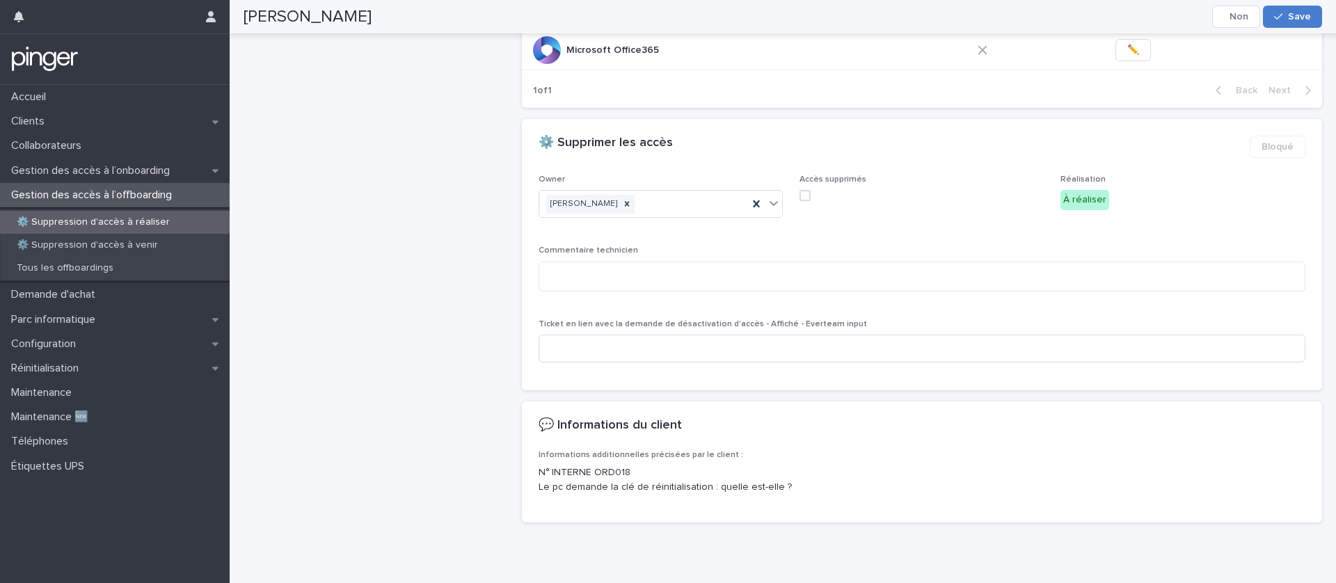
click at [1275, 15] on icon "button" at bounding box center [1278, 17] width 8 height 10
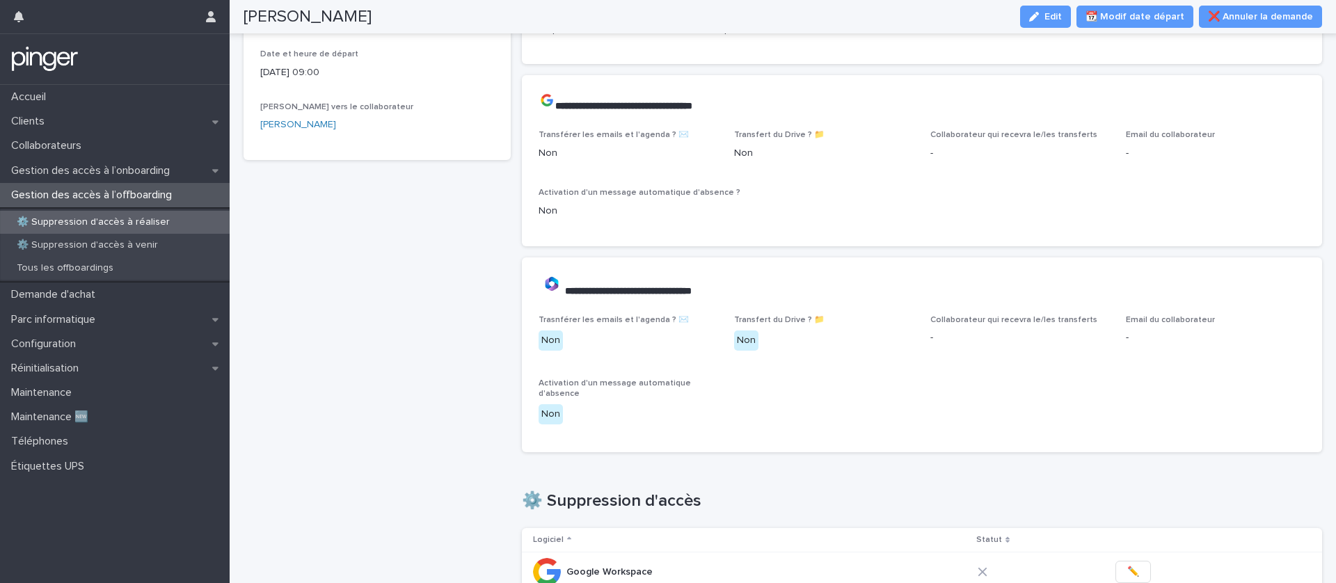
scroll to position [0, 0]
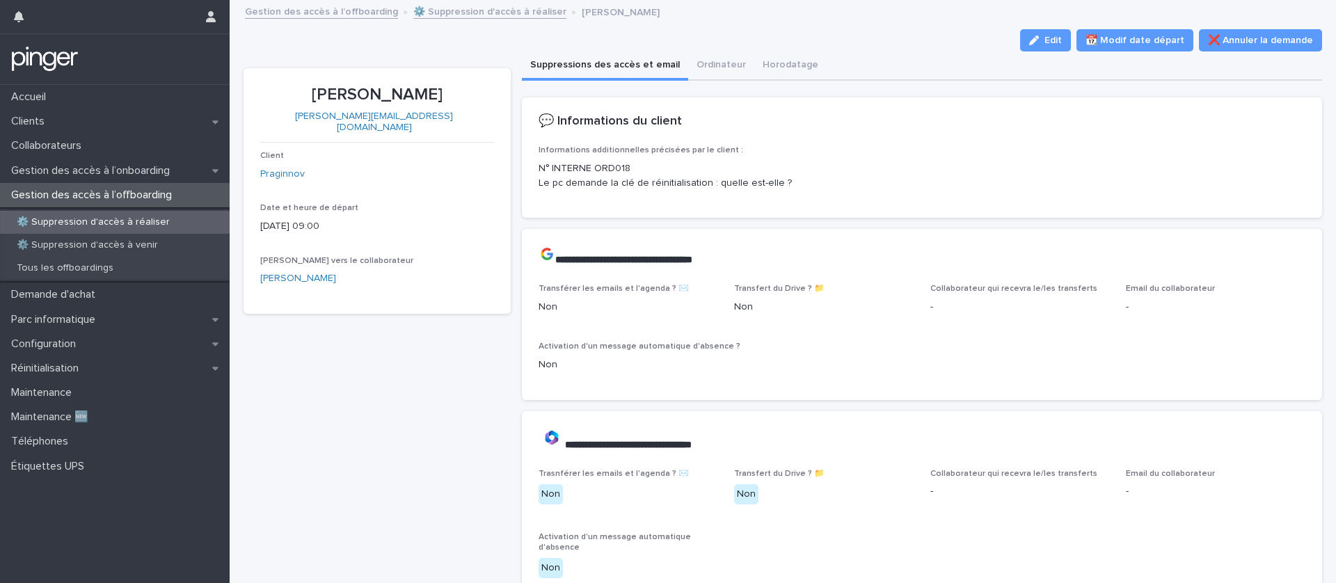
drag, startPoint x: 688, startPoint y: 161, endPoint x: 762, endPoint y: 161, distance: 73.8
click at [739, 161] on p "N° INTERNE ORD018 Le pc demande la clé de réinitialisation : quelle est-elle ?" at bounding box center [922, 175] width 767 height 29
click at [764, 161] on p "N° INTERNE ORD018 Le pc demande la clé de réinitialisation : quelle est-elle ?" at bounding box center [922, 175] width 767 height 29
drag, startPoint x: 782, startPoint y: 181, endPoint x: 563, endPoint y: 170, distance: 219.5
click at [563, 170] on p "N° INTERNE ORD018 Le pc demande la clé de réinitialisation : quelle est-elle ?" at bounding box center [922, 175] width 767 height 29
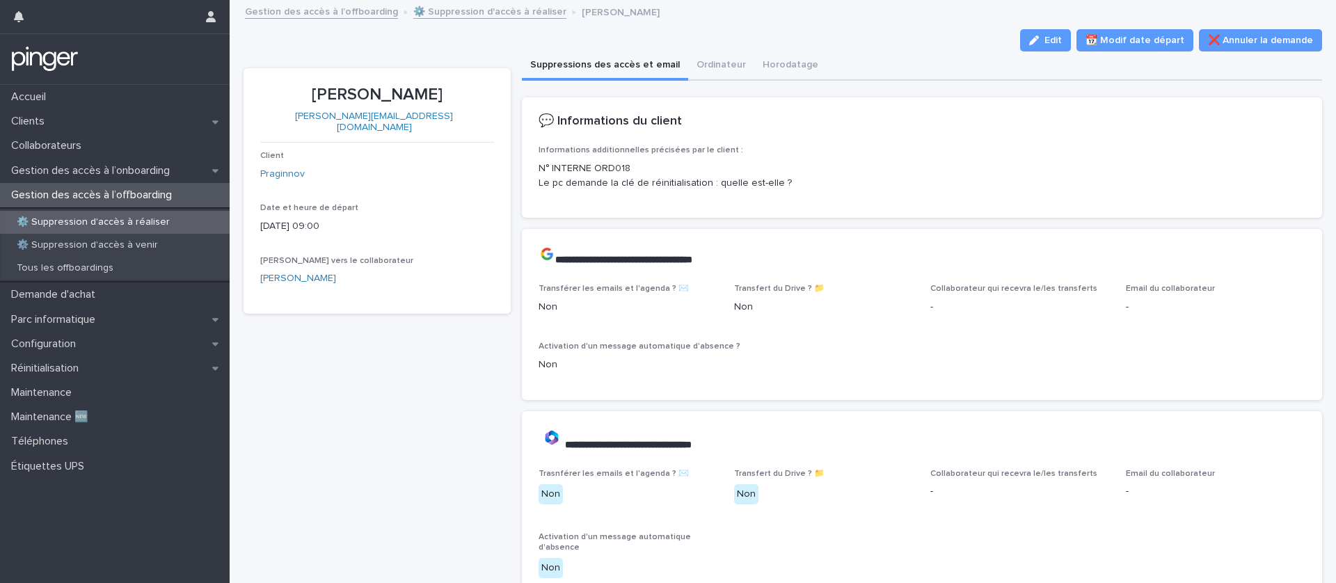
click at [563, 169] on p "N° INTERNE ORD018 Le pc demande la clé de réinitialisation : quelle est-elle ?" at bounding box center [922, 175] width 767 height 29
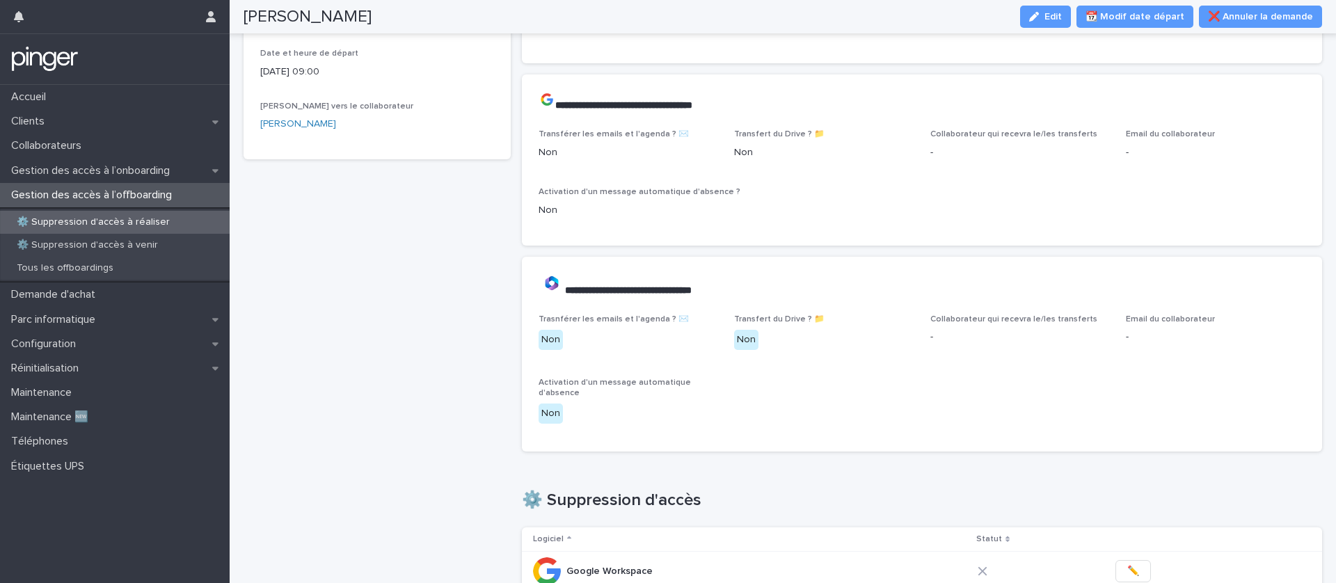
scroll to position [163, 0]
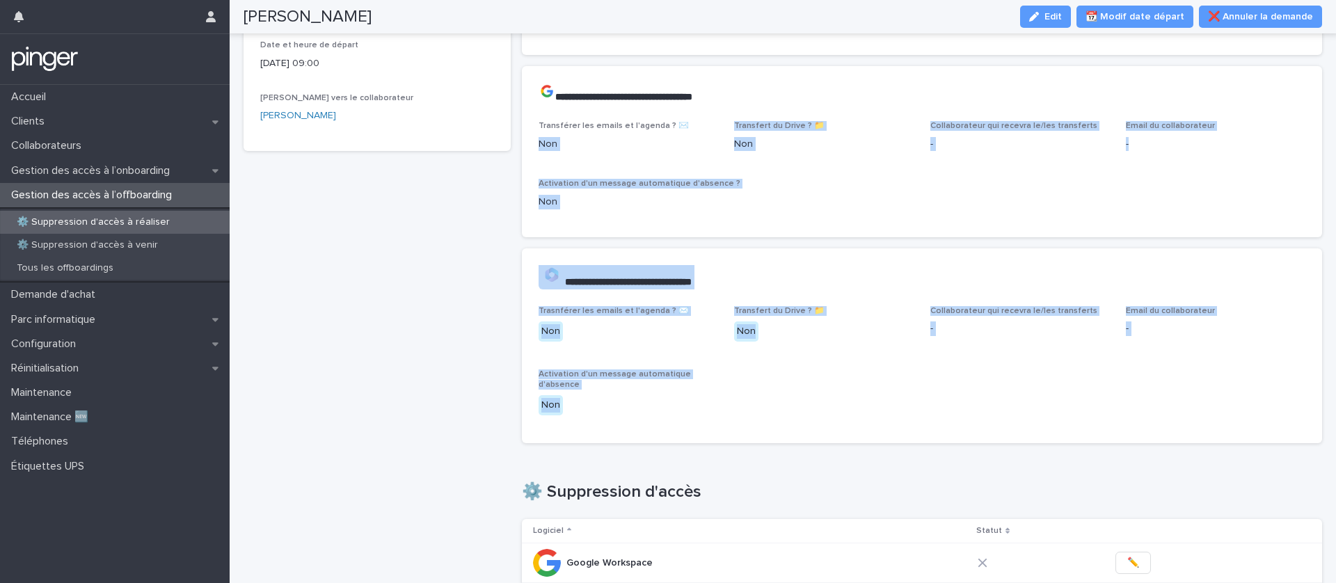
drag, startPoint x: 596, startPoint y: 434, endPoint x: 532, endPoint y: 147, distance: 294.4
click at [532, 147] on div "**********" at bounding box center [922, 494] width 801 height 1118
click at [532, 147] on div "Transférer les emails et l'agenda ? ✉️ Non Transfert du Drive ? 📁  Non Collabor…" at bounding box center [922, 179] width 801 height 116
drag, startPoint x: 576, startPoint y: 123, endPoint x: 743, endPoint y: 409, distance: 331.3
click at [743, 409] on div "**********" at bounding box center [922, 494] width 801 height 1118
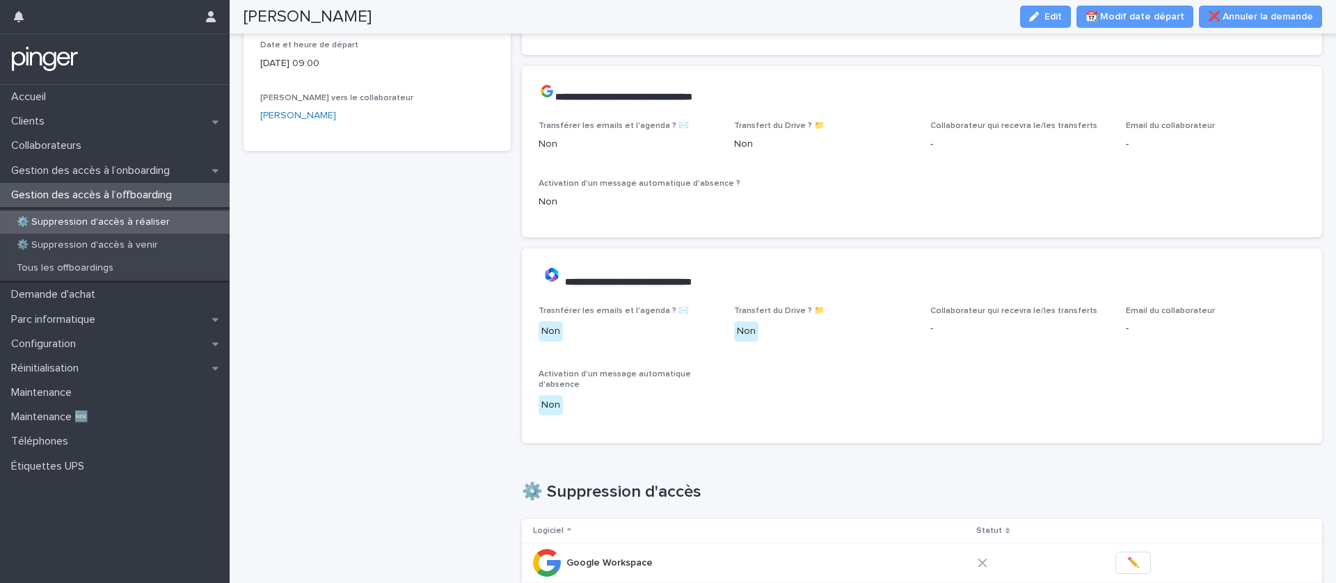
click at [743, 409] on div "Trasnférer les emails et l'agenda ? ✉️ Non Transfert du Drive ? 📁 Non Collabora…" at bounding box center [923, 366] width 768 height 120
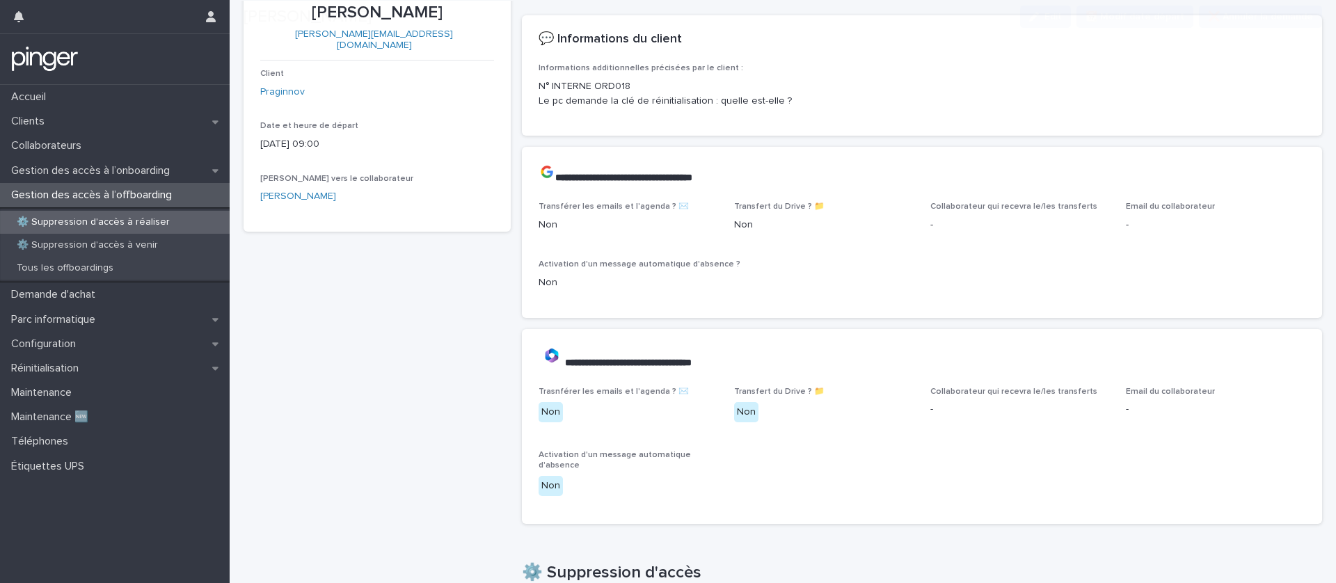
scroll to position [97, 0]
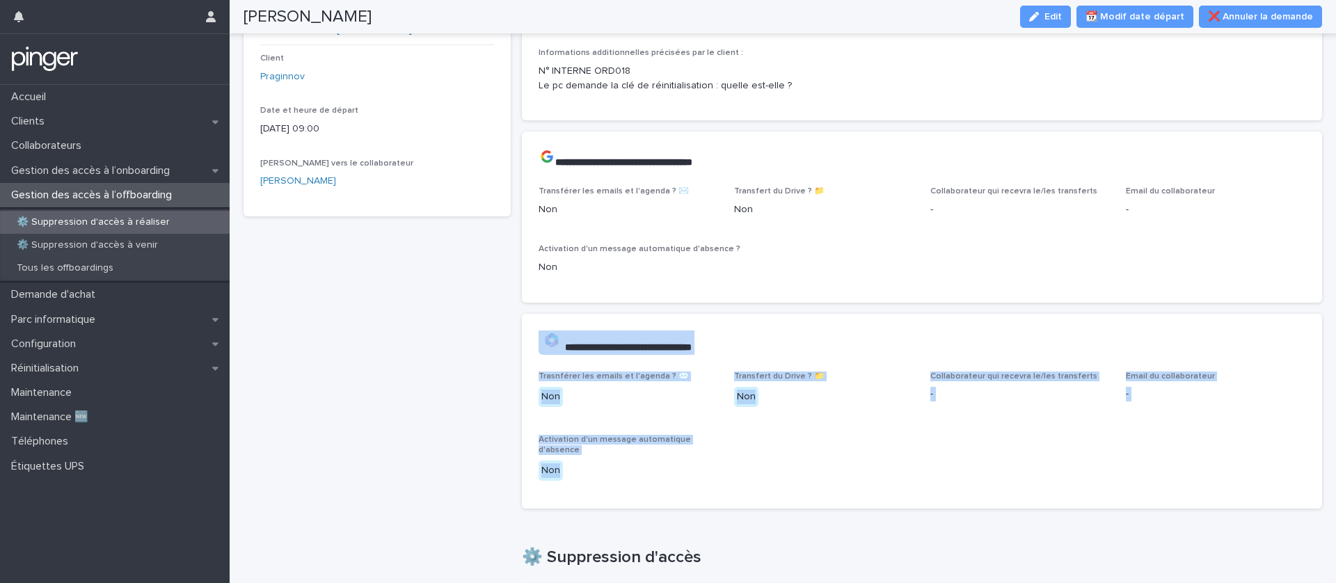
drag, startPoint x: 638, startPoint y: 480, endPoint x: 577, endPoint y: 310, distance: 181.2
click at [577, 310] on div "**********" at bounding box center [922, 559] width 801 height 1118
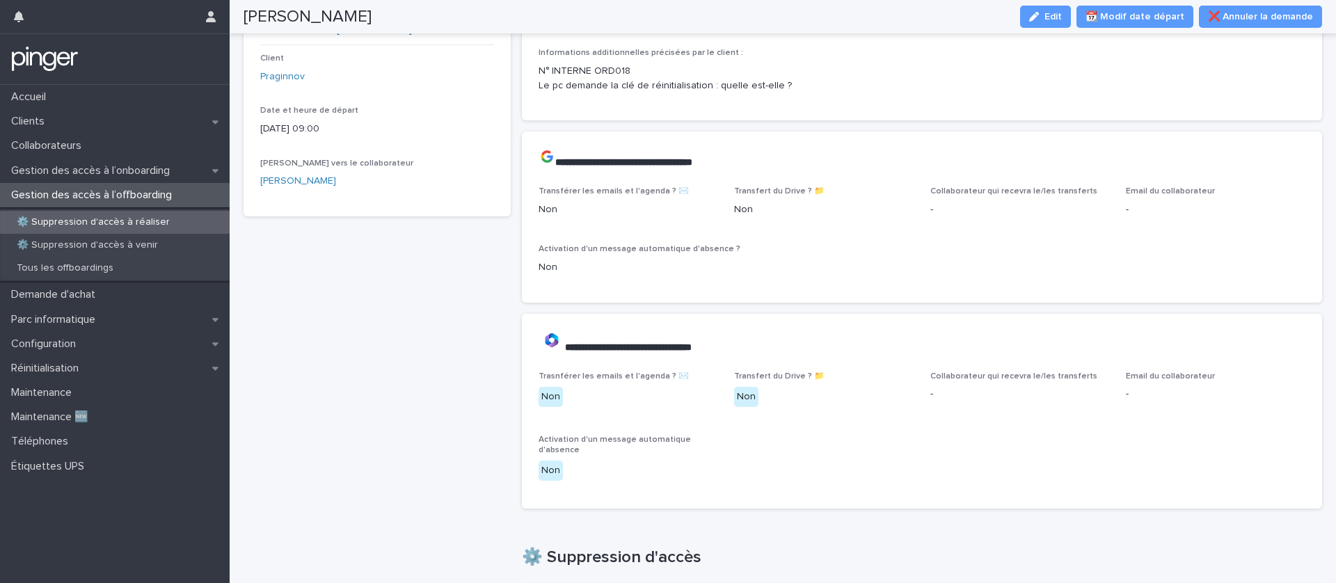
click at [532, 165] on div "**********" at bounding box center [922, 159] width 801 height 55
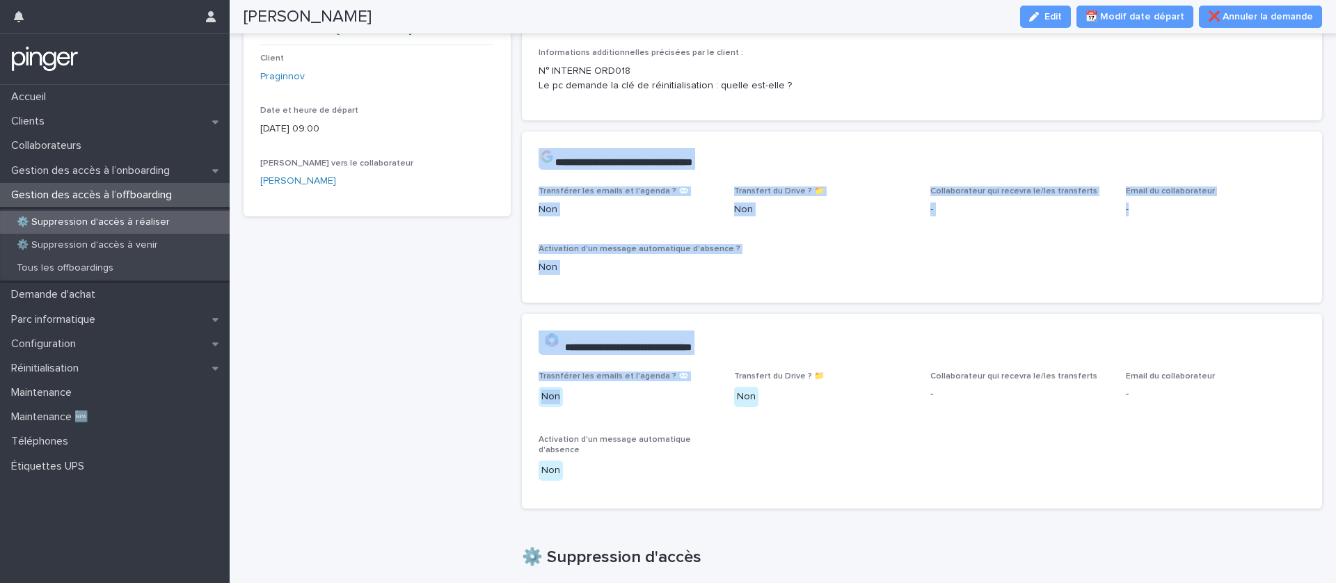
drag, startPoint x: 633, startPoint y: 274, endPoint x: 669, endPoint y: 437, distance: 166.7
click at [669, 429] on div "**********" at bounding box center [922, 559] width 801 height 1118
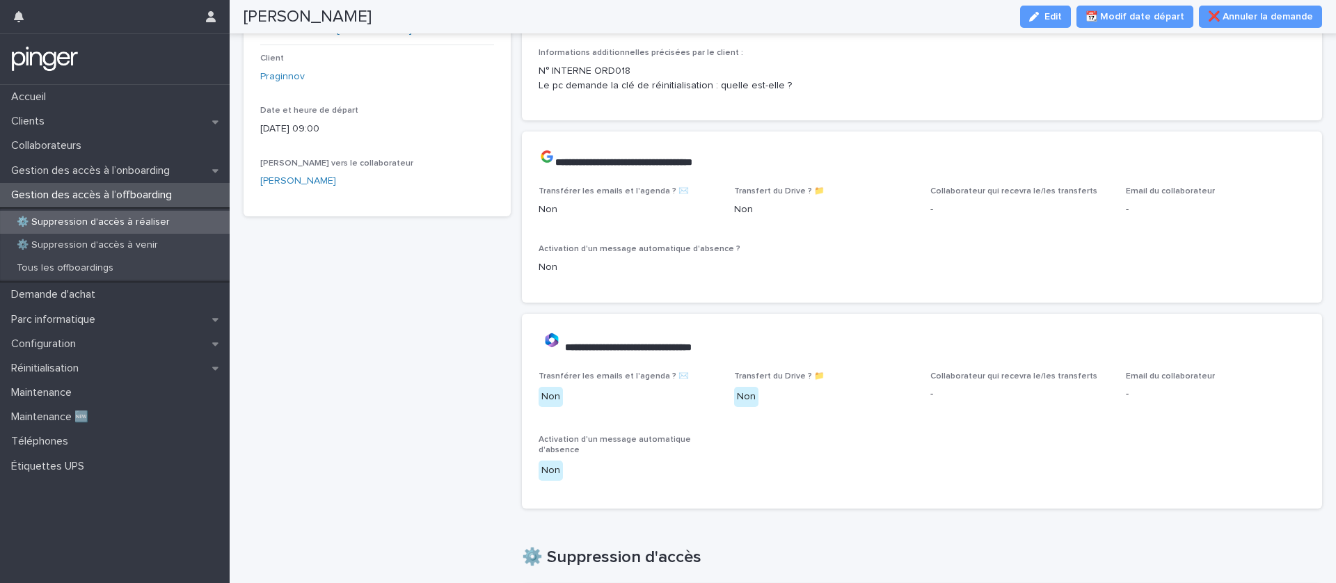
click at [676, 473] on p "Non" at bounding box center [629, 471] width 180 height 20
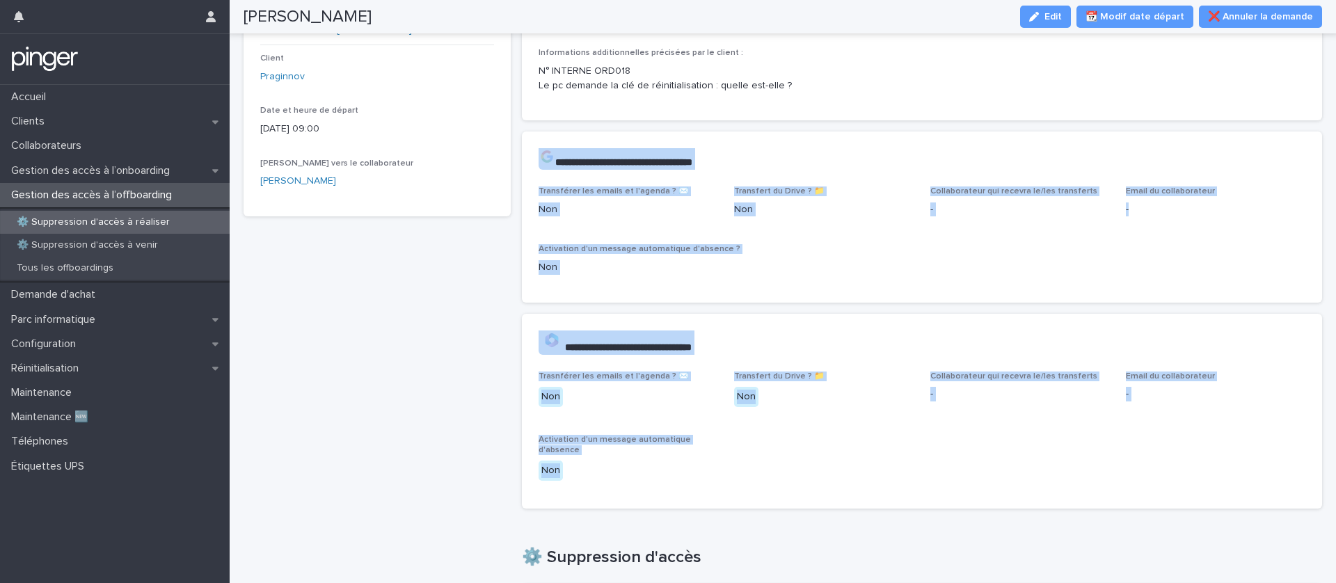
drag, startPoint x: 665, startPoint y: 486, endPoint x: 531, endPoint y: 141, distance: 369.8
click at [531, 141] on div "**********" at bounding box center [922, 559] width 801 height 1118
click at [530, 161] on div "**********" at bounding box center [922, 159] width 801 height 55
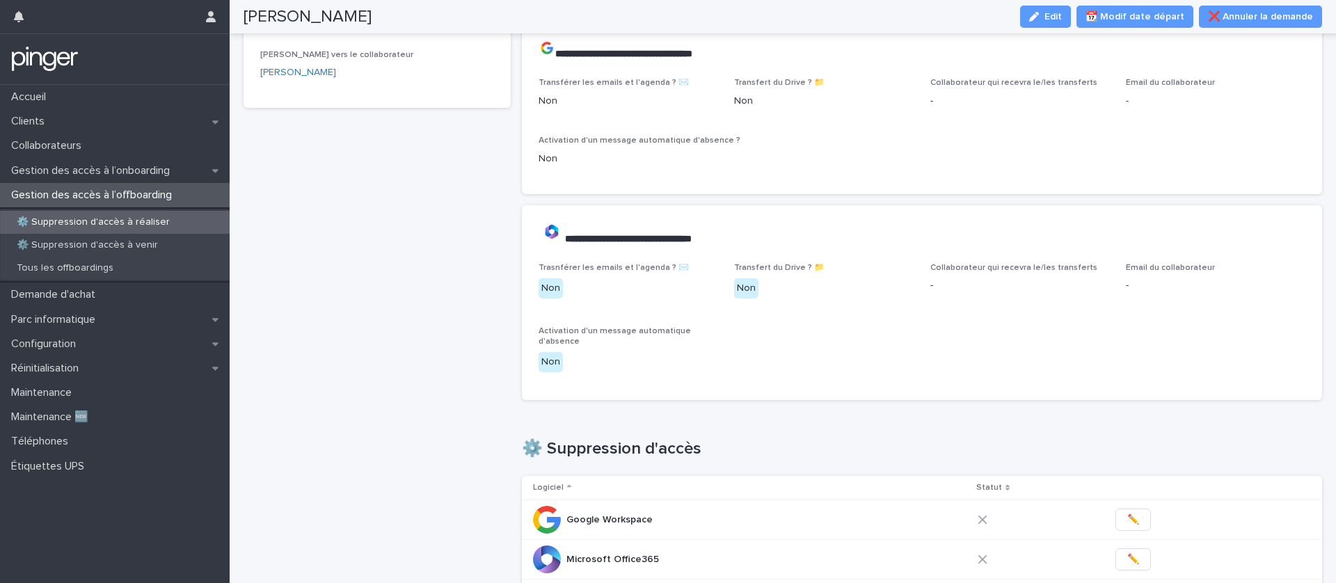
scroll to position [0, 0]
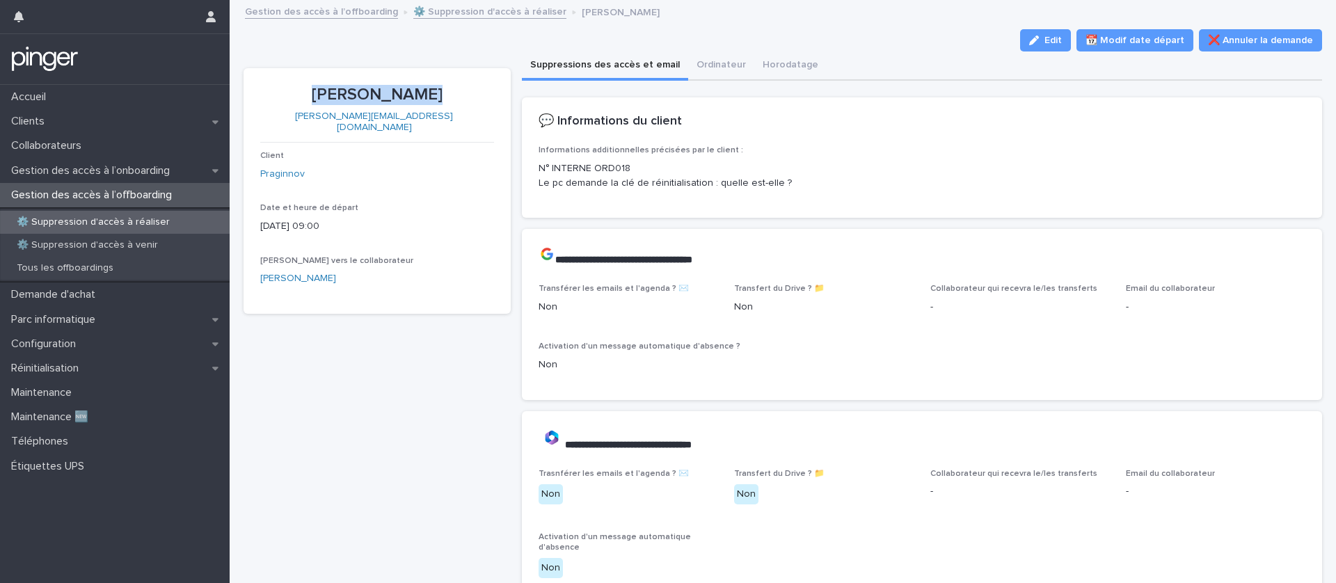
drag, startPoint x: 324, startPoint y: 100, endPoint x: 448, endPoint y: 103, distance: 123.9
click at [448, 103] on p "Lucie Lejeune" at bounding box center [377, 95] width 234 height 20
copy p "Lucie Lejeune"
click at [409, 95] on p "Lucie Lejeune" at bounding box center [377, 95] width 234 height 20
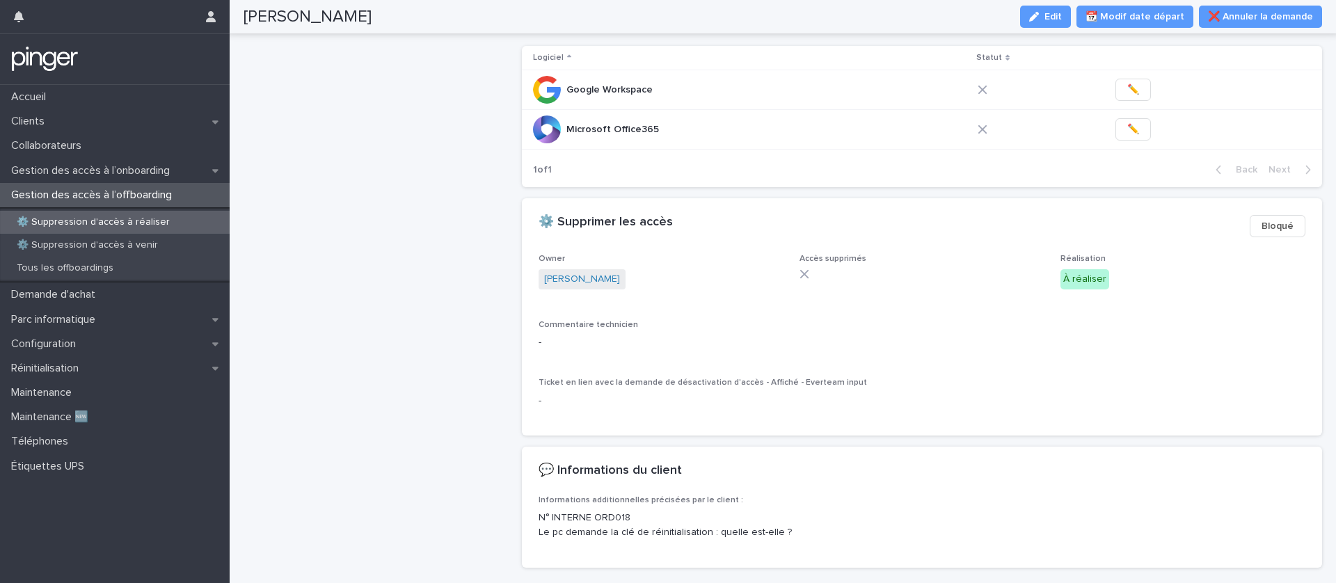
scroll to position [533, 0]
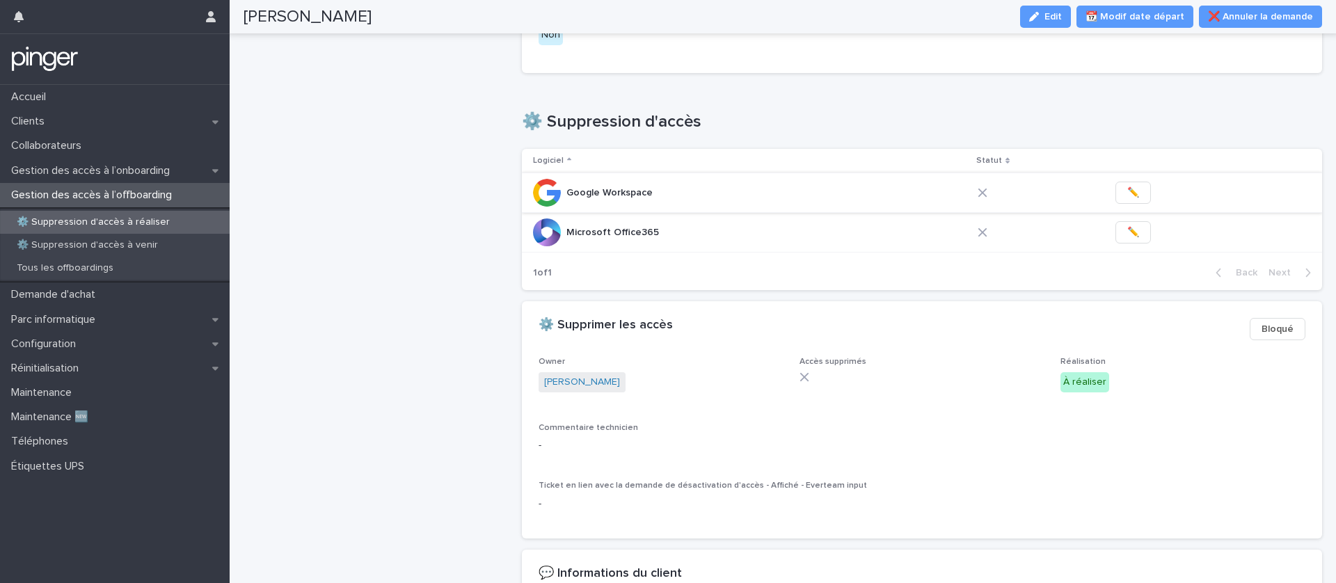
click at [1128, 194] on span "✏️" at bounding box center [1134, 193] width 12 height 14
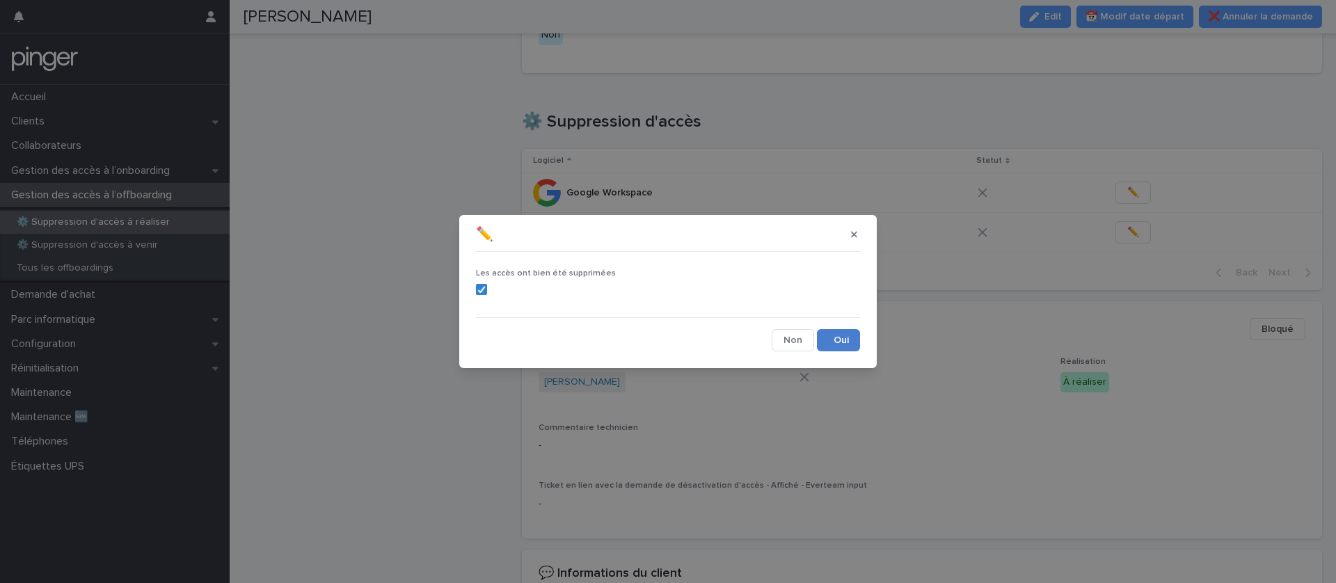
click at [842, 345] on button "Save" at bounding box center [838, 340] width 43 height 22
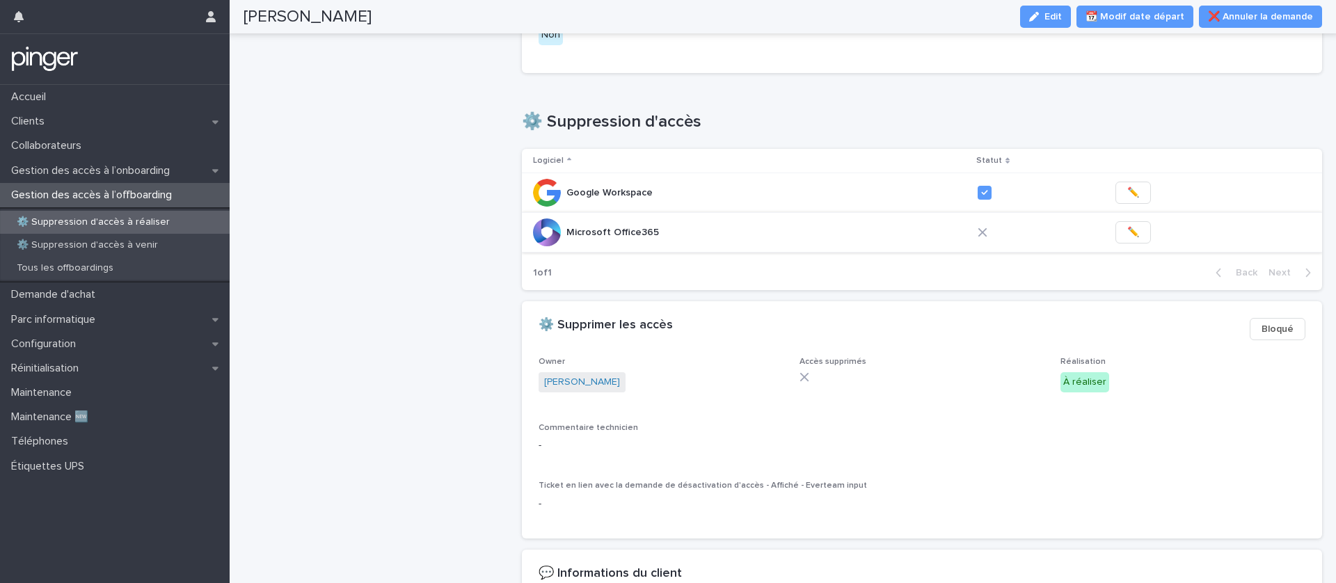
click at [1128, 238] on span "✏️" at bounding box center [1134, 233] width 12 height 14
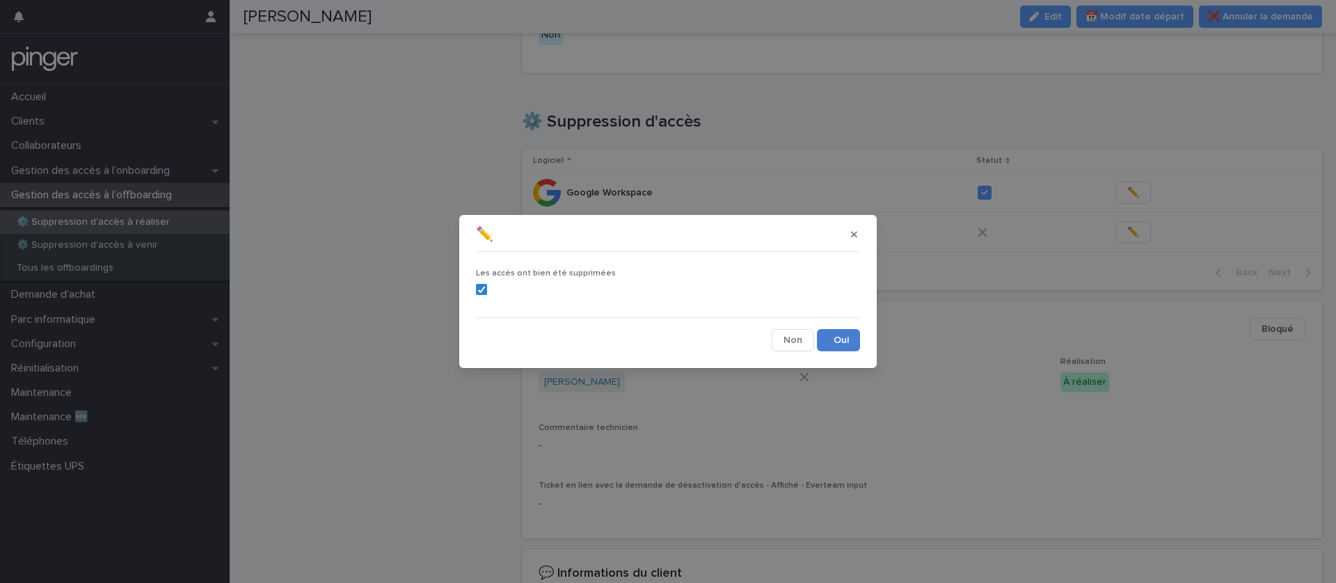
click at [826, 342] on button "Save" at bounding box center [838, 340] width 43 height 22
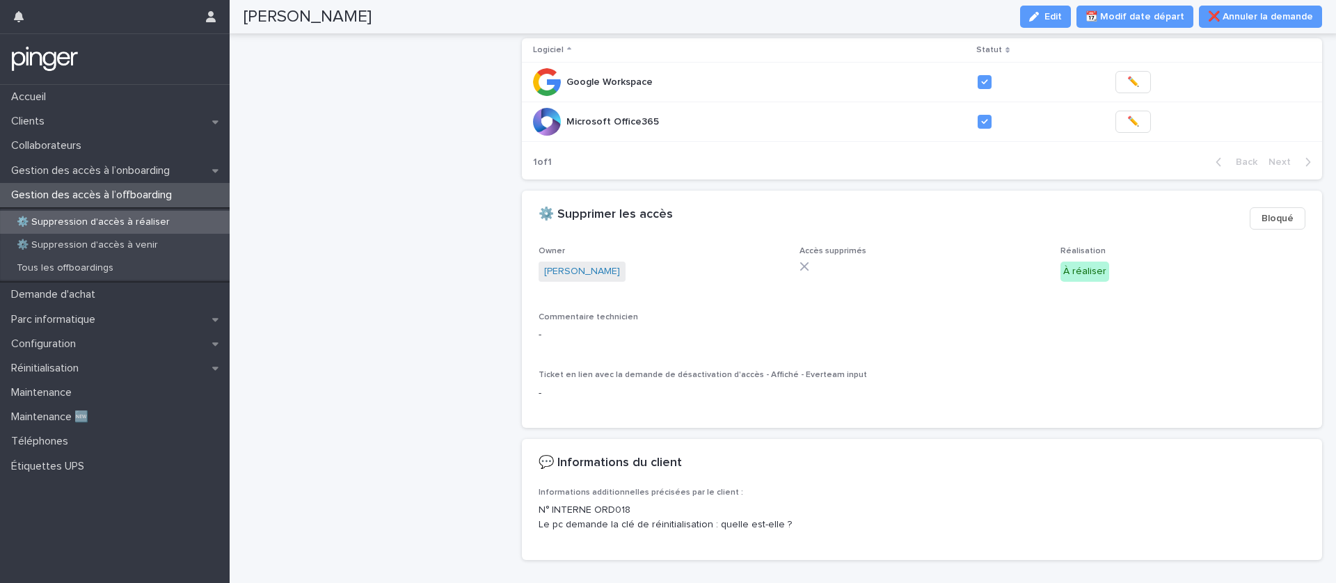
scroll to position [702, 0]
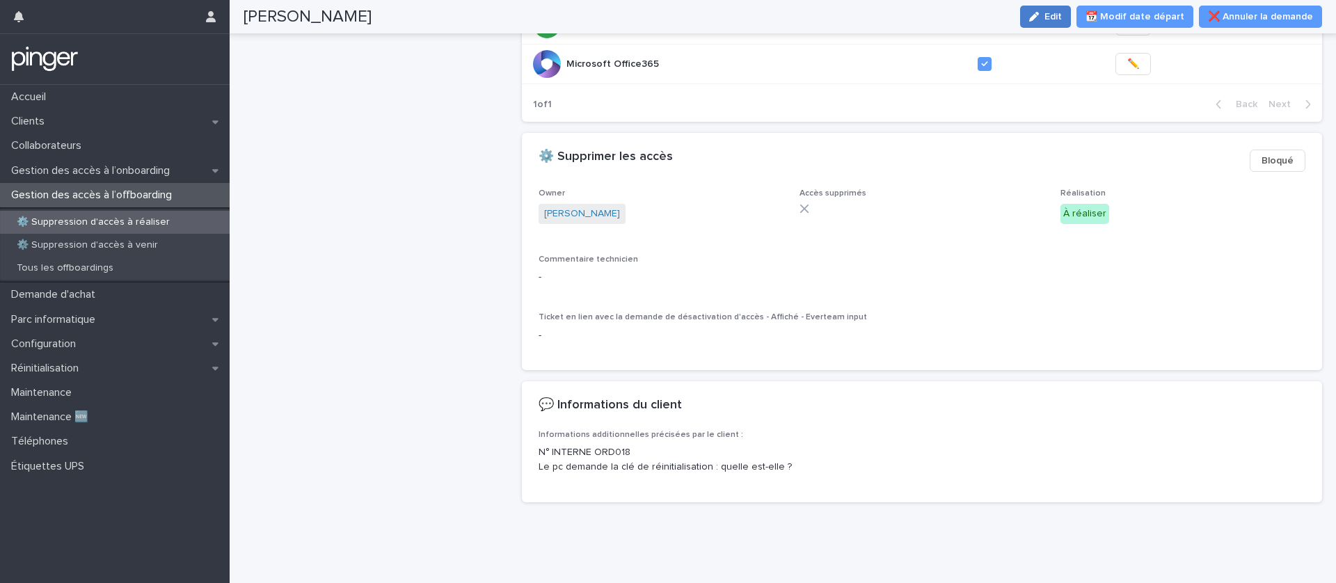
click at [1046, 22] on button "Edit" at bounding box center [1045, 17] width 51 height 22
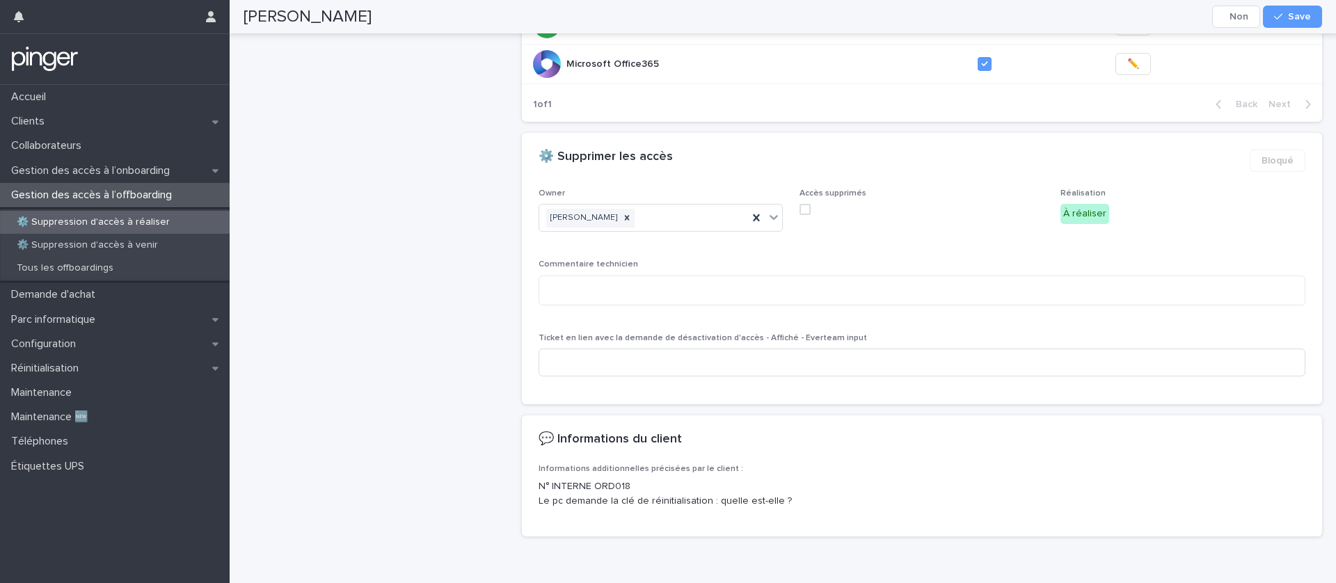
click at [809, 201] on div "Accès supprimés" at bounding box center [922, 208] width 244 height 38
click at [807, 207] on span at bounding box center [805, 209] width 11 height 11
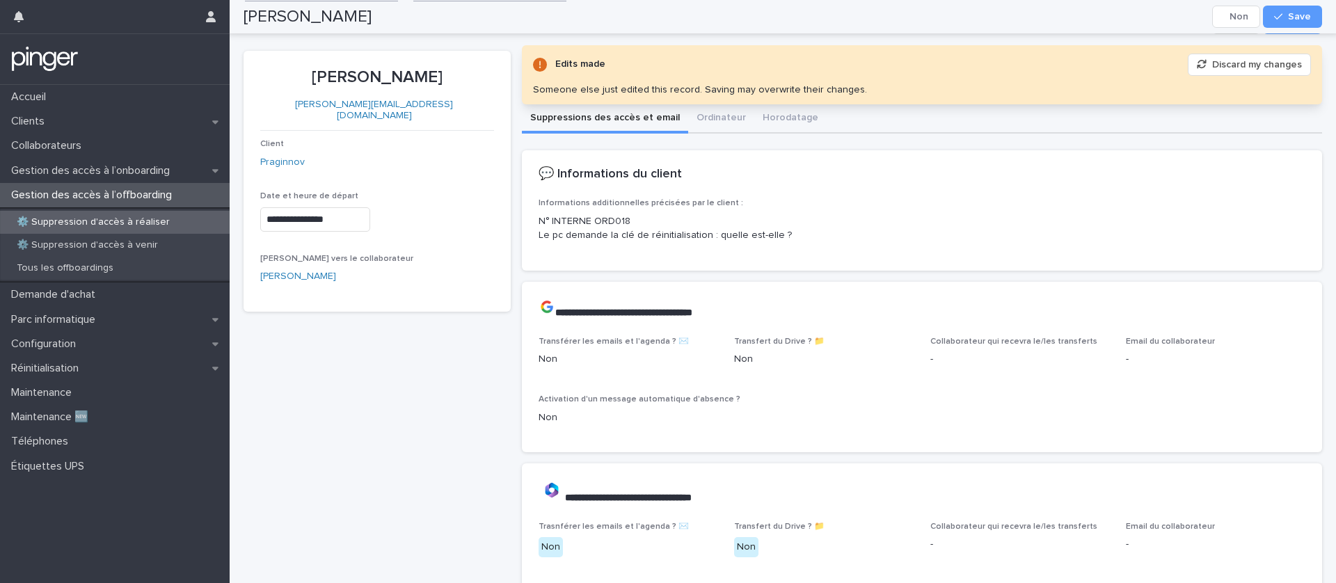
scroll to position [0, 0]
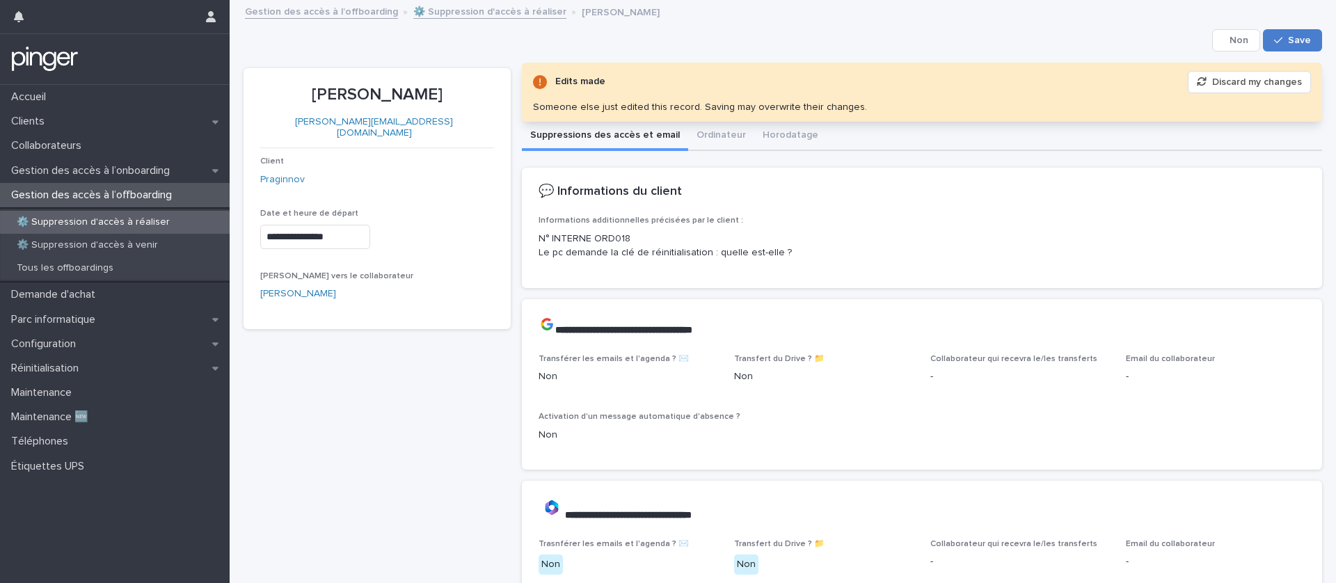
click at [1282, 49] on button "Save" at bounding box center [1292, 40] width 59 height 22
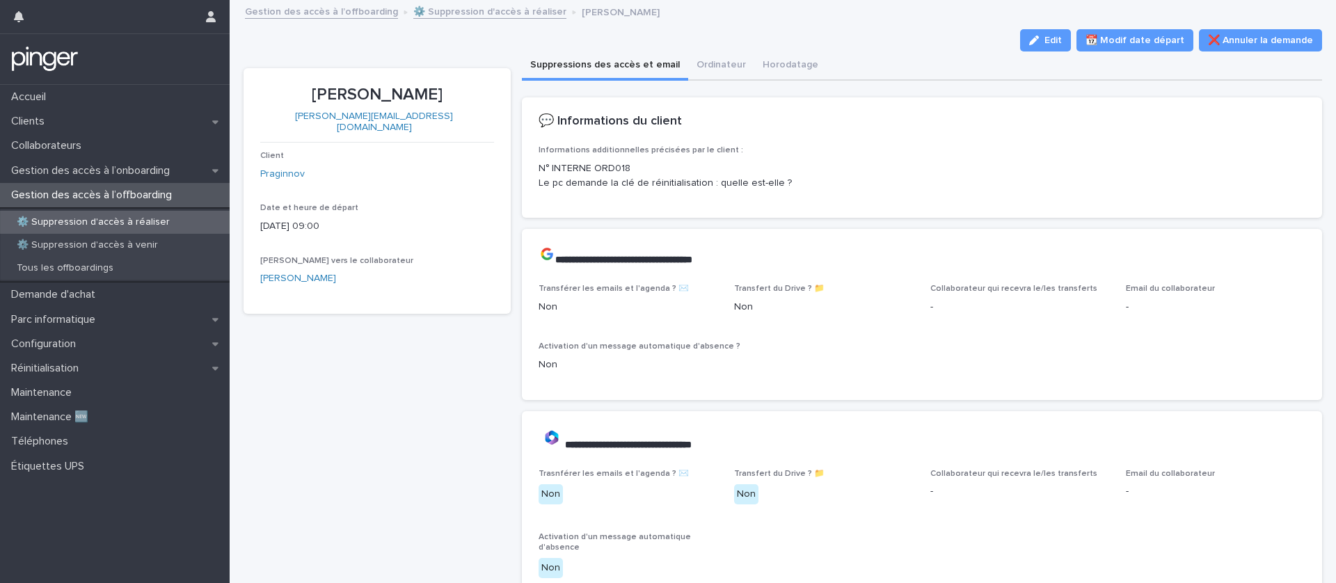
click at [143, 216] on p "⚙️ Suppression d'accès à réaliser" at bounding box center [93, 222] width 175 height 12
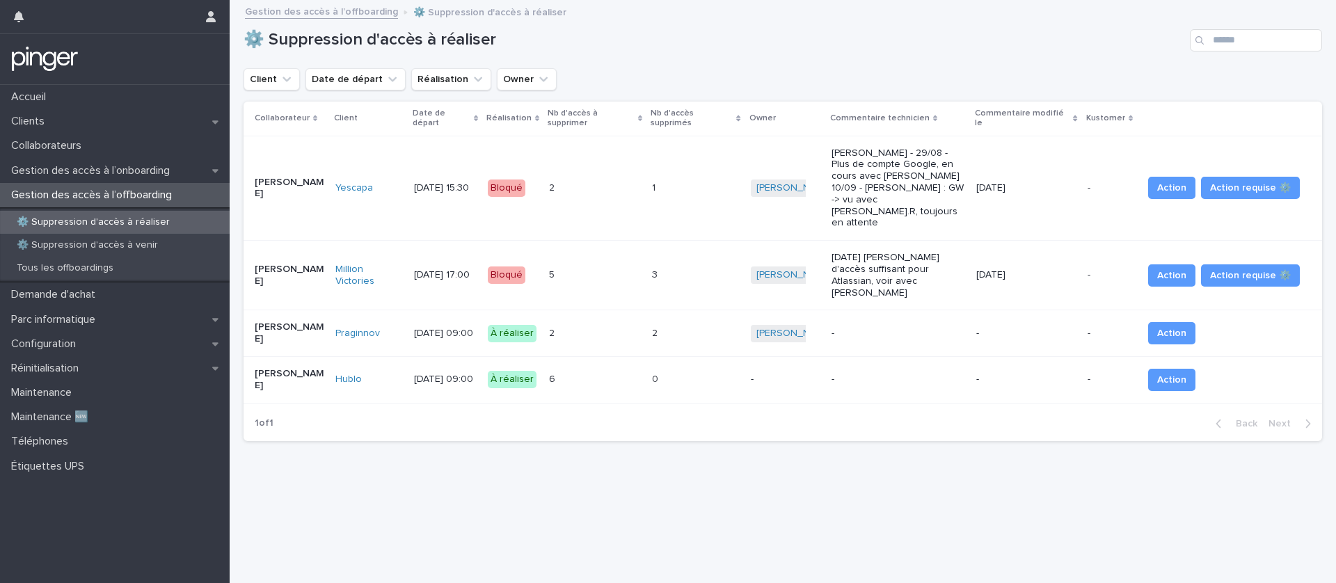
click at [641, 368] on div "6 6" at bounding box center [595, 379] width 92 height 23
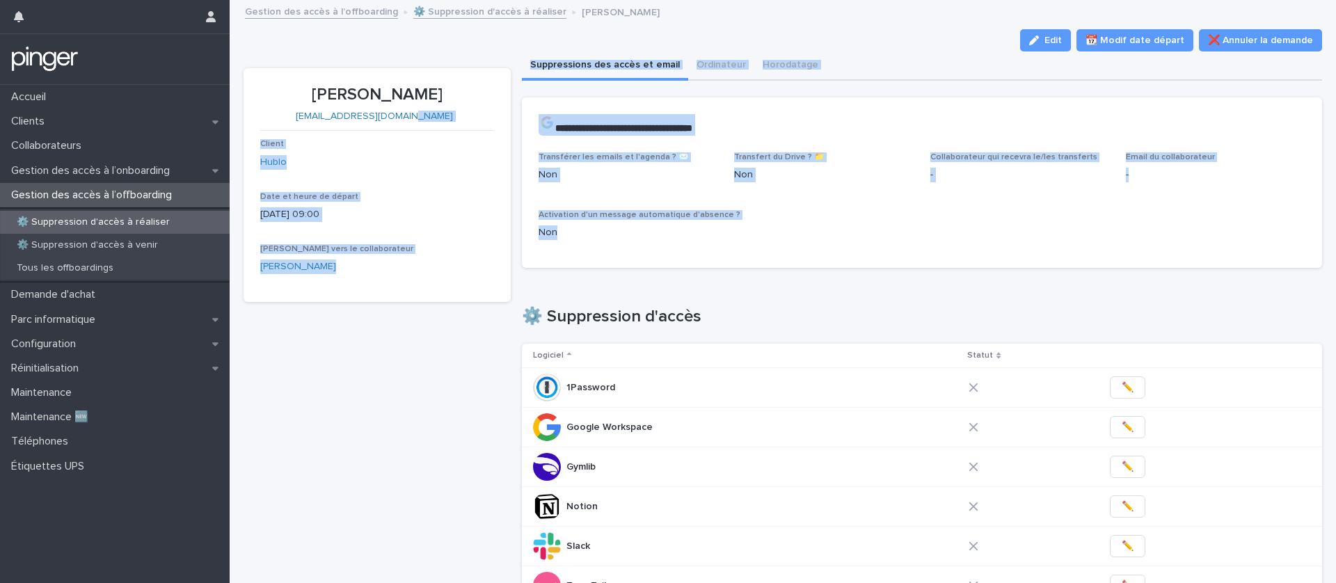
drag, startPoint x: 649, startPoint y: 240, endPoint x: 505, endPoint y: 115, distance: 191.5
click at [505, 115] on div "**********" at bounding box center [783, 477] width 1079 height 850
click at [603, 150] on div "**********" at bounding box center [922, 124] width 801 height 55
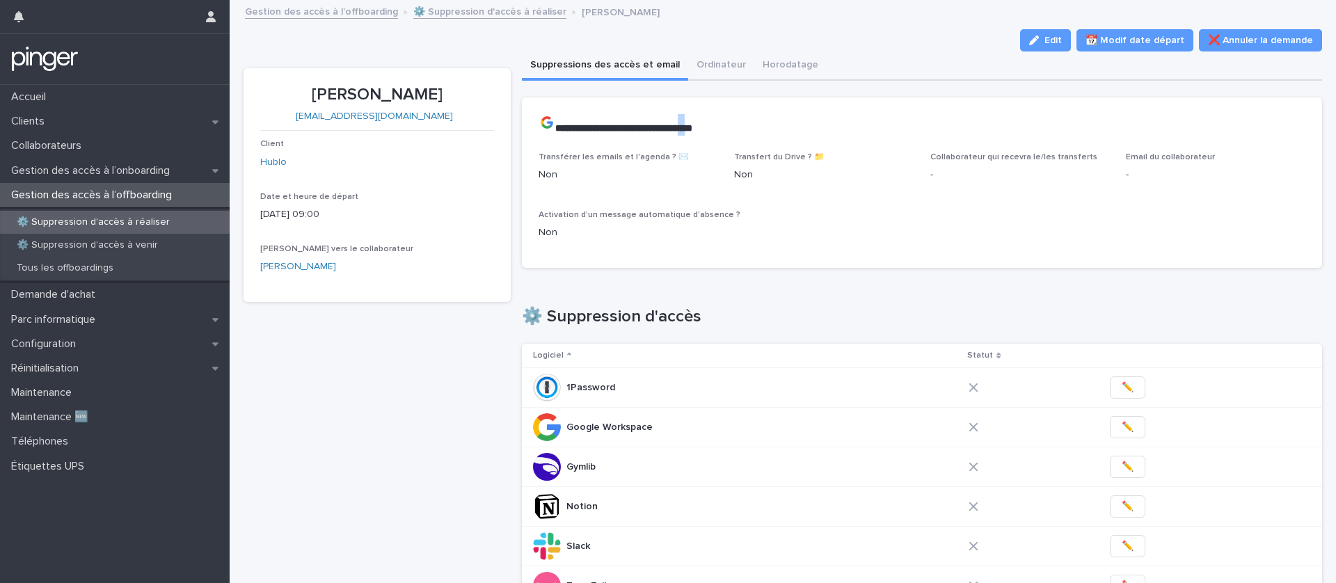
drag, startPoint x: 729, startPoint y: 126, endPoint x: 718, endPoint y: 127, distance: 10.5
click at [693, 127] on strong "**********" at bounding box center [616, 128] width 154 height 10
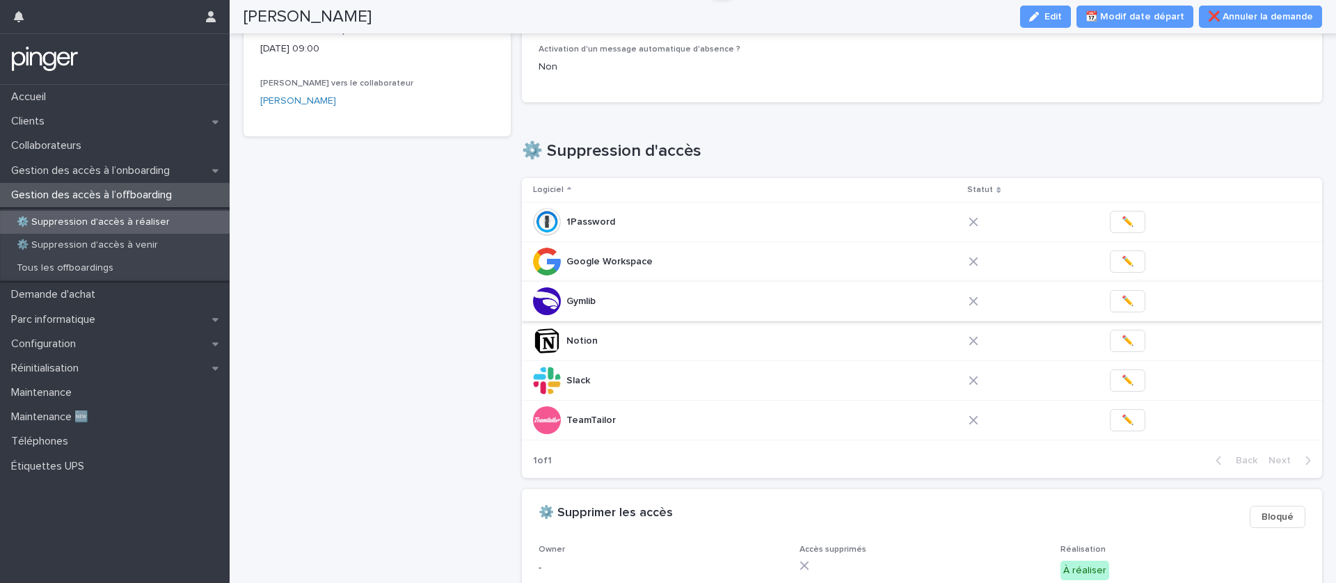
scroll to position [363, 0]
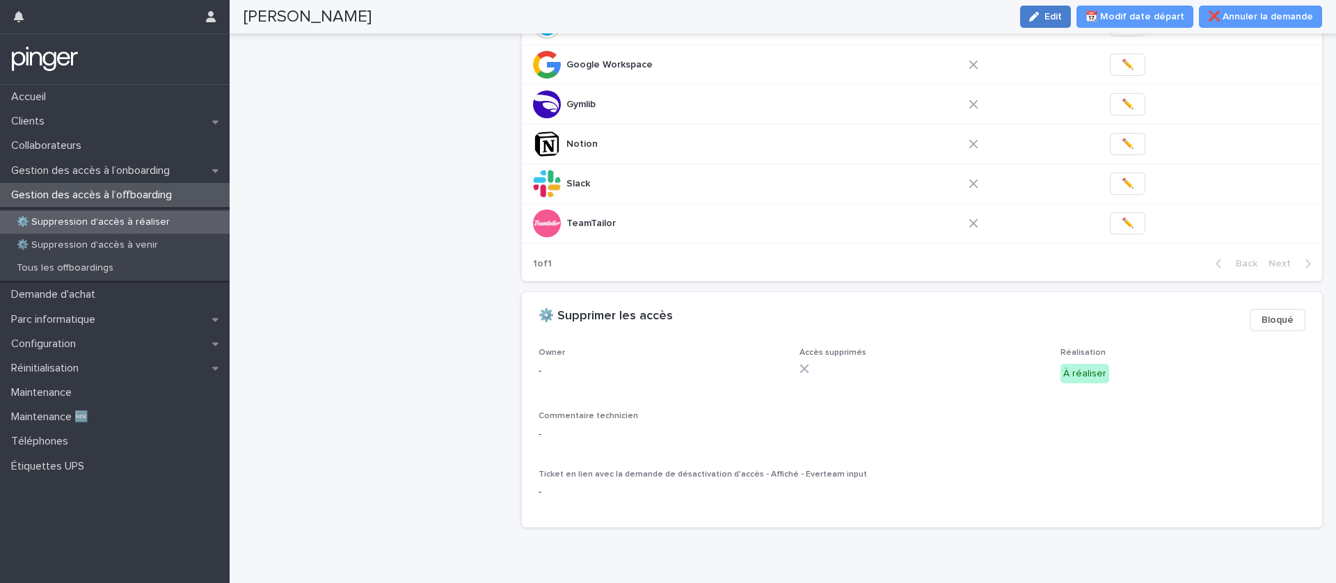
click at [1060, 14] on span "Edit" at bounding box center [1053, 17] width 17 height 10
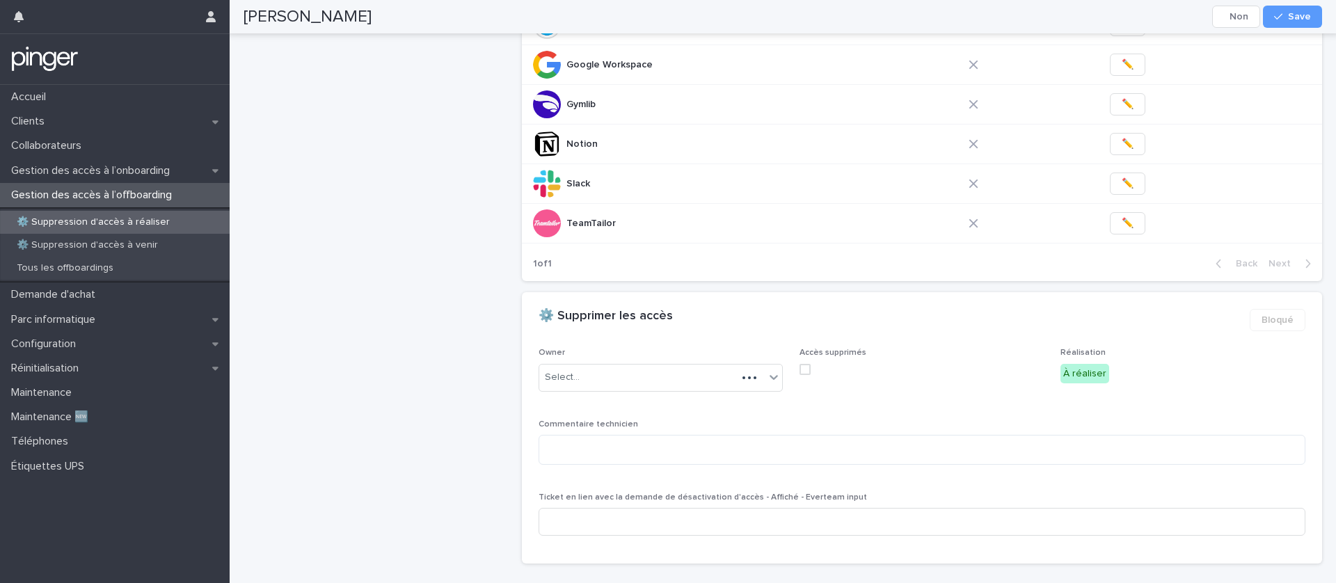
scroll to position [381, 0]
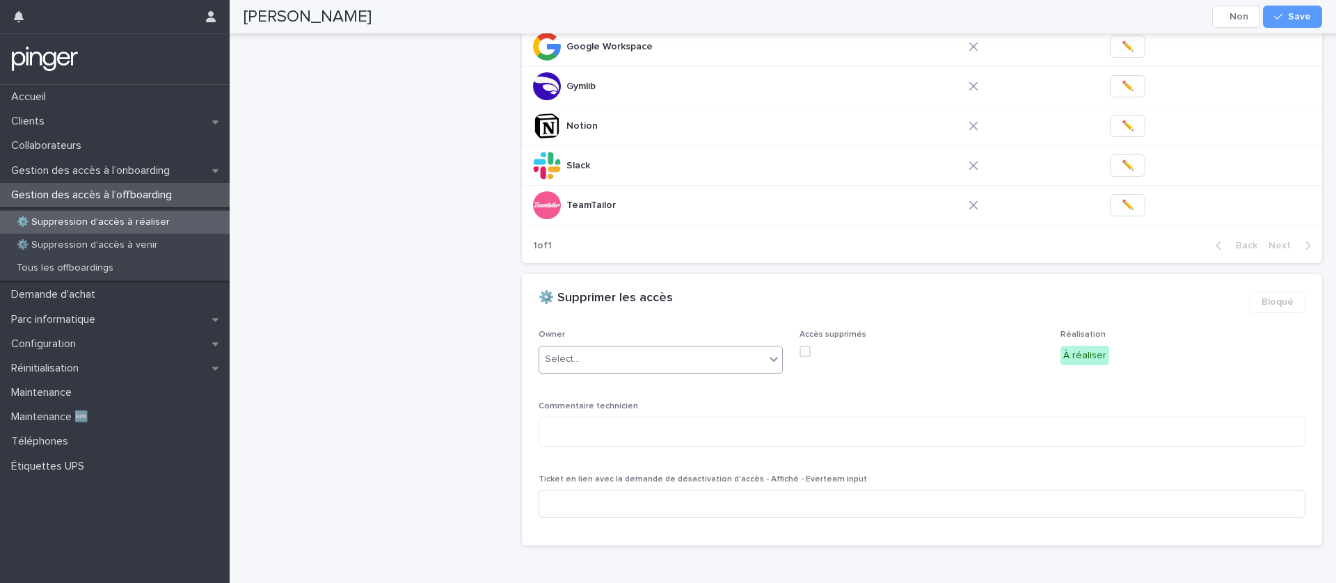
click at [661, 354] on div "Select..." at bounding box center [652, 359] width 226 height 23
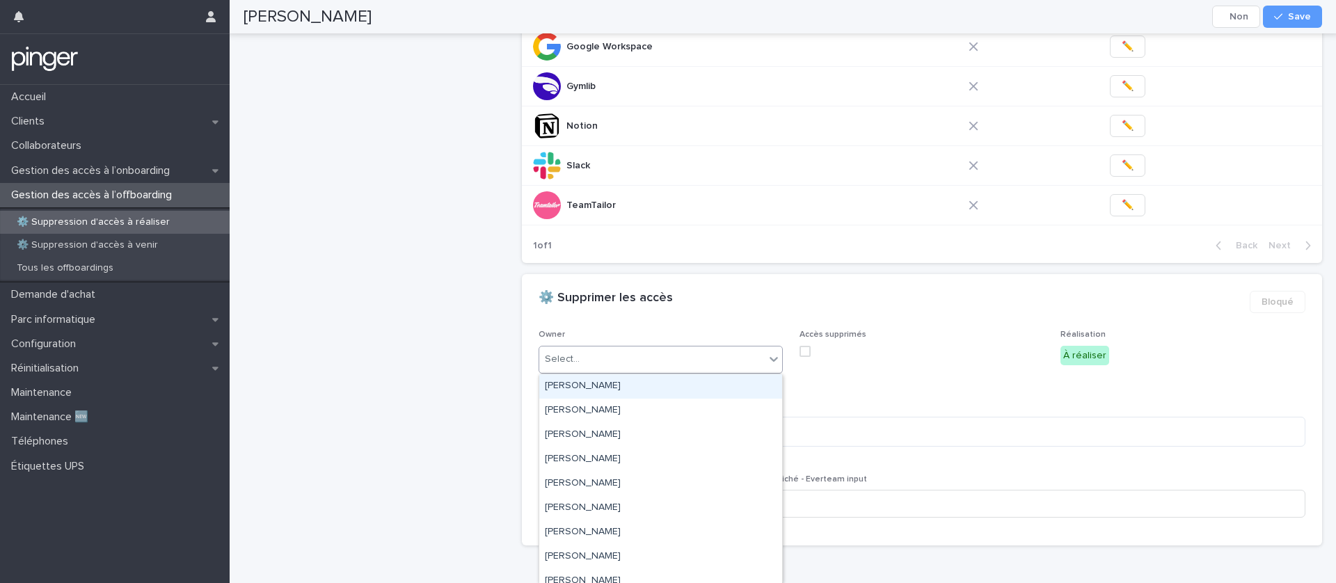
type input "*"
type input "**"
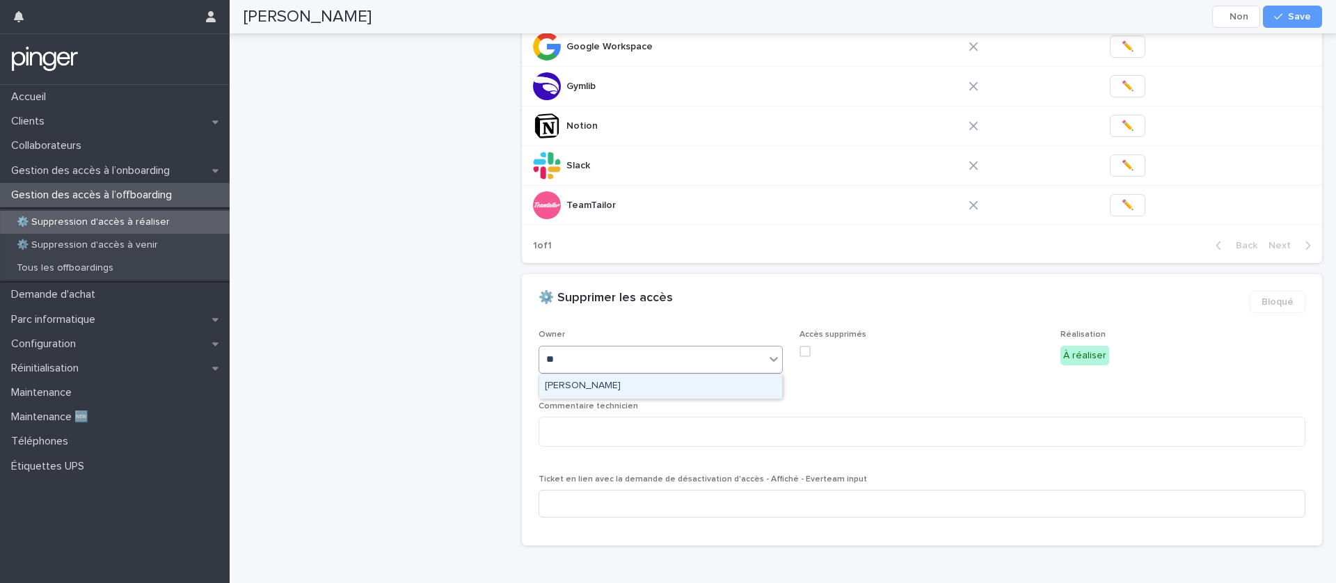
click at [648, 387] on div "Damien Lemonnier" at bounding box center [660, 386] width 243 height 24
click at [1288, 10] on button "Save" at bounding box center [1292, 17] width 59 height 22
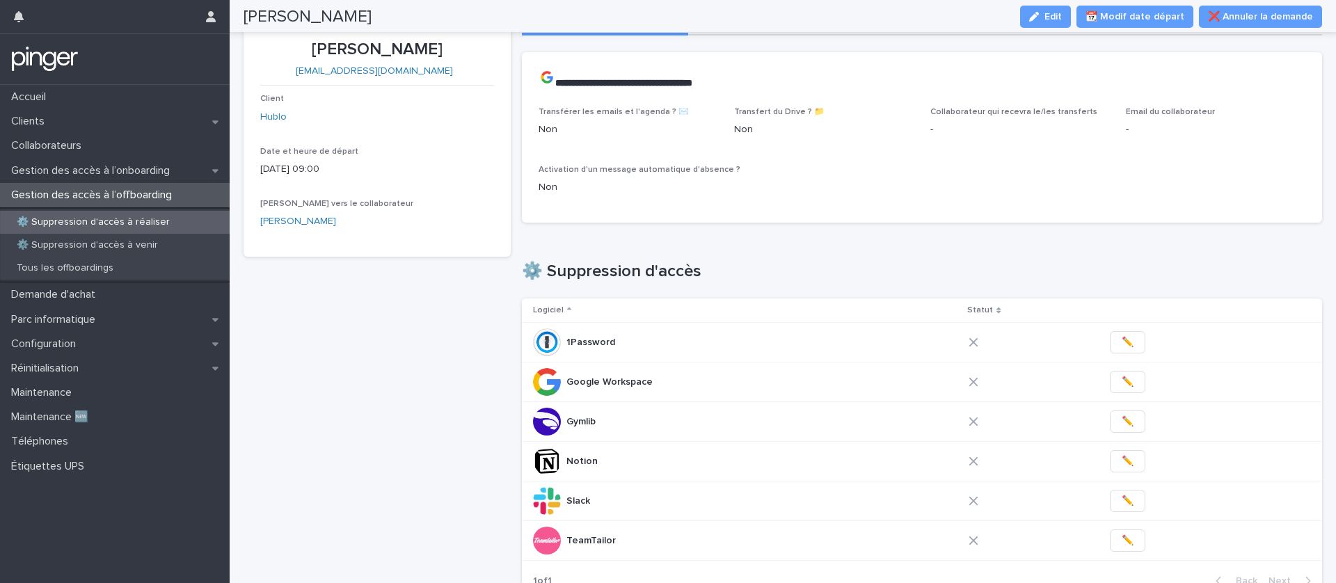
scroll to position [0, 0]
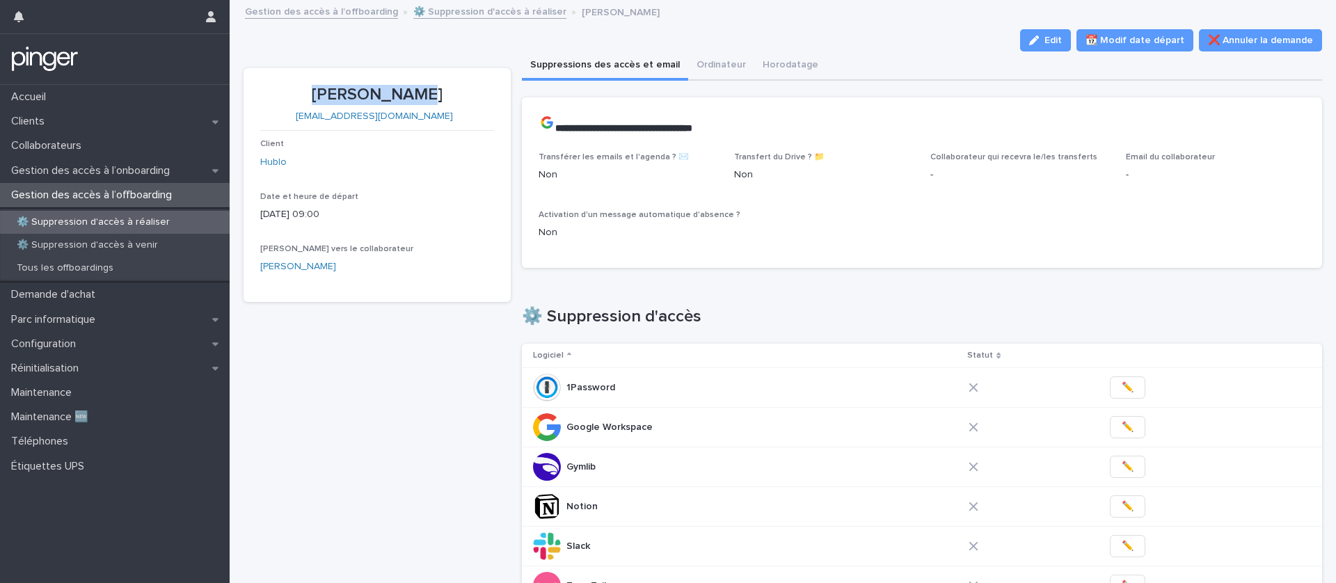
drag, startPoint x: 434, startPoint y: 100, endPoint x: 326, endPoint y: 99, distance: 108.6
click at [326, 99] on p "Theo Dacosta" at bounding box center [377, 95] width 234 height 20
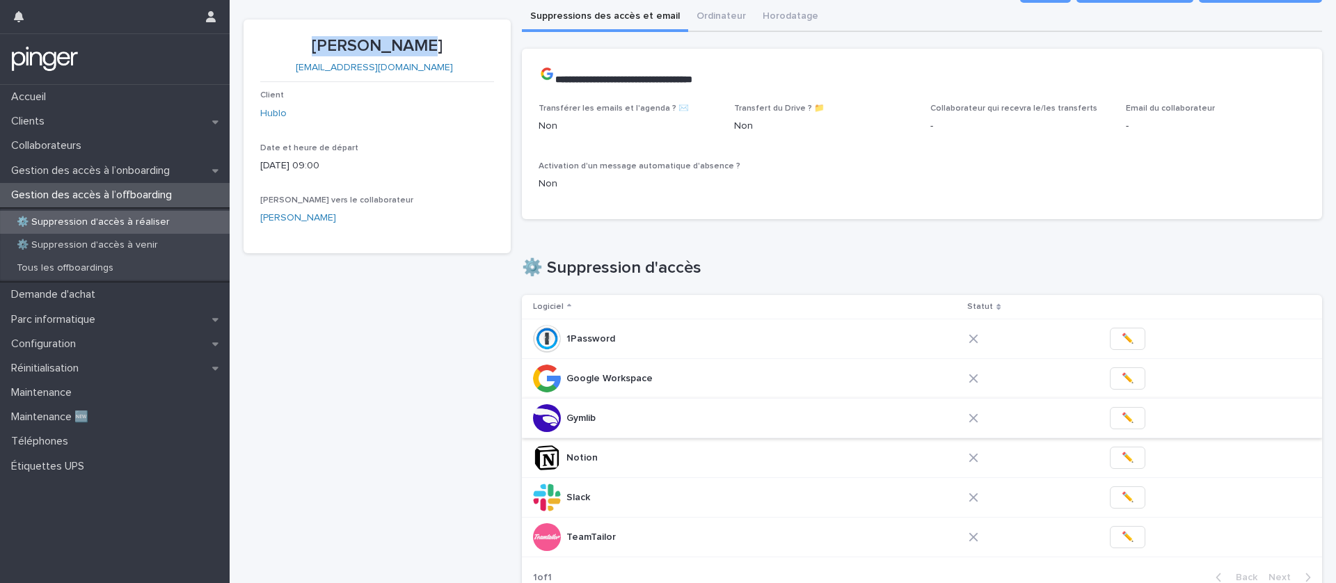
scroll to position [50, 0]
click at [1130, 538] on button "✏️" at bounding box center [1127, 536] width 35 height 22
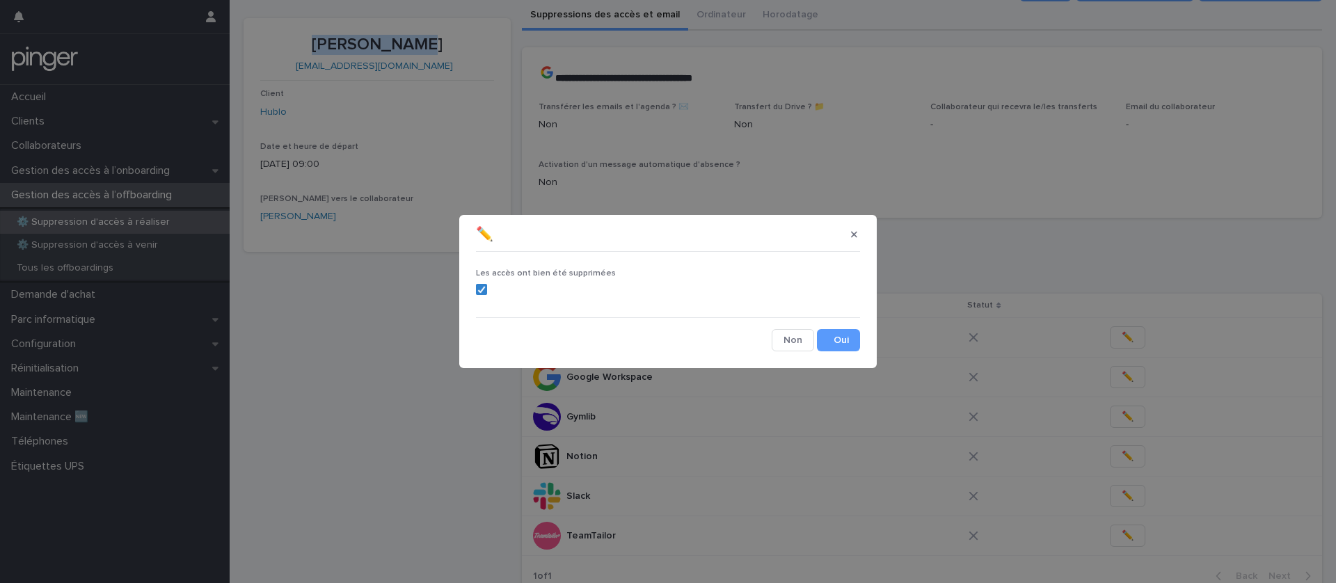
click at [862, 338] on div "Les accès ont bien été supprimées Cancel Save" at bounding box center [668, 304] width 391 height 101
click at [845, 345] on button "Save" at bounding box center [838, 340] width 43 height 22
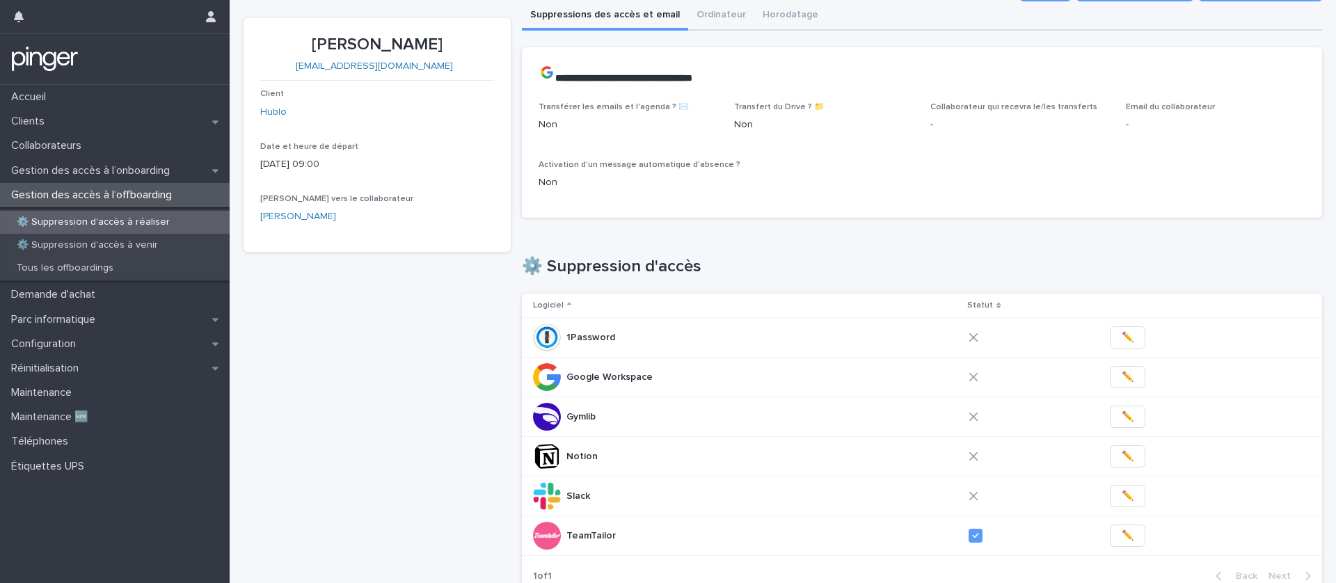
click at [1122, 498] on span "✏️" at bounding box center [1128, 496] width 12 height 14
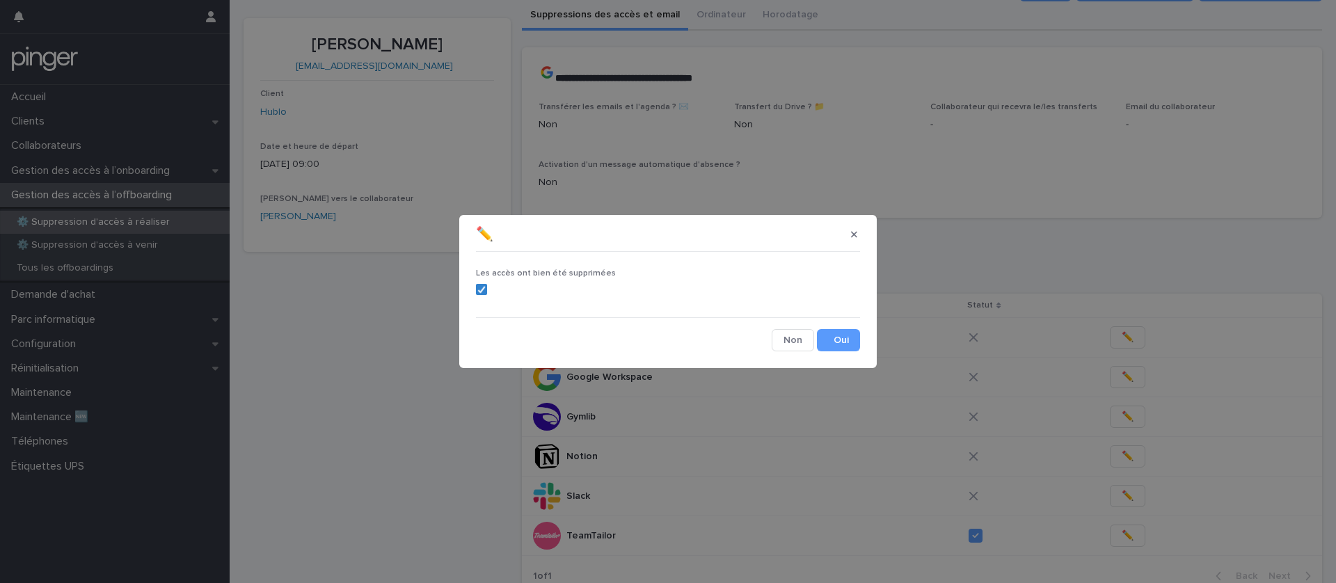
click at [865, 339] on section "✏️ Les accès ont bien été supprimées Cancel Save" at bounding box center [668, 291] width 418 height 153
click at [837, 348] on button "Save" at bounding box center [838, 340] width 43 height 22
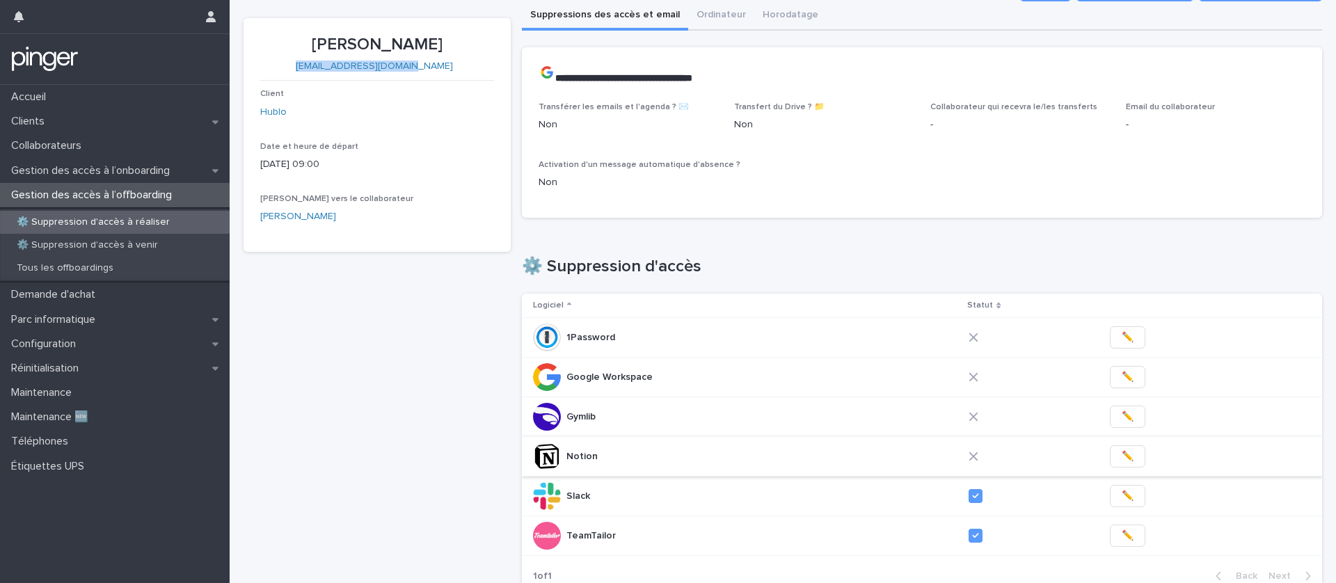
click at [1128, 457] on button "✏️" at bounding box center [1127, 456] width 35 height 22
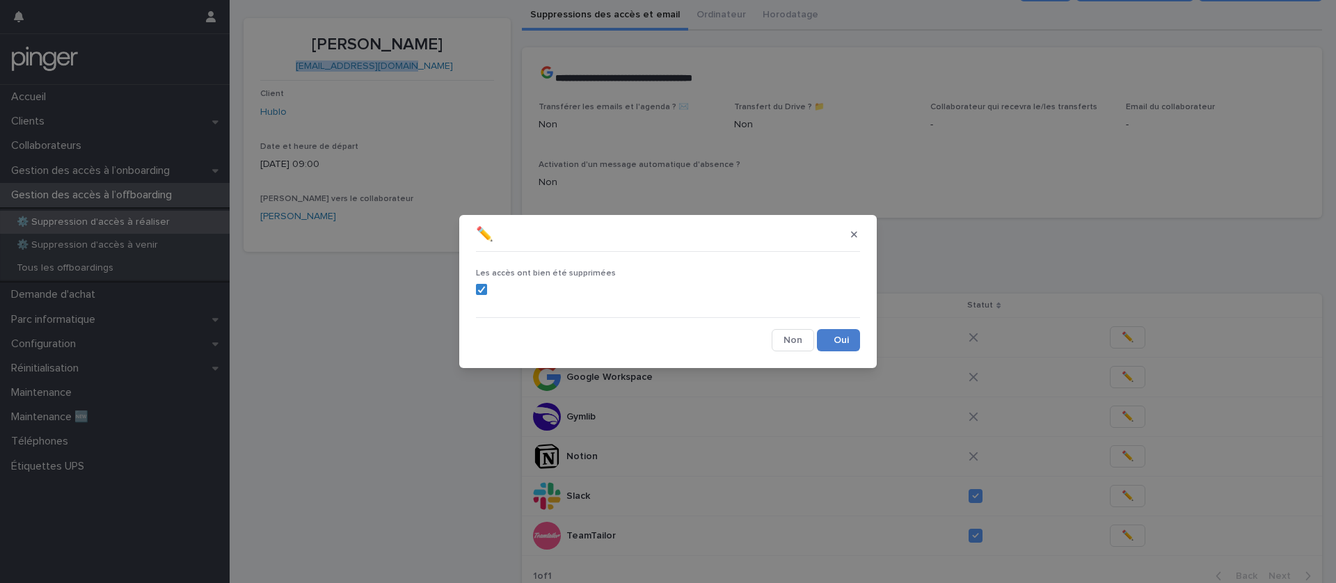
click at [836, 343] on button "Save" at bounding box center [838, 340] width 43 height 22
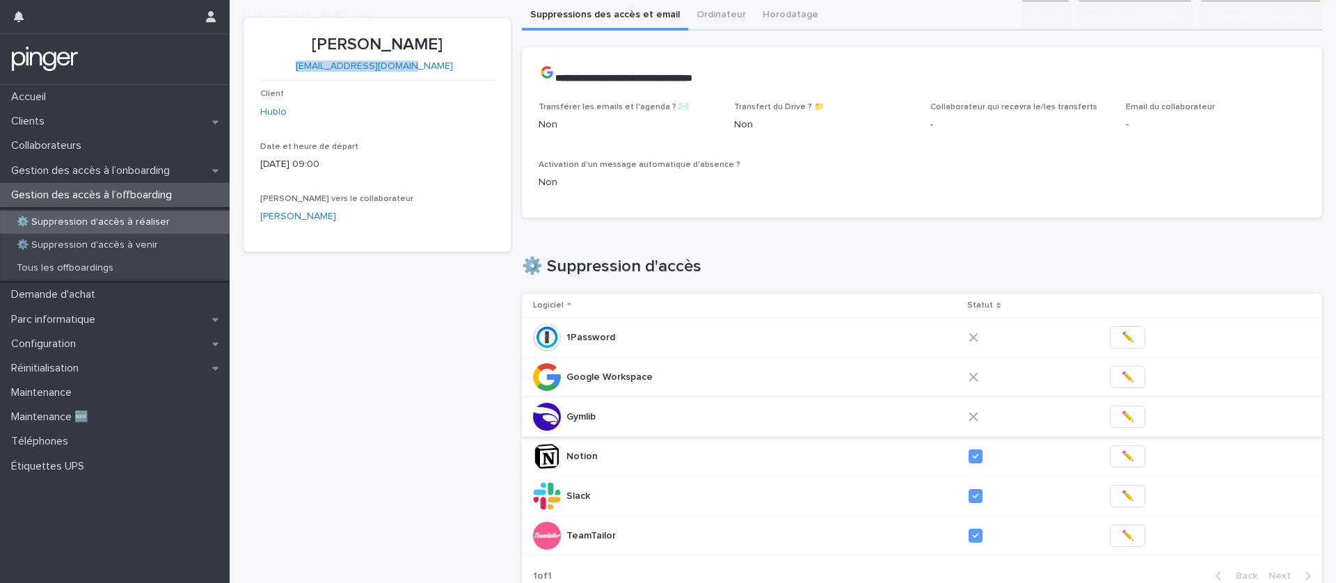
scroll to position [77, 0]
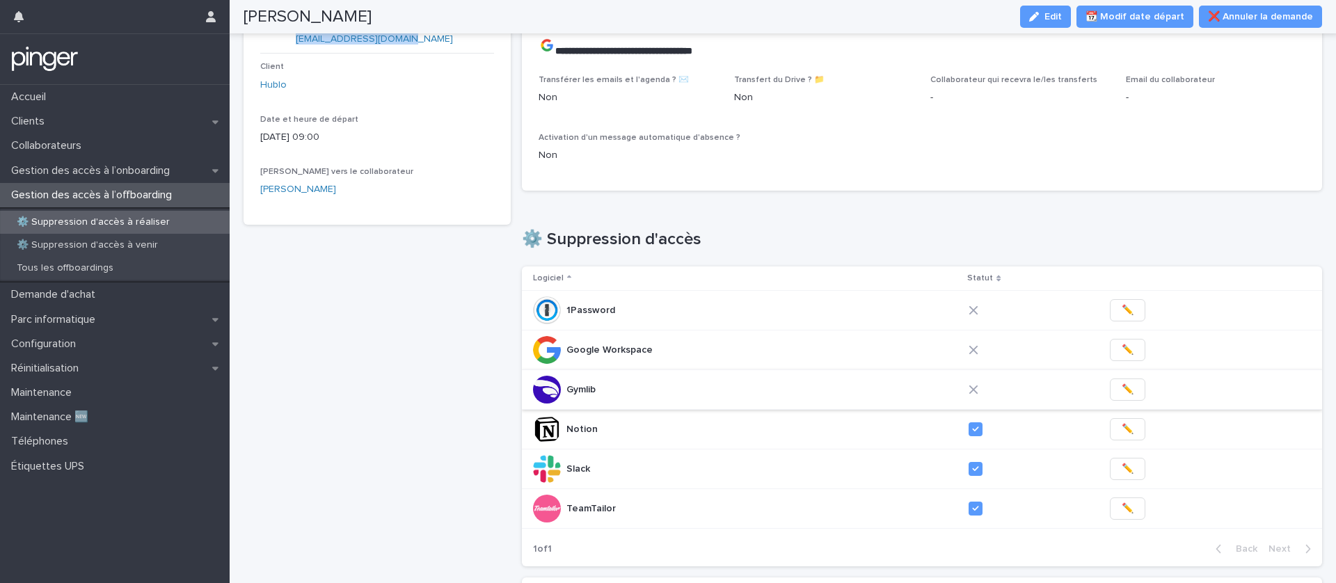
click at [1130, 386] on button "✏️" at bounding box center [1127, 390] width 35 height 22
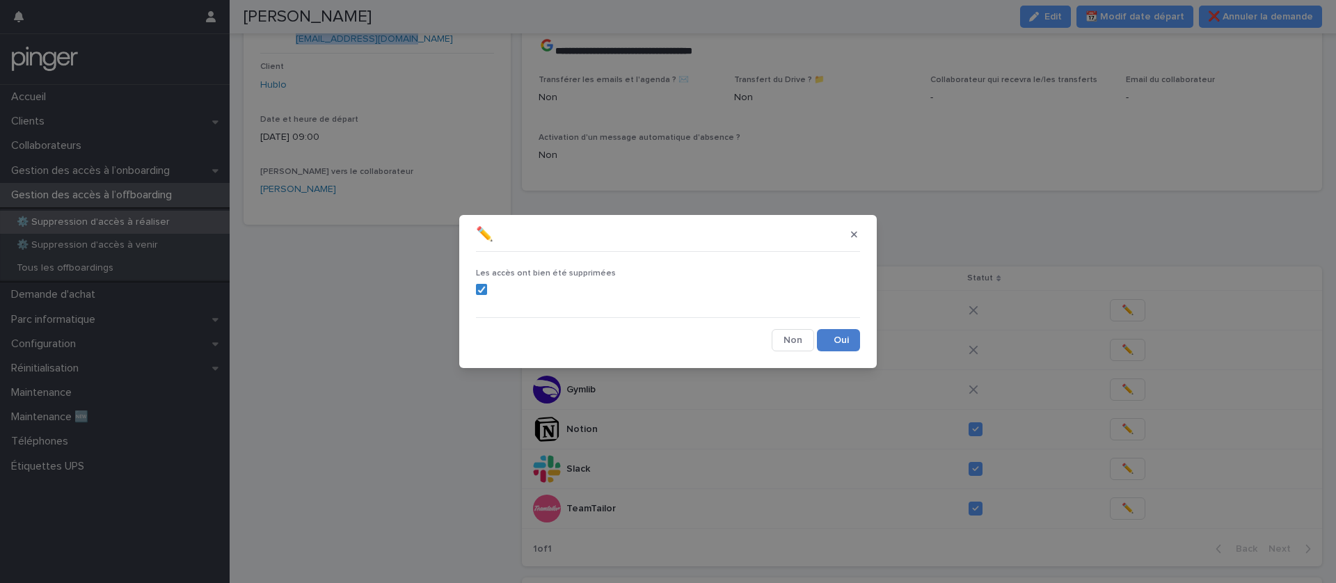
click at [835, 342] on button "Save" at bounding box center [838, 340] width 43 height 22
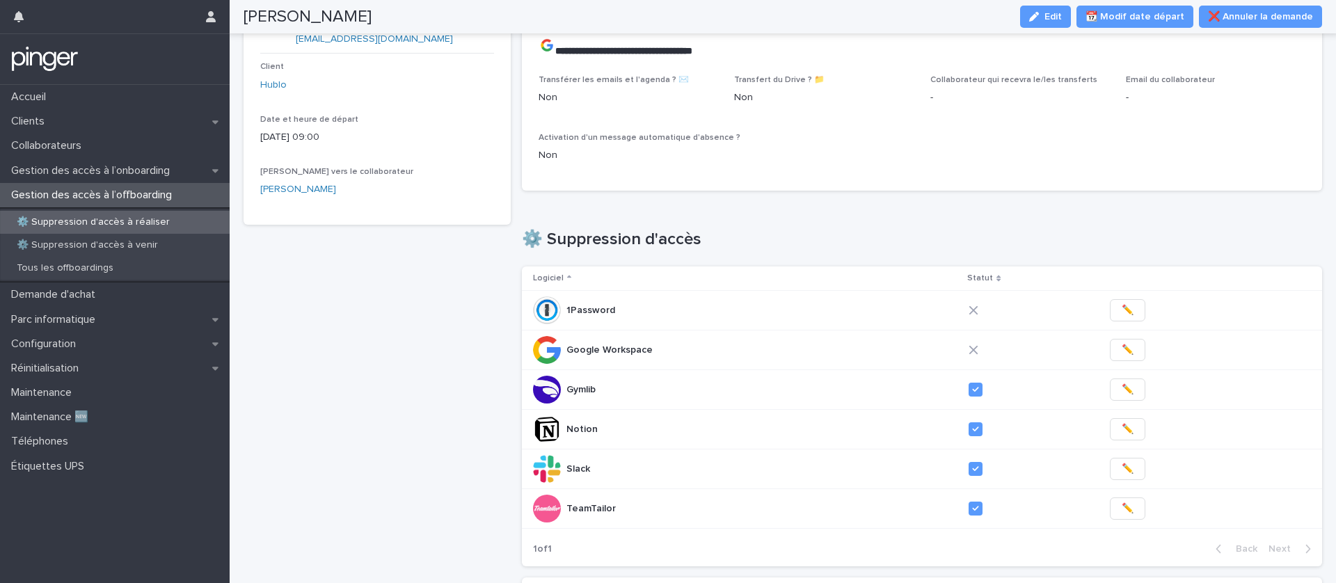
click at [1142, 310] on div "✏️" at bounding box center [1203, 310] width 196 height 22
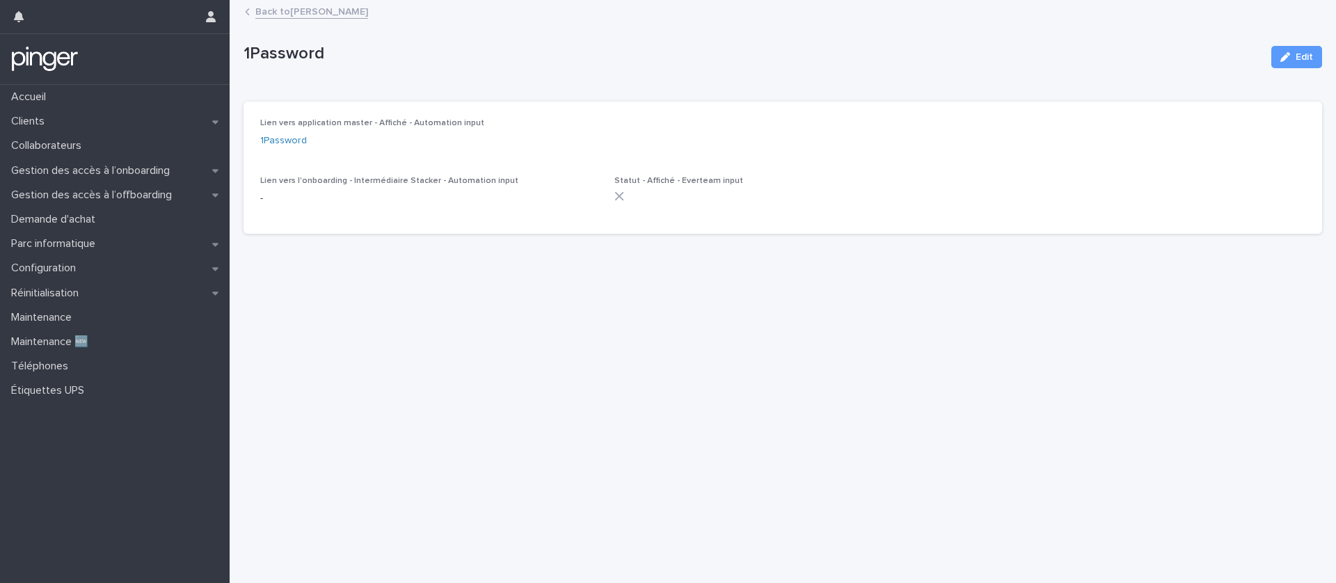
click at [327, 12] on link "Back to Theo Dacosta" at bounding box center [311, 11] width 113 height 16
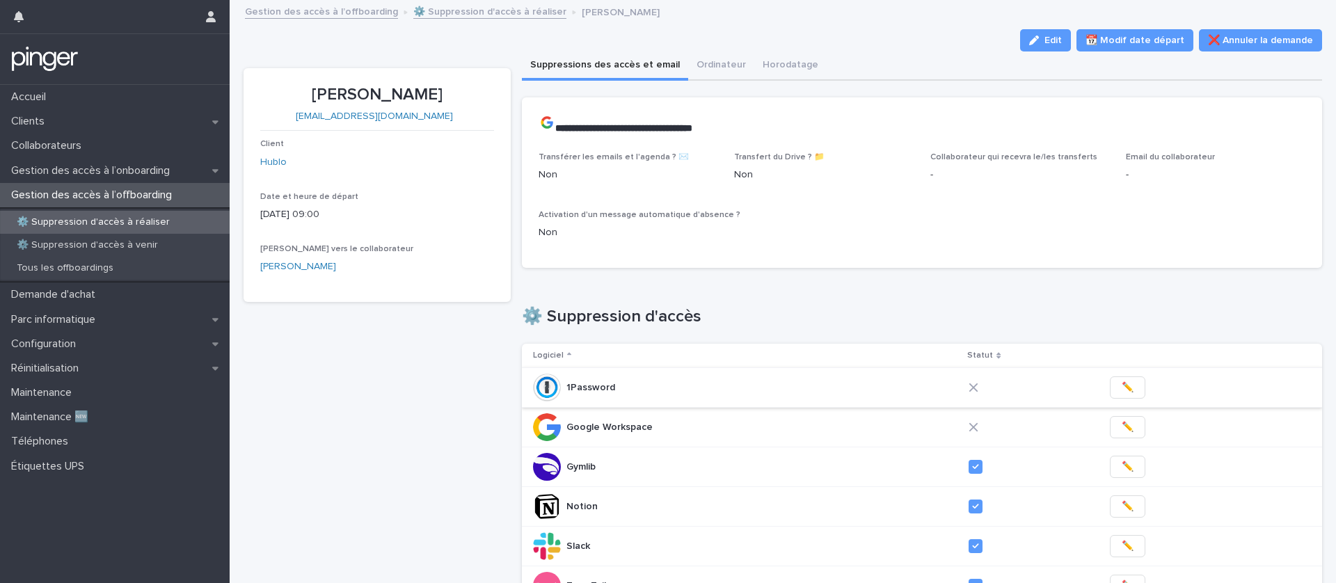
click at [1126, 390] on span "✏️" at bounding box center [1128, 388] width 12 height 14
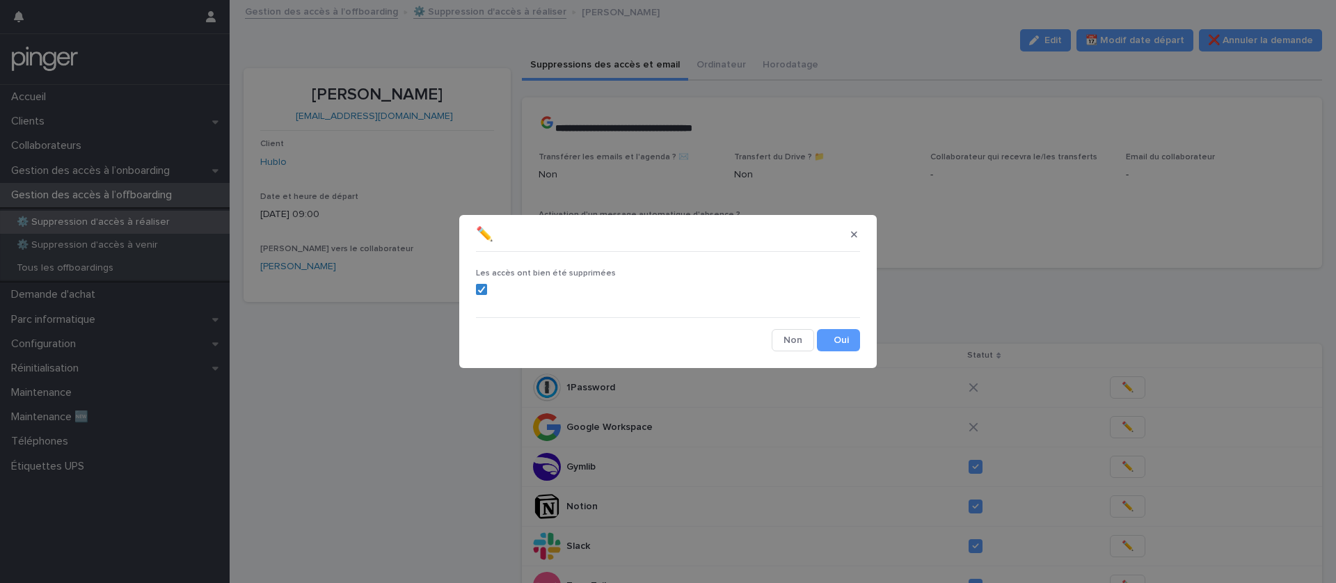
click at [862, 346] on div "Les accès ont bien été supprimées Cancel Save" at bounding box center [668, 304] width 391 height 101
click at [845, 343] on button "Save" at bounding box center [838, 340] width 43 height 22
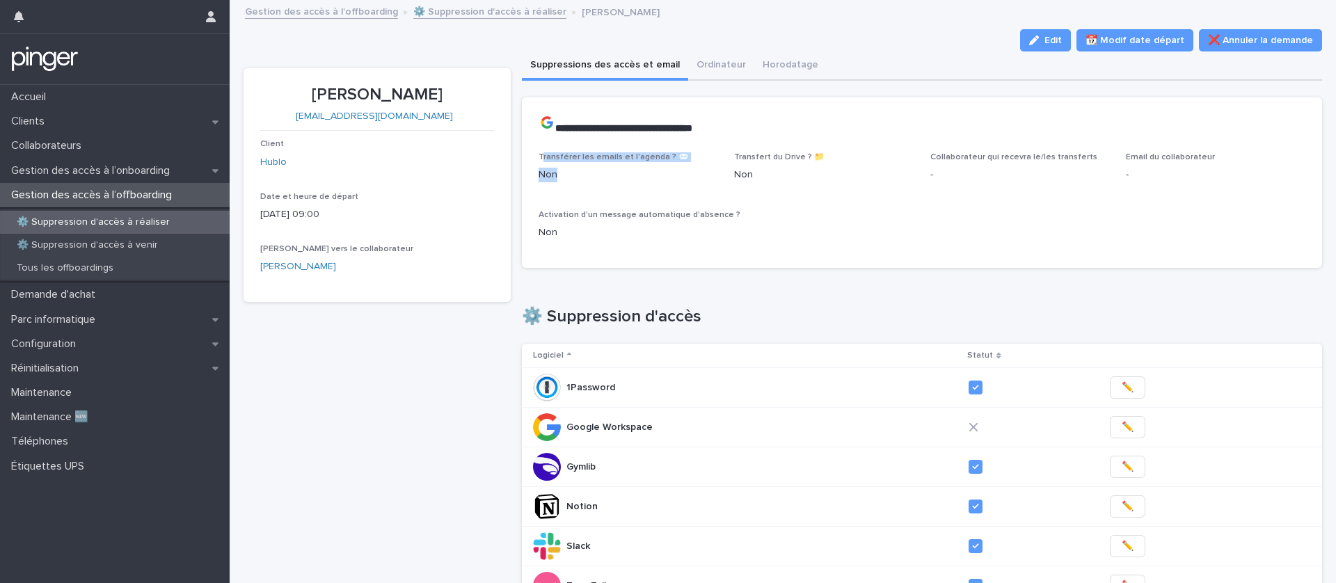
drag, startPoint x: 578, startPoint y: 182, endPoint x: 546, endPoint y: 160, distance: 39.0
click at [543, 159] on div "Transférer les emails et l'agenda ? ✉️ Non" at bounding box center [629, 172] width 180 height 41
drag, startPoint x: 766, startPoint y: 181, endPoint x: 733, endPoint y: 163, distance: 38.0
click at [733, 163] on div "Transférer les emails et l'agenda ? ✉️ Non Transfert du Drive ? 📁  Non Collabor…" at bounding box center [923, 201] width 768 height 99
drag, startPoint x: 633, startPoint y: 253, endPoint x: 585, endPoint y: 243, distance: 48.3
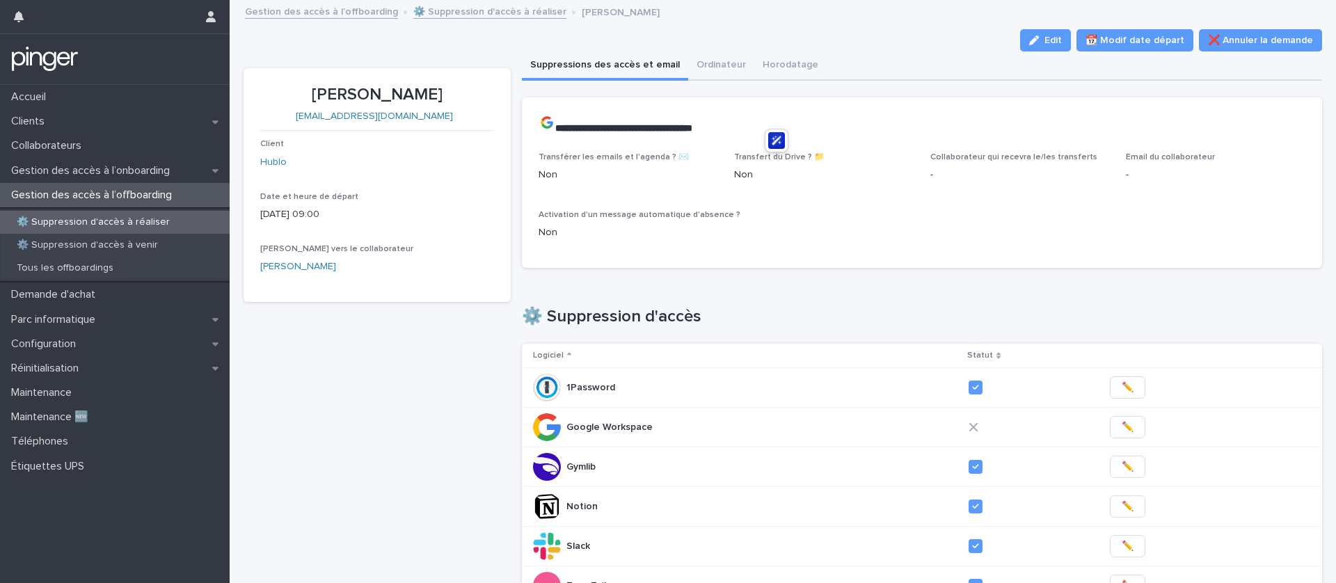
click at [585, 243] on div "Transférer les emails et l'agenda ? ✉️ Non Transfert du Drive ? 📁  Non Collabor…" at bounding box center [922, 210] width 801 height 116
drag, startPoint x: 534, startPoint y: 219, endPoint x: 545, endPoint y: 214, distance: 11.9
click at [532, 216] on div "Transférer les emails et l'agenda ? ✉️ Non Transfert du Drive ? 📁  Non Collabor…" at bounding box center [922, 210] width 801 height 116
click at [910, 286] on div "Loading... Saving… ⚙️ Suppression d'accès Logiciel Statut 1Password 1Password ✏…" at bounding box center [922, 467] width 801 height 376
click at [644, 127] on p "**********" at bounding box center [920, 125] width 762 height 22
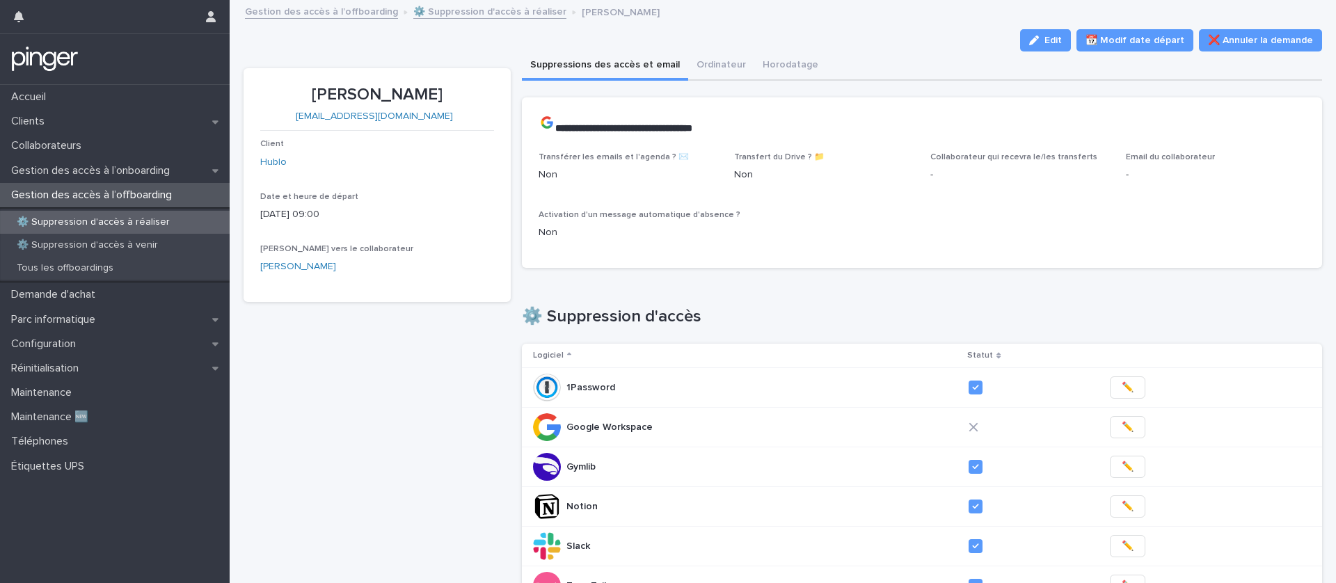
click at [682, 226] on p "Non" at bounding box center [923, 233] width 768 height 15
click at [1123, 427] on span "✏️" at bounding box center [1128, 427] width 12 height 14
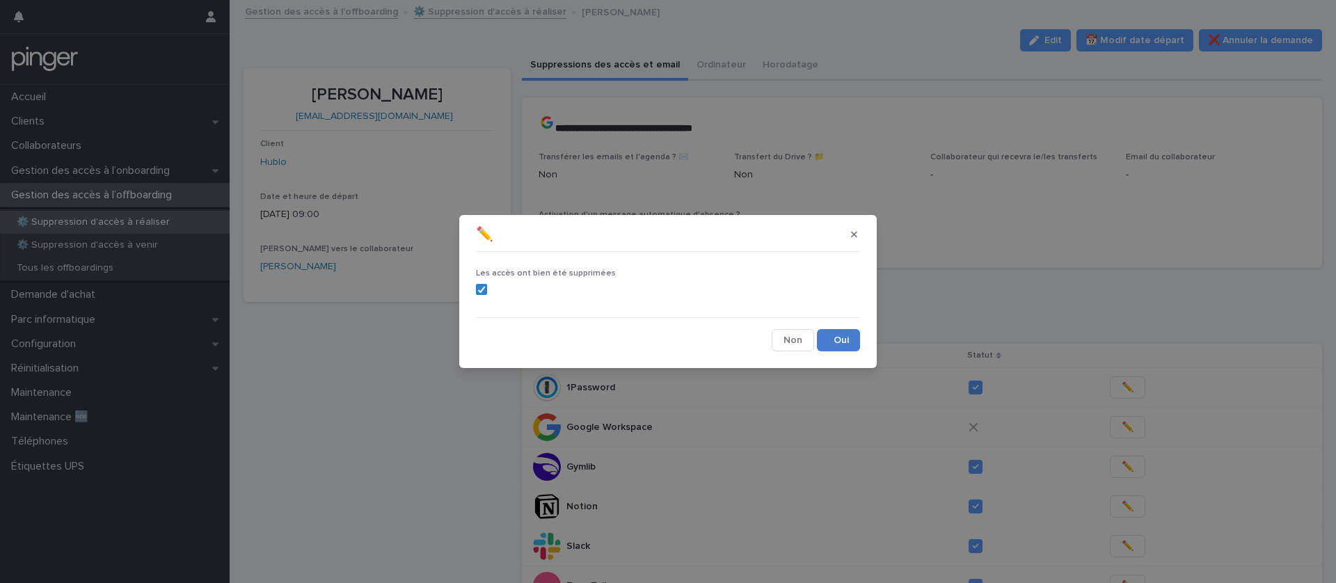
click at [829, 338] on button "Save" at bounding box center [838, 340] width 43 height 22
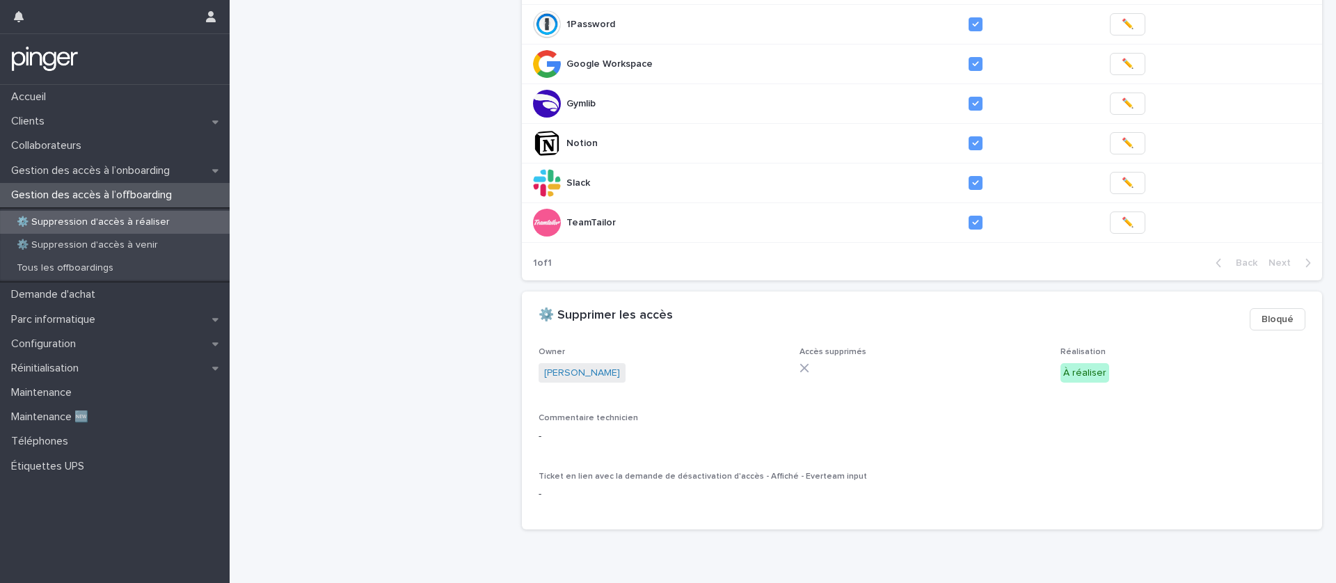
scroll to position [390, 0]
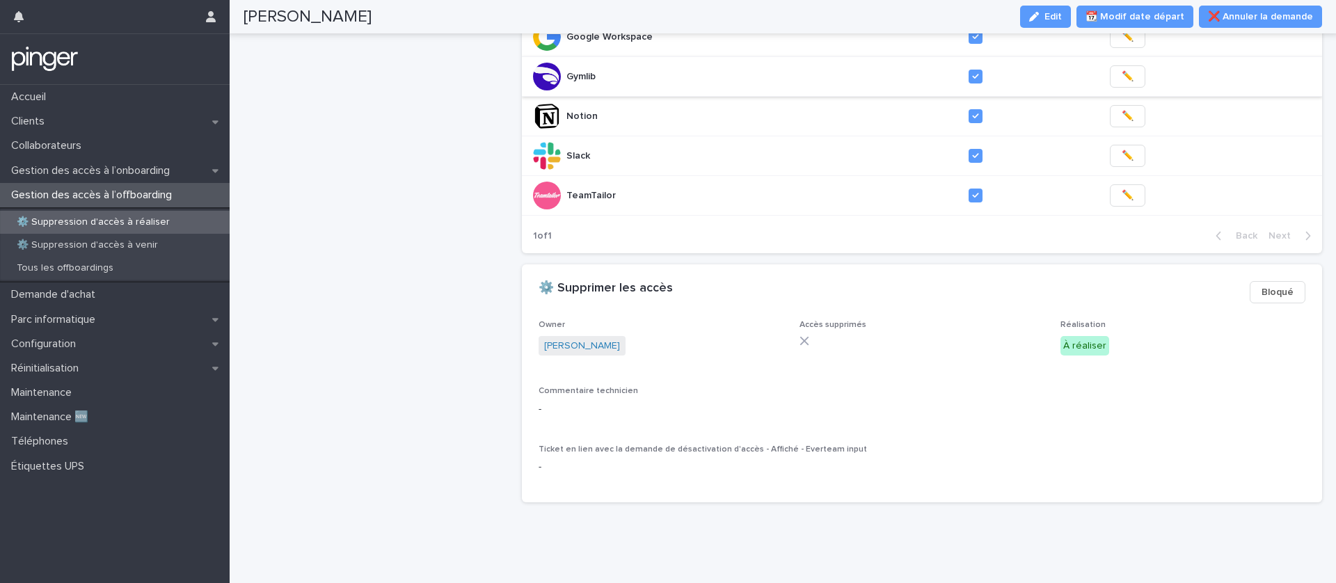
click at [1053, 19] on span "Edit" at bounding box center [1053, 17] width 17 height 10
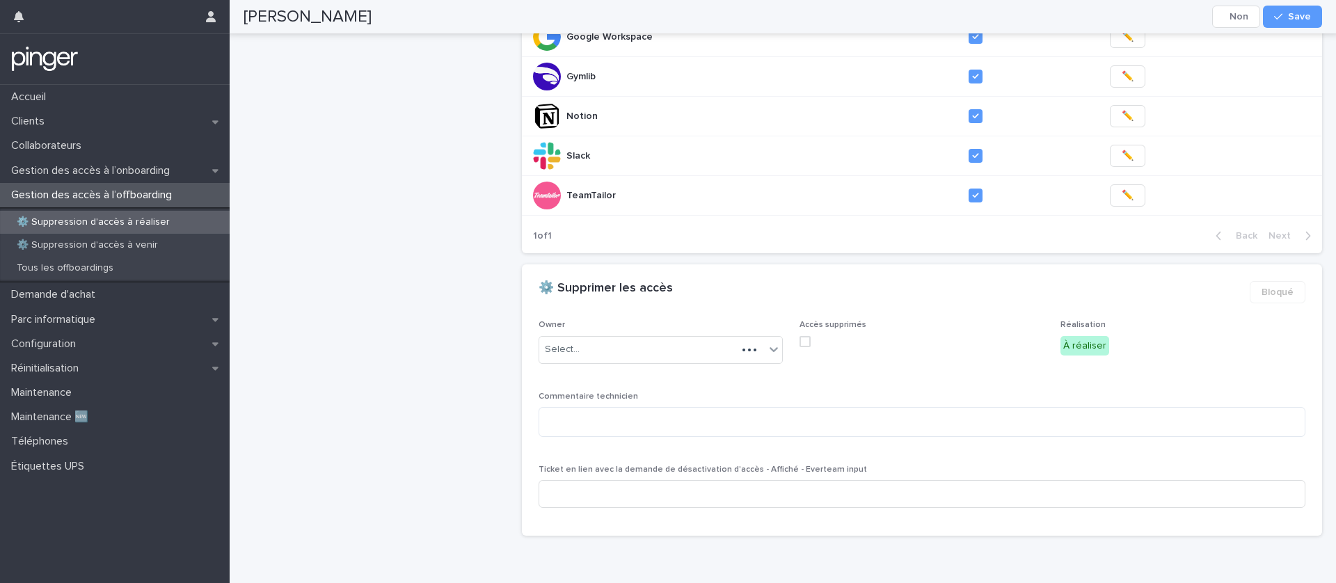
scroll to position [407, 0]
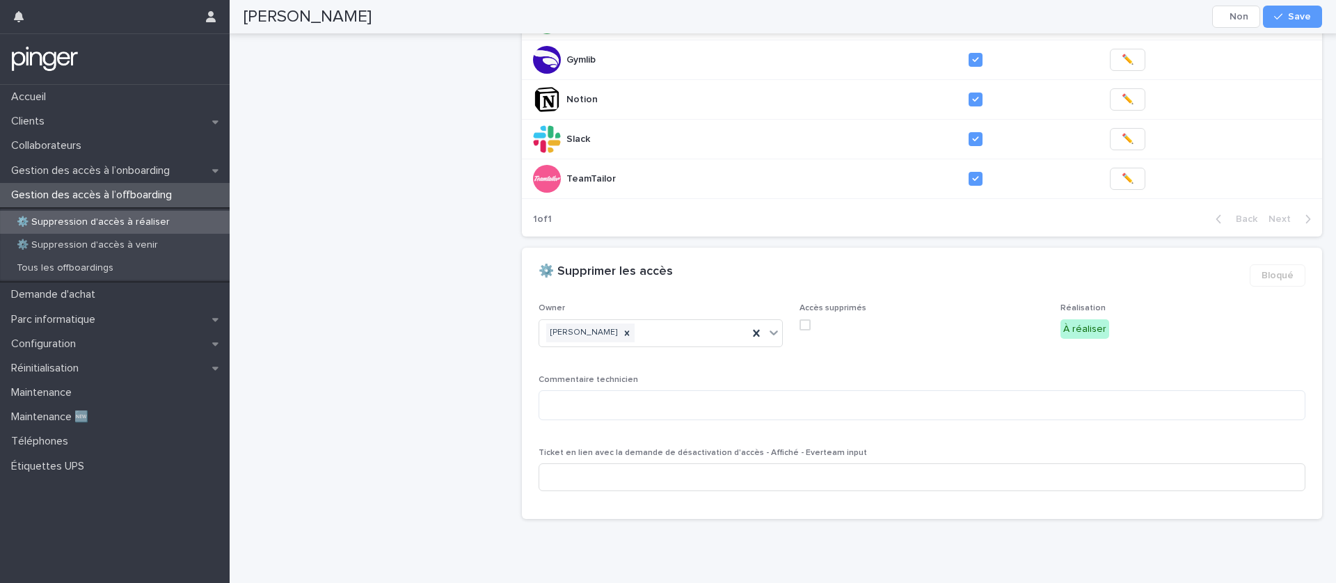
click at [808, 326] on span at bounding box center [805, 324] width 11 height 11
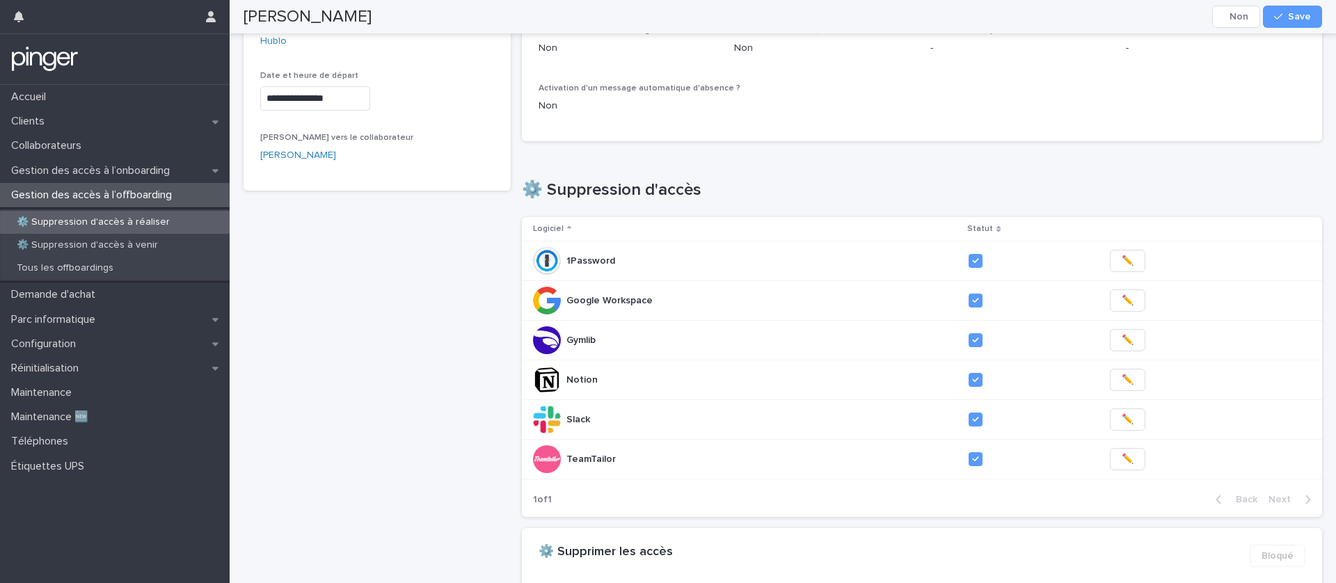
scroll to position [0, 0]
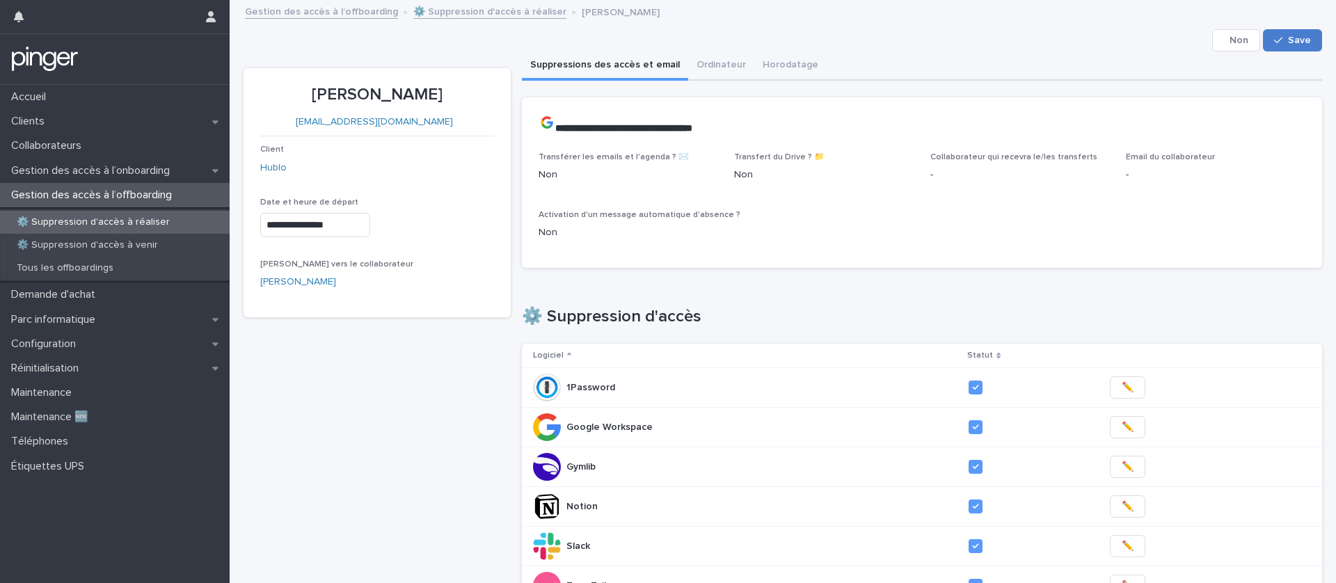
click at [1288, 40] on div "button" at bounding box center [1281, 40] width 14 height 10
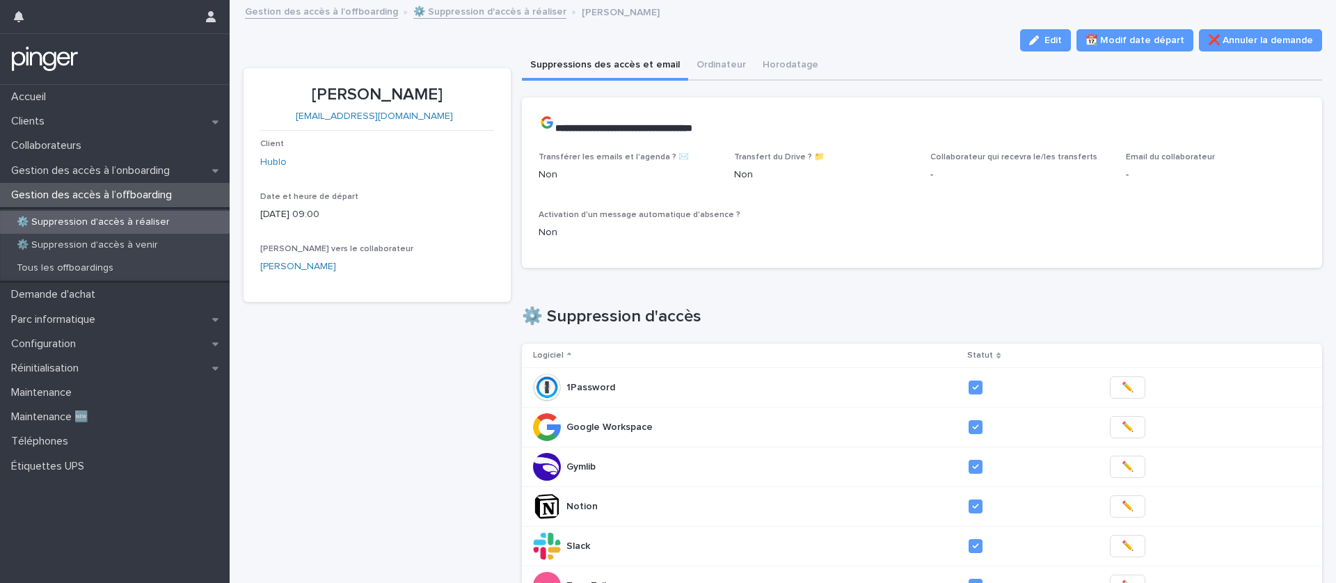
click at [139, 230] on div "⚙️ Suppression d'accès à réaliser" at bounding box center [115, 222] width 230 height 23
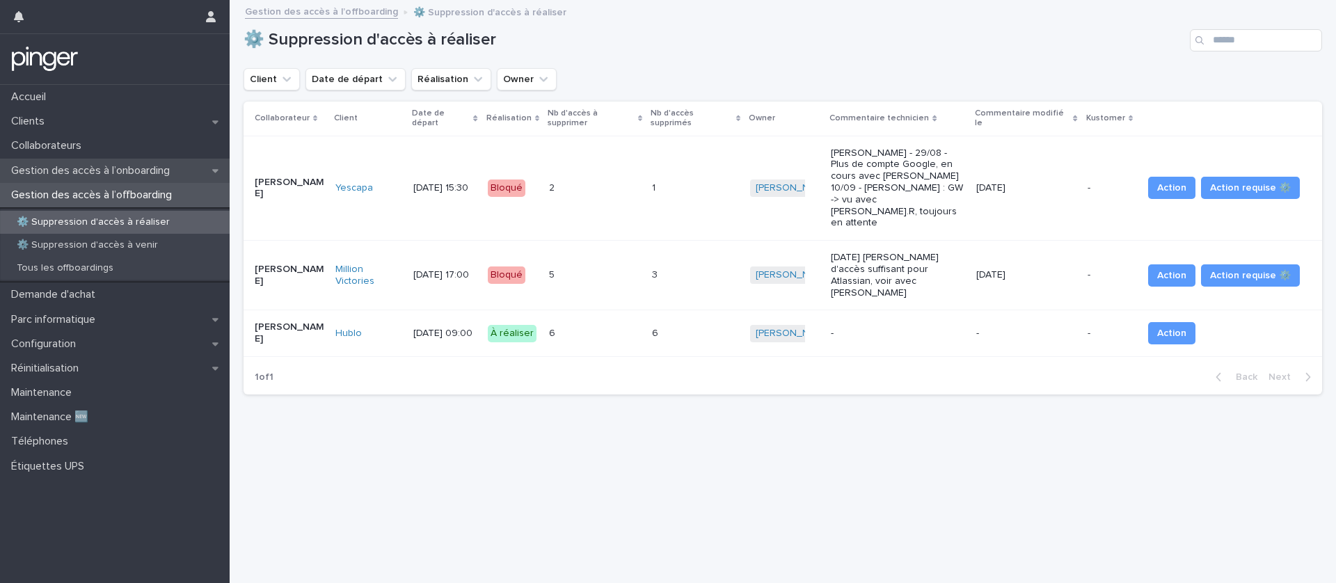
click at [181, 173] on p "Gestion des accès à l’onboarding" at bounding box center [93, 170] width 175 height 13
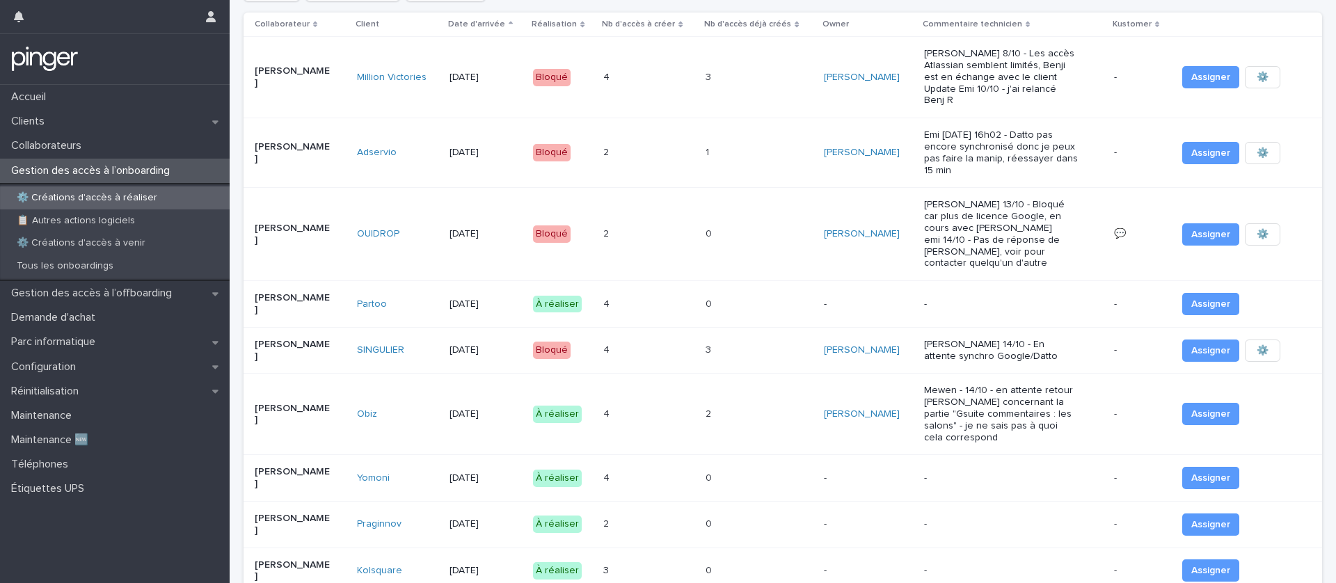
scroll to position [104, 0]
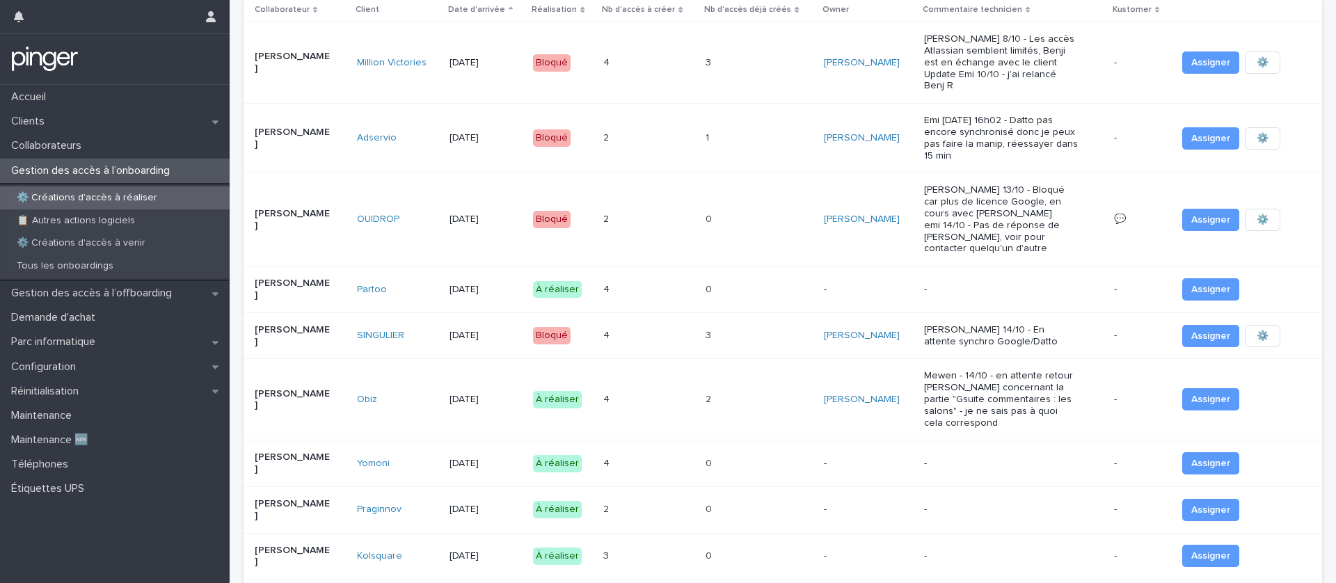
click at [611, 284] on p at bounding box center [622, 290] width 39 height 12
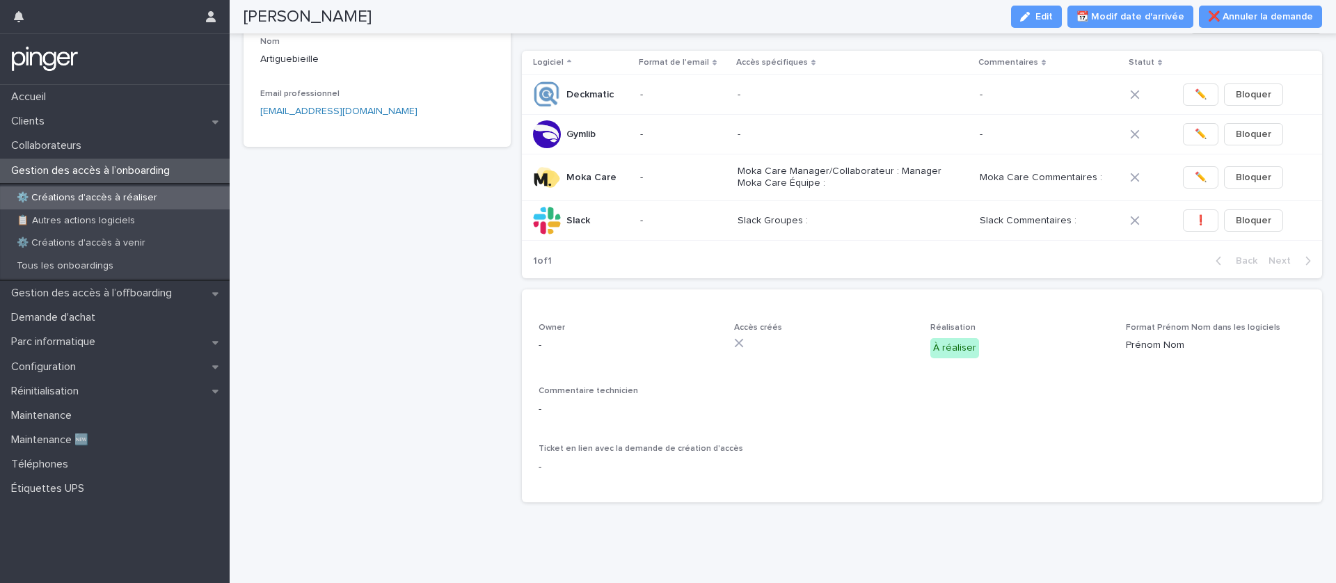
scroll to position [219, 0]
click at [1041, 6] on button "Edit" at bounding box center [1036, 17] width 51 height 22
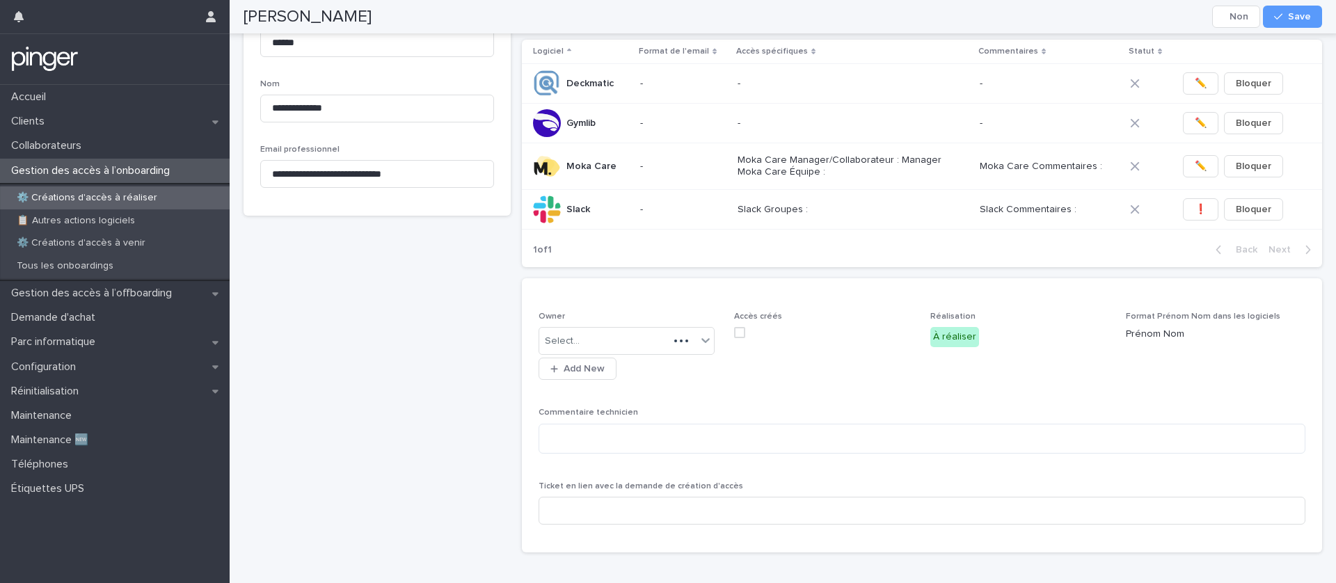
scroll to position [249, 0]
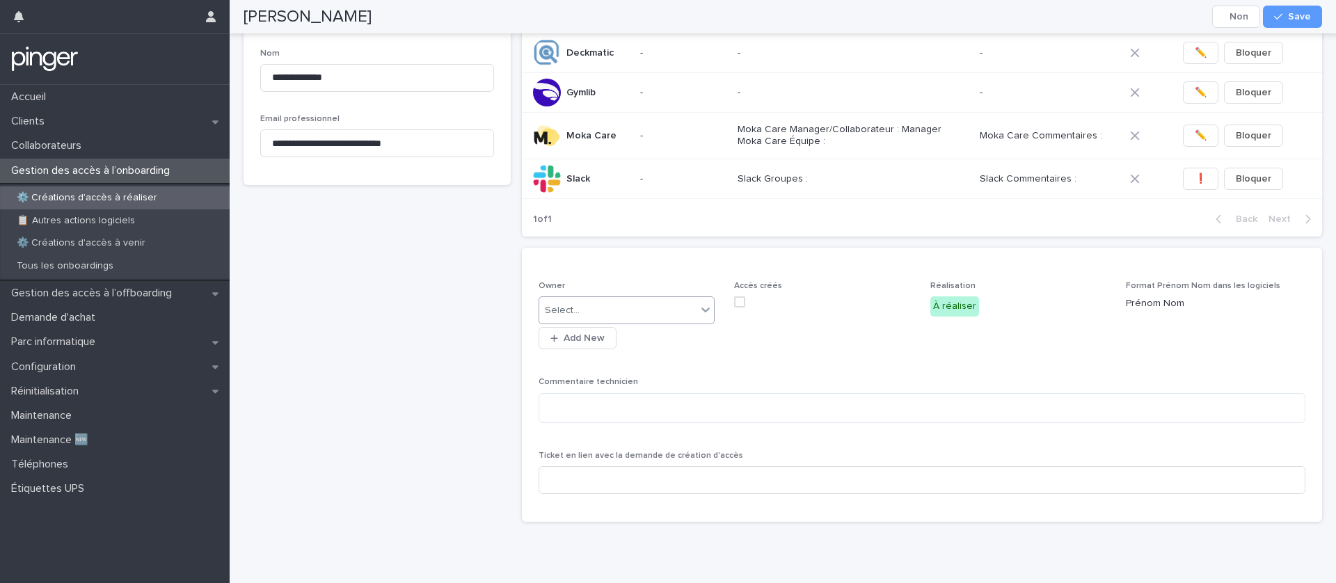
click at [669, 322] on div "Select..." at bounding box center [618, 310] width 158 height 23
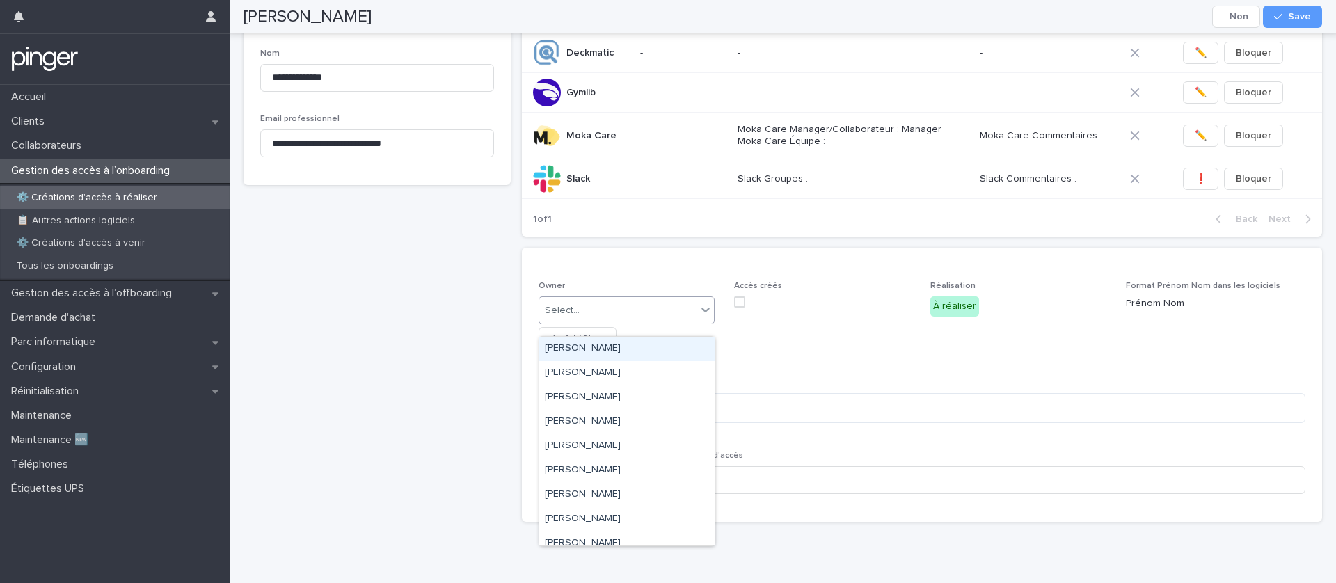
type input "**"
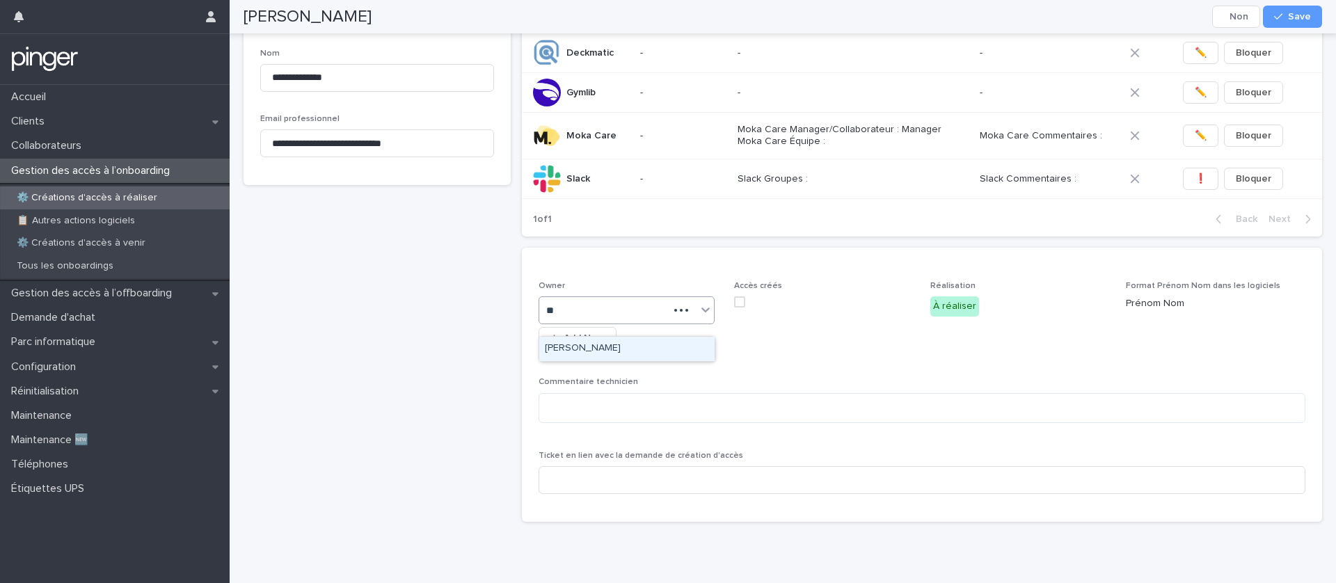
click at [656, 349] on div "Damien Lemonnier" at bounding box center [626, 349] width 175 height 24
click at [1301, 26] on button "Save" at bounding box center [1292, 17] width 59 height 22
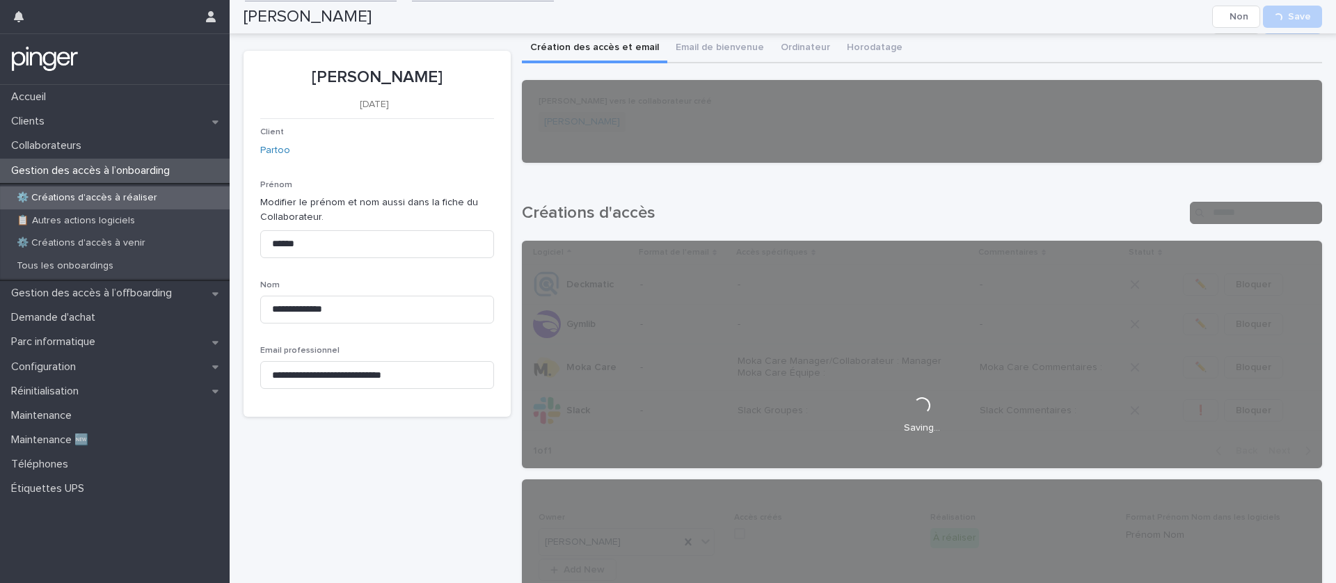
scroll to position [0, 0]
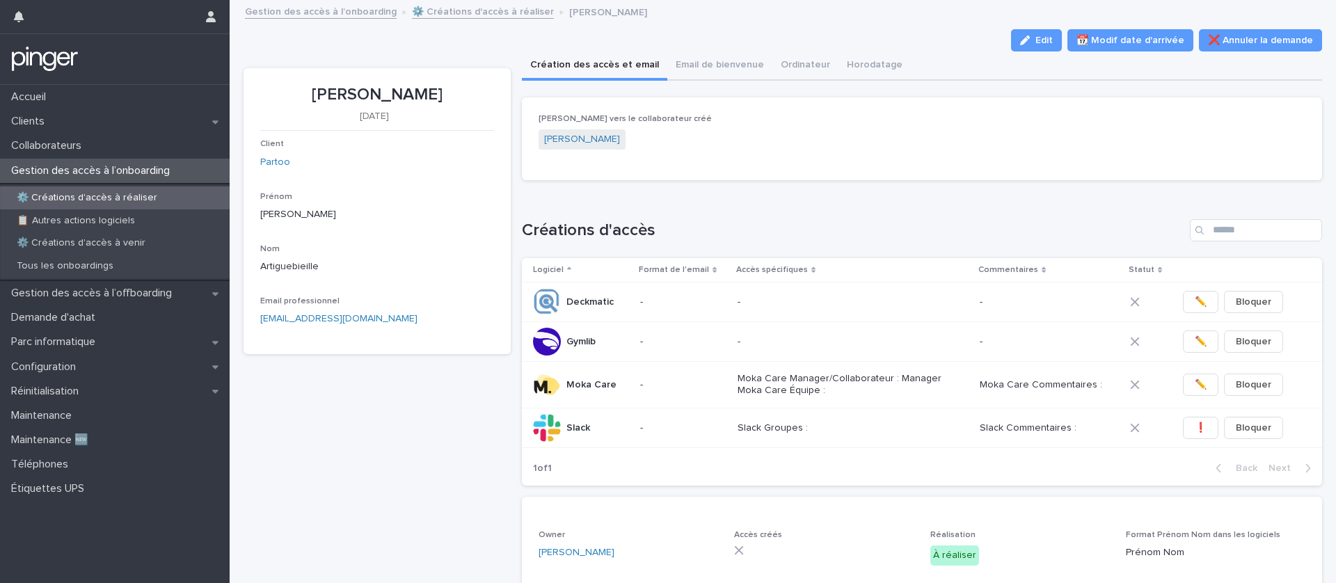
drag, startPoint x: 471, startPoint y: 93, endPoint x: 286, endPoint y: 94, distance: 184.5
click at [285, 94] on p "Xavier Artiguebieille" at bounding box center [377, 95] width 234 height 20
click at [555, 207] on div "Loading... Saving… Créations d'accès Logiciel Format de l'email Accès spécifiqu…" at bounding box center [922, 344] width 801 height 306
click at [811, 76] on button "Ordinateur" at bounding box center [806, 66] width 66 height 29
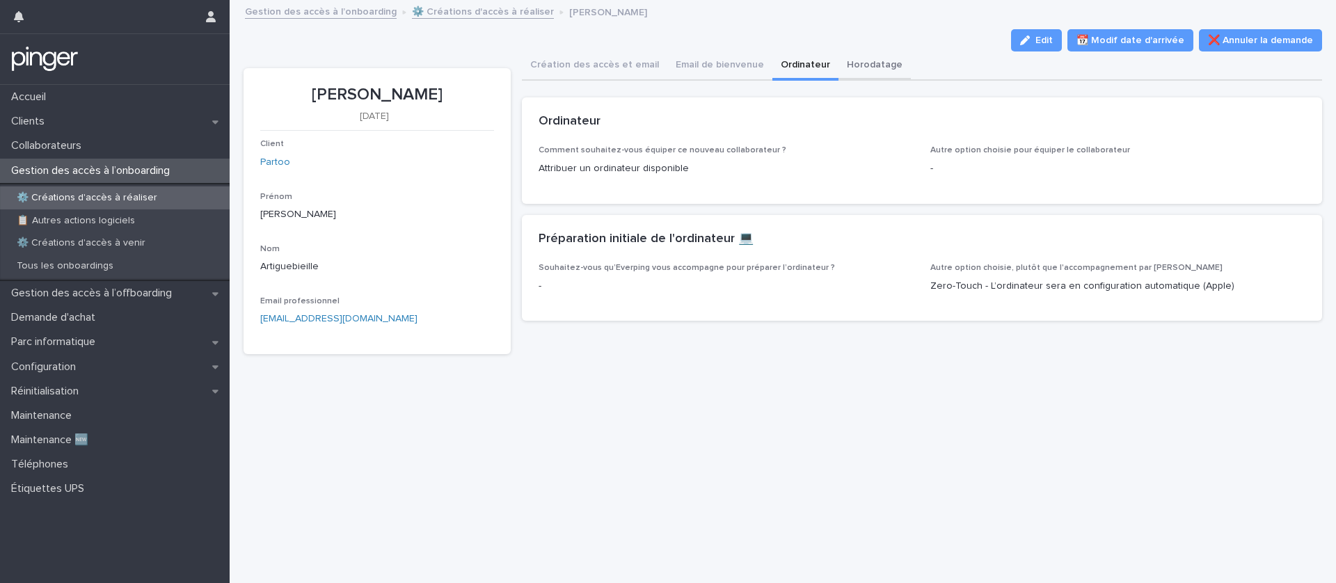
click at [842, 72] on button "Horodatage" at bounding box center [875, 66] width 72 height 29
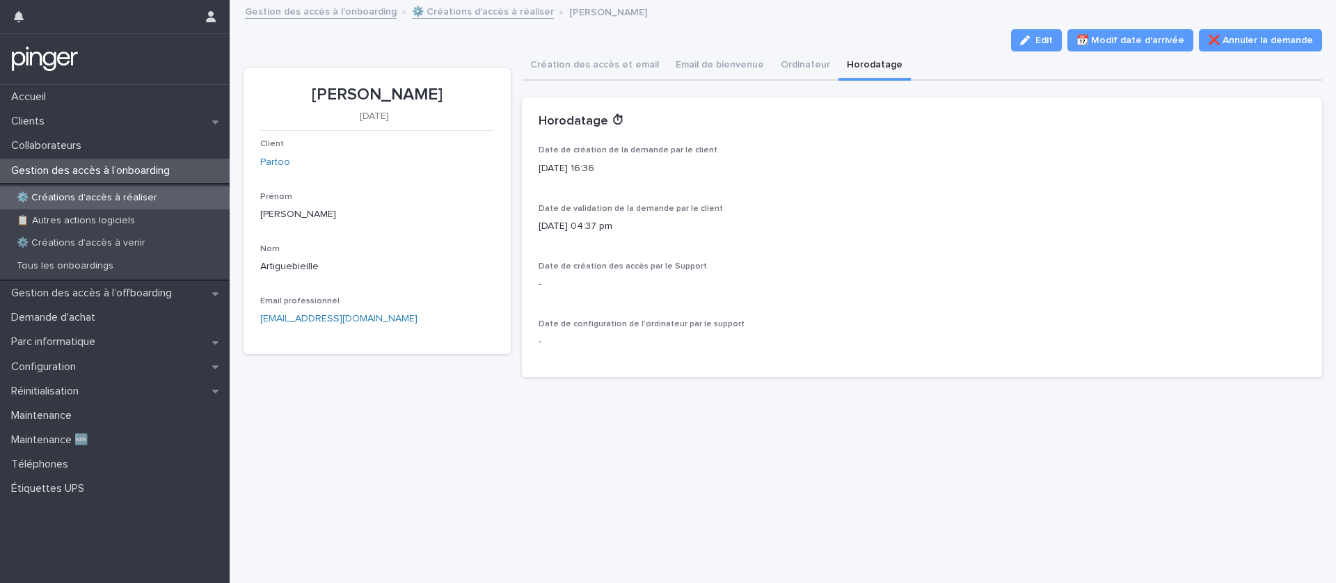
click at [121, 195] on p "⚙️ Créations d'accès à réaliser" at bounding box center [87, 198] width 163 height 12
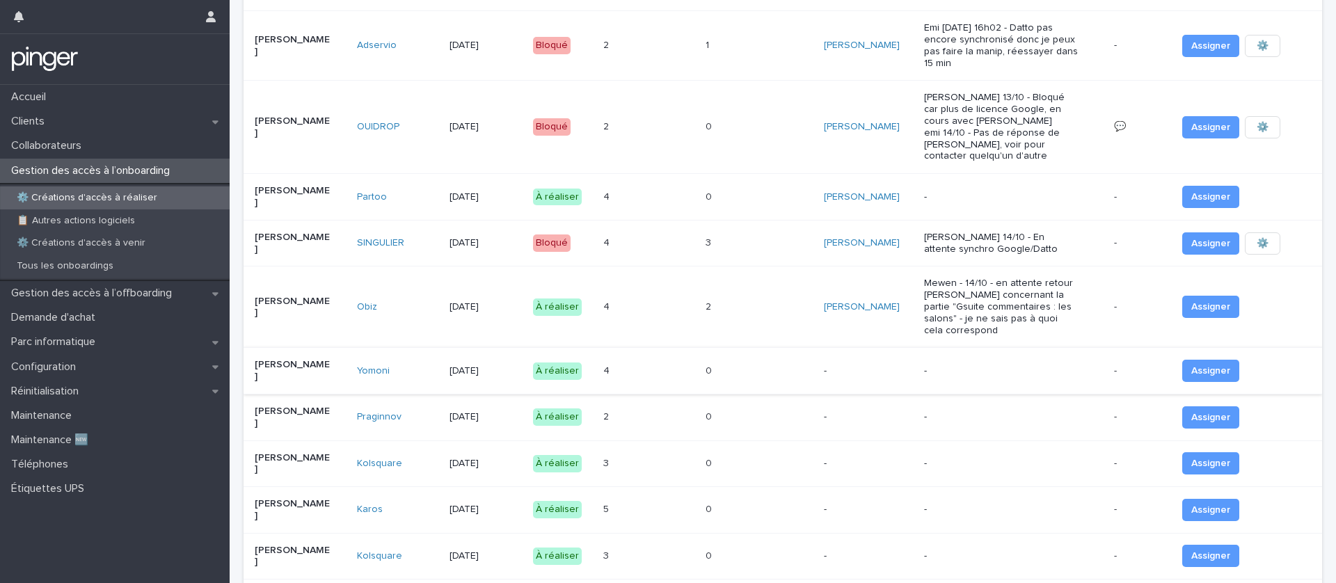
scroll to position [170, 0]
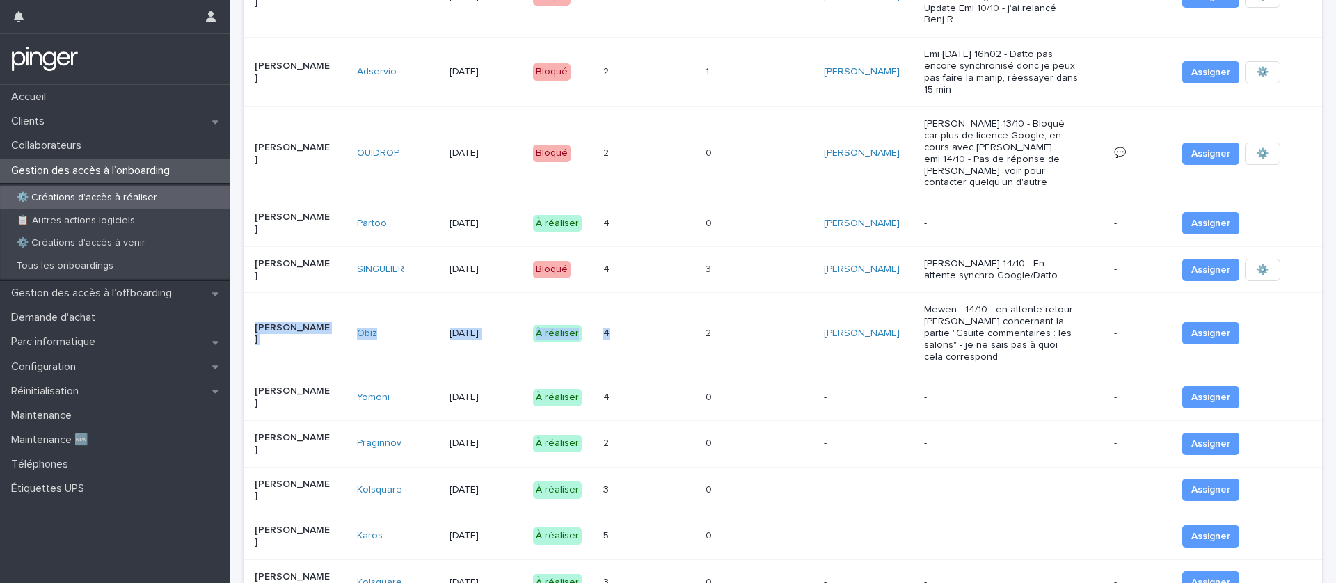
drag, startPoint x: 603, startPoint y: 330, endPoint x: 256, endPoint y: 320, distance: 347.5
click at [256, 320] on tr "Rémi Dedieu Obiz 20/10/2025 À réaliser 4 4 2 2 Mewen Joret Mewen - 14/10 - en a…" at bounding box center [783, 333] width 1079 height 81
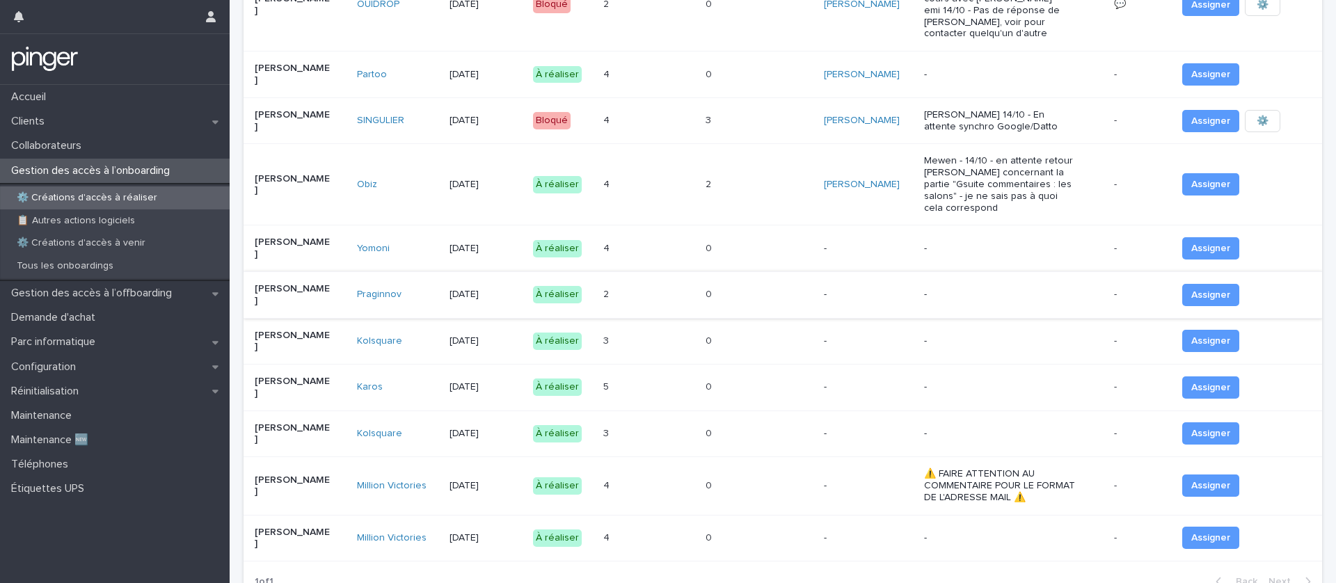
scroll to position [323, 0]
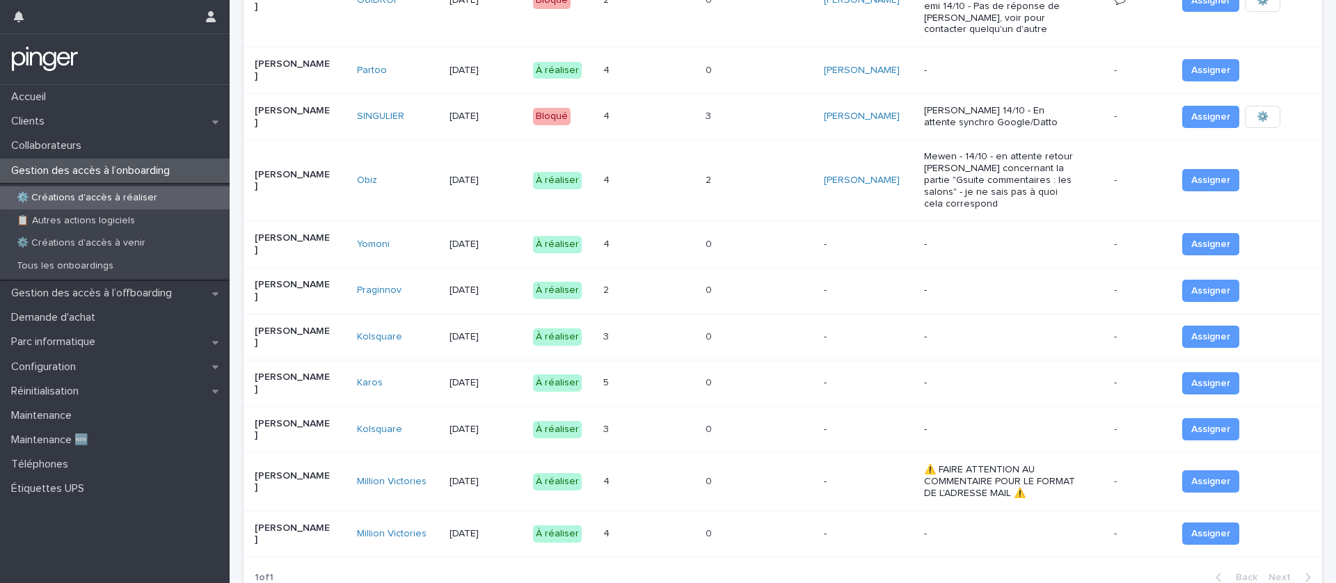
click at [729, 233] on div "0 0" at bounding box center [759, 244] width 107 height 23
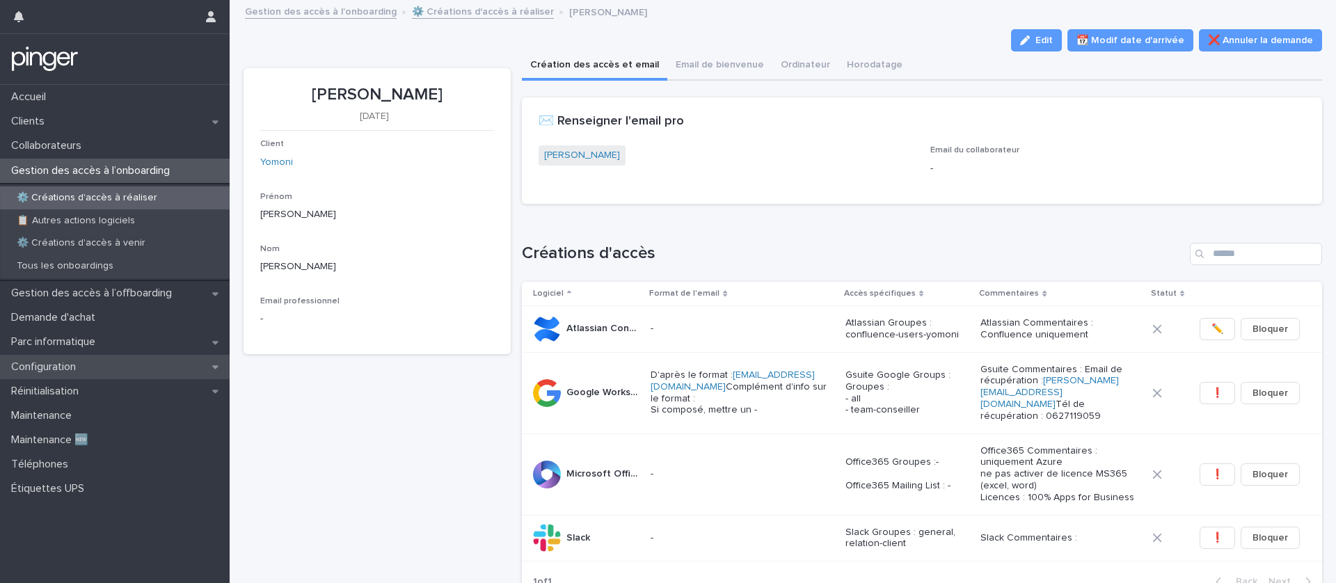
click at [116, 356] on div "Configuration" at bounding box center [115, 367] width 230 height 24
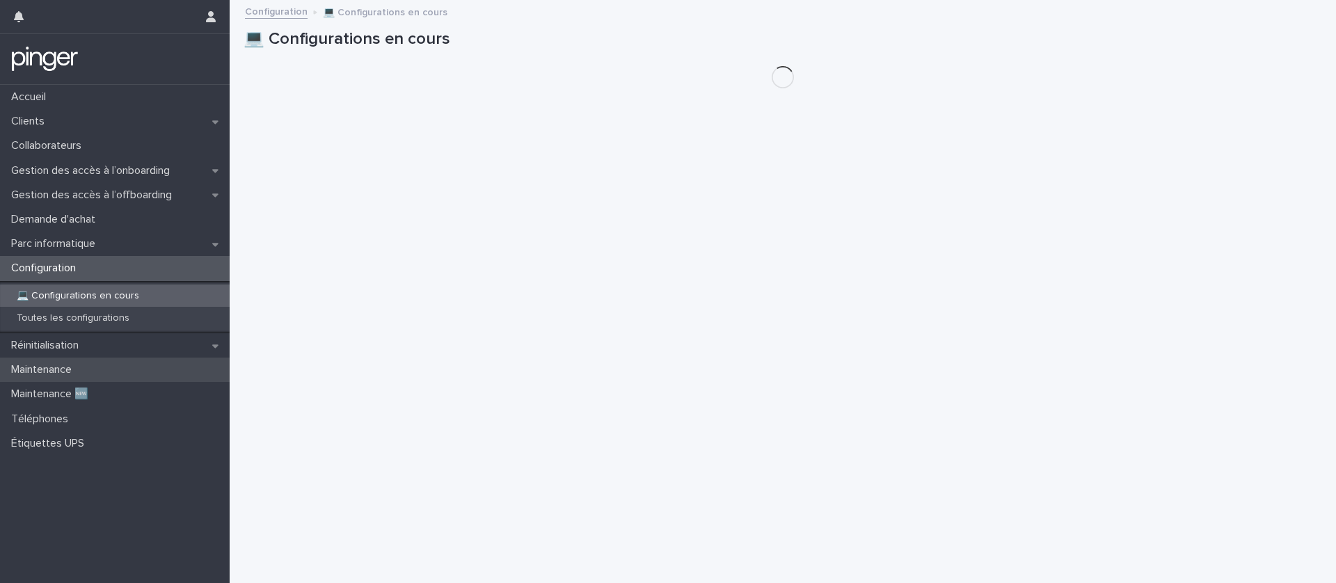
click at [118, 360] on div "Maintenance" at bounding box center [115, 370] width 230 height 24
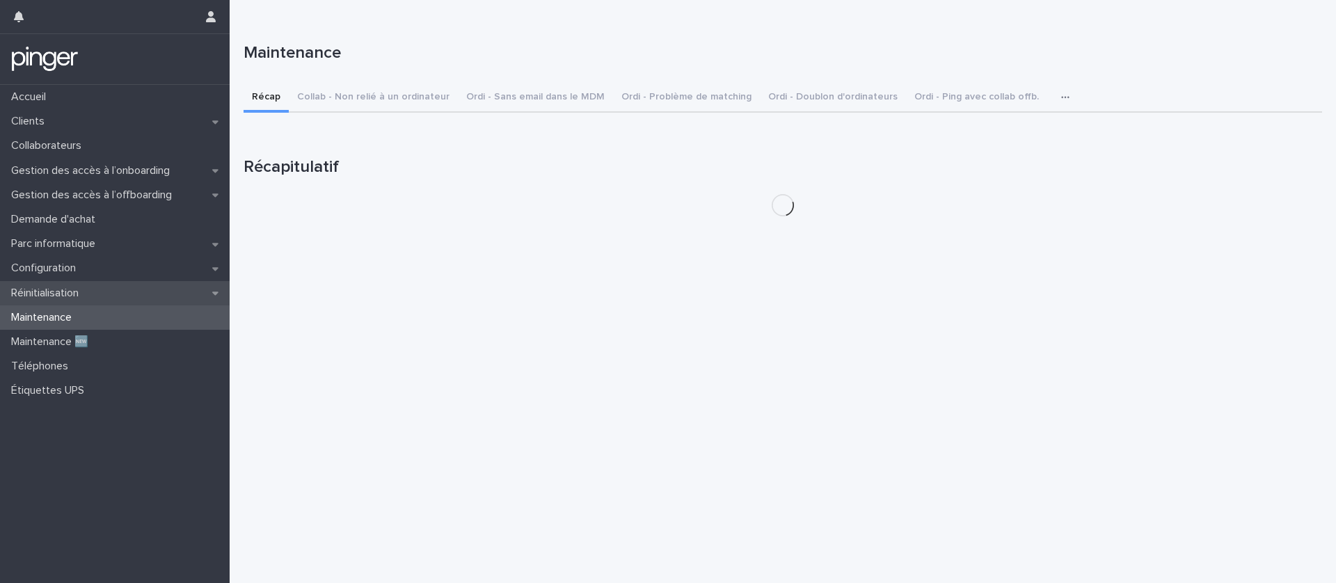
click at [127, 295] on div "Réinitialisation" at bounding box center [115, 293] width 230 height 24
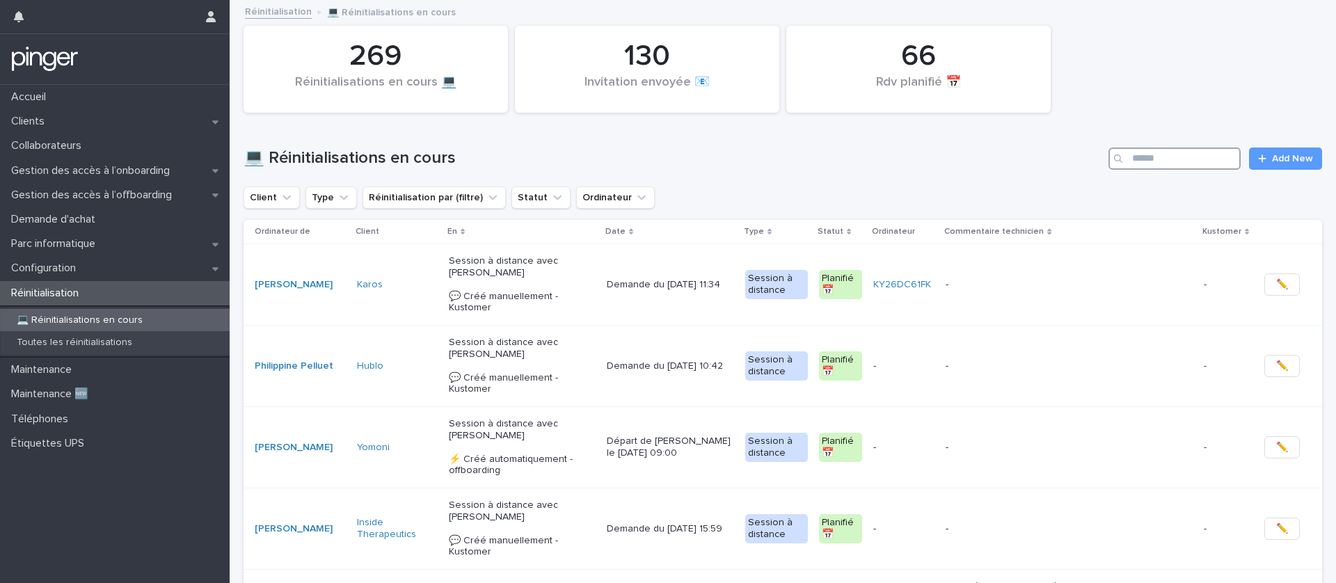
click at [1192, 155] on input "Search" at bounding box center [1175, 159] width 132 height 22
paste input "**********"
type input "**********"
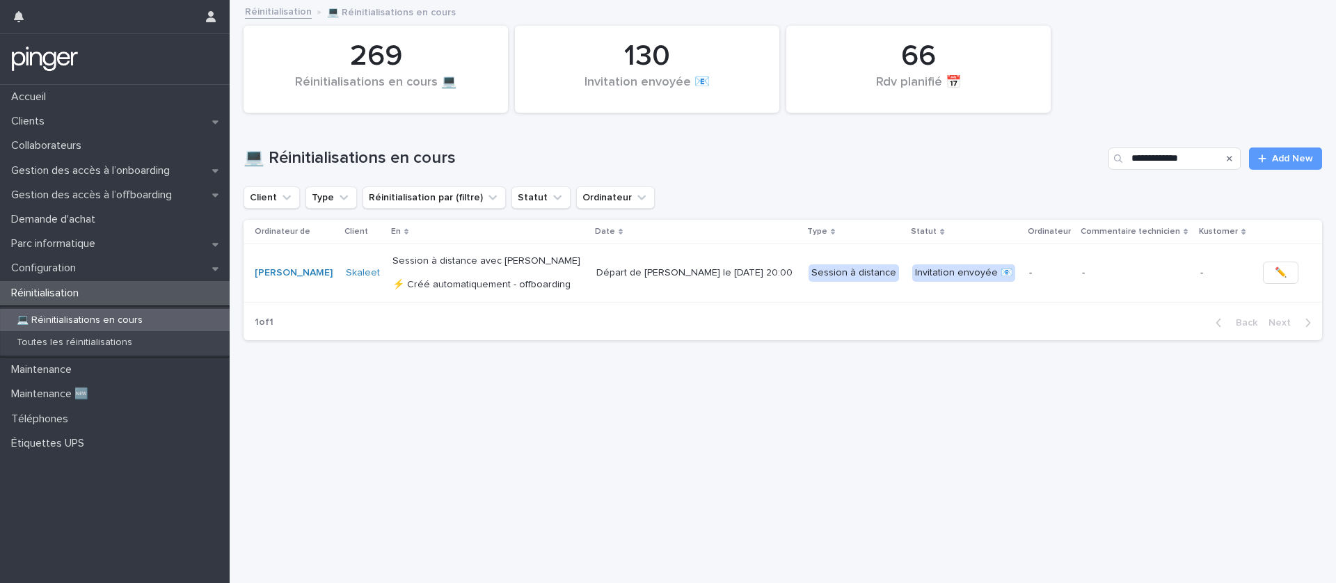
click at [733, 255] on td "Départ de Mohamad le 14/10/2025 à 20:00" at bounding box center [697, 273] width 212 height 58
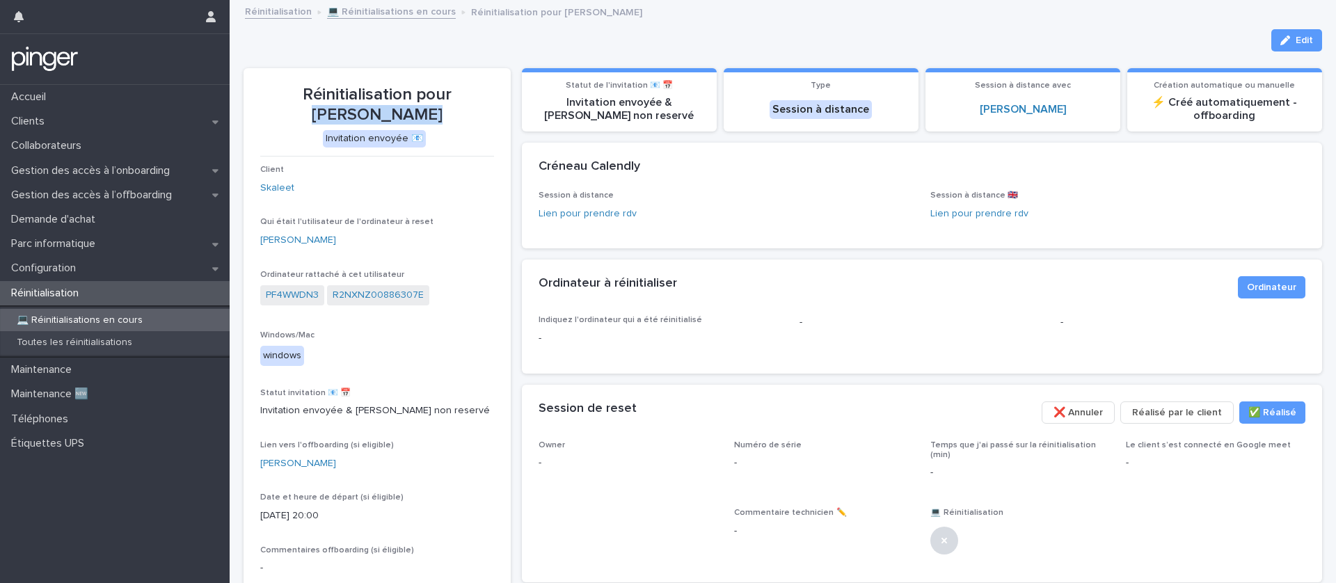
drag, startPoint x: 413, startPoint y: 123, endPoint x: 419, endPoint y: 100, distance: 24.3
click at [419, 100] on p "Réinitialisation pour Mohamad Safla" at bounding box center [377, 105] width 234 height 40
click at [471, 348] on p "windows" at bounding box center [377, 356] width 234 height 20
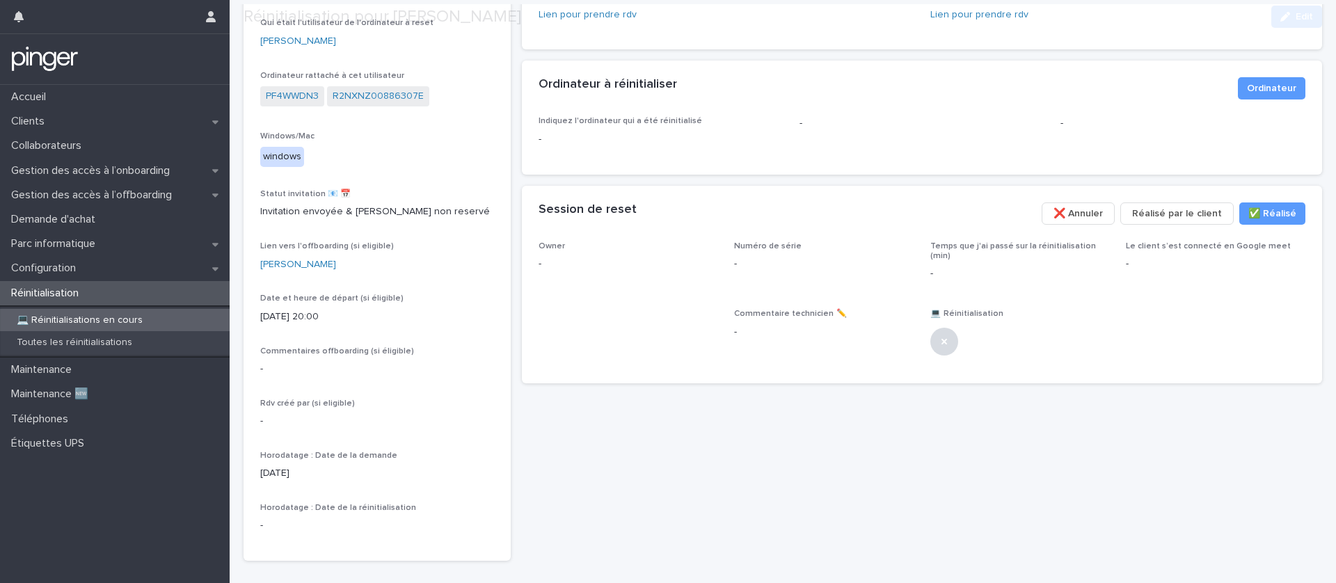
scroll to position [246, 0]
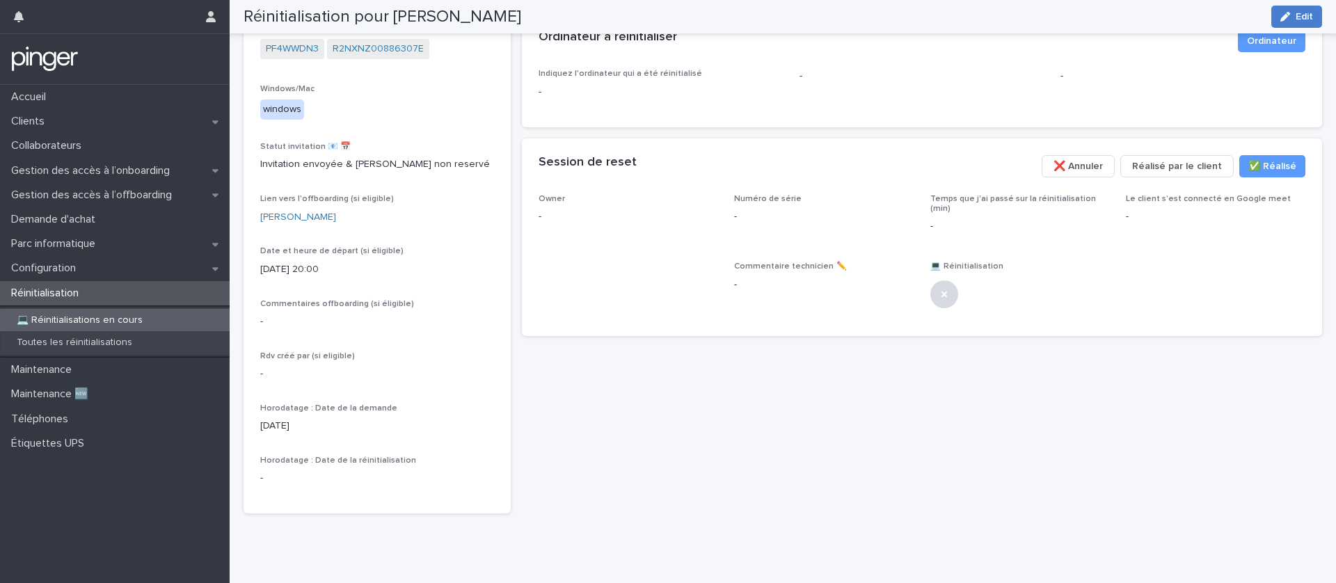
click at [1291, 15] on div "button" at bounding box center [1288, 17] width 15 height 10
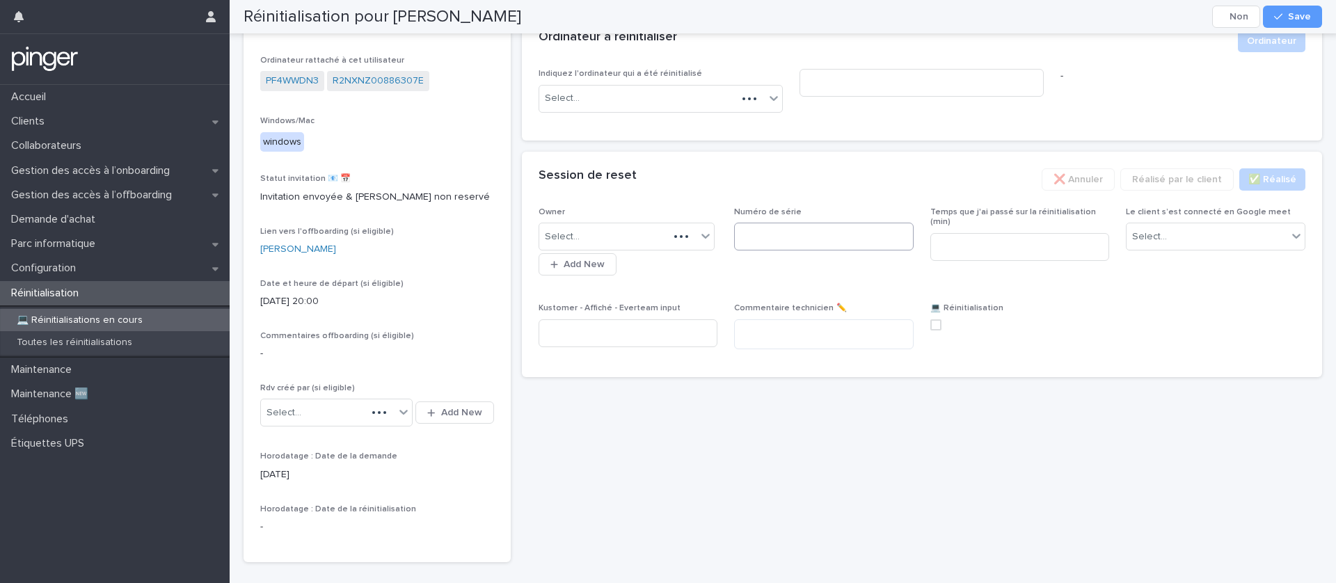
scroll to position [270, 0]
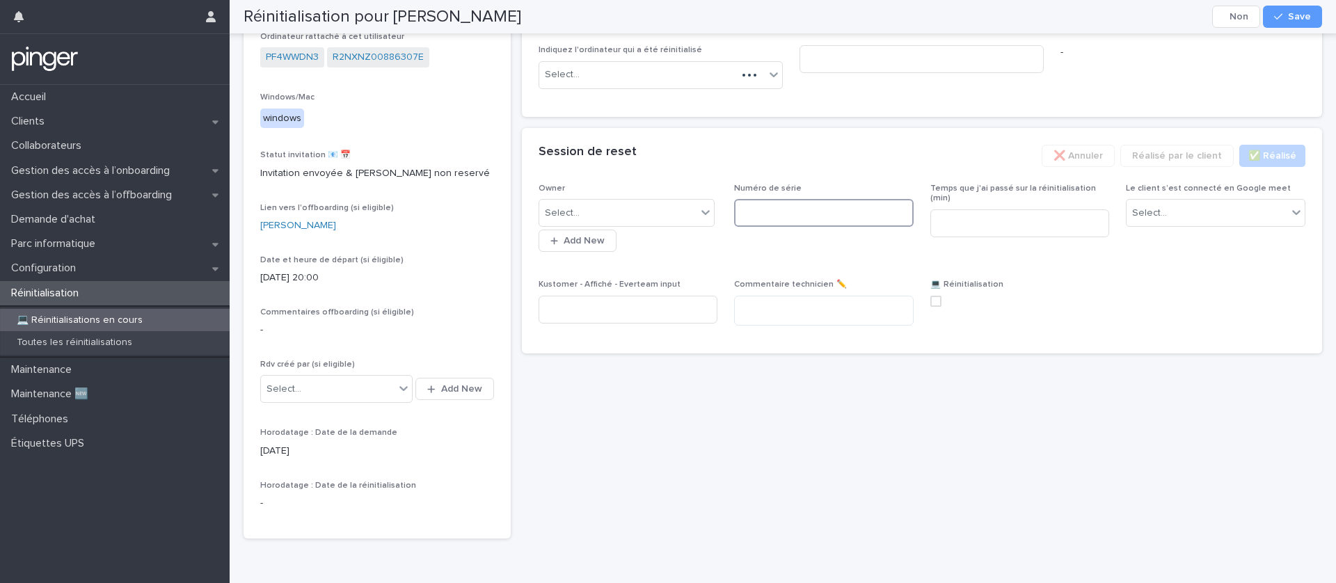
click at [824, 219] on input at bounding box center [824, 213] width 180 height 28
paste input "********"
type input "********"
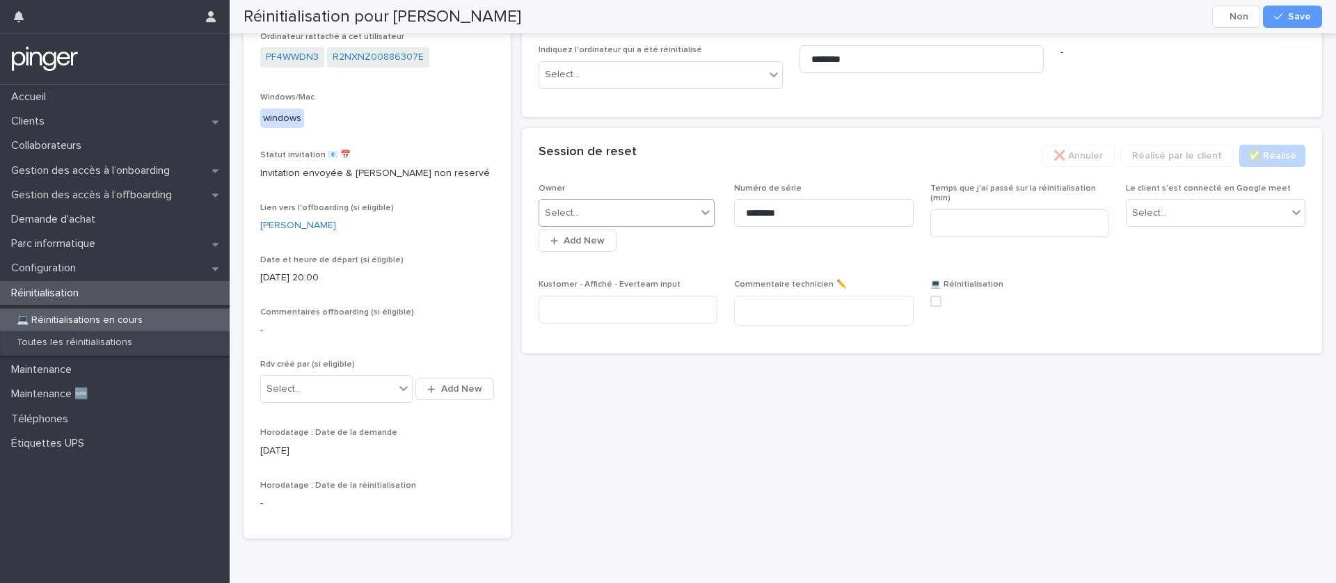
click at [690, 213] on div "Select..." at bounding box center [618, 213] width 158 height 23
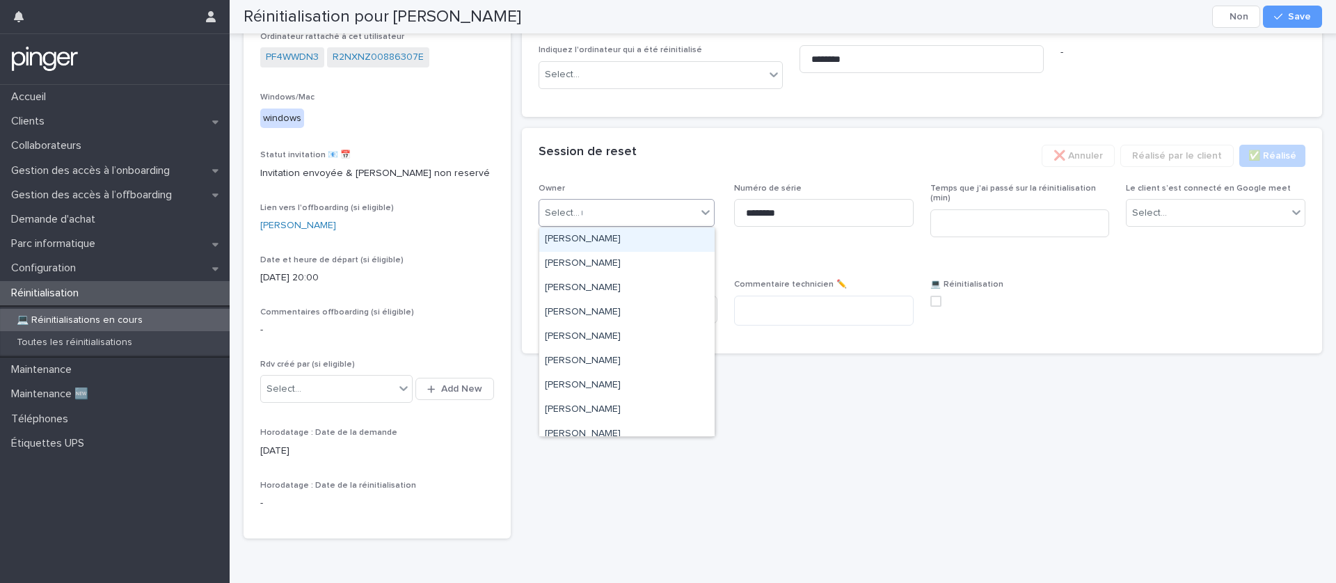
type input "**"
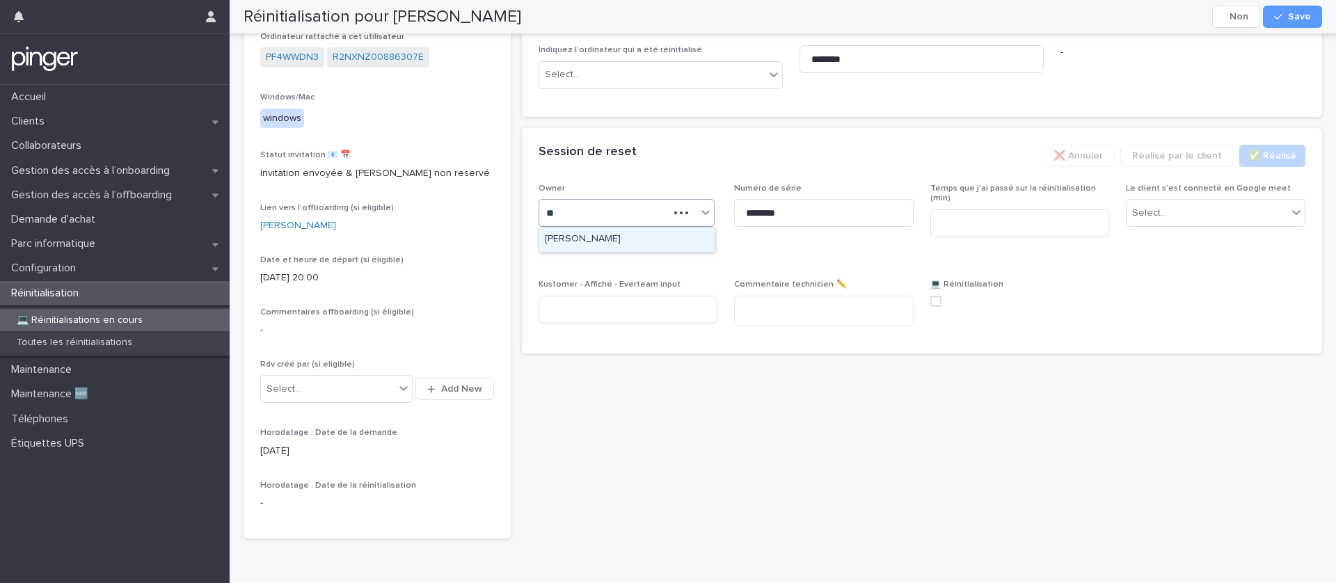
click at [672, 232] on div "Damien Lemonnier" at bounding box center [626, 240] width 175 height 24
click at [1281, 22] on button "Save" at bounding box center [1292, 17] width 59 height 22
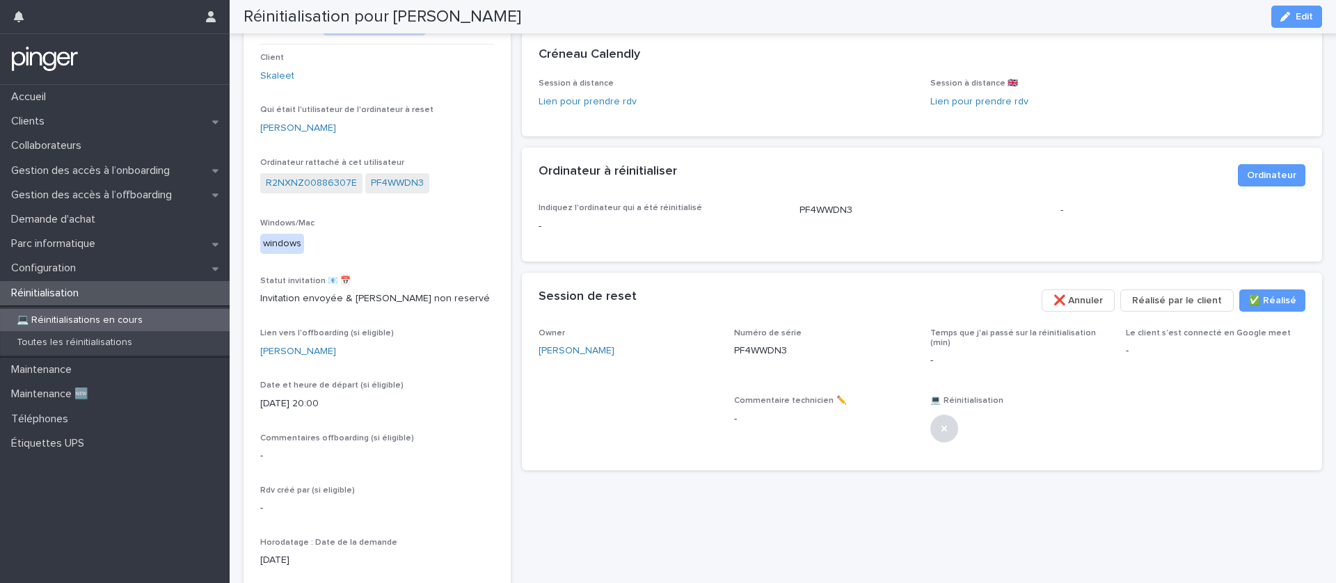
scroll to position [0, 0]
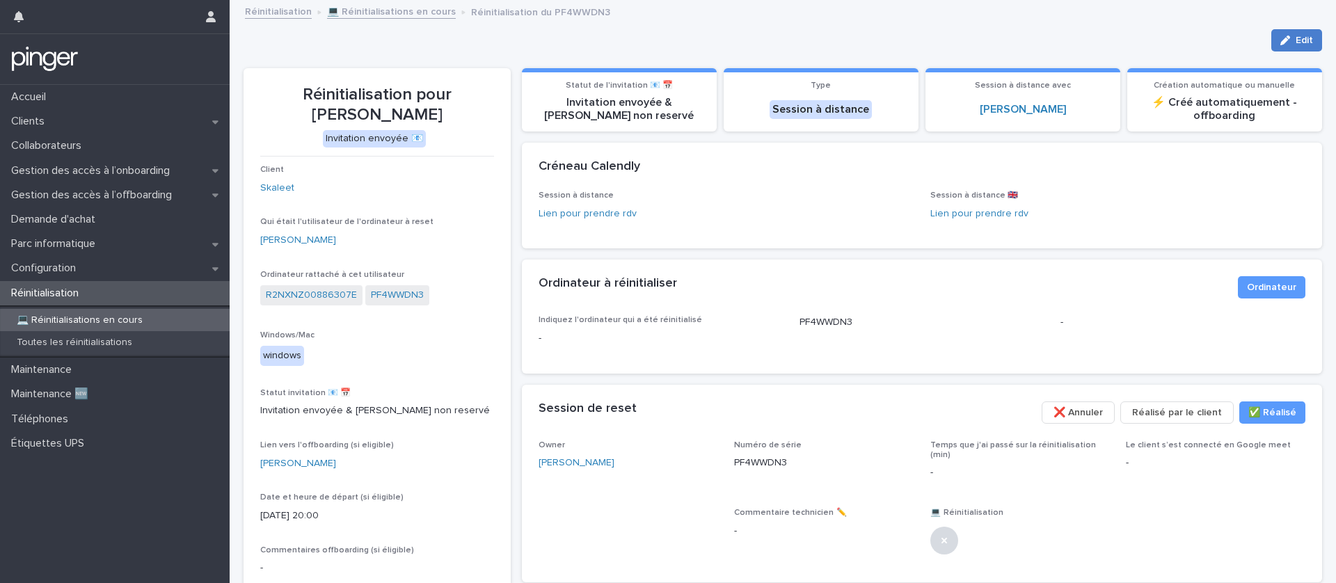
click at [1304, 35] on span "Edit" at bounding box center [1304, 40] width 17 height 10
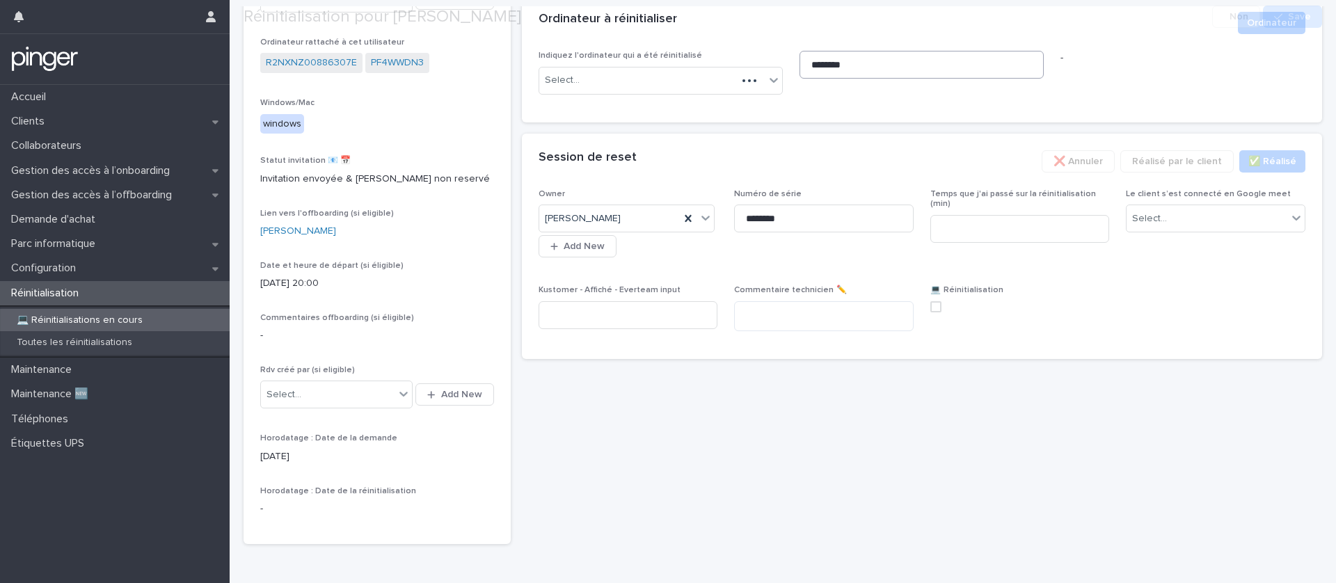
scroll to position [285, 0]
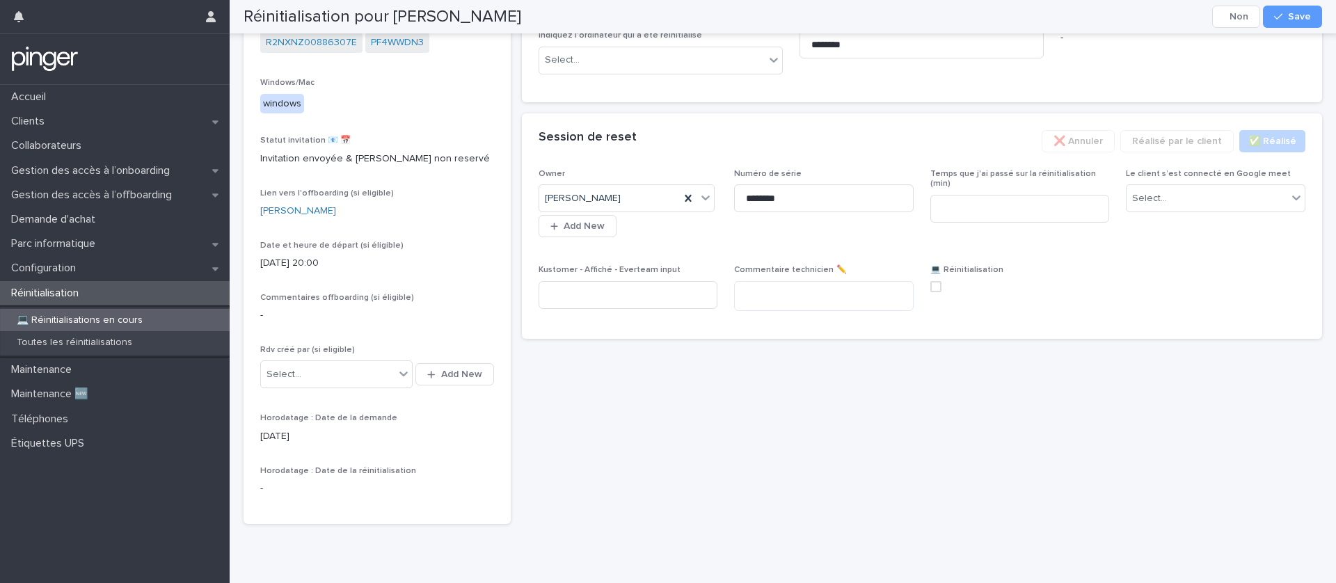
click at [936, 290] on span at bounding box center [936, 286] width 11 height 11
click at [1038, 200] on input at bounding box center [1021, 209] width 180 height 28
type input "*"
click at [1148, 192] on div "Select..." at bounding box center [1149, 198] width 35 height 15
click at [1153, 242] on div "Non" at bounding box center [1216, 249] width 178 height 24
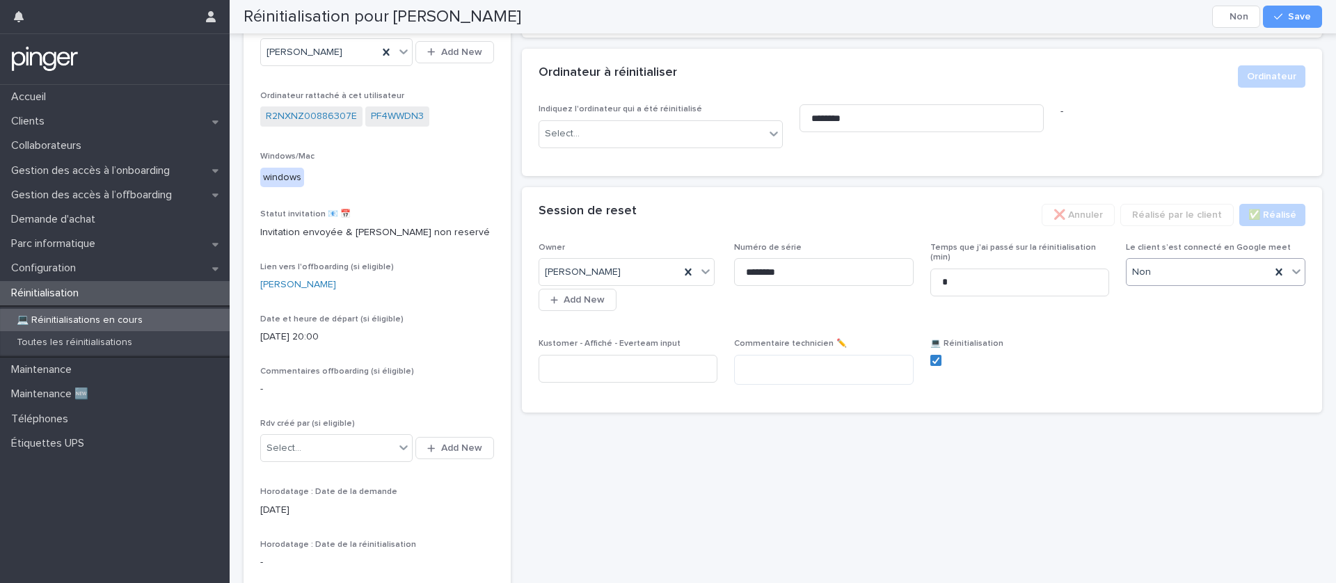
scroll to position [188, 0]
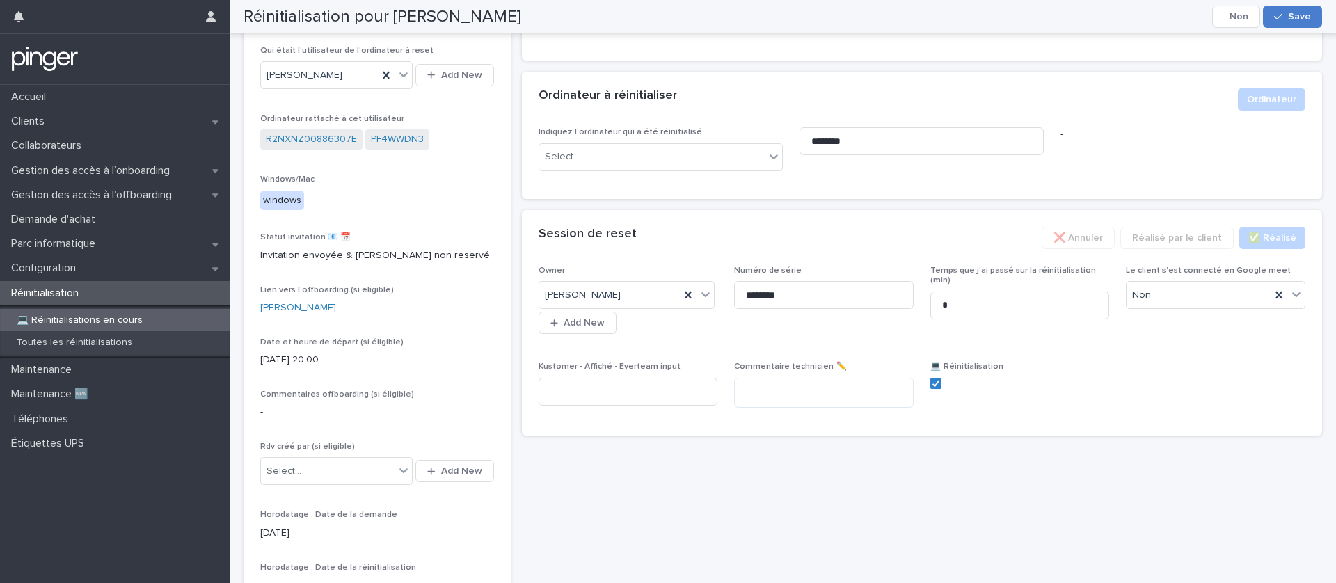
click at [1305, 19] on span "Save" at bounding box center [1299, 17] width 23 height 10
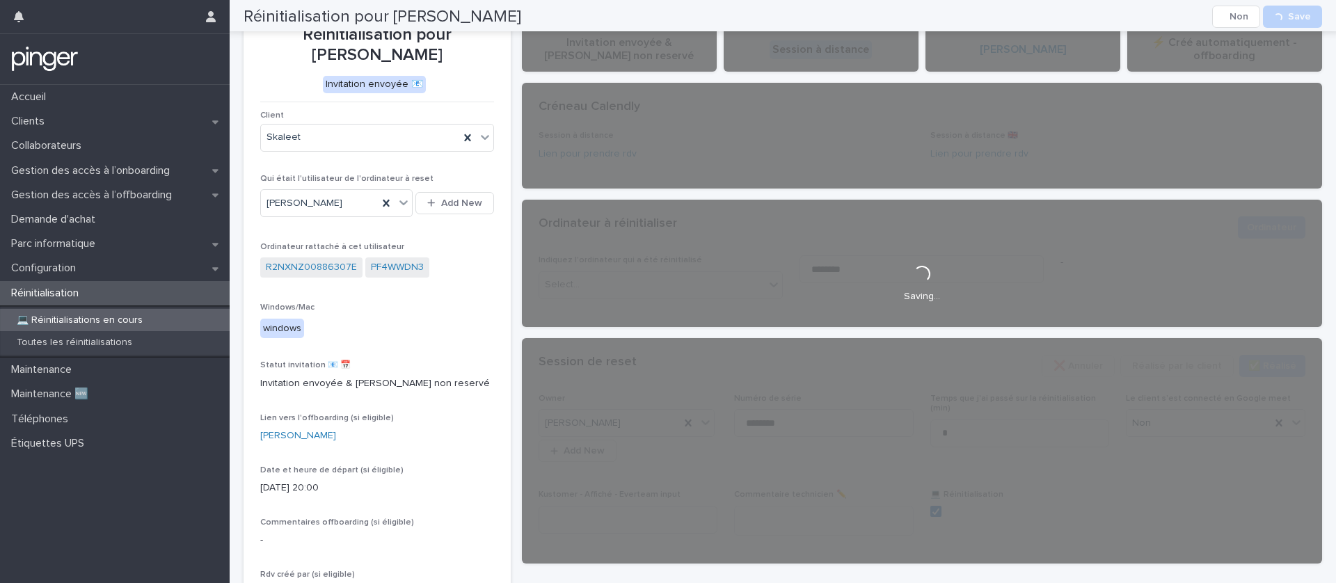
scroll to position [0, 0]
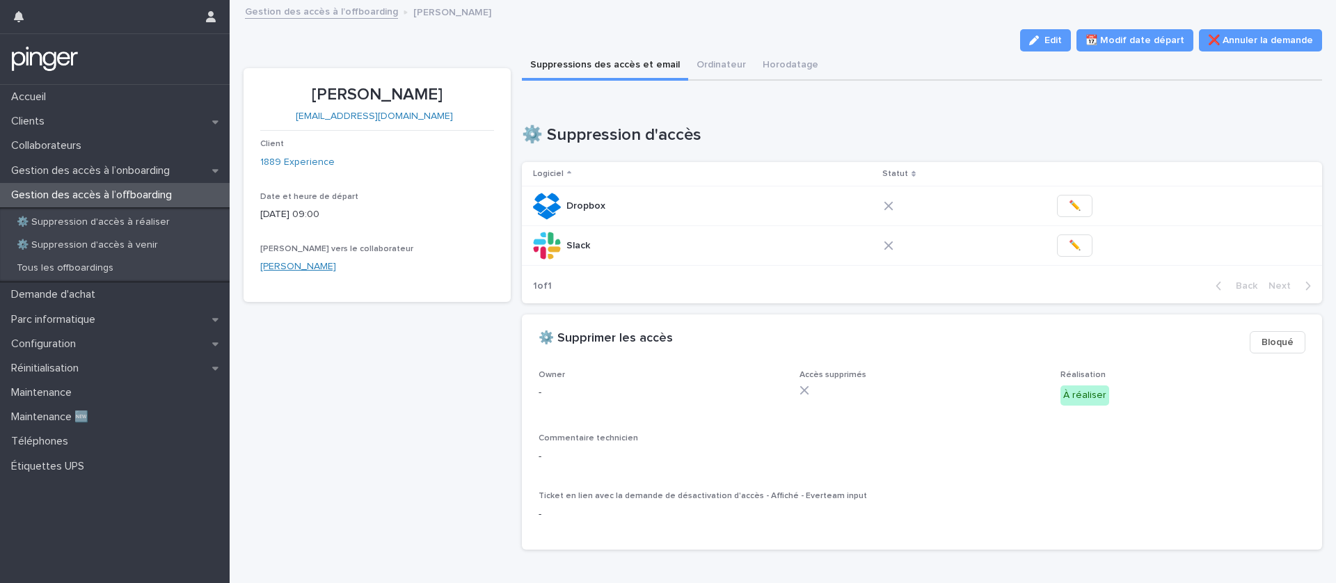
click at [274, 267] on link "[PERSON_NAME]" at bounding box center [298, 267] width 76 height 15
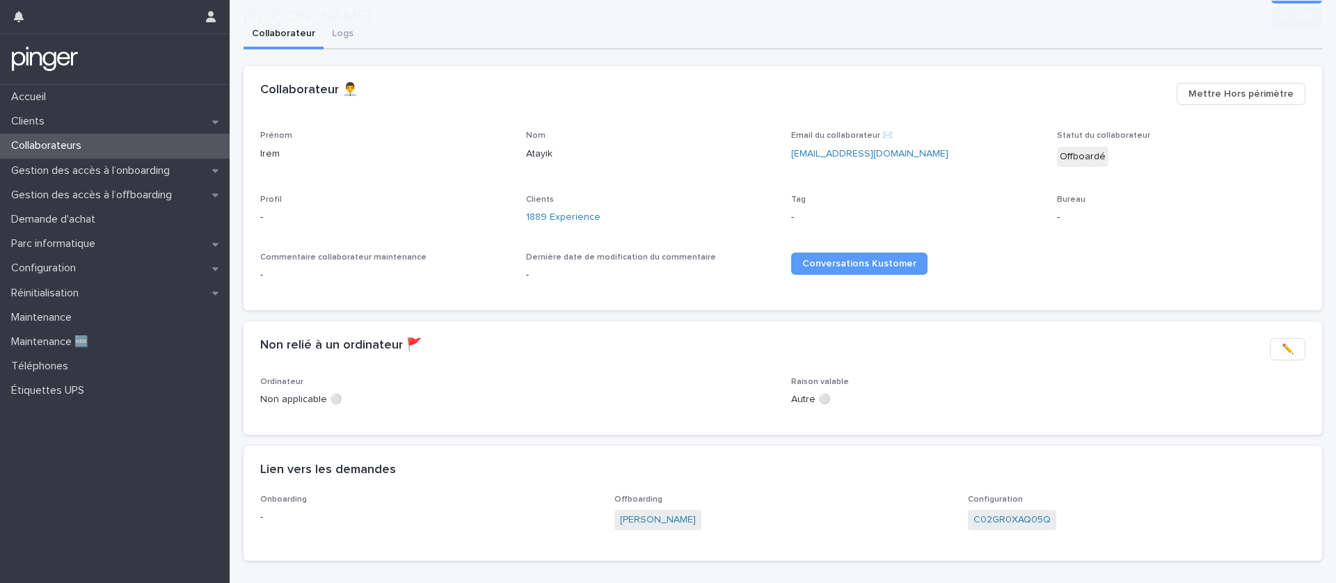
scroll to position [123, 0]
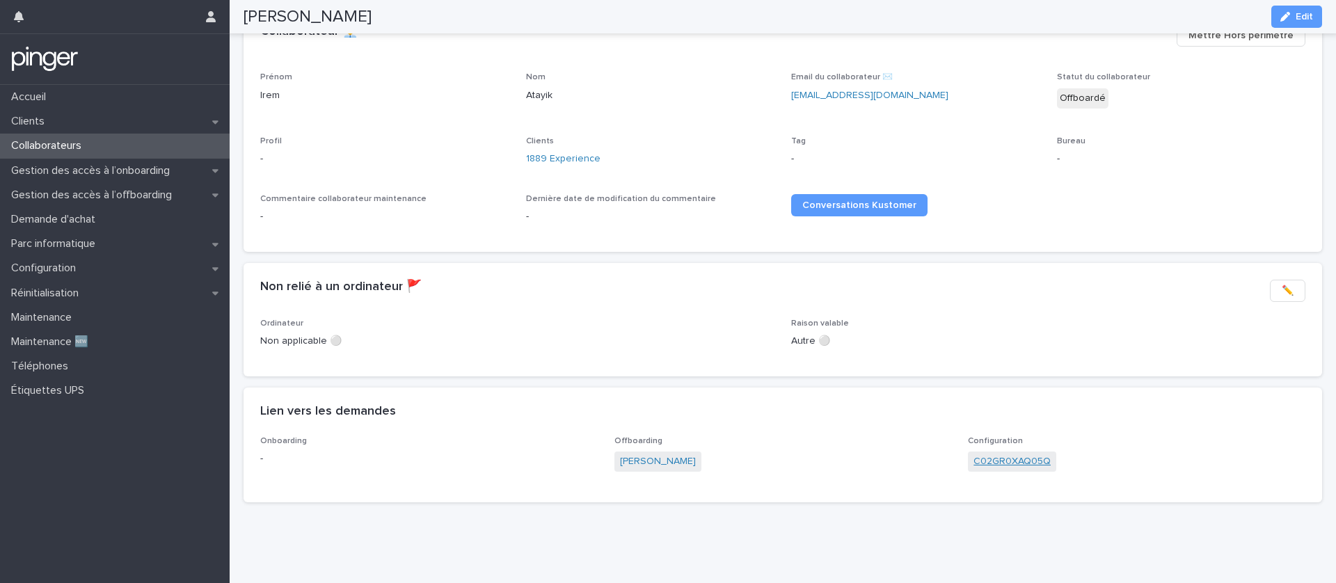
click at [989, 465] on link "C02GR0XAQ05Q" at bounding box center [1012, 462] width 77 height 15
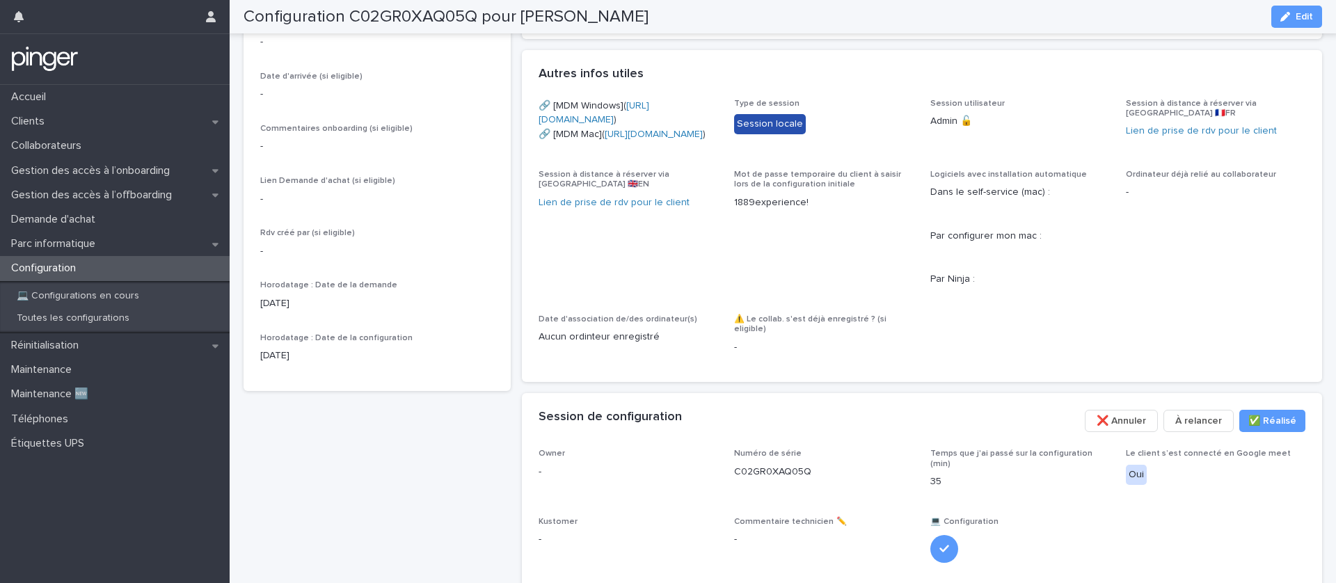
scroll to position [480, 0]
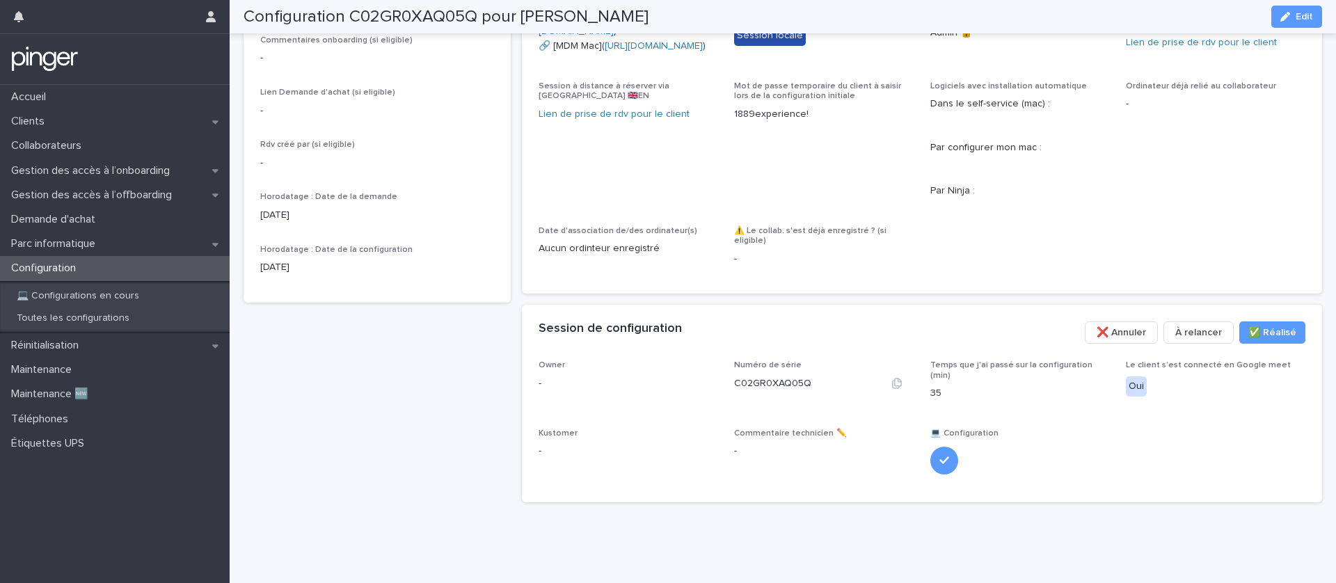
click at [784, 391] on div "C02GR0XAQ05Q" at bounding box center [772, 382] width 77 height 17
click at [781, 402] on div "Numéro de série C02GR0XAQ05Q" at bounding box center [824, 381] width 180 height 41
click at [779, 391] on p "C02GR0XAQ05Q" at bounding box center [772, 384] width 77 height 15
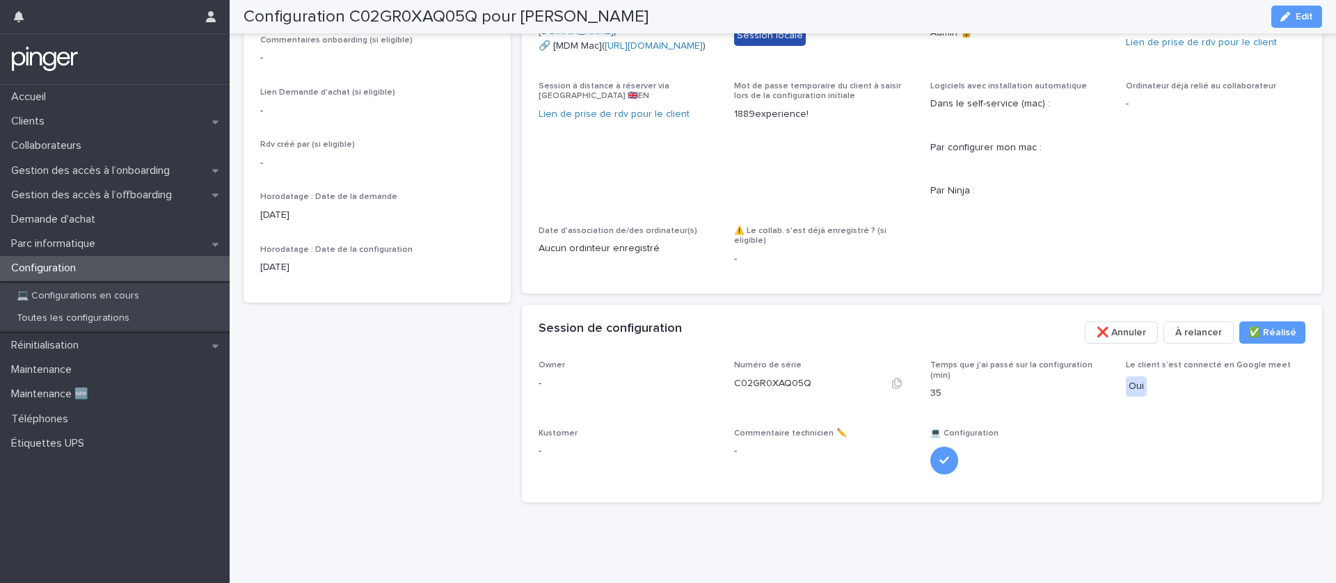
click at [779, 391] on p "C02GR0XAQ05Q" at bounding box center [772, 384] width 77 height 15
click at [892, 389] on icon "button" at bounding box center [897, 383] width 11 height 11
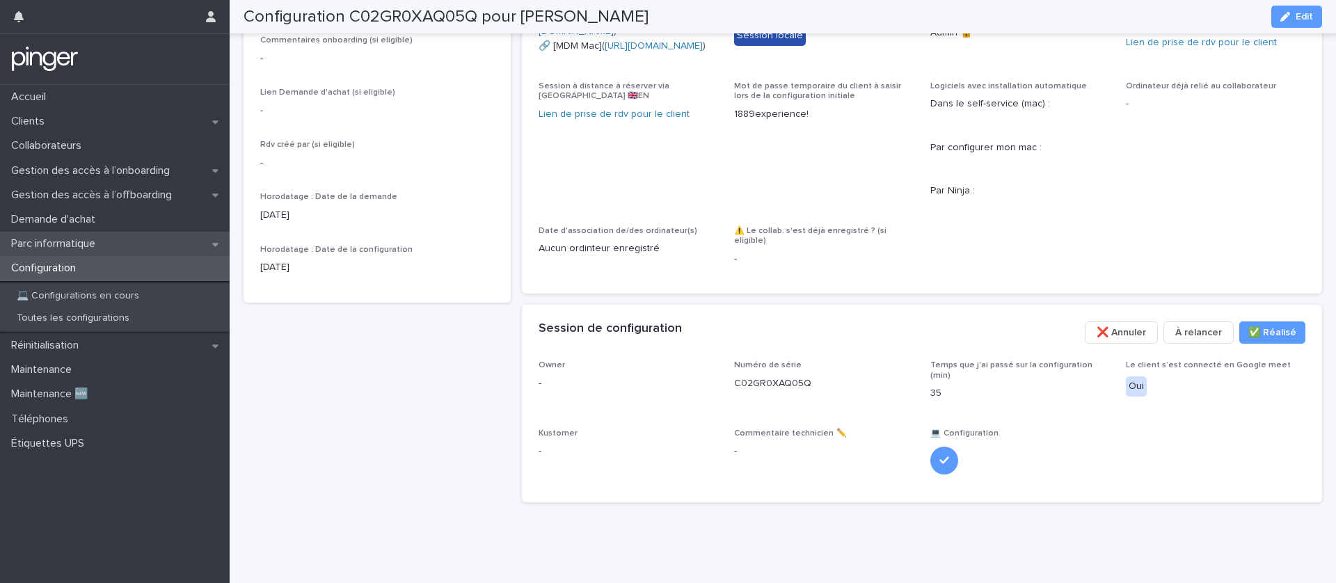
click at [86, 241] on p "Parc informatique" at bounding box center [56, 243] width 101 height 13
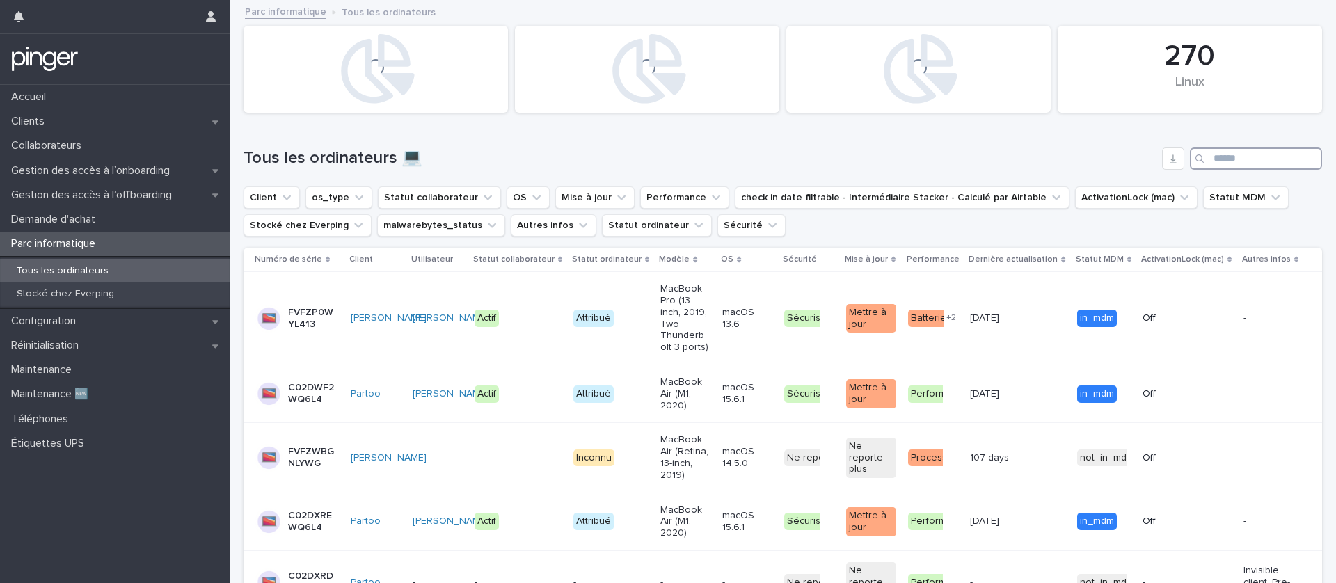
click at [1286, 160] on input "Search" at bounding box center [1256, 159] width 132 height 22
paste input "**********"
type input "**********"
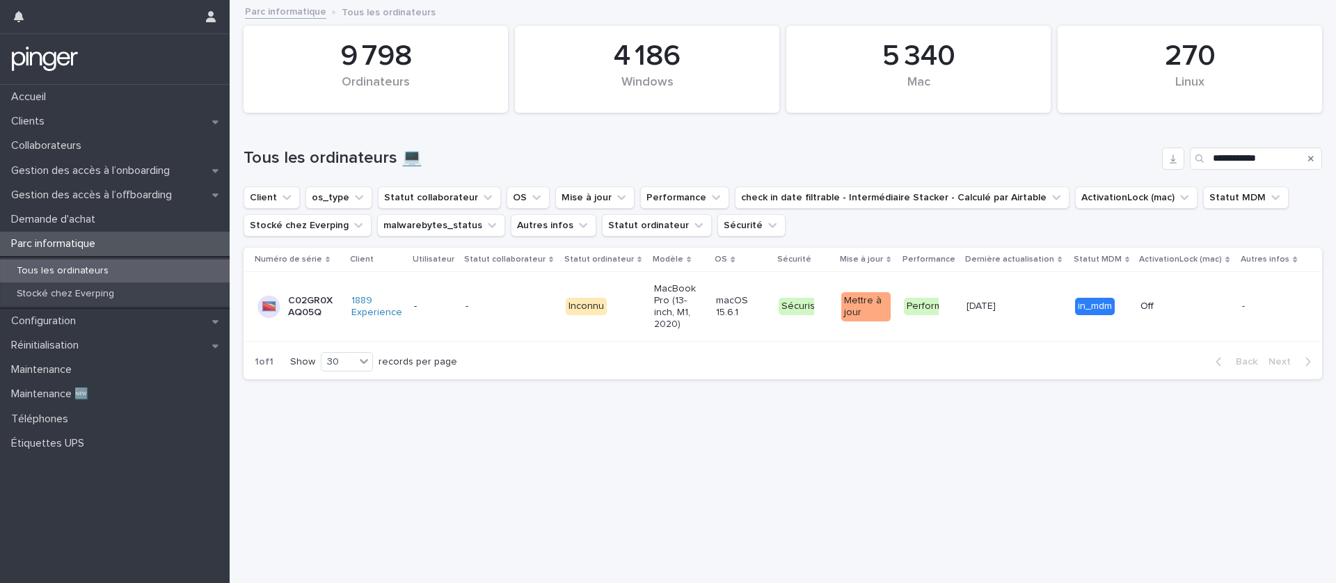
click at [489, 300] on div "-" at bounding box center [490, 305] width 49 height 15
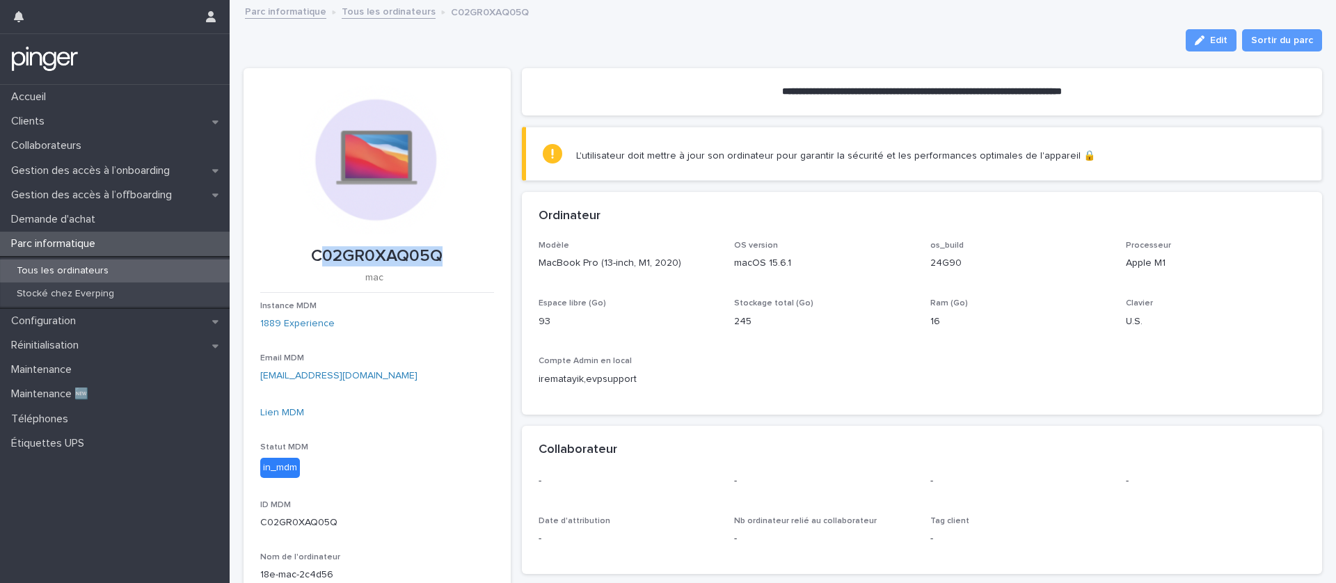
drag, startPoint x: 365, startPoint y: 260, endPoint x: 448, endPoint y: 266, distance: 83.0
click at [448, 266] on p "C02GR0XAQ05Q" at bounding box center [377, 256] width 234 height 20
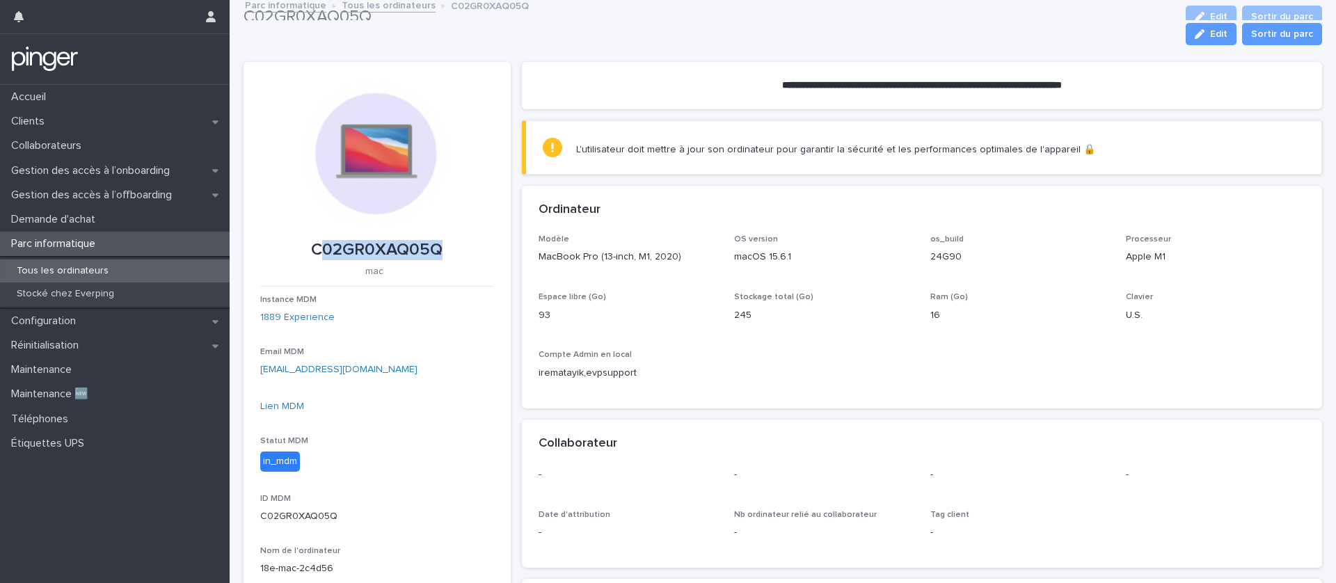
scroll to position [6, 0]
click at [284, 404] on link "Lien MDM" at bounding box center [282, 407] width 44 height 10
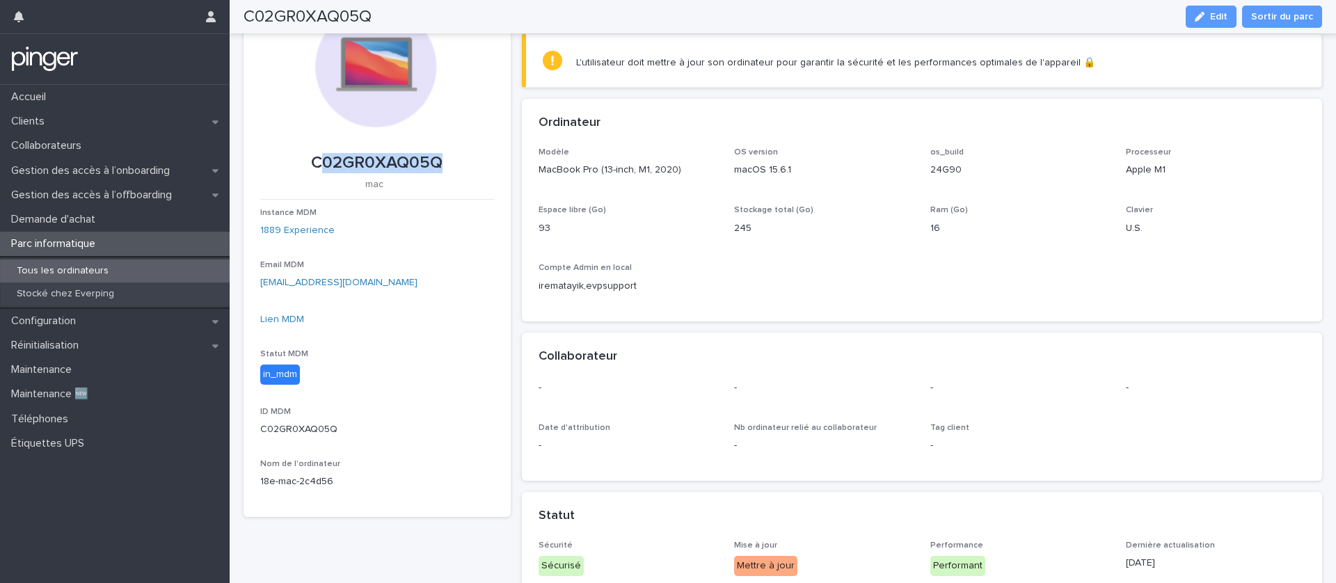
scroll to position [0, 0]
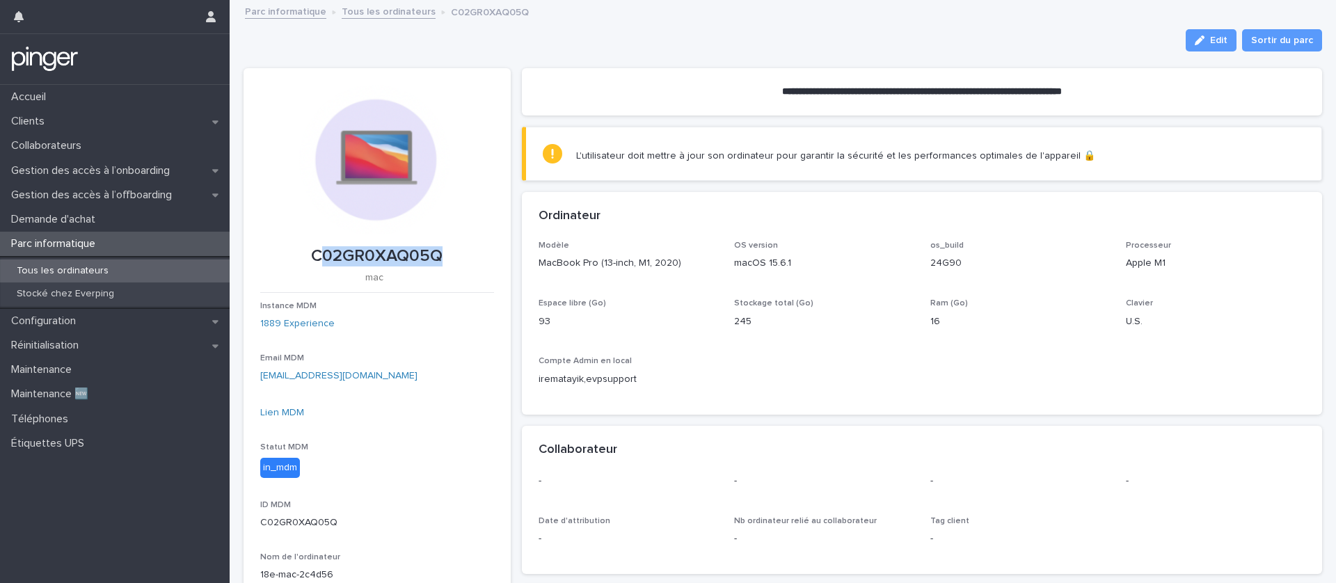
click at [404, 261] on p "C02GR0XAQ05Q" at bounding box center [377, 256] width 234 height 20
click at [404, 260] on p "C02GR0XAQ05Q" at bounding box center [377, 256] width 234 height 20
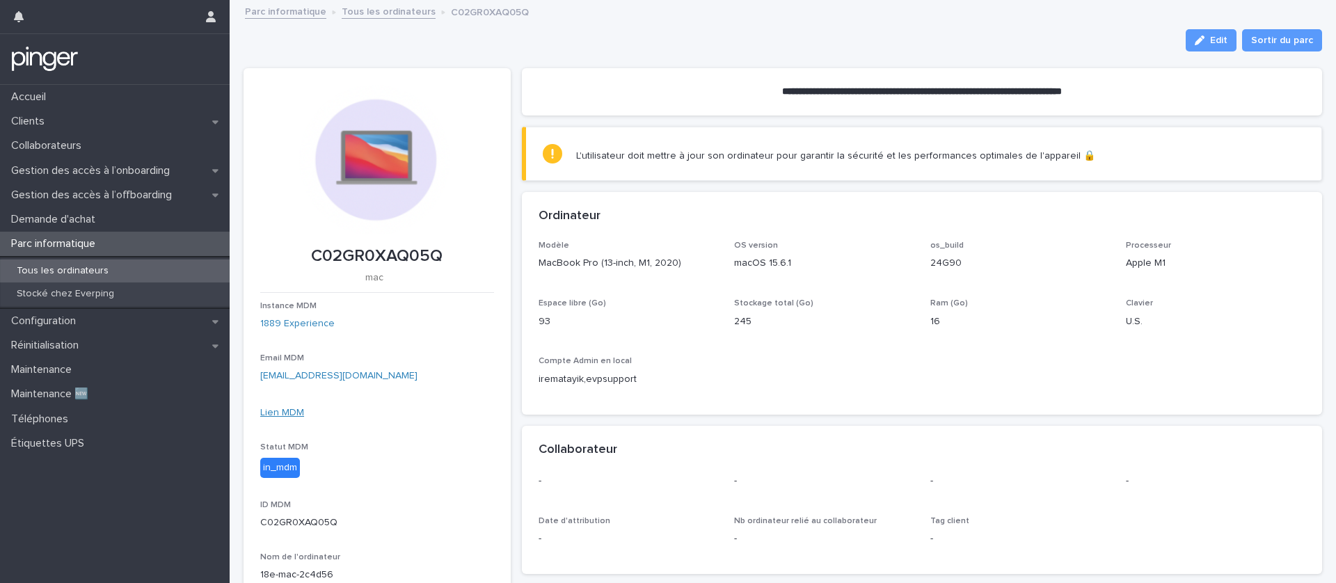
click at [287, 409] on link "Lien MDM" at bounding box center [282, 413] width 44 height 10
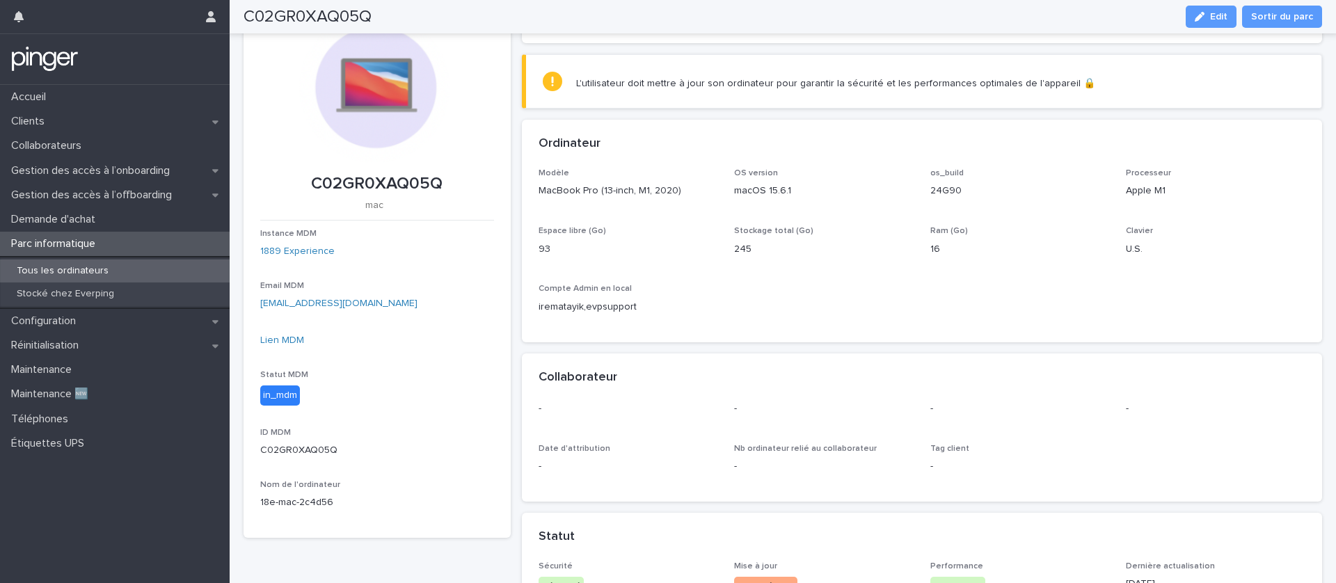
scroll to position [72, 0]
